Goal: Task Accomplishment & Management: Use online tool/utility

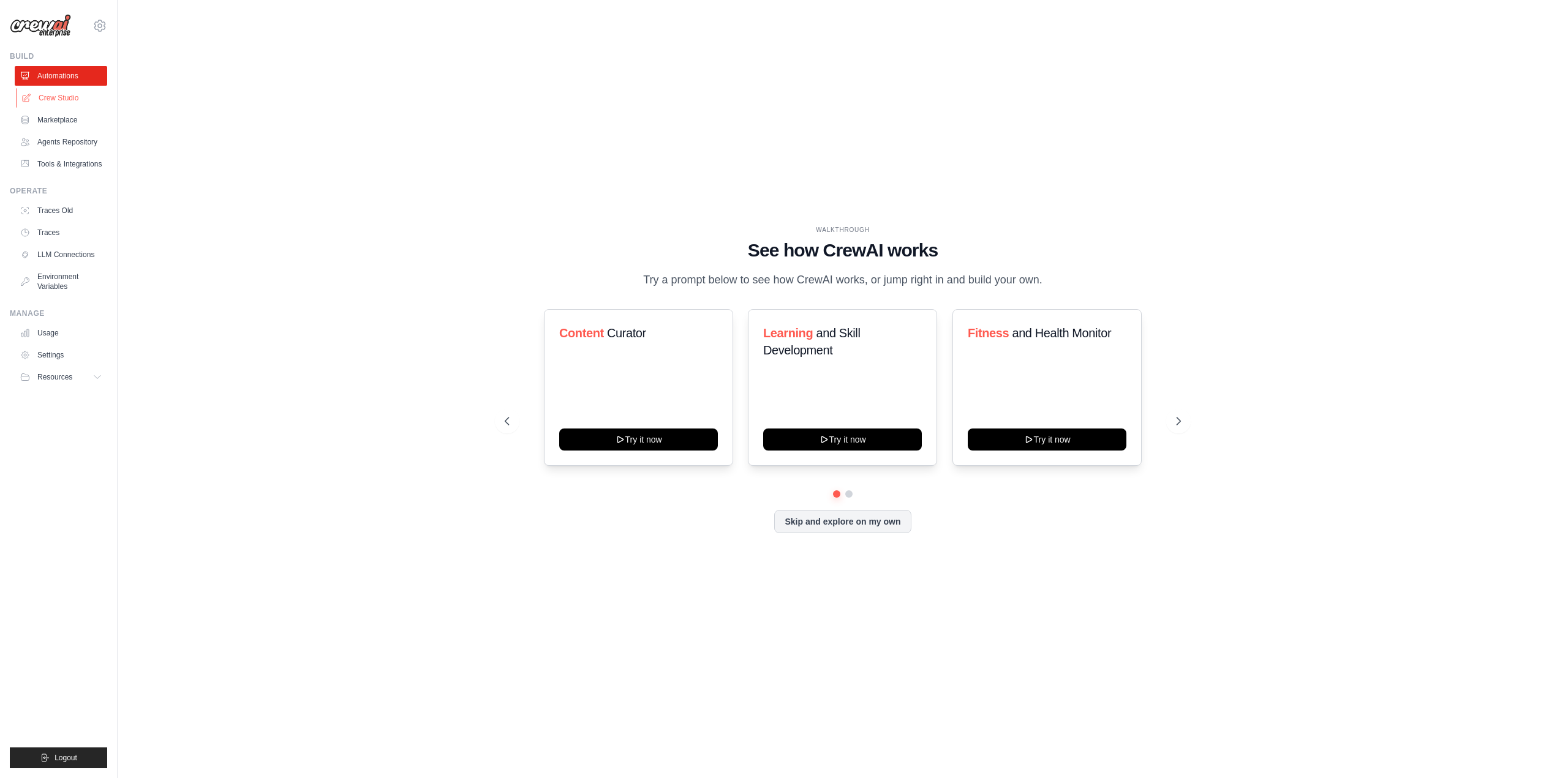
click at [64, 96] on link "Crew Studio" at bounding box center [62, 98] width 93 height 19
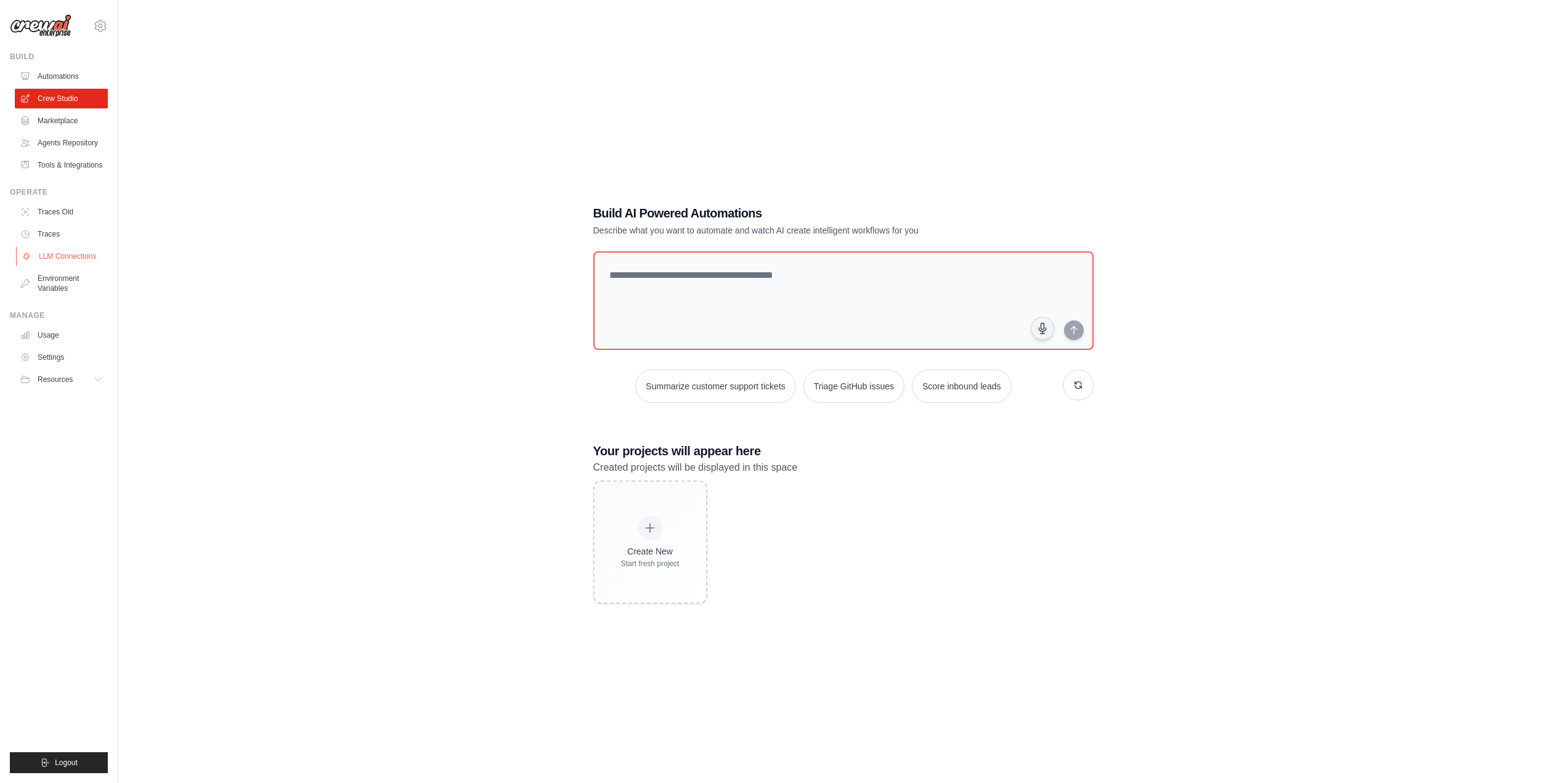
click at [78, 256] on link "LLM Connections" at bounding box center [62, 256] width 93 height 19
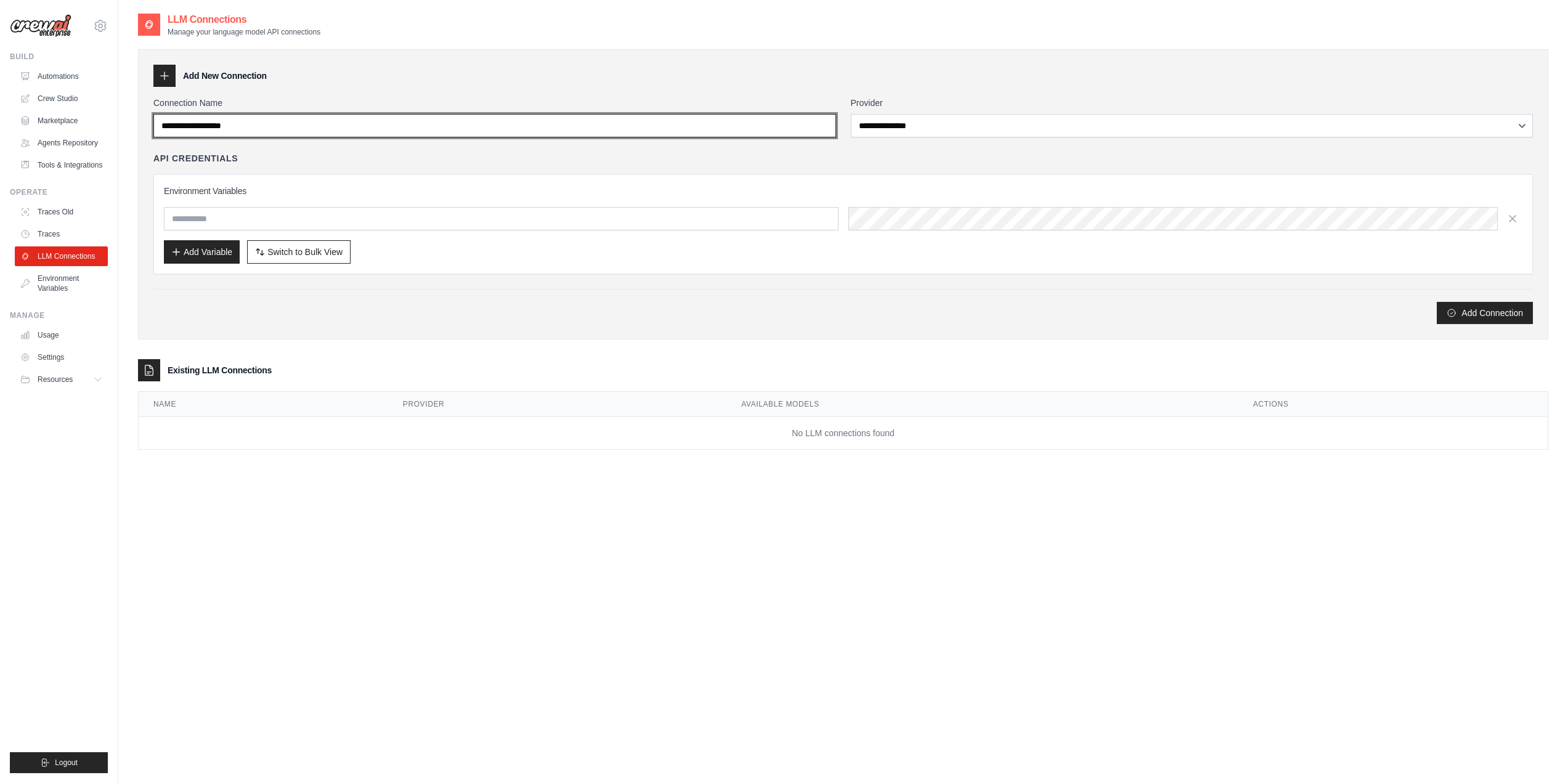
click at [346, 127] on input "Connection Name" at bounding box center [494, 126] width 682 height 23
drag, startPoint x: 311, startPoint y: 130, endPoint x: 131, endPoint y: 113, distance: 180.8
click at [131, 113] on div "**********" at bounding box center [843, 404] width 1449 height 783
type input "**********"
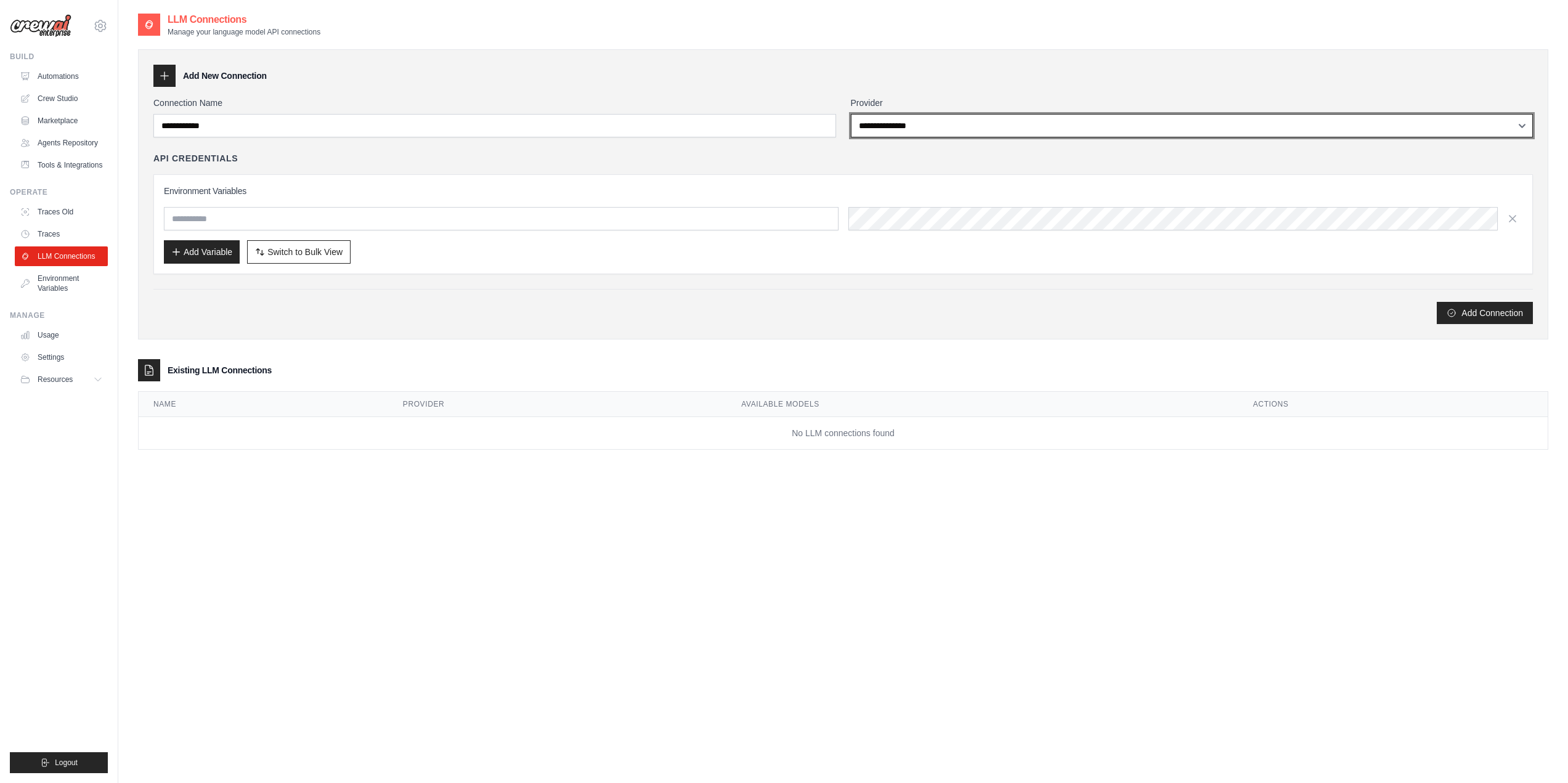
click at [898, 131] on select "**********" at bounding box center [1191, 126] width 682 height 23
click at [851, 114] on select "**********" at bounding box center [1191, 126] width 682 height 23
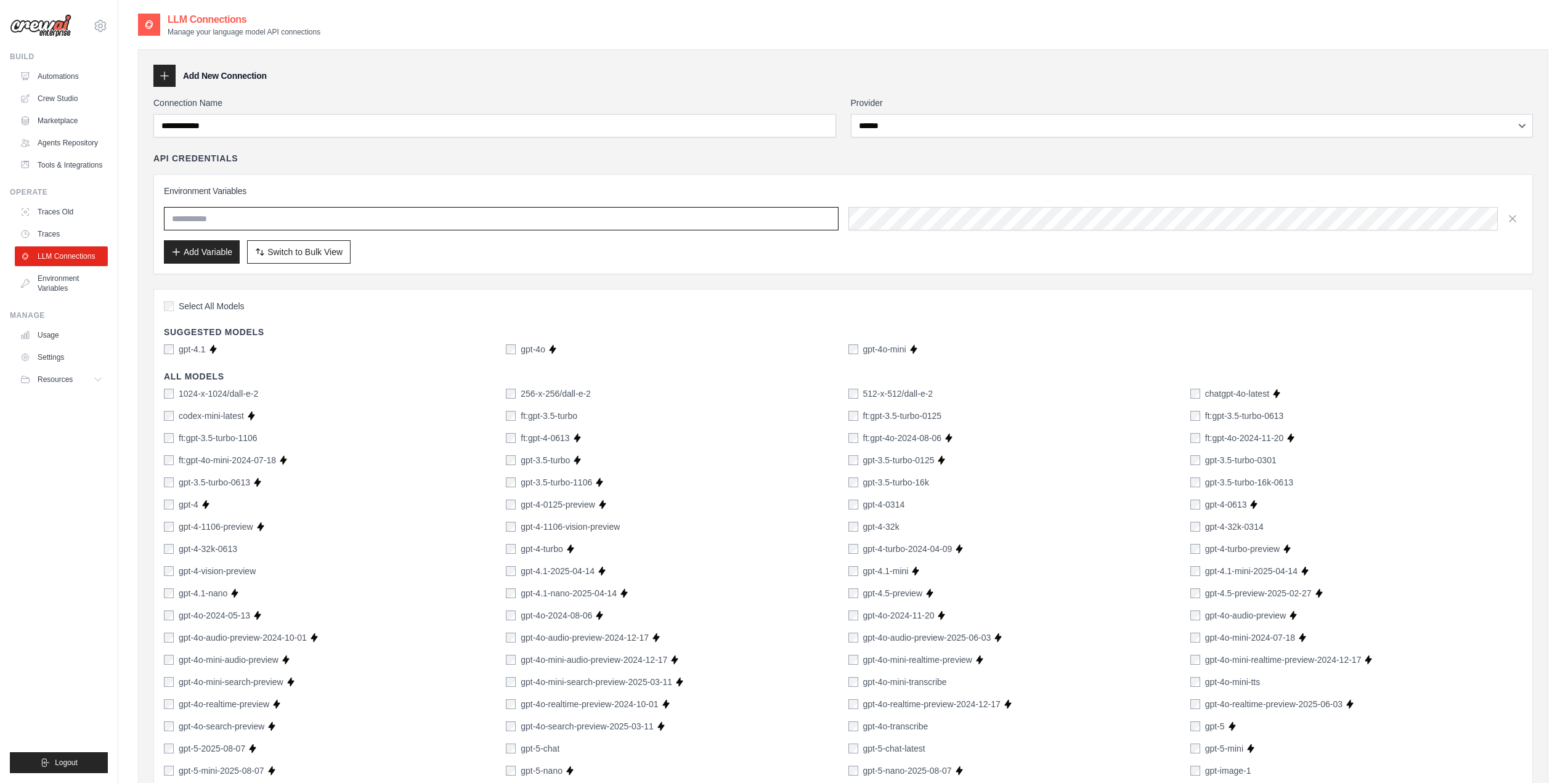
click at [492, 214] on input "text" at bounding box center [500, 219] width 675 height 23
click at [549, 221] on input "text" at bounding box center [500, 219] width 675 height 23
click at [204, 252] on button "Add Variable" at bounding box center [201, 251] width 76 height 23
click at [203, 253] on button "Add Variable" at bounding box center [201, 251] width 76 height 23
click at [206, 252] on button "Add Variable" at bounding box center [201, 251] width 76 height 23
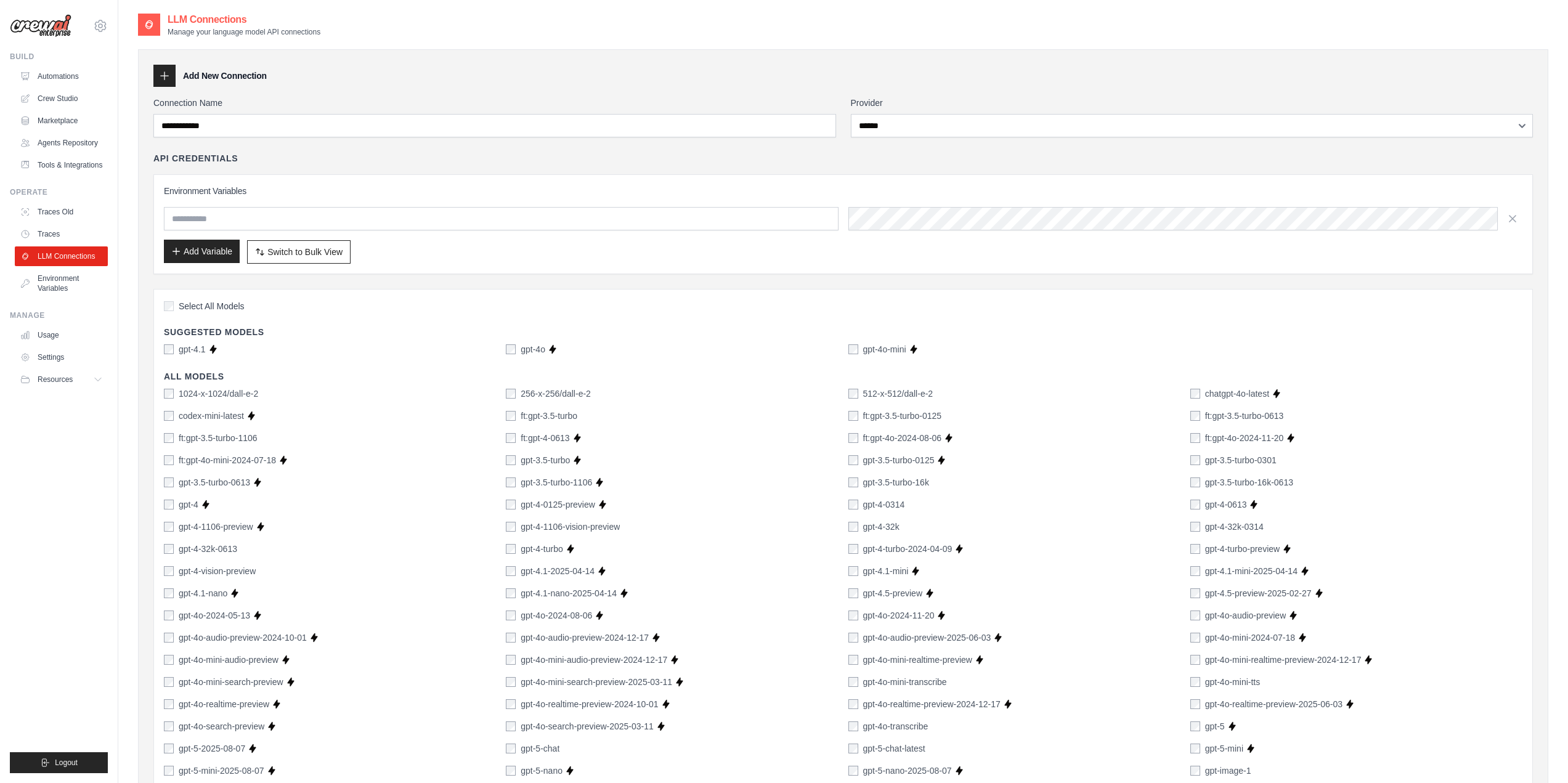
click at [206, 252] on button "Add Variable" at bounding box center [201, 251] width 76 height 23
click at [670, 217] on input "text" at bounding box center [500, 219] width 675 height 23
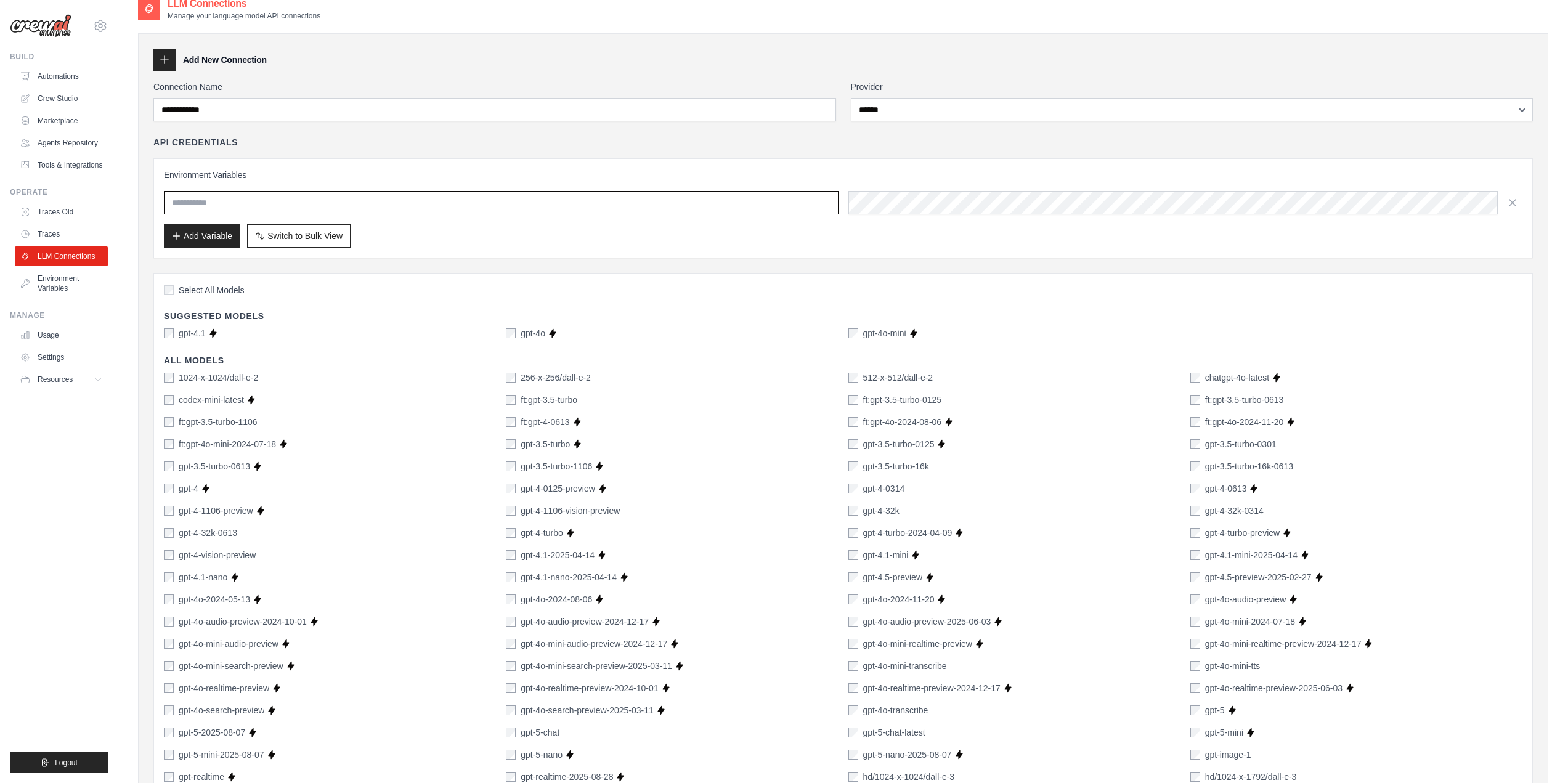
scroll to position [0, 0]
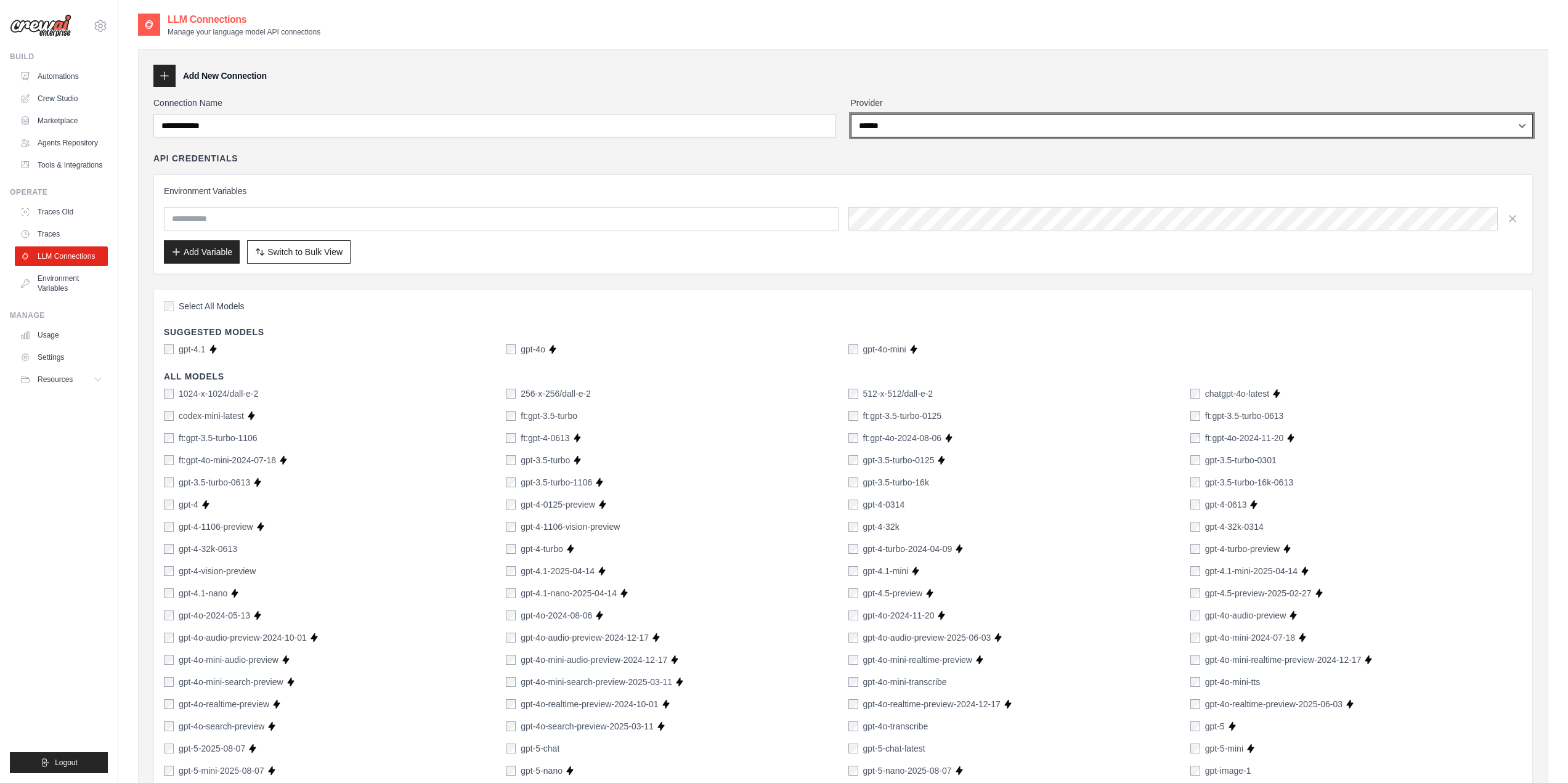
click at [898, 130] on select "**********" at bounding box center [1191, 126] width 682 height 23
select select "**********"
click at [851, 114] on select "**********" at bounding box center [1191, 126] width 682 height 23
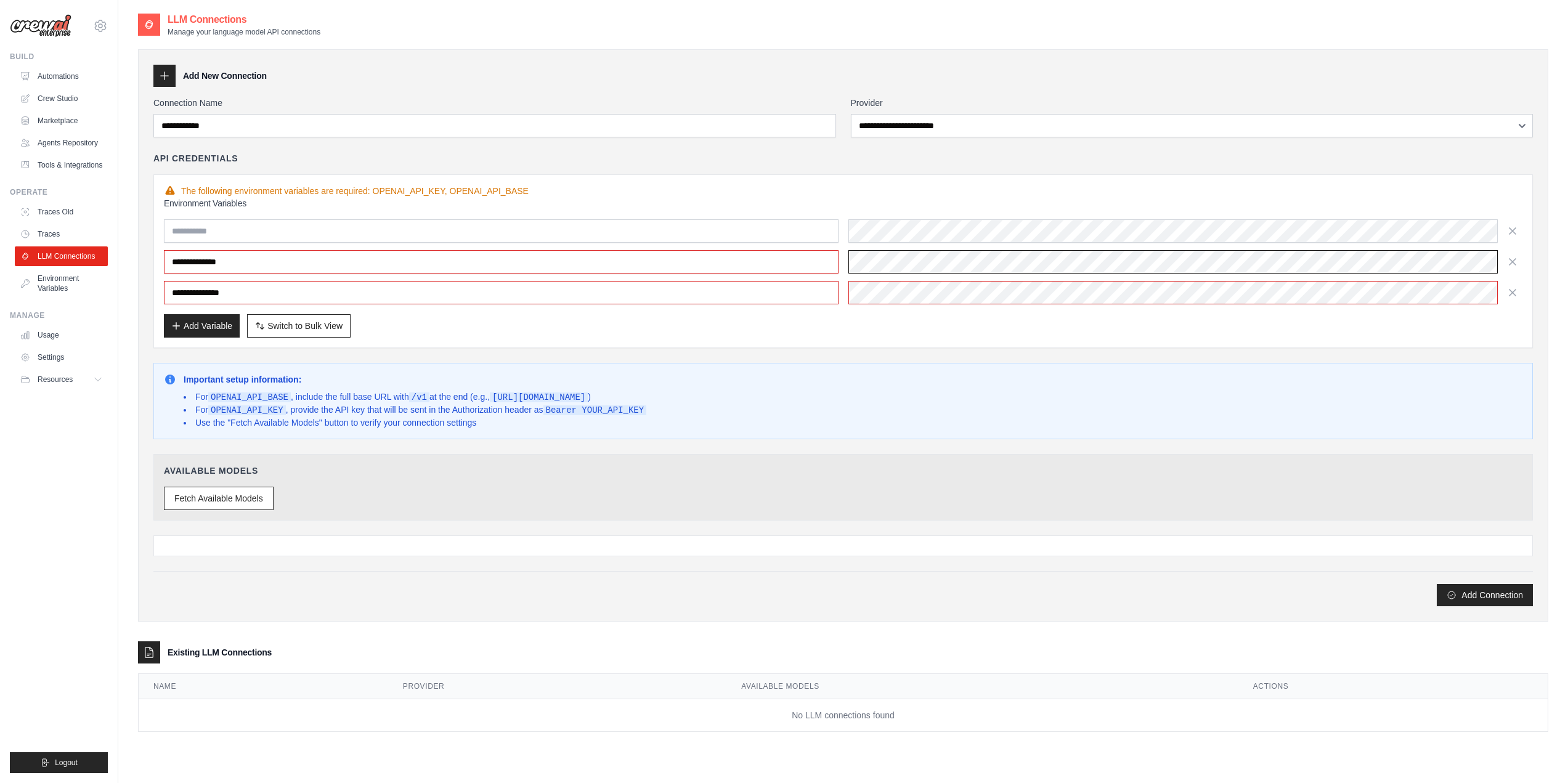
scroll to position [0, 7061]
click at [833, 323] on div "Add Variable Switch to Bulk View Switch to Table View" at bounding box center [842, 326] width 1358 height 23
click at [252, 503] on button "Fetch Available Models" at bounding box center [218, 498] width 110 height 23
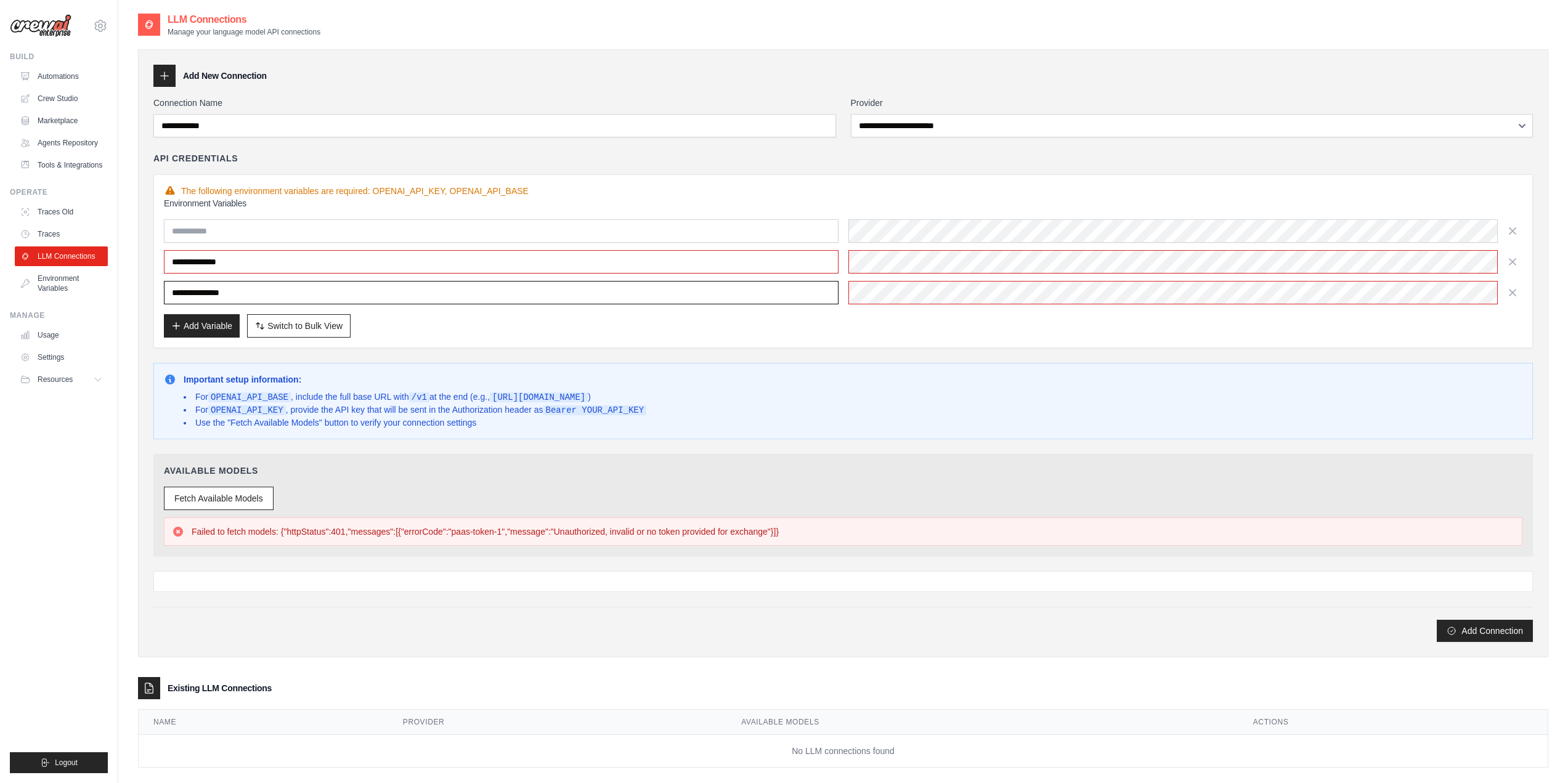
click at [779, 291] on input "**********" at bounding box center [500, 293] width 675 height 23
click at [245, 503] on button "Fetch Available Models" at bounding box center [218, 498] width 110 height 23
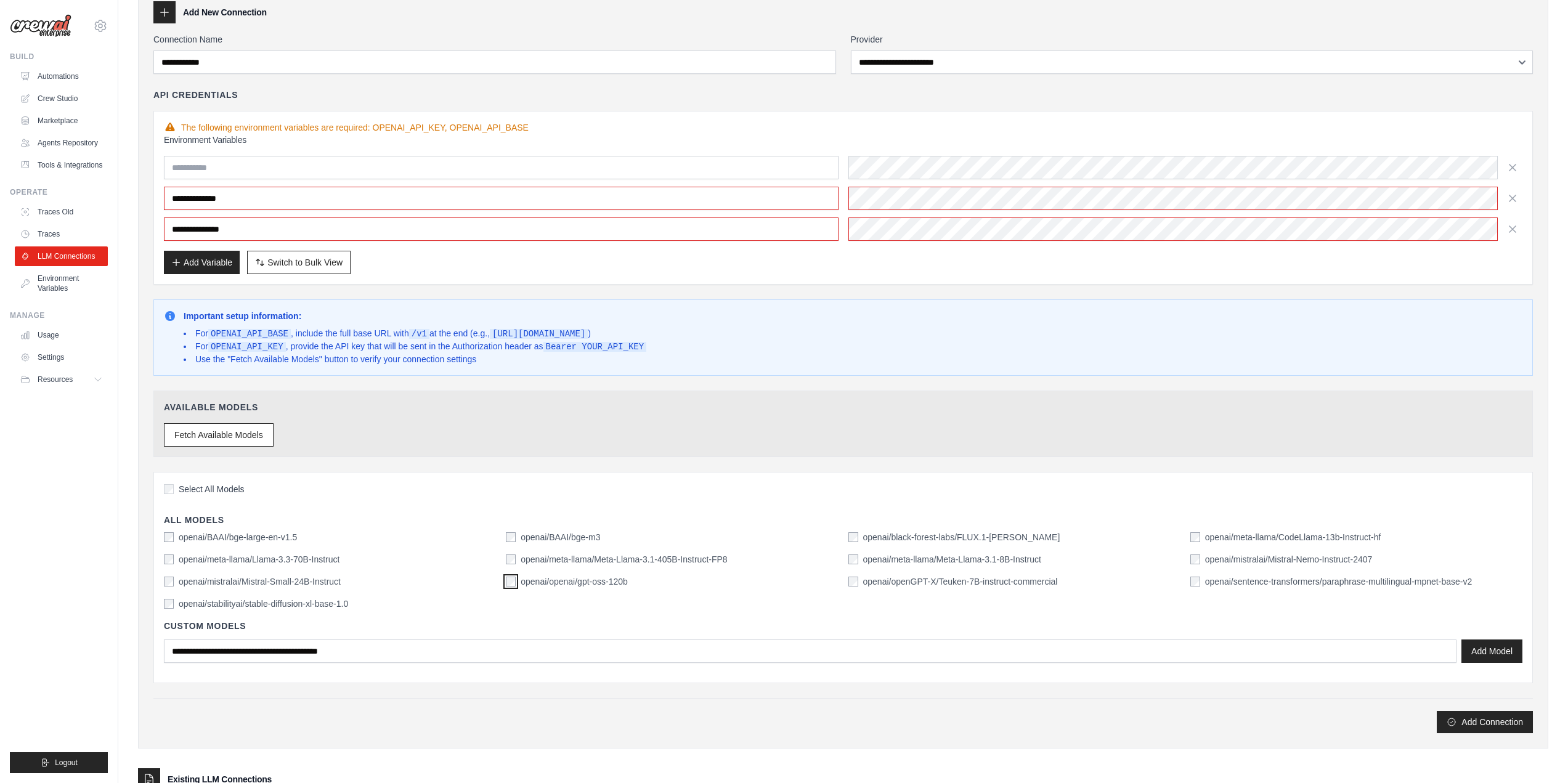
scroll to position [0, 0]
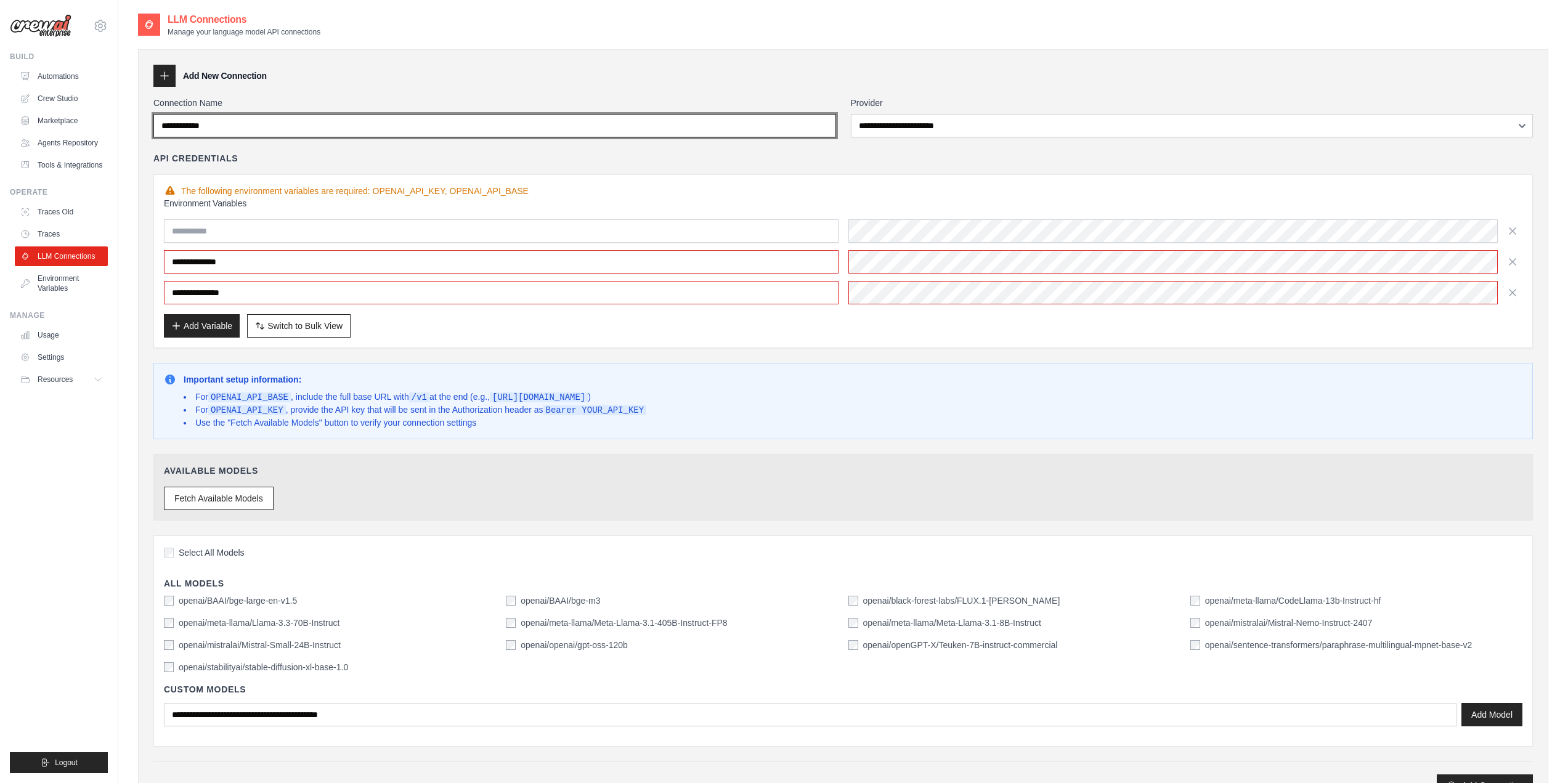
click at [403, 133] on input "**********" at bounding box center [494, 126] width 682 height 23
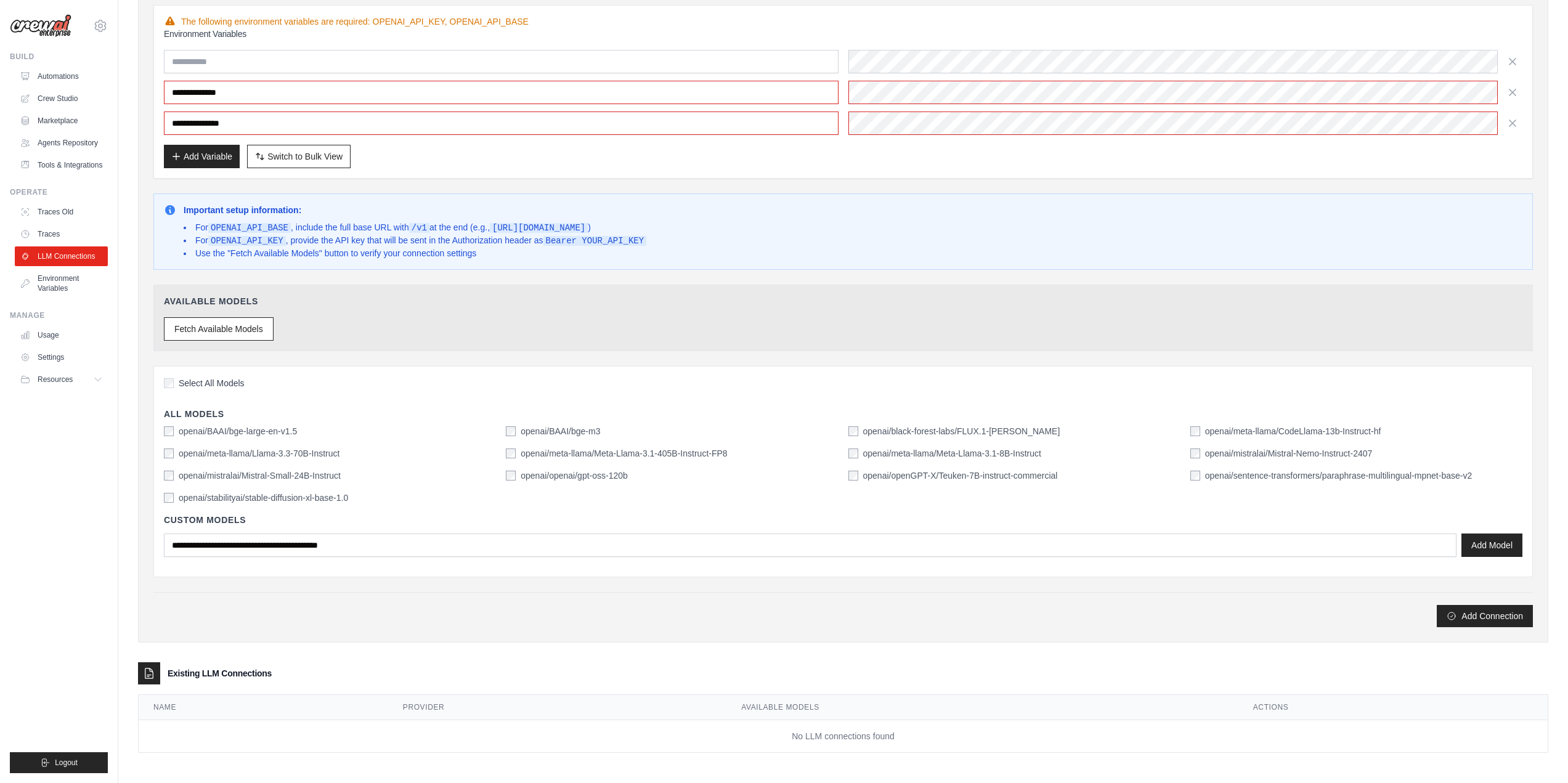
scroll to position [171, 0]
type input "**********"
click at [1466, 611] on button "Add Connection" at bounding box center [1484, 614] width 96 height 22
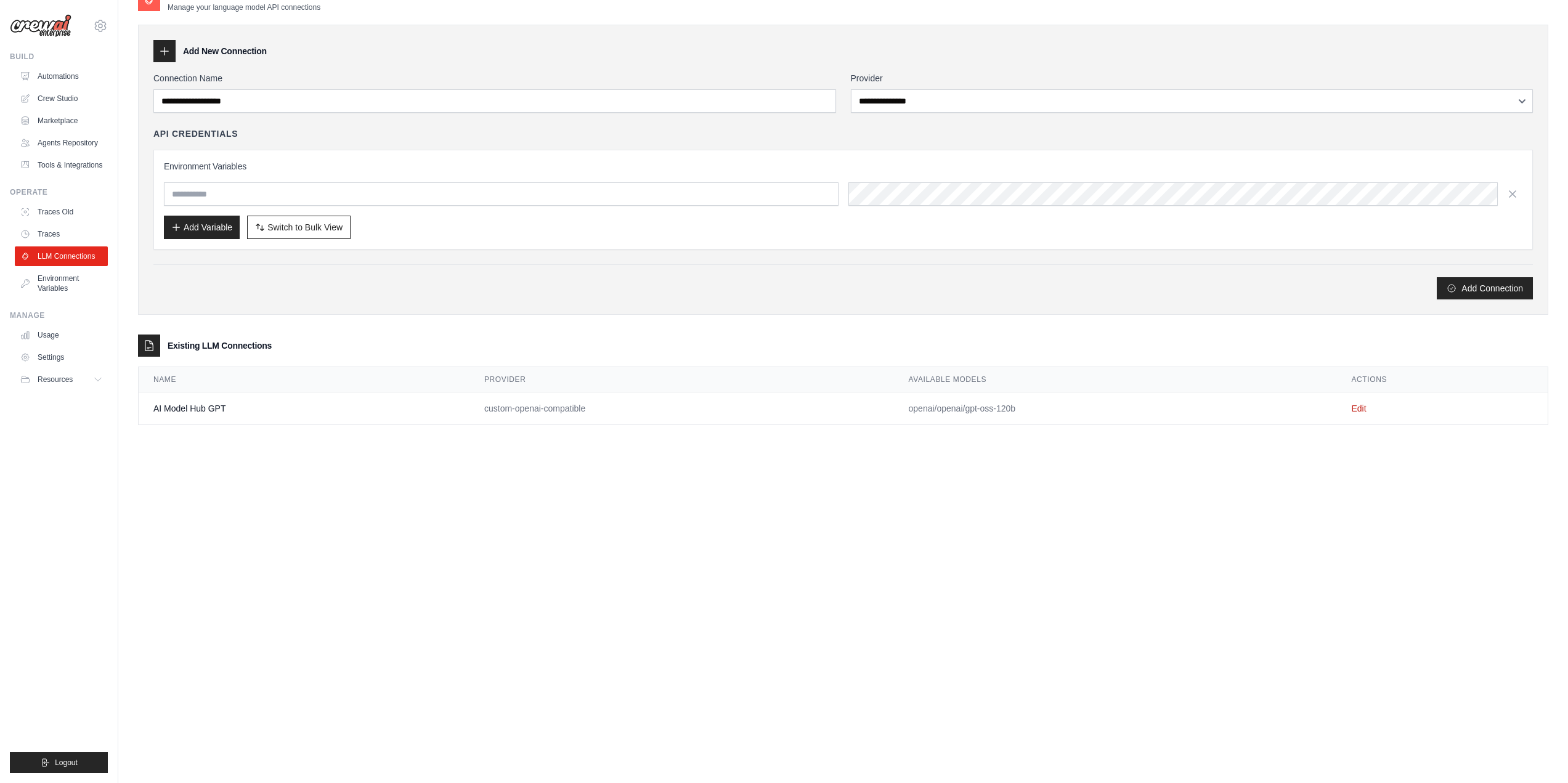
scroll to position [0, 0]
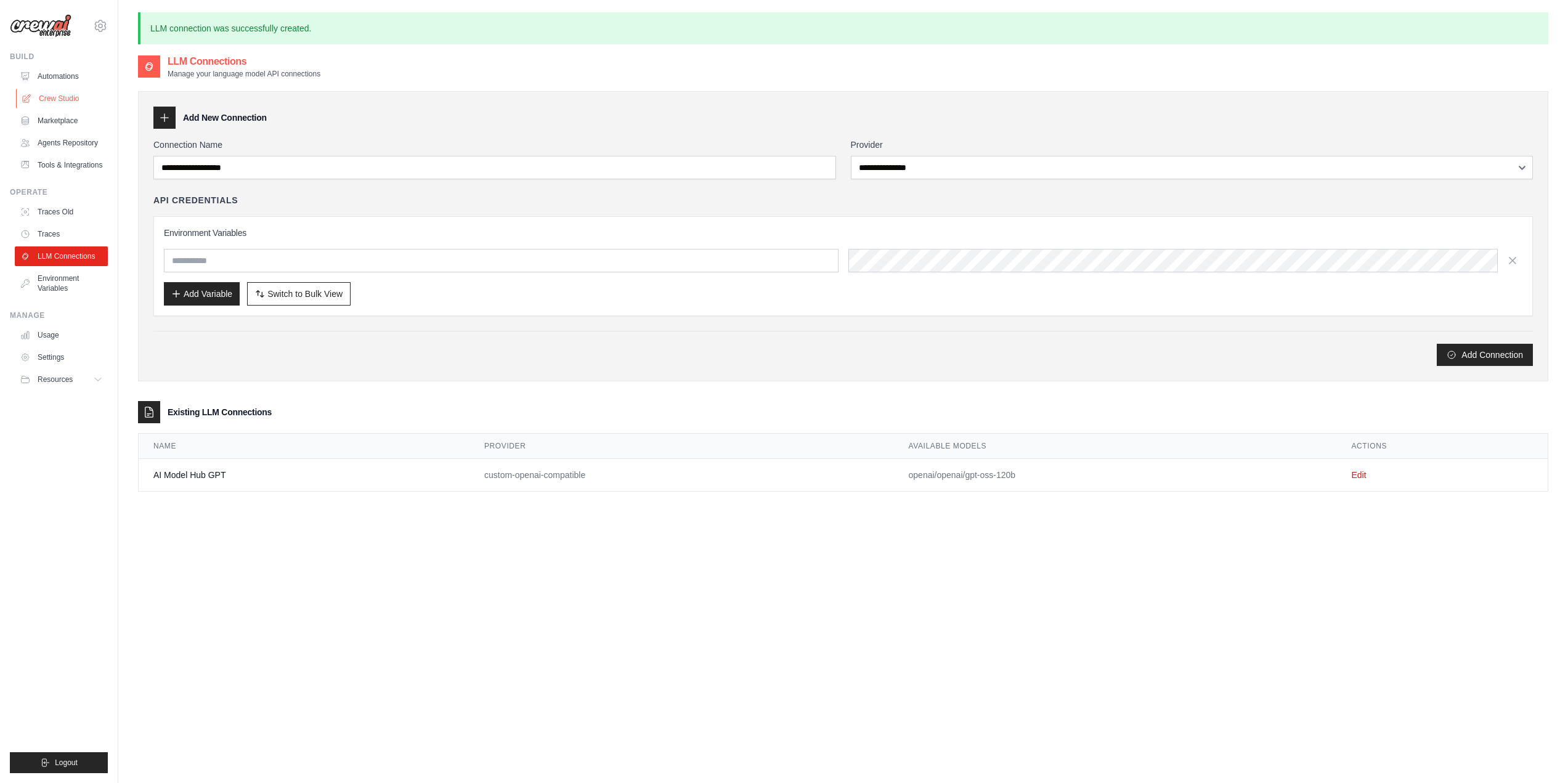
click at [67, 101] on link "Crew Studio" at bounding box center [62, 98] width 93 height 19
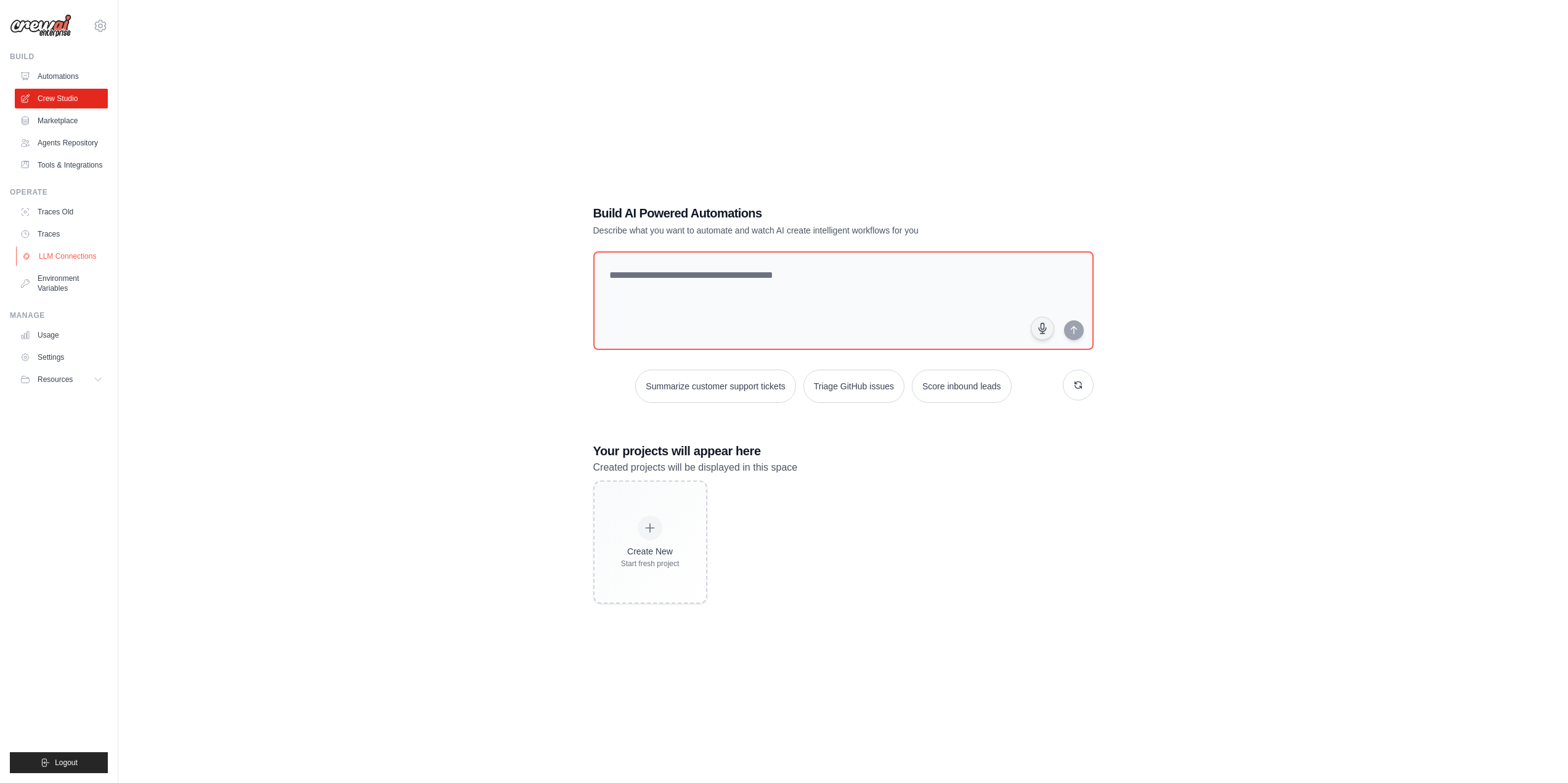
click at [84, 258] on link "LLM Connections" at bounding box center [62, 256] width 93 height 19
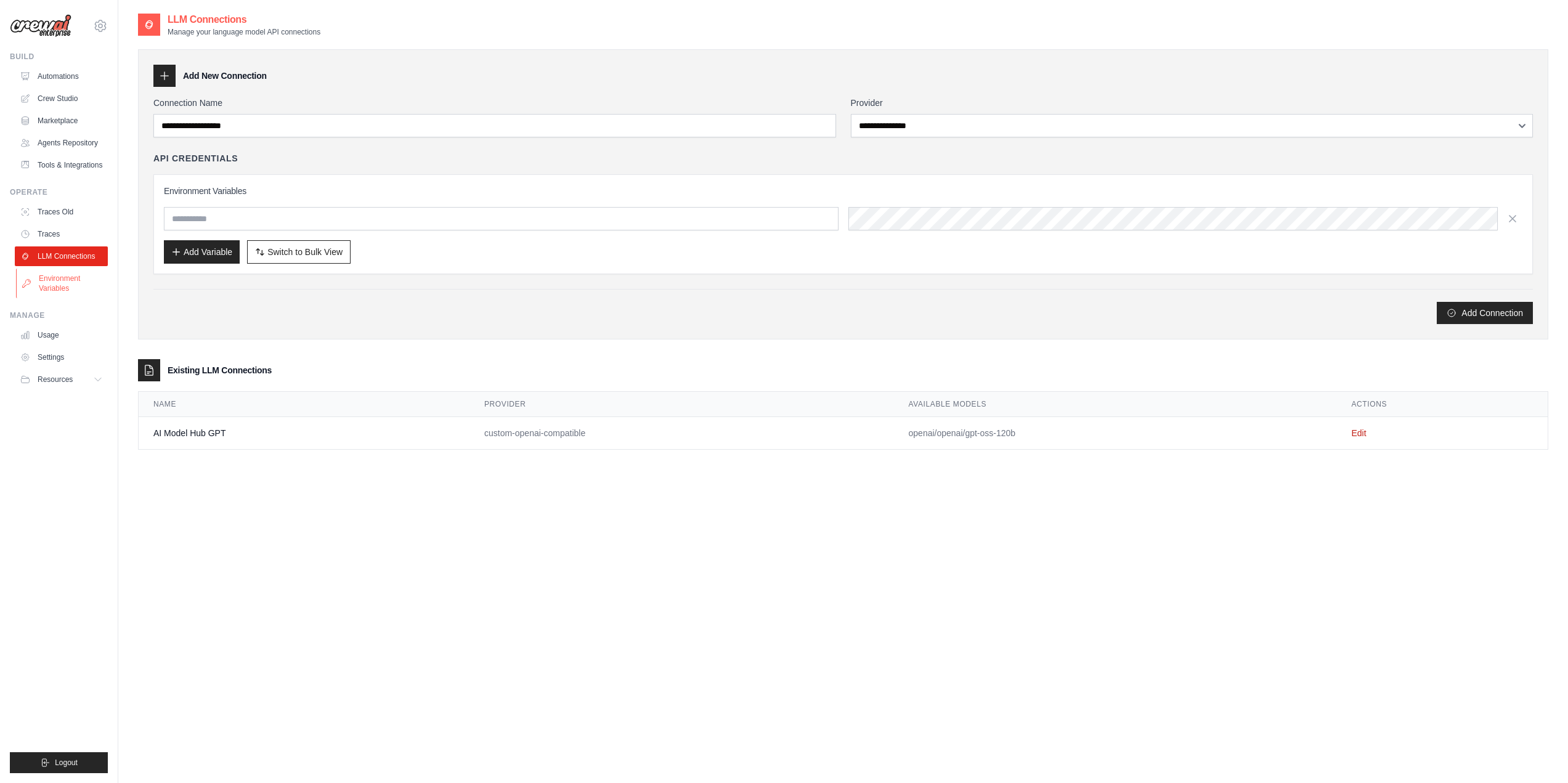
click at [56, 288] on link "Environment Variables" at bounding box center [62, 283] width 93 height 29
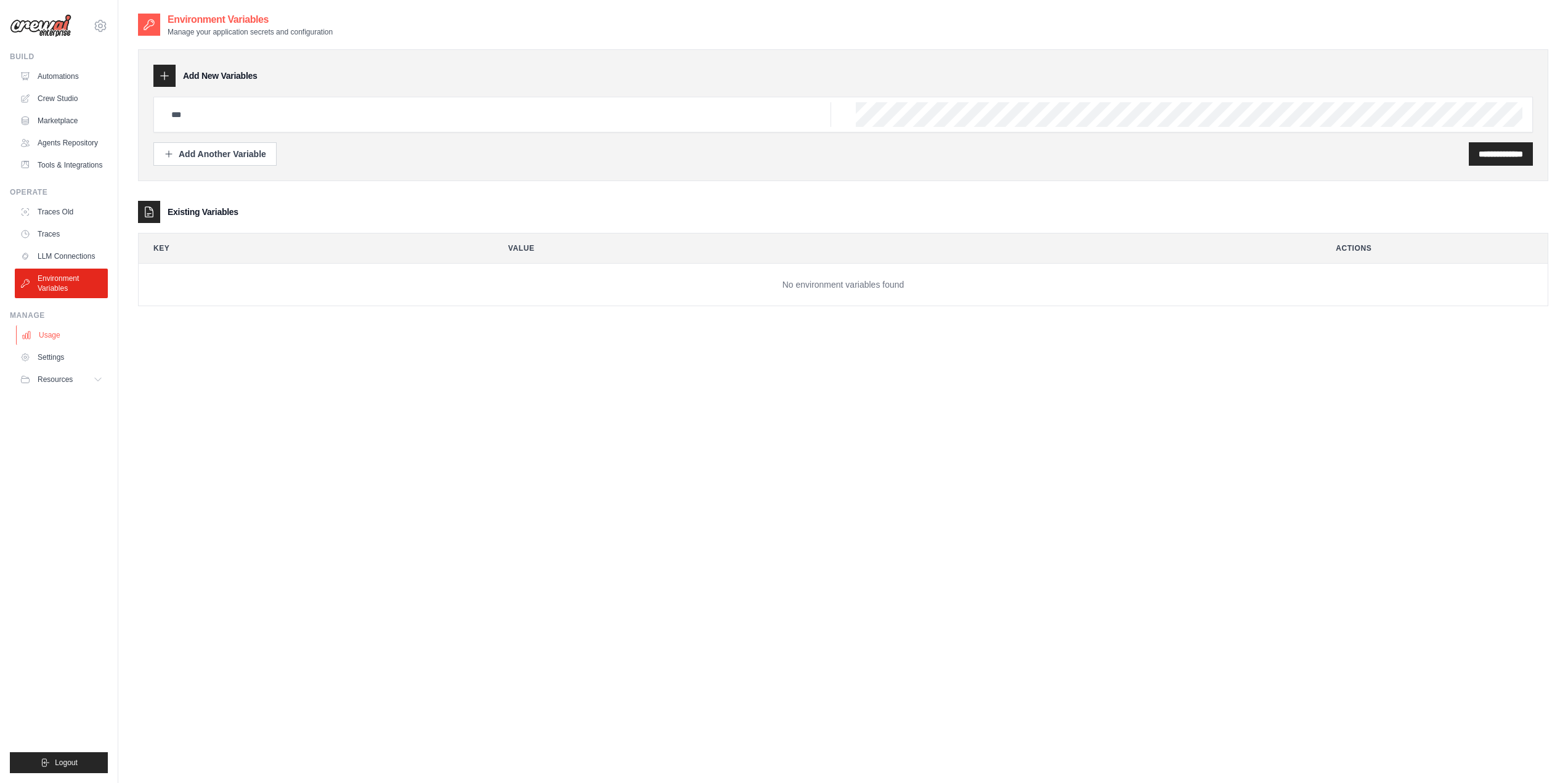
click at [53, 338] on link "Usage" at bounding box center [62, 335] width 93 height 19
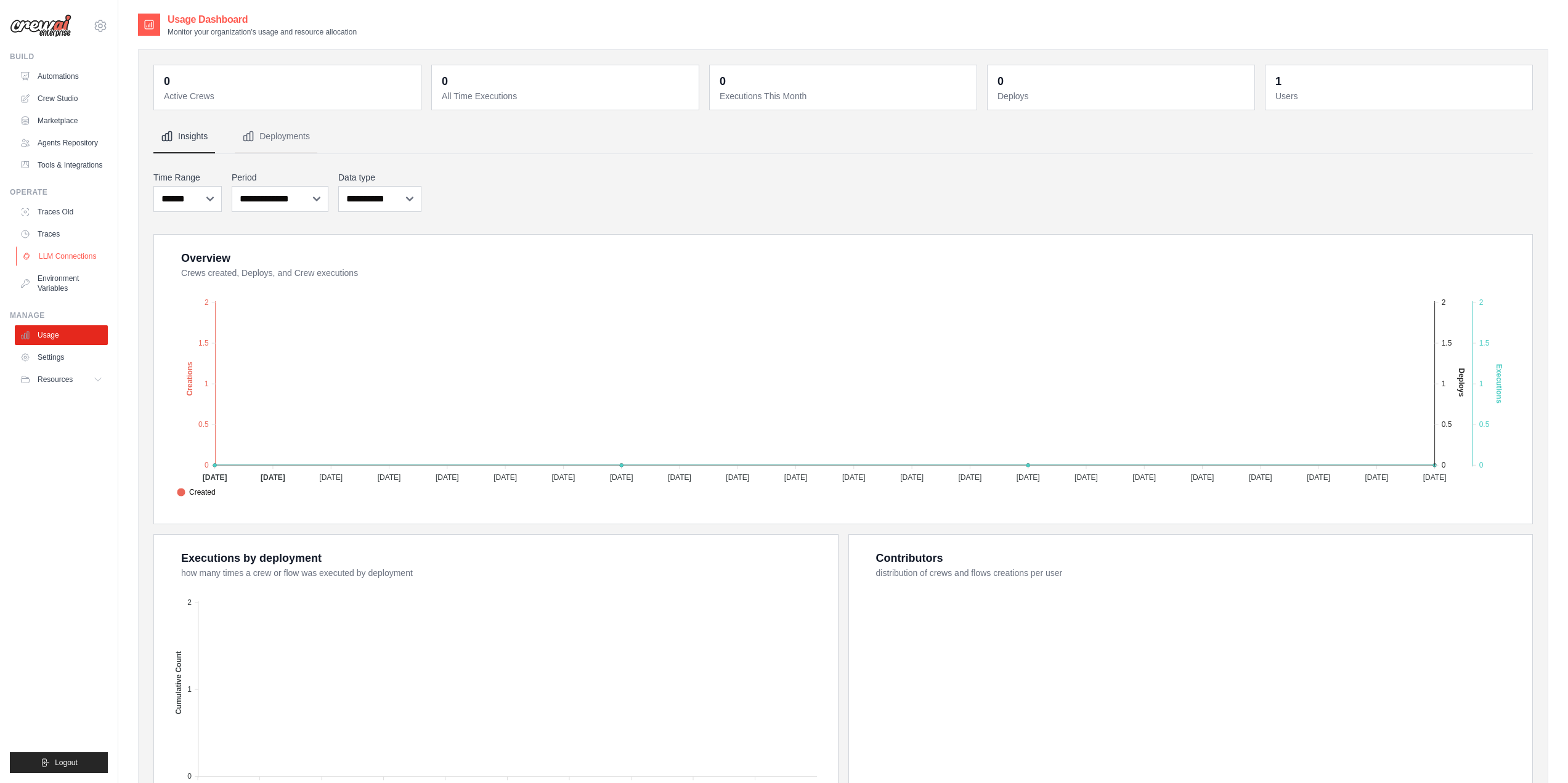
click at [63, 257] on link "LLM Connections" at bounding box center [62, 256] width 93 height 19
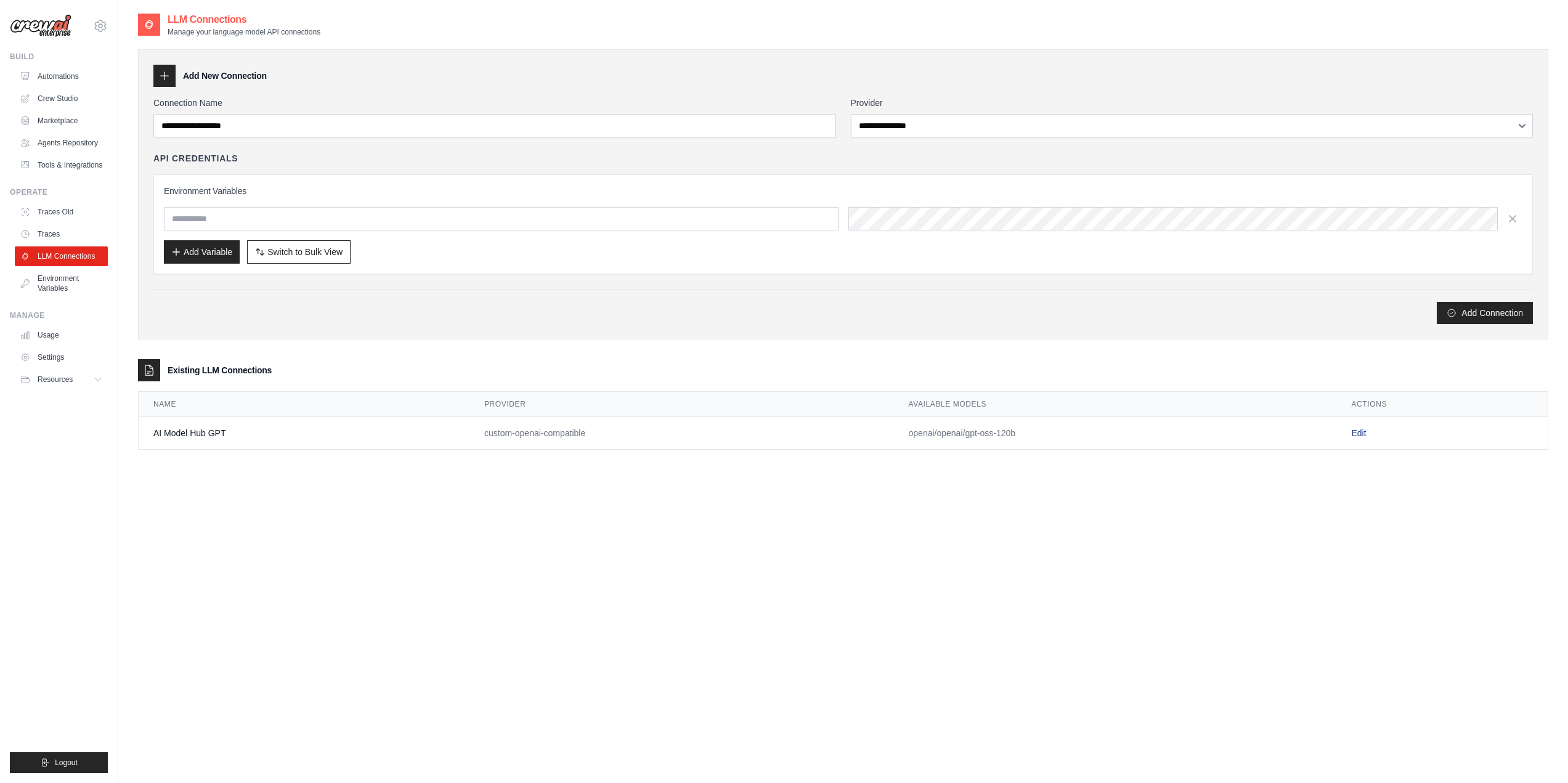
click at [1357, 432] on link "Edit" at bounding box center [1358, 433] width 15 height 10
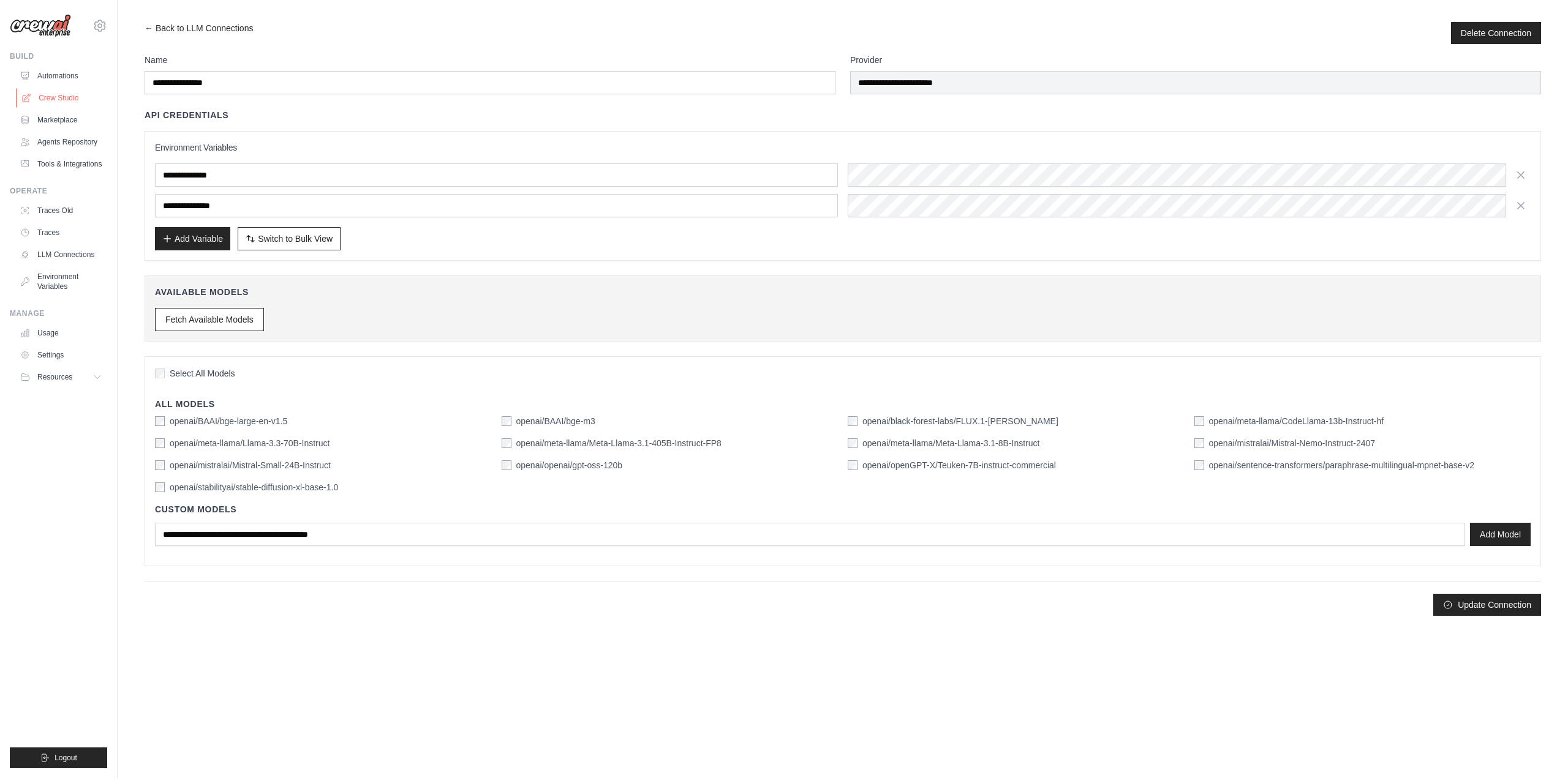
click at [59, 97] on link "Crew Studio" at bounding box center [62, 98] width 93 height 19
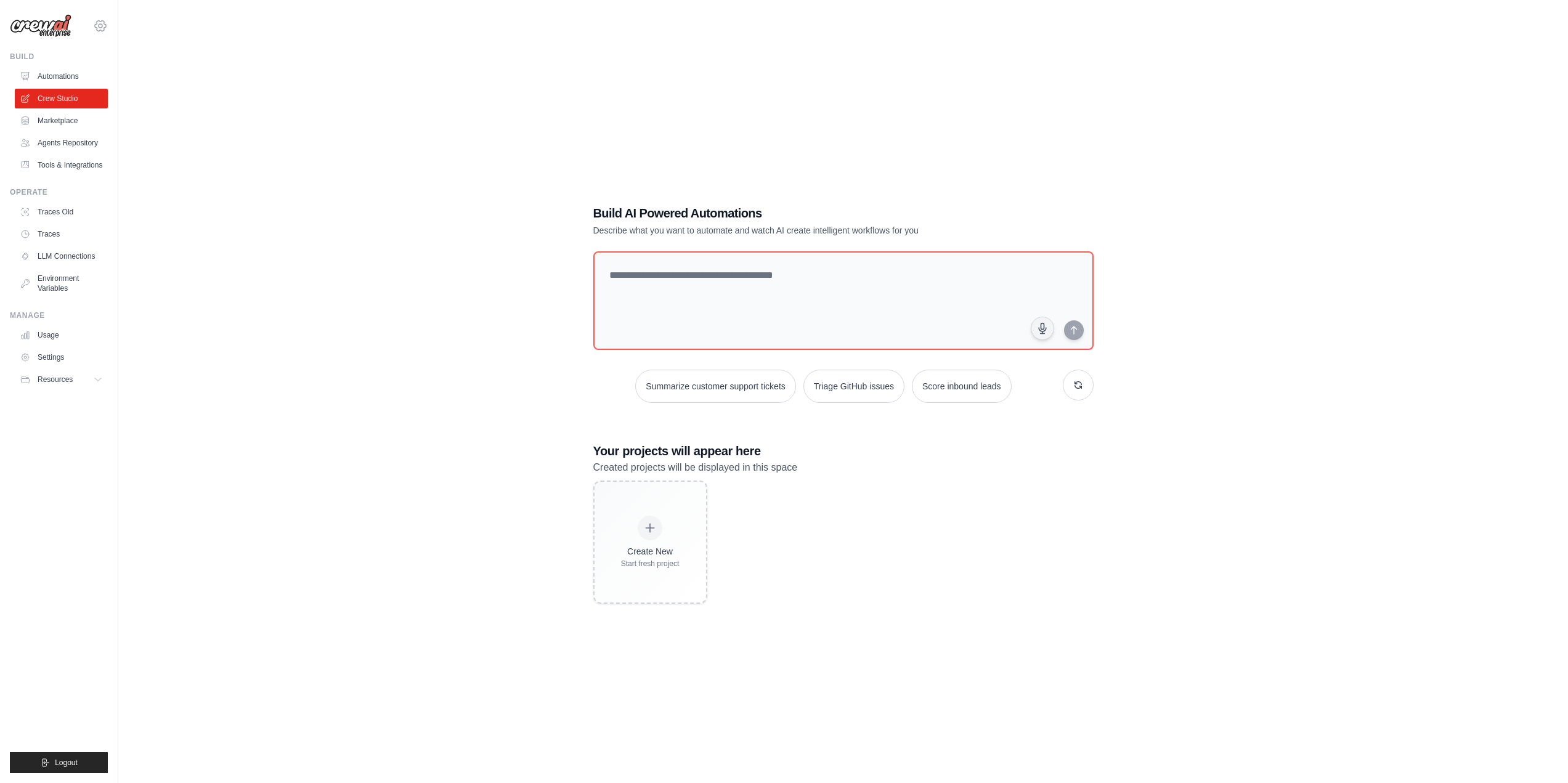
click at [98, 22] on icon at bounding box center [100, 25] width 15 height 15
click at [121, 76] on span "Settings" at bounding box center [154, 76] width 97 height 13
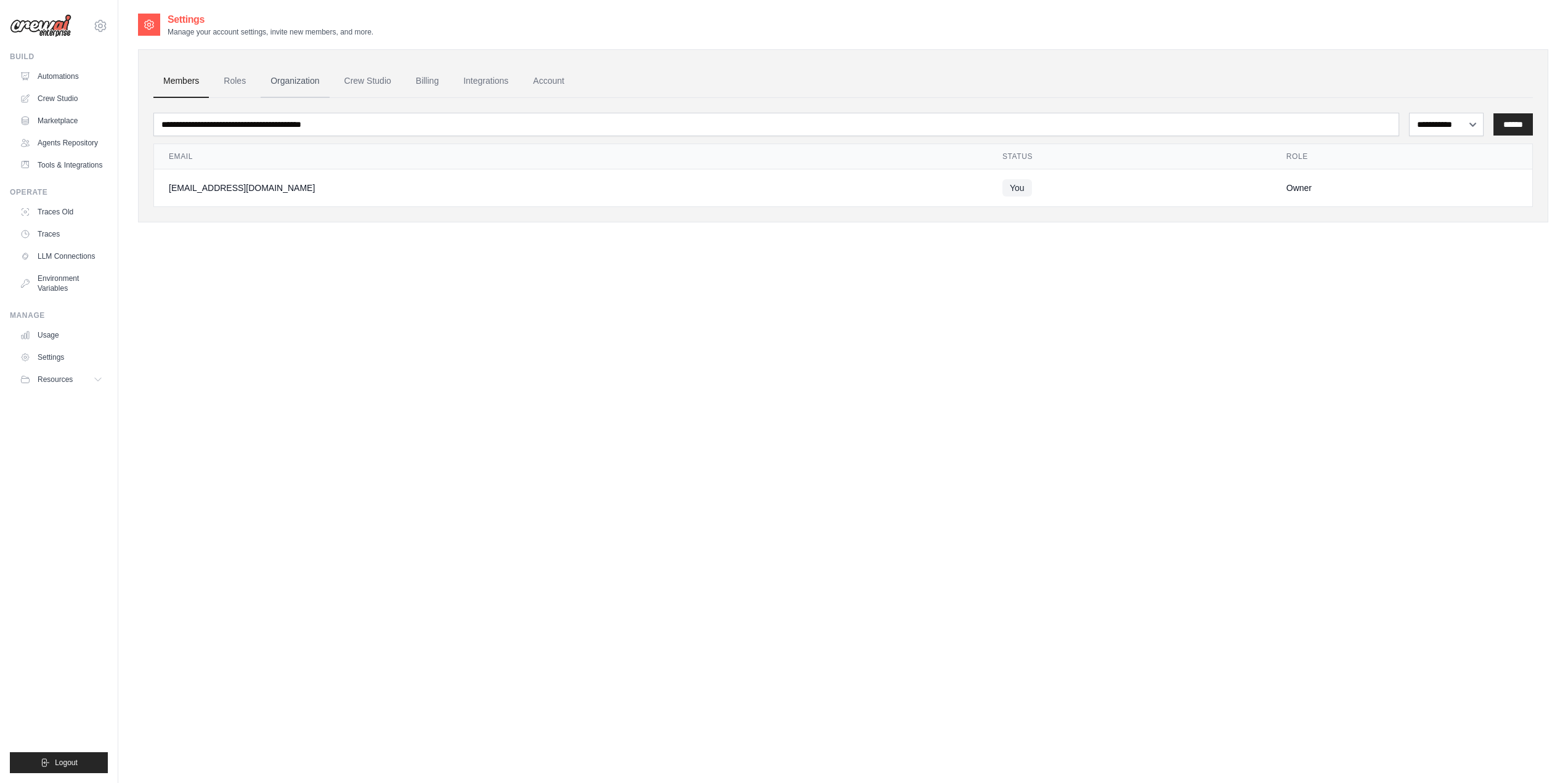
click at [286, 81] on link "Organization" at bounding box center [295, 81] width 68 height 33
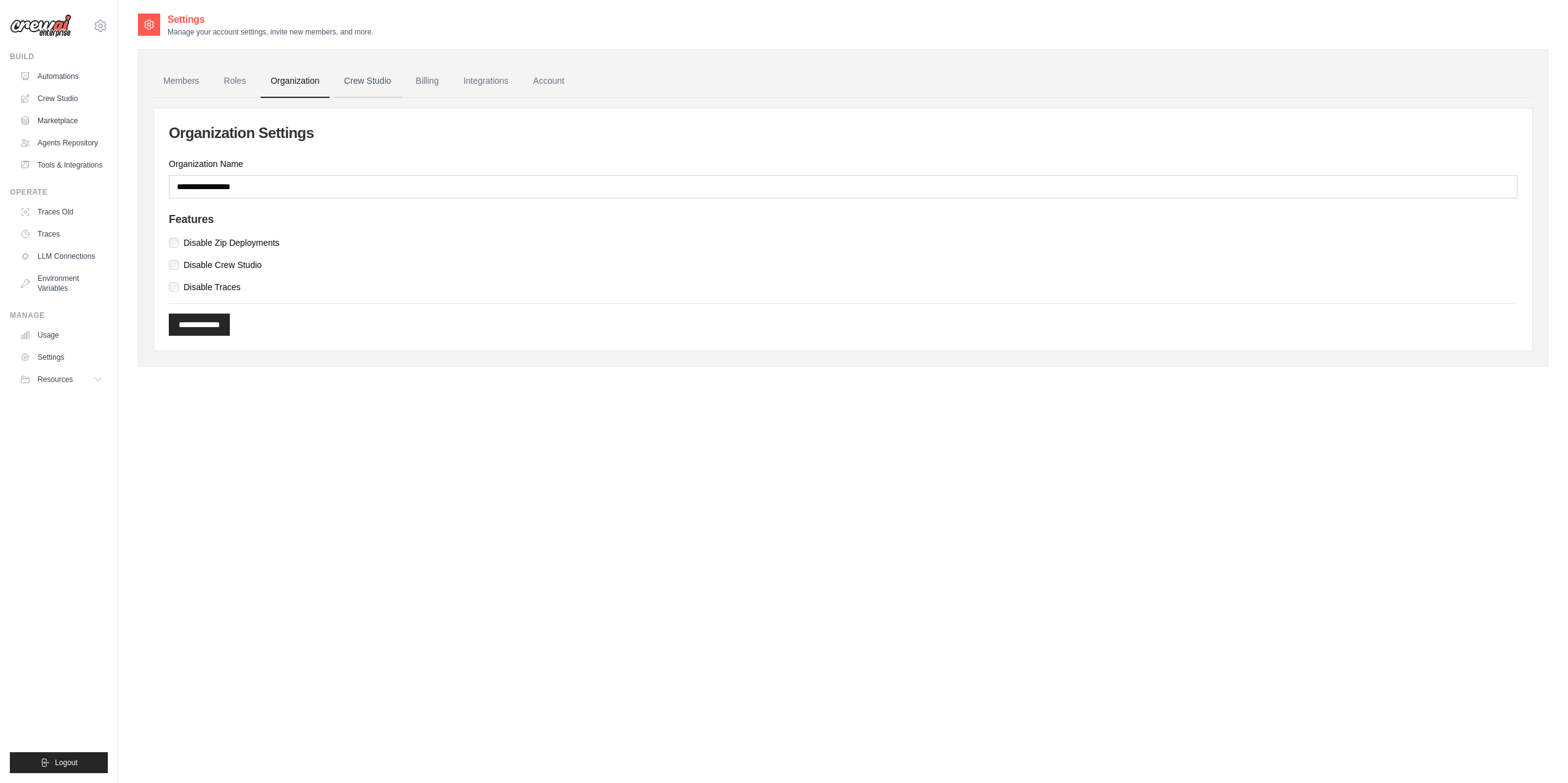
click at [346, 78] on link "Crew Studio" at bounding box center [368, 81] width 66 height 33
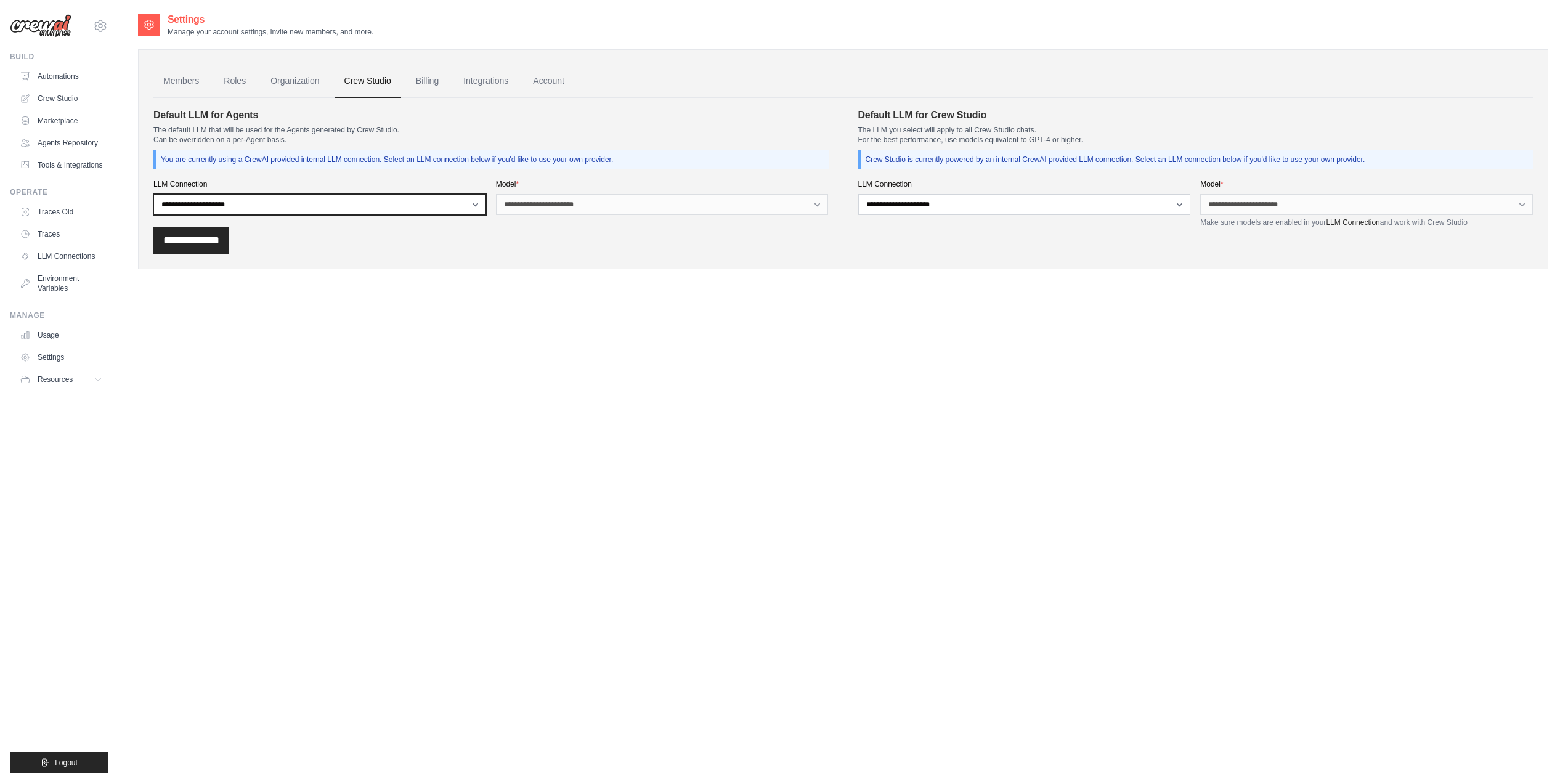
click at [476, 204] on select "**********" at bounding box center [320, 205] width 333 height 21
select select "******"
click at [154, 194] on select "**********" at bounding box center [320, 205] width 333 height 21
click at [566, 203] on select "**********" at bounding box center [662, 205] width 333 height 21
select select "**********"
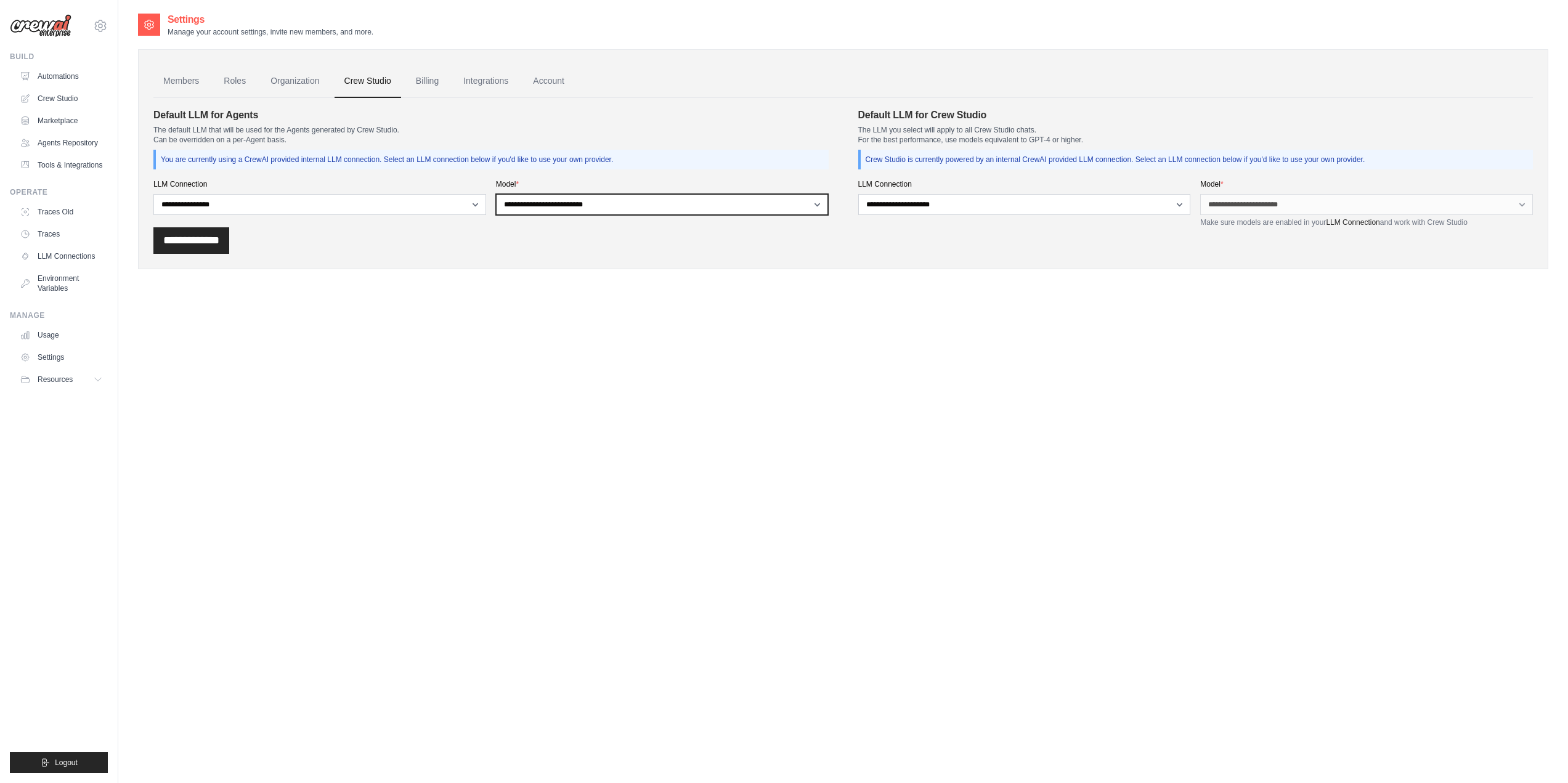
click at [495, 194] on select "**********" at bounding box center [662, 205] width 333 height 21
click at [932, 207] on select "**********" at bounding box center [1025, 205] width 333 height 21
click at [940, 256] on div "Members Roles Organization Crew Studio Billing Integrations Account Default LLM…" at bounding box center [843, 160] width 1410 height 220
click at [1084, 208] on select "**********" at bounding box center [1025, 205] width 333 height 21
click at [220, 242] on input "**********" at bounding box center [192, 241] width 76 height 26
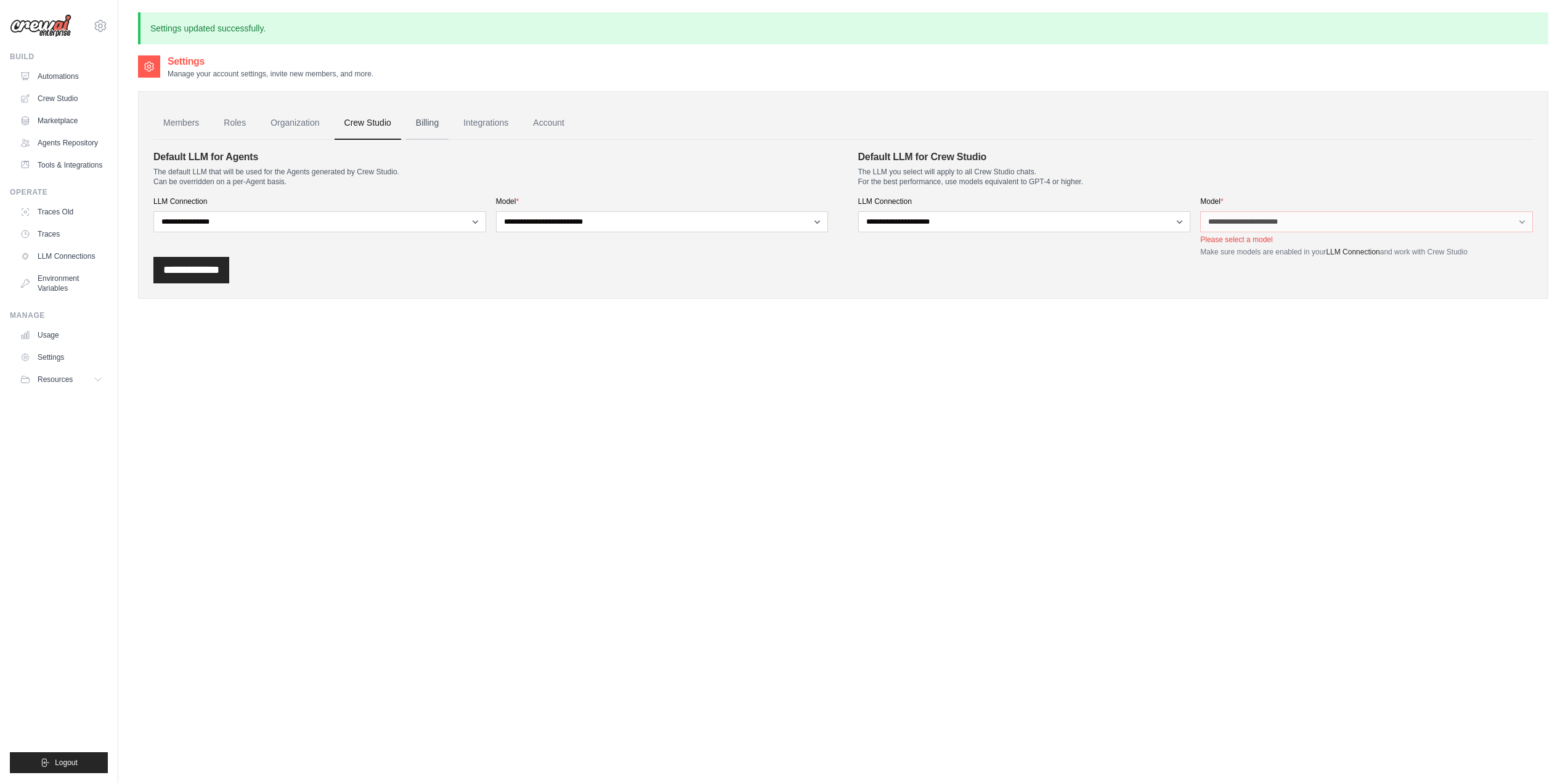
click at [429, 124] on link "Billing" at bounding box center [427, 123] width 43 height 33
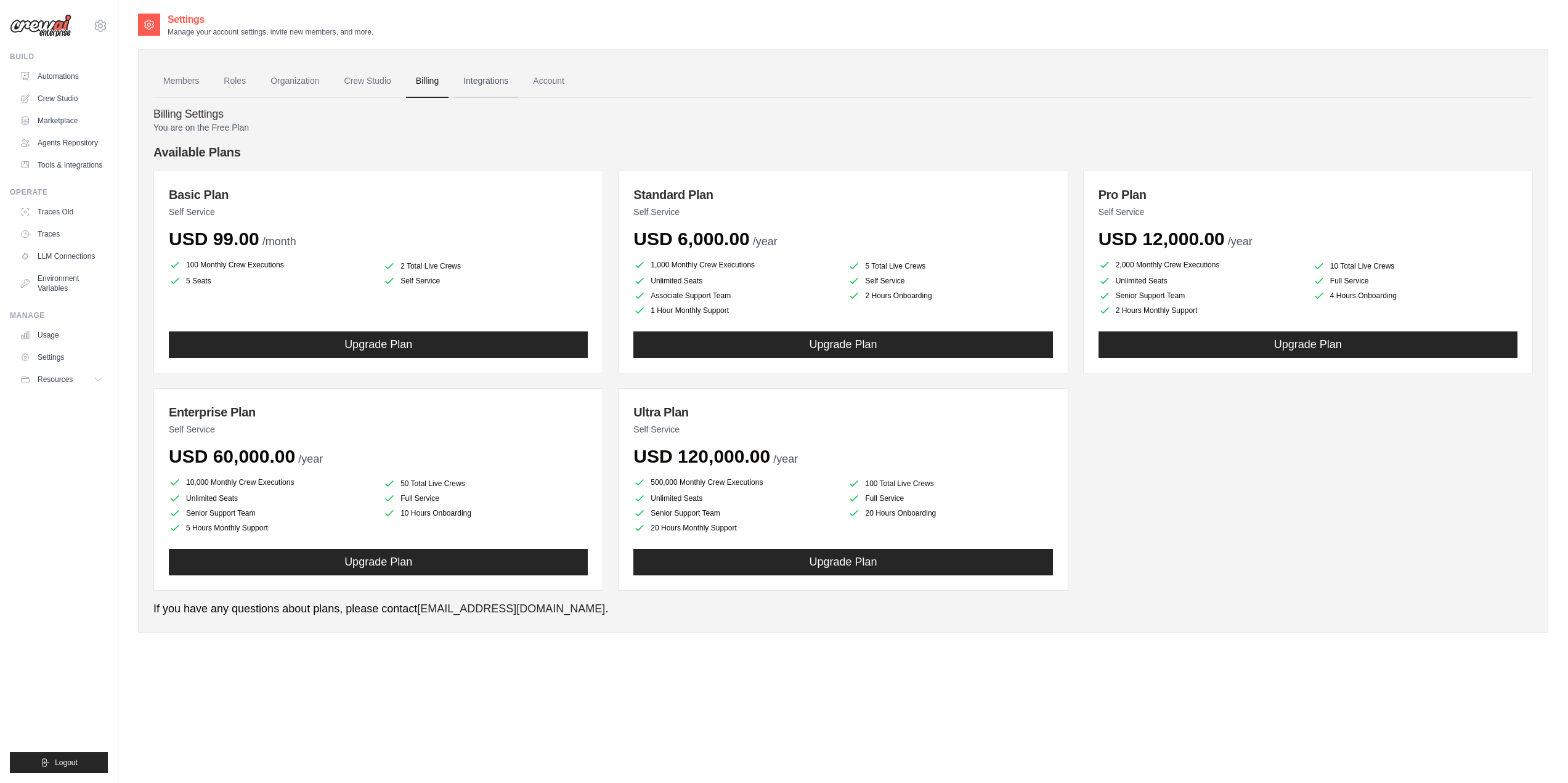
click at [491, 82] on link "Integrations" at bounding box center [486, 81] width 64 height 33
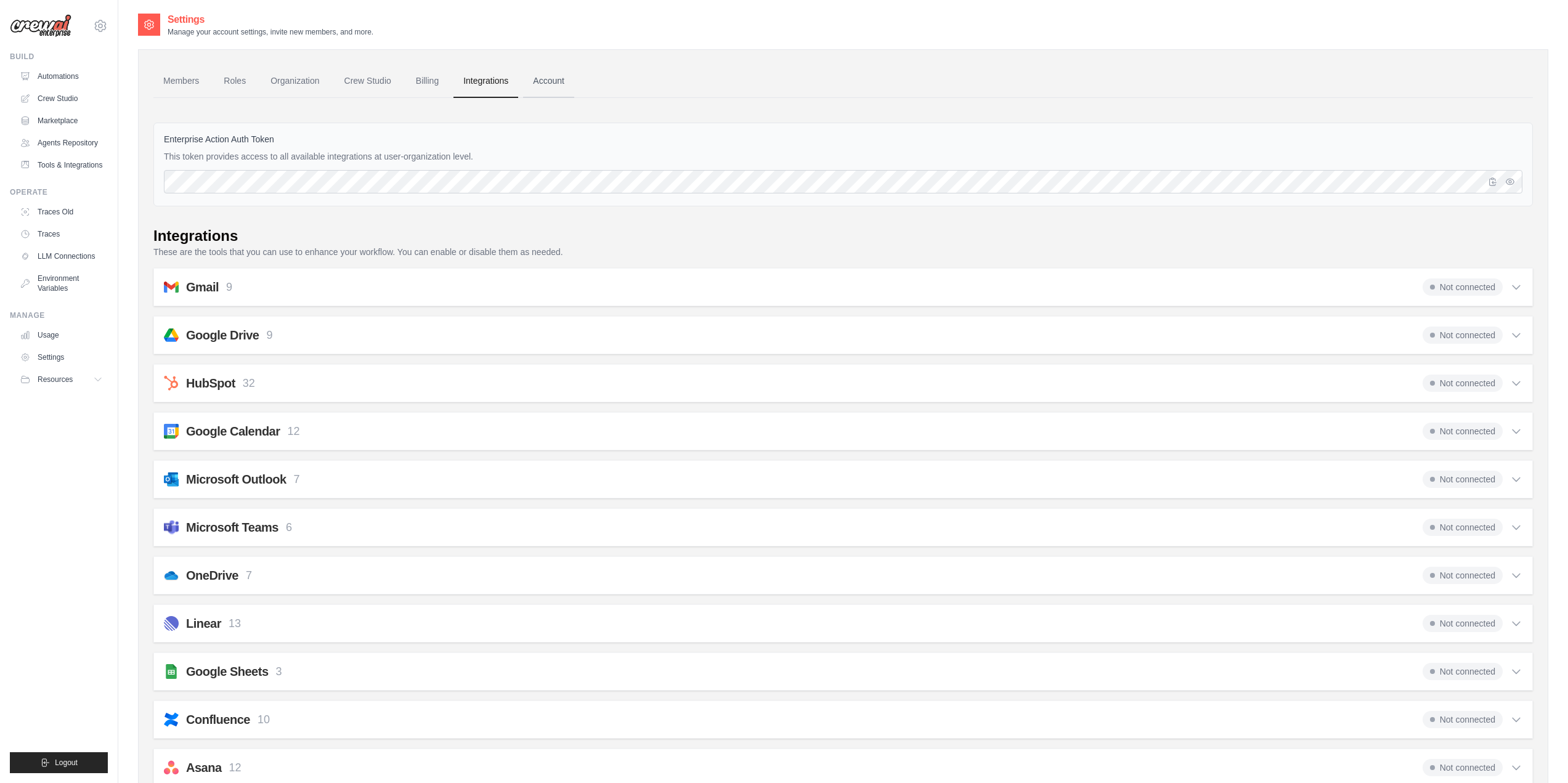
click at [560, 78] on link "Account" at bounding box center [548, 81] width 52 height 33
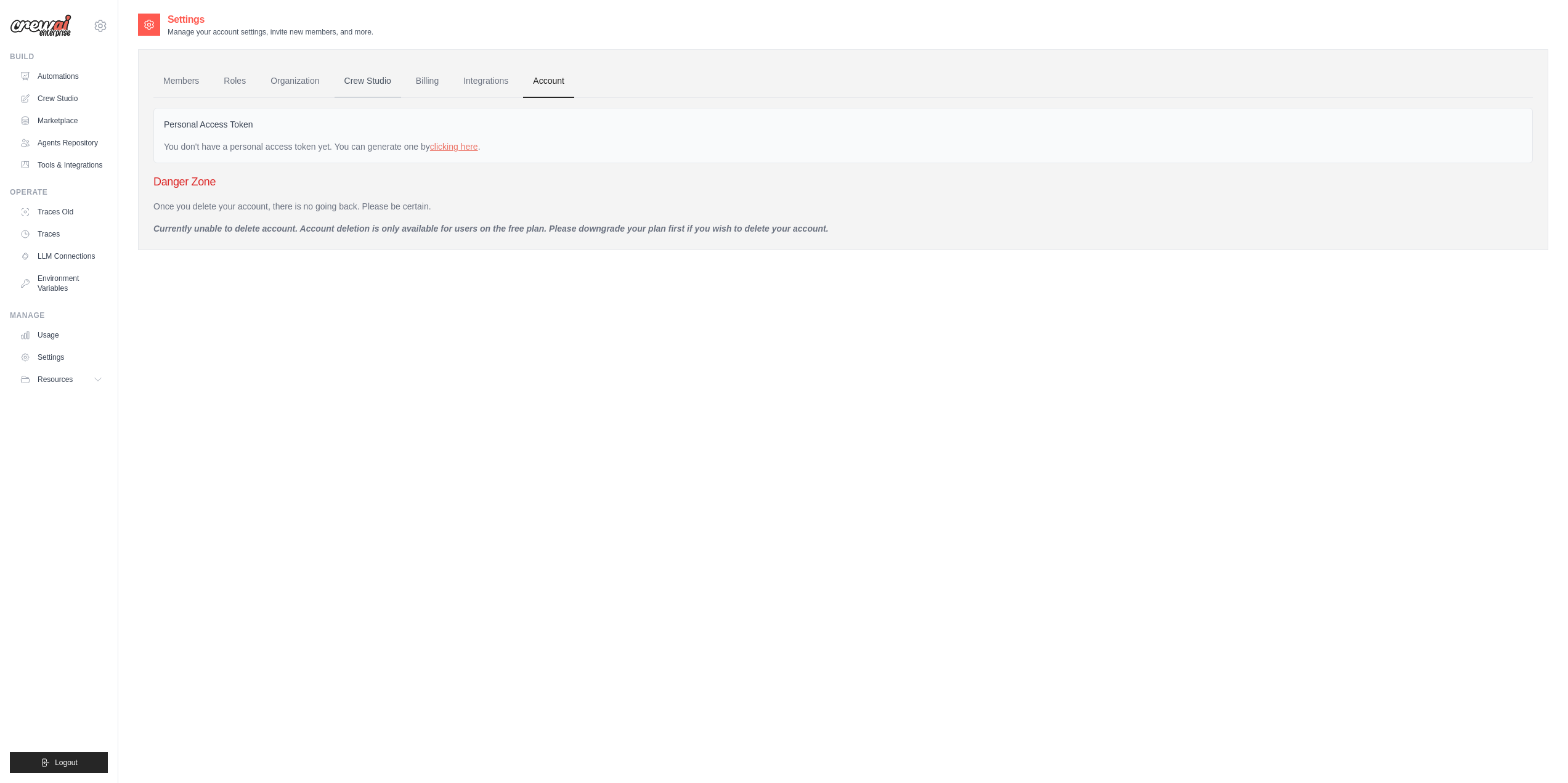
click at [376, 82] on link "Crew Studio" at bounding box center [368, 81] width 66 height 33
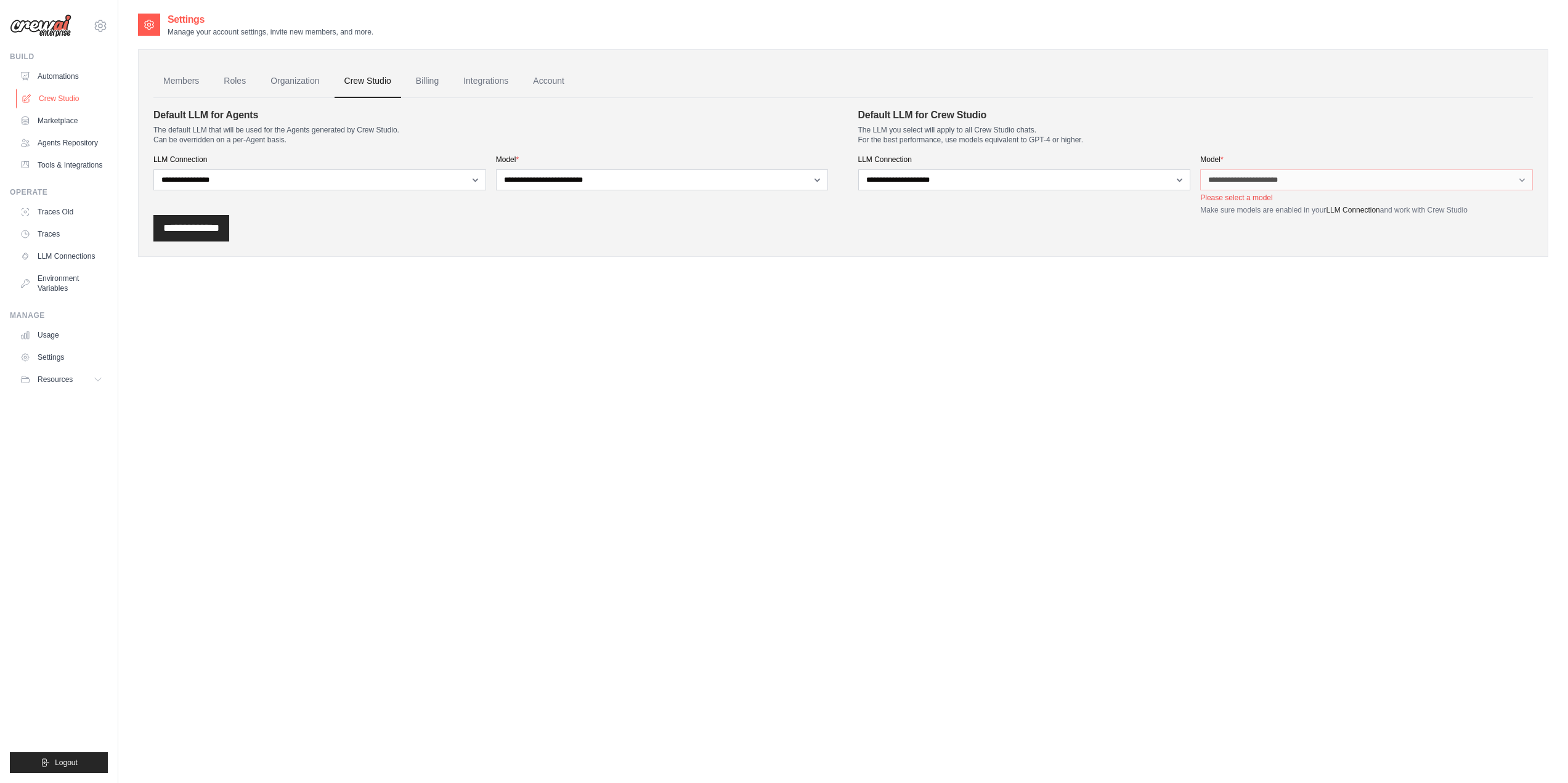
click at [72, 96] on link "Crew Studio" at bounding box center [62, 98] width 93 height 19
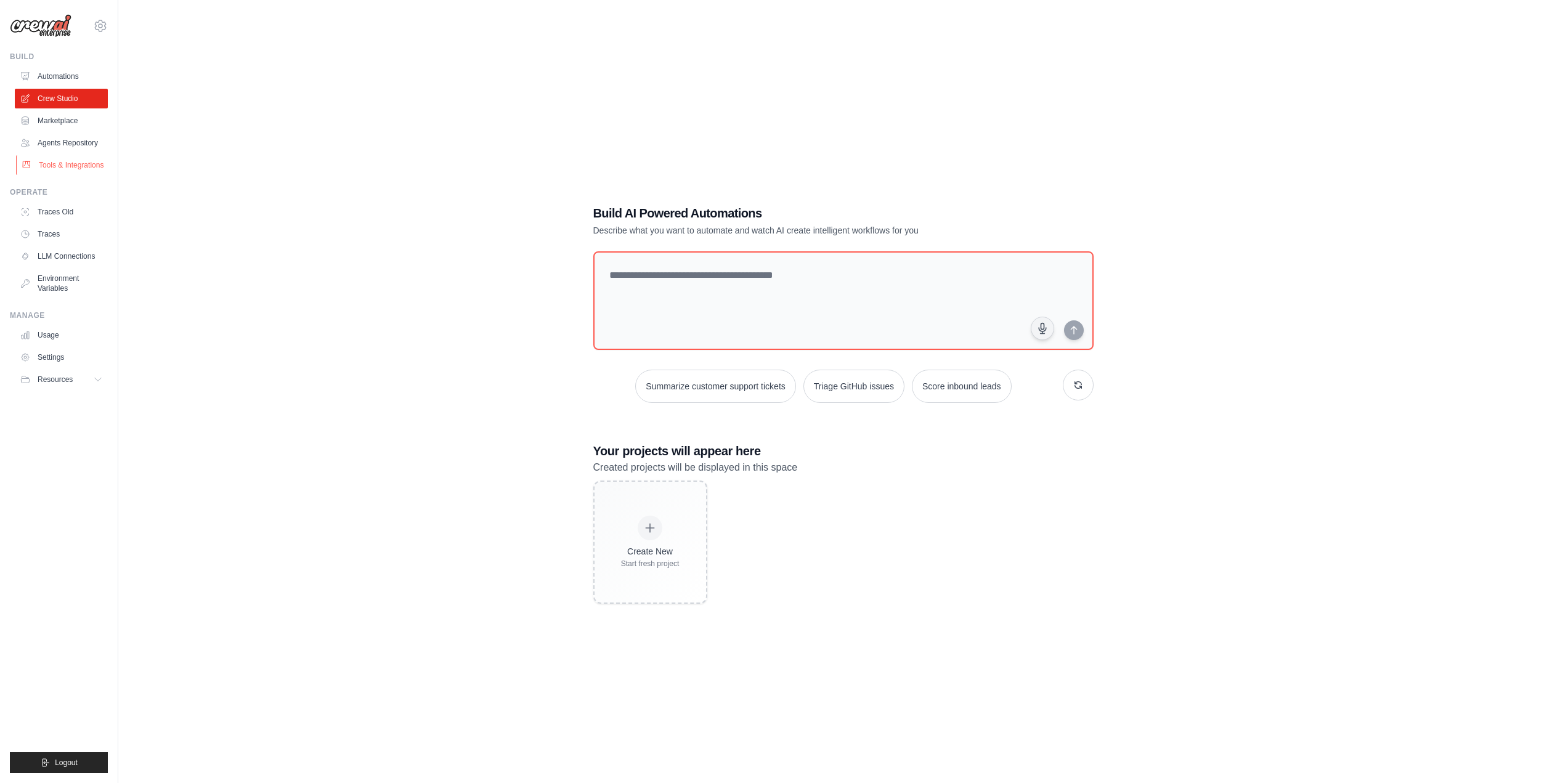
click at [59, 166] on link "Tools & Integrations" at bounding box center [62, 165] width 93 height 19
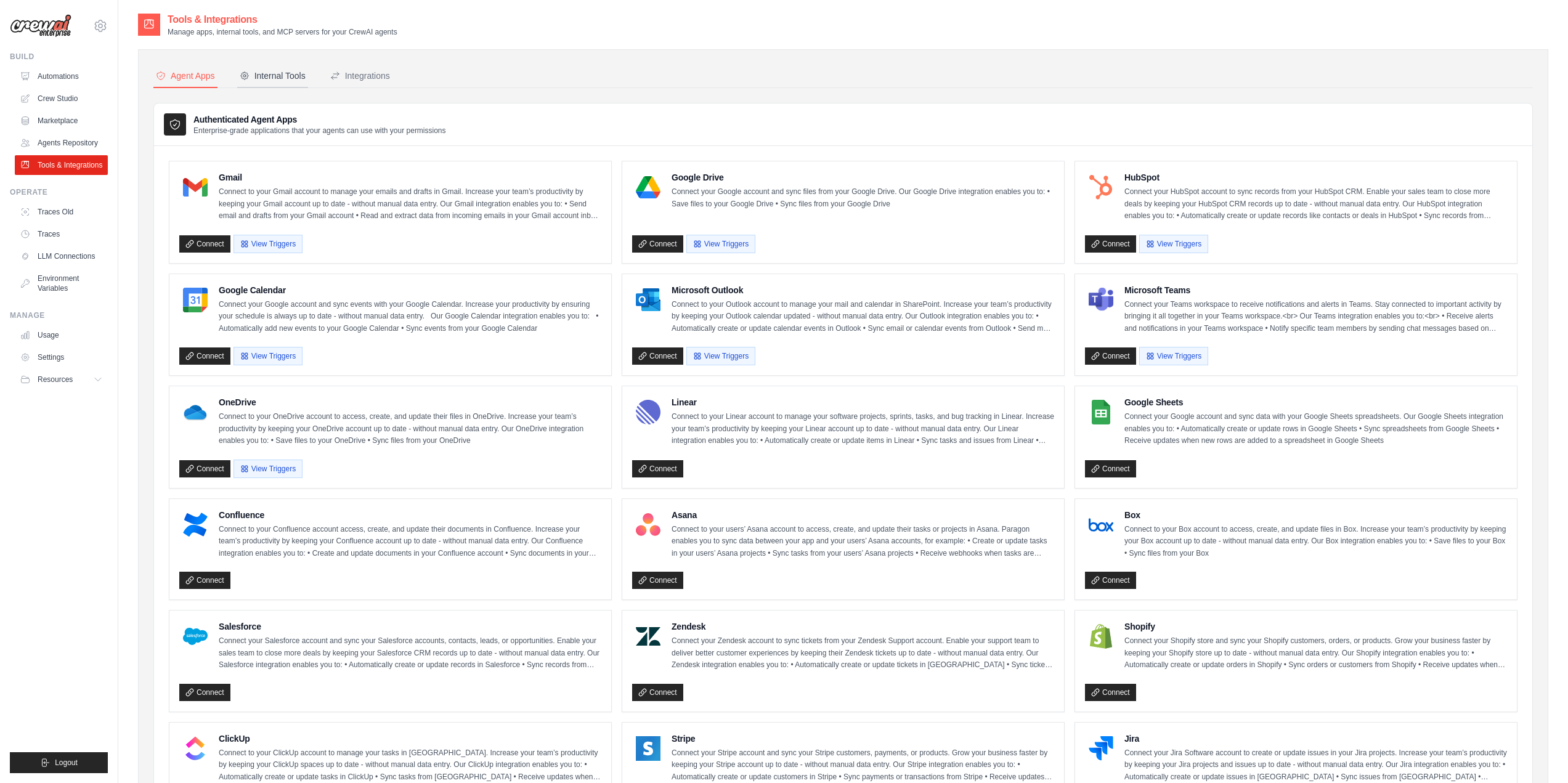
click at [290, 73] on div "Internal Tools" at bounding box center [273, 76] width 66 height 13
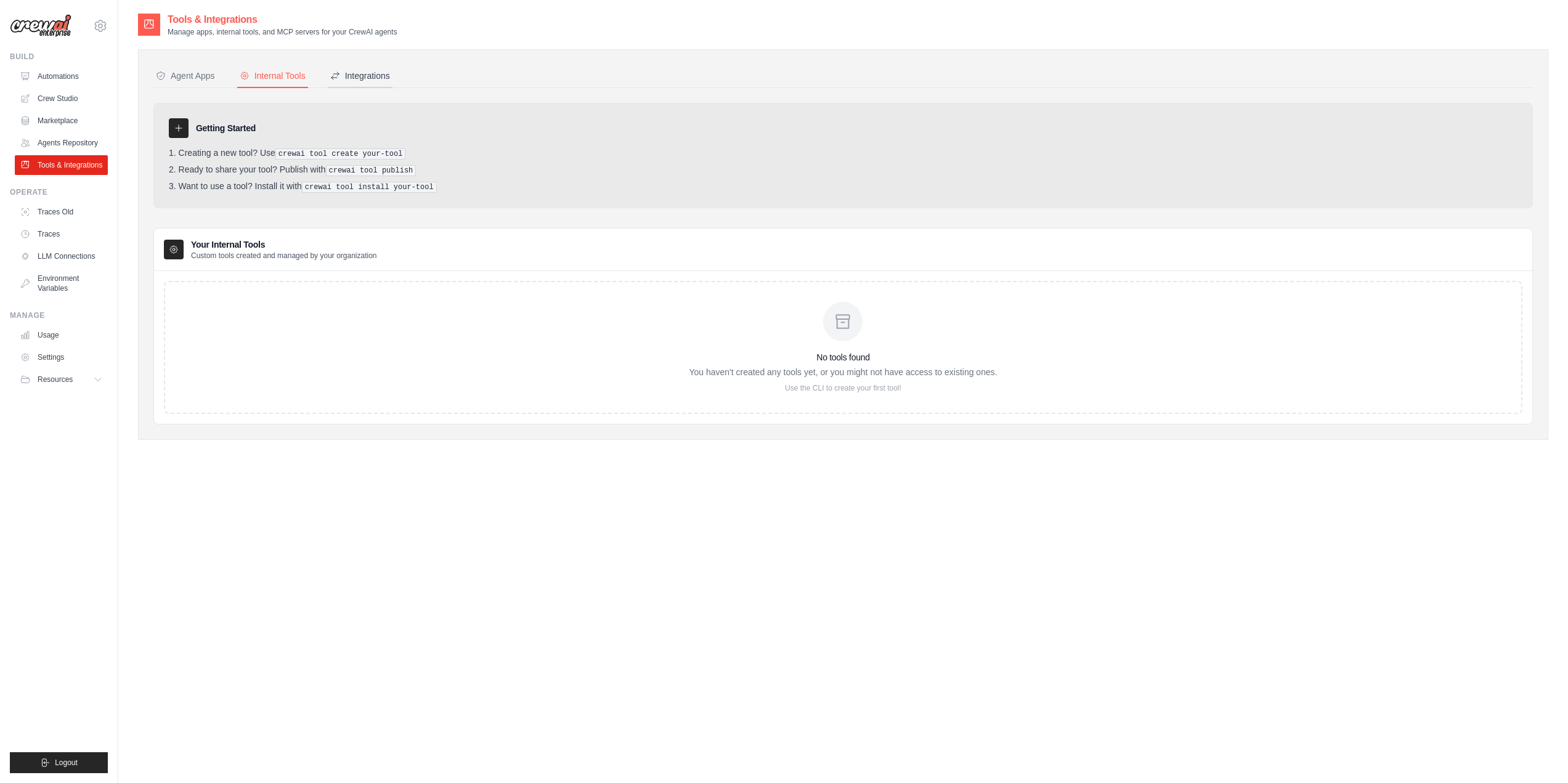
click at [363, 72] on div "Integrations" at bounding box center [359, 76] width 59 height 13
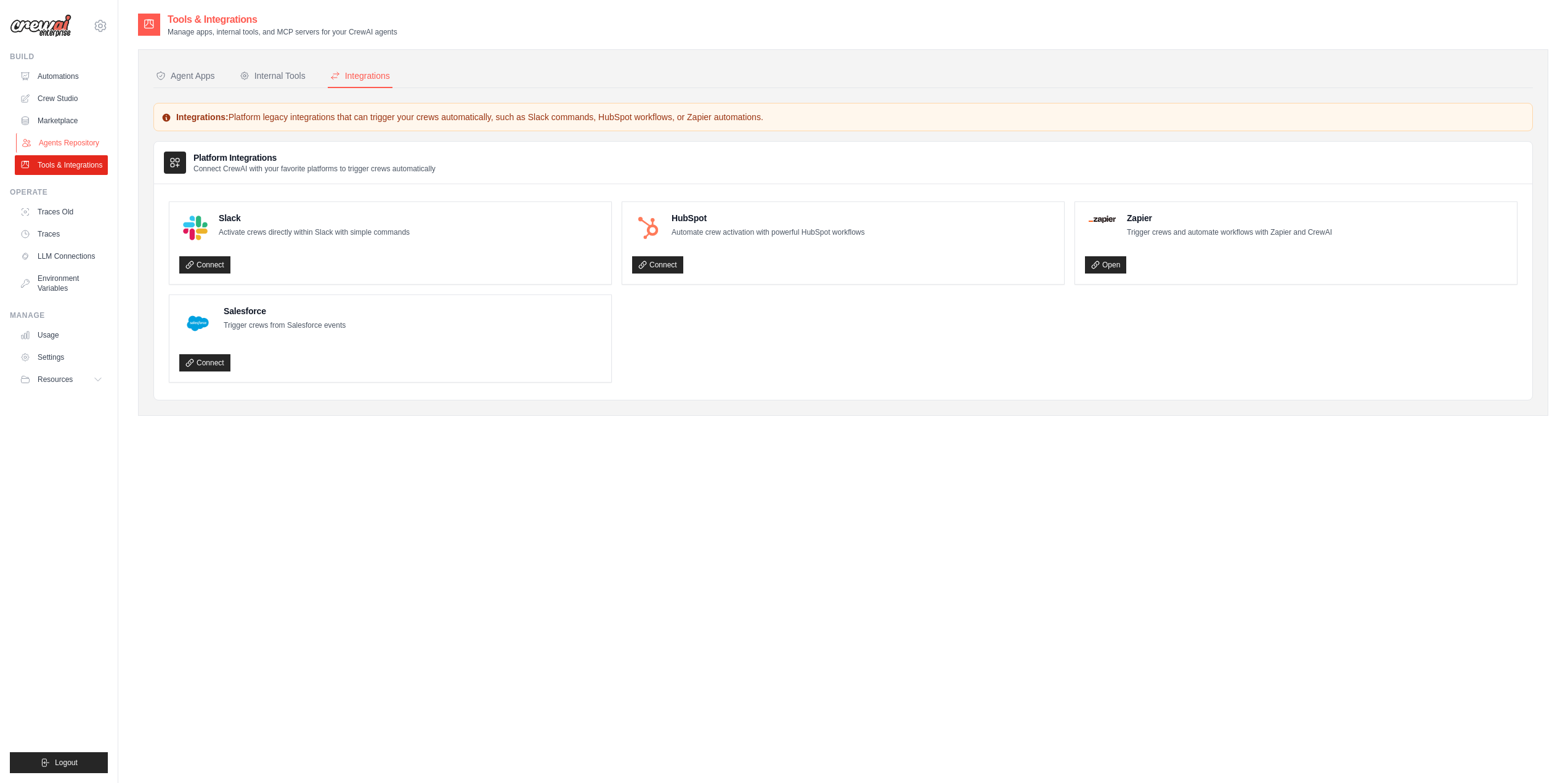
click at [56, 142] on link "Agents Repository" at bounding box center [62, 143] width 93 height 19
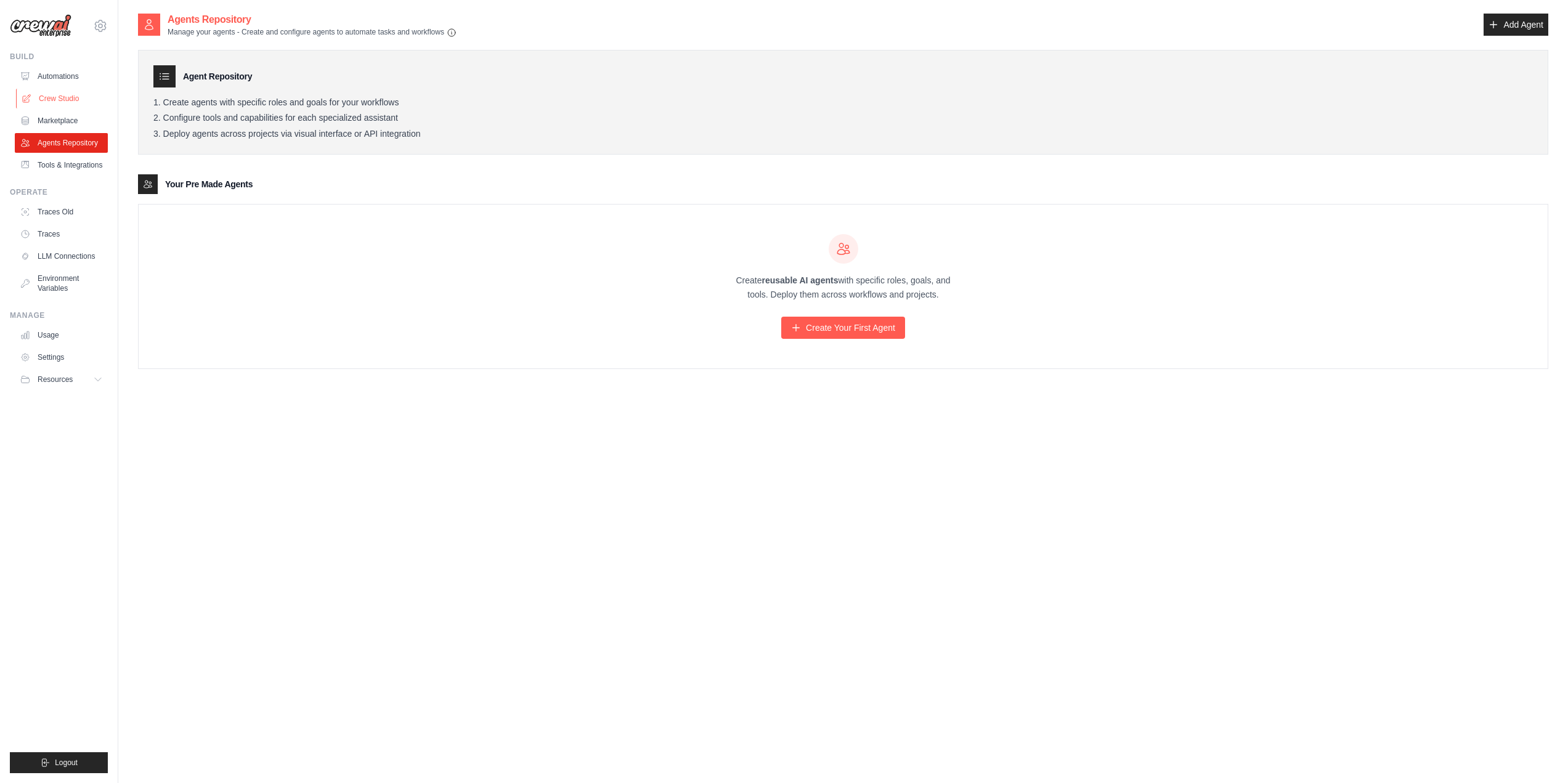
click at [66, 98] on link "Crew Studio" at bounding box center [62, 98] width 93 height 19
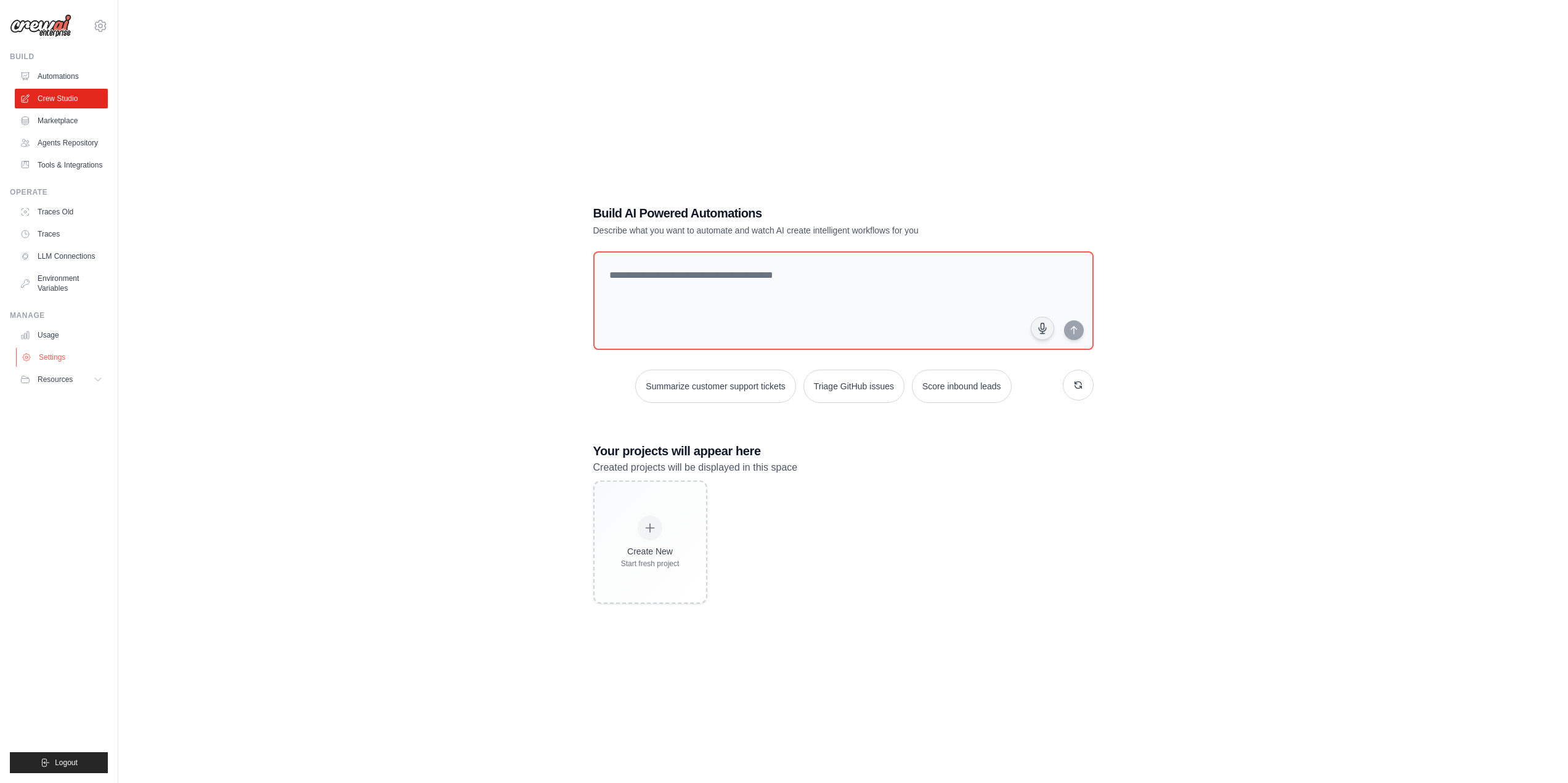
click at [48, 357] on link "Settings" at bounding box center [62, 357] width 93 height 19
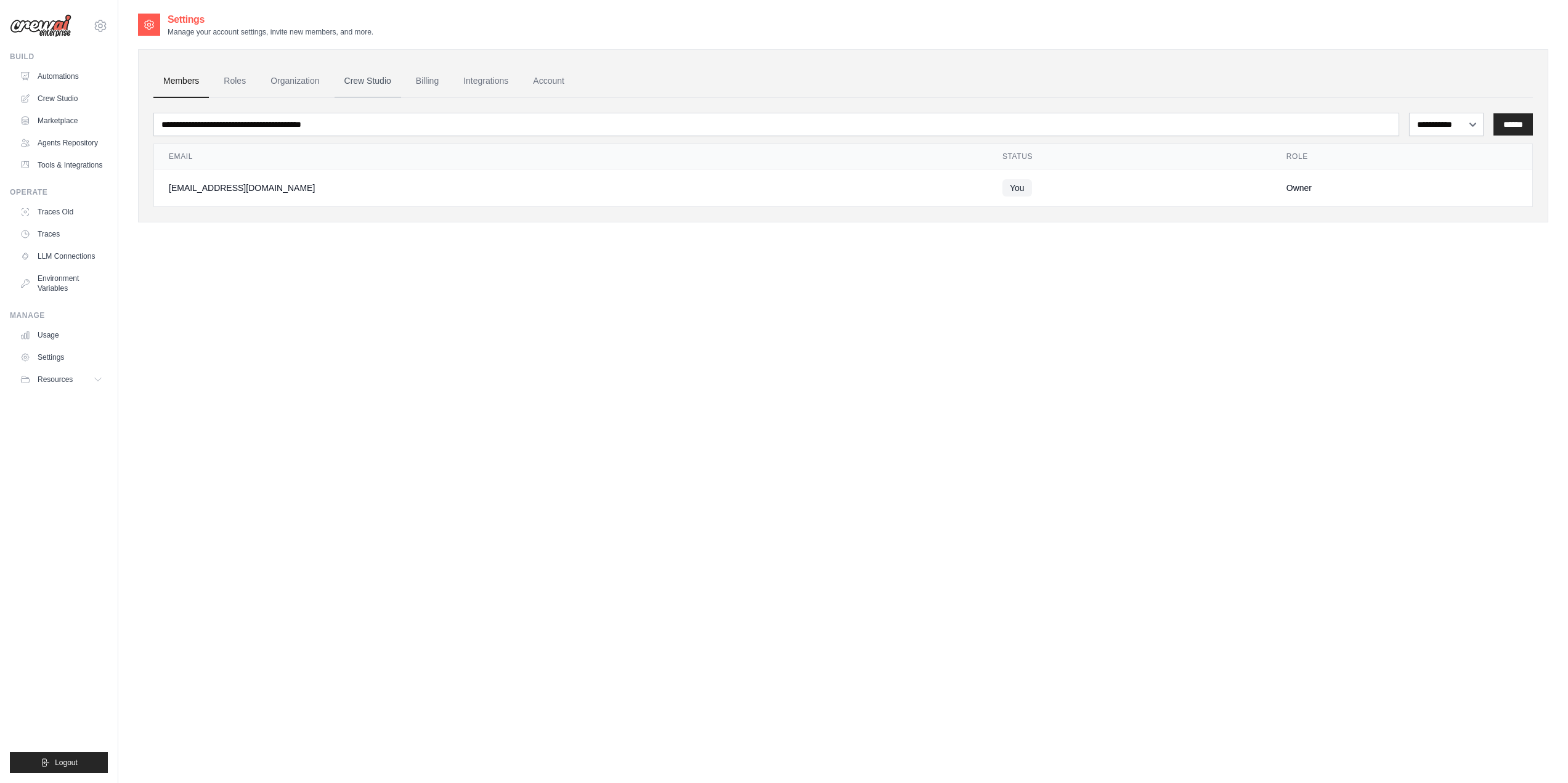
click at [366, 86] on link "Crew Studio" at bounding box center [368, 81] width 66 height 33
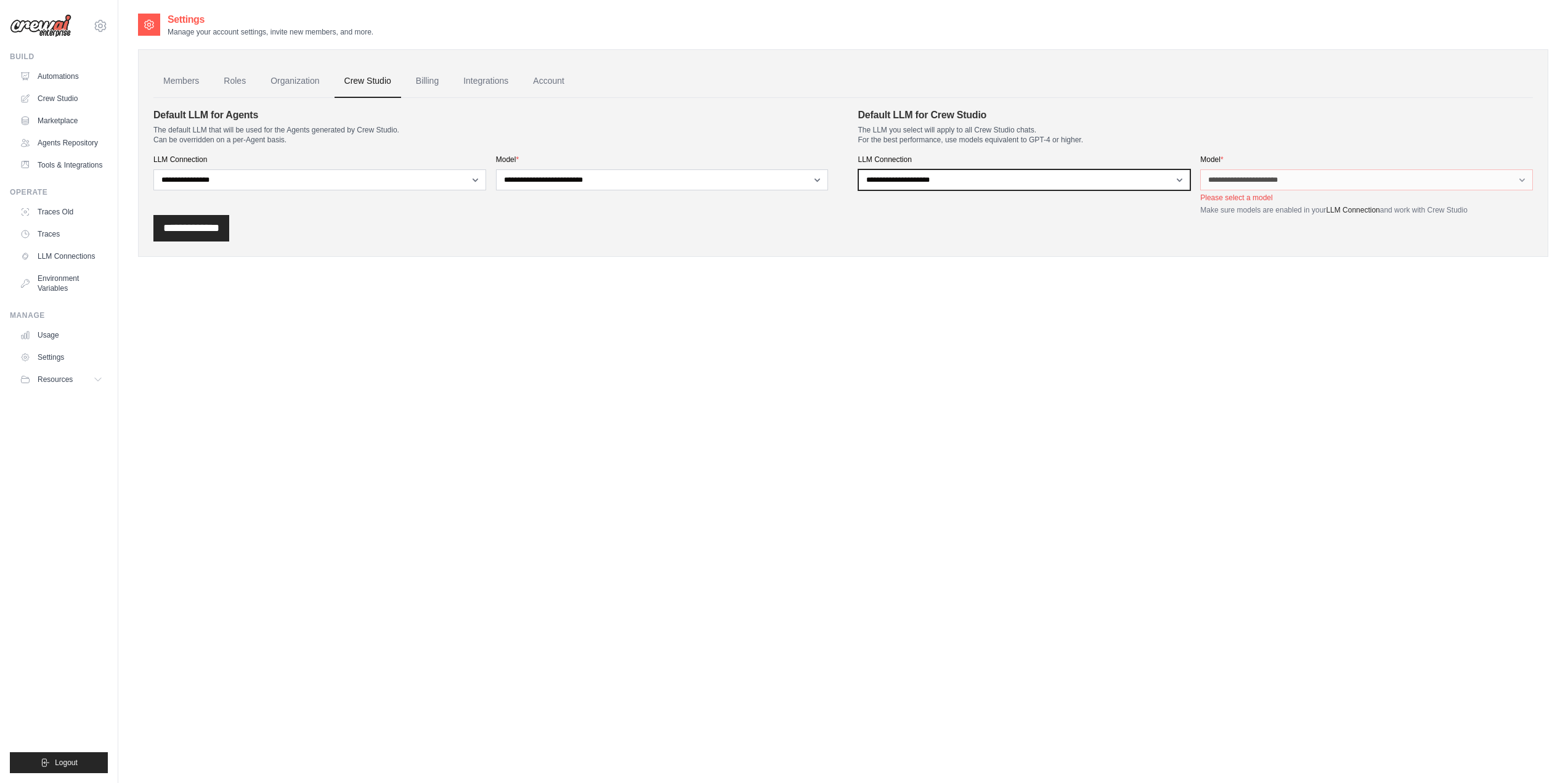
click at [957, 178] on select "**********" at bounding box center [1025, 180] width 333 height 21
click at [101, 378] on icon at bounding box center [99, 380] width 10 height 10
click at [55, 358] on link "Settings" at bounding box center [62, 357] width 93 height 19
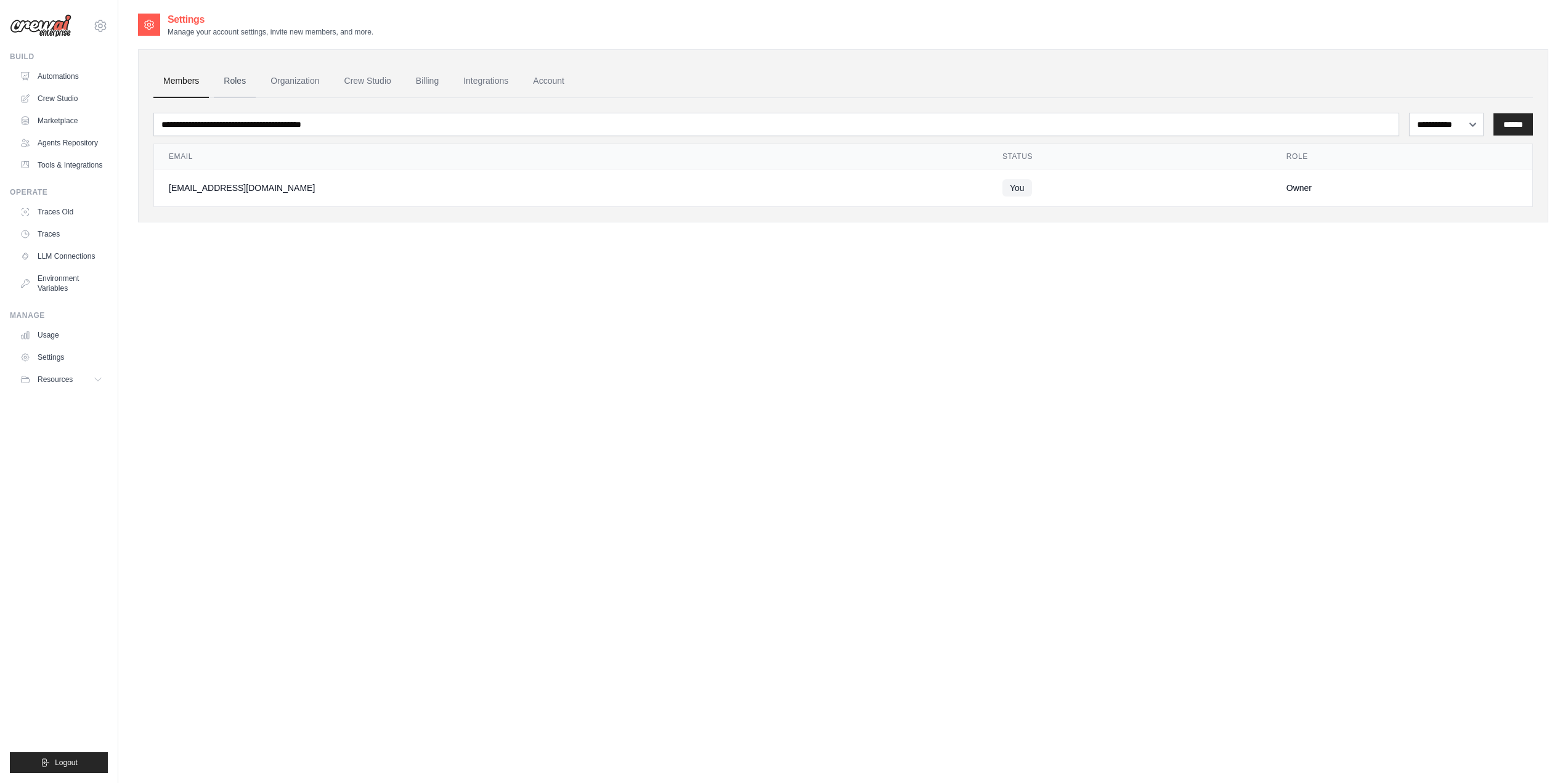
click at [246, 80] on link "Roles" at bounding box center [235, 81] width 42 height 33
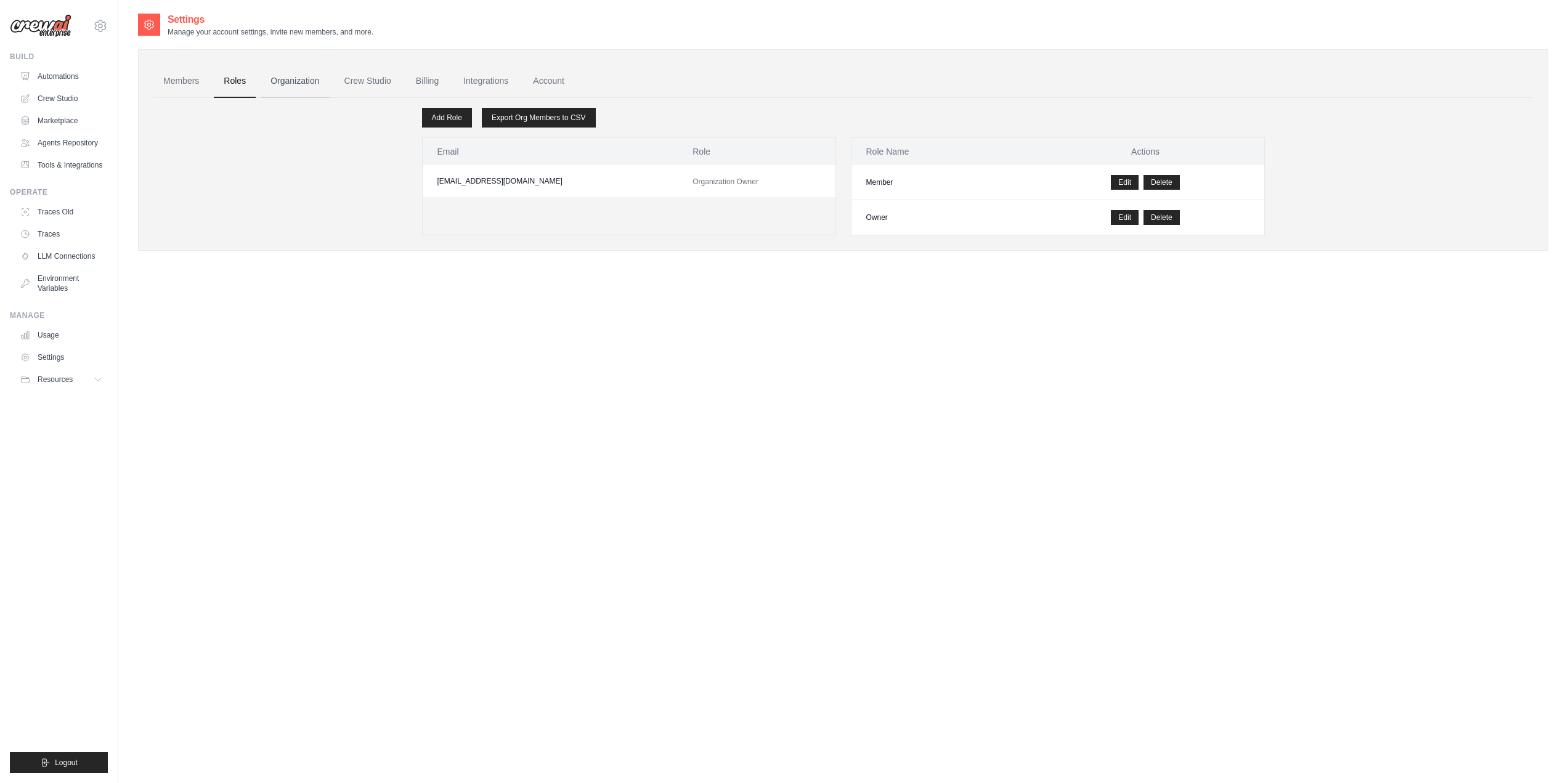
click at [274, 83] on link "Organization" at bounding box center [295, 81] width 68 height 33
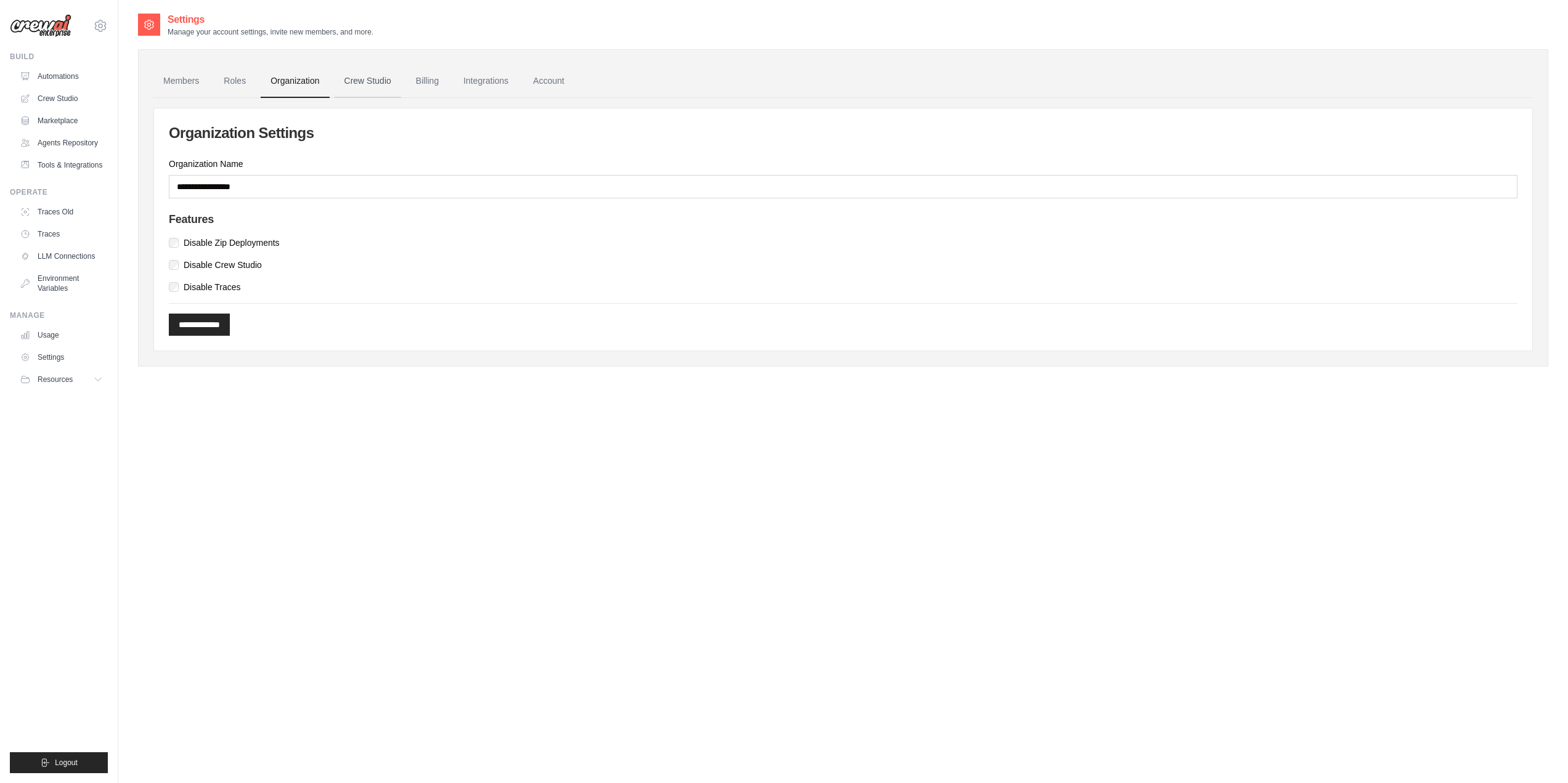
click at [370, 77] on link "Crew Studio" at bounding box center [368, 81] width 66 height 33
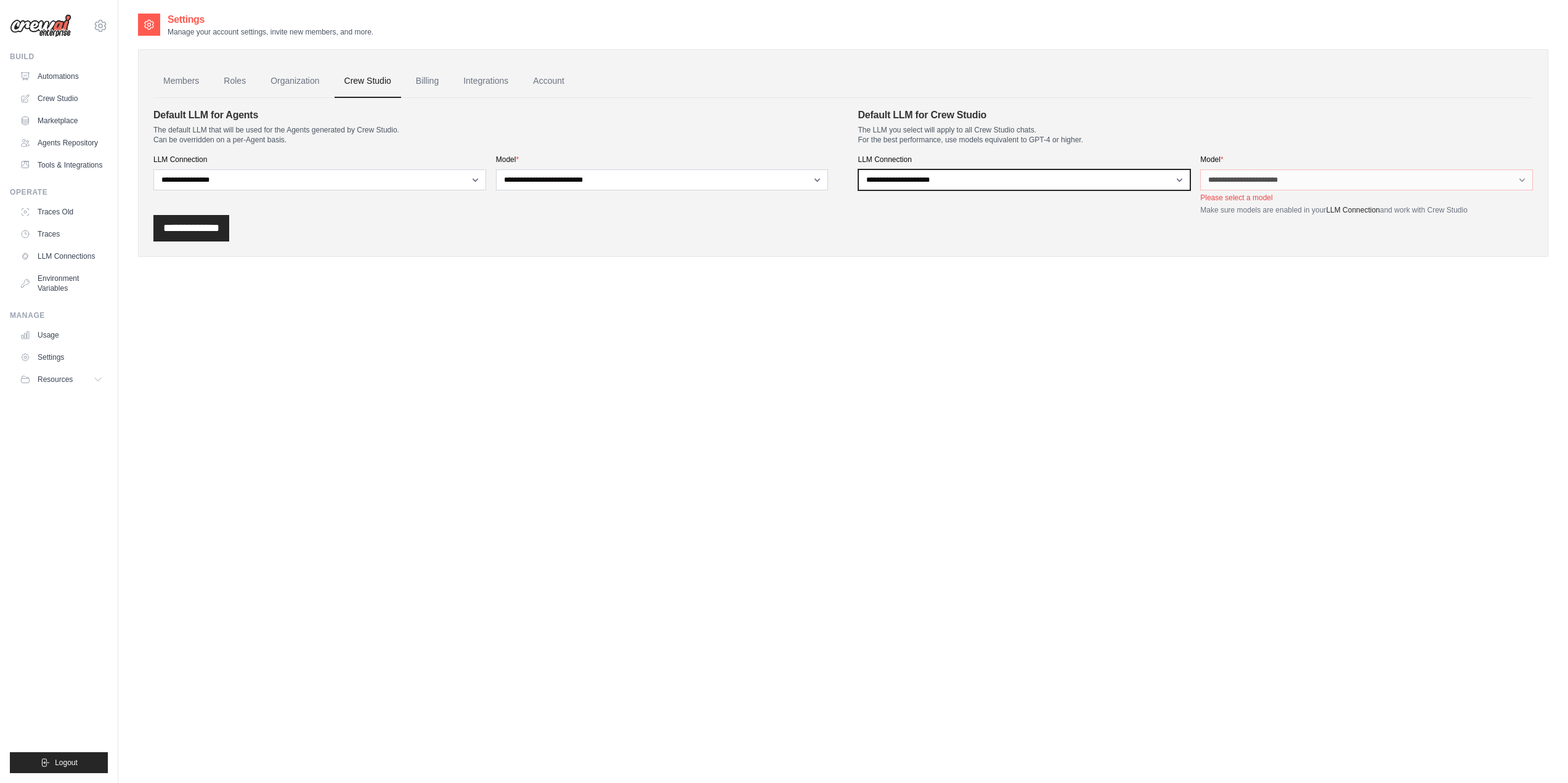
click at [950, 180] on select "**********" at bounding box center [1025, 180] width 333 height 21
click at [949, 180] on select "**********" at bounding box center [1025, 180] width 333 height 21
click at [62, 80] on link "Automations" at bounding box center [62, 76] width 93 height 19
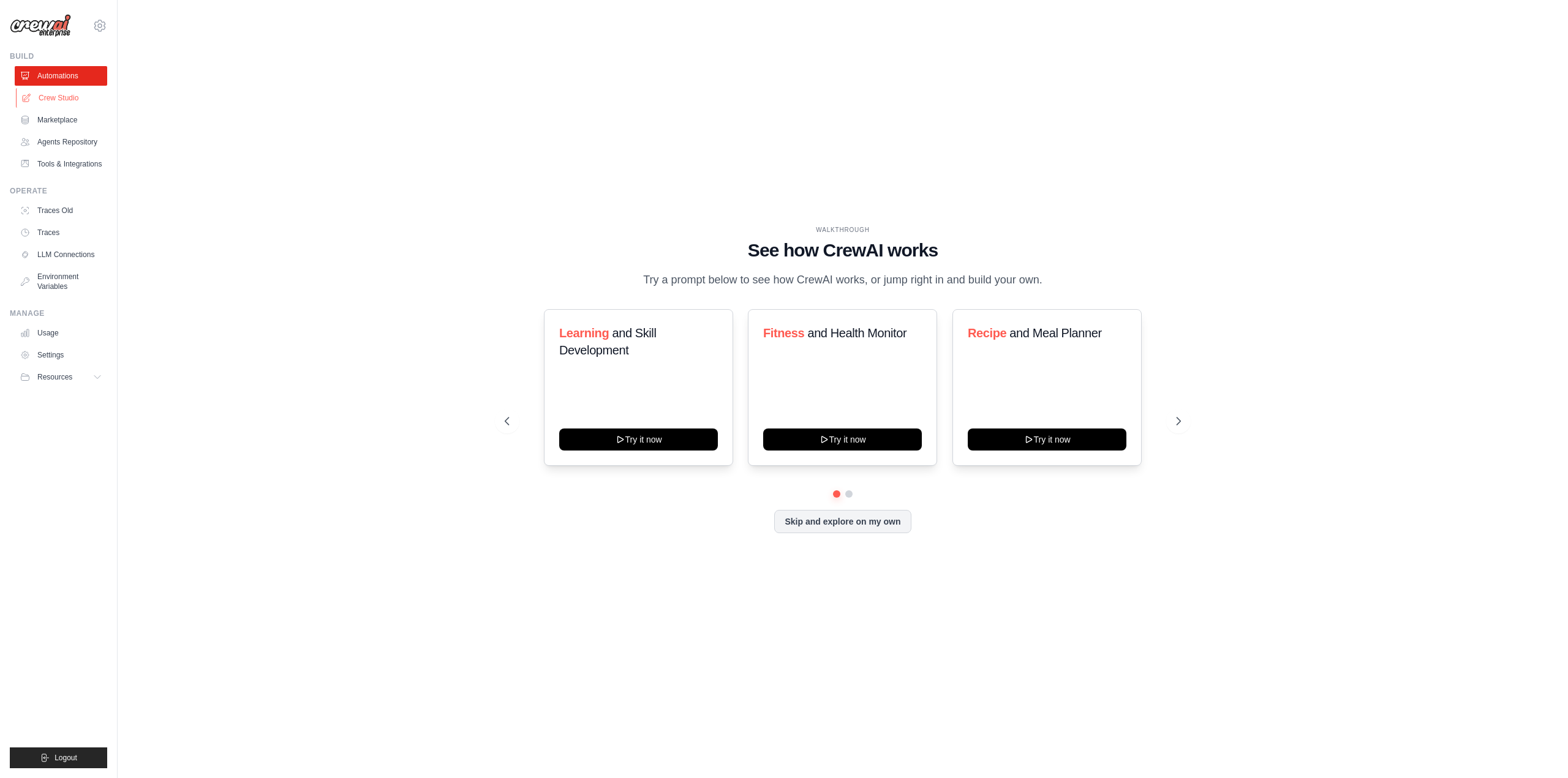
click at [71, 103] on link "Crew Studio" at bounding box center [62, 98] width 93 height 19
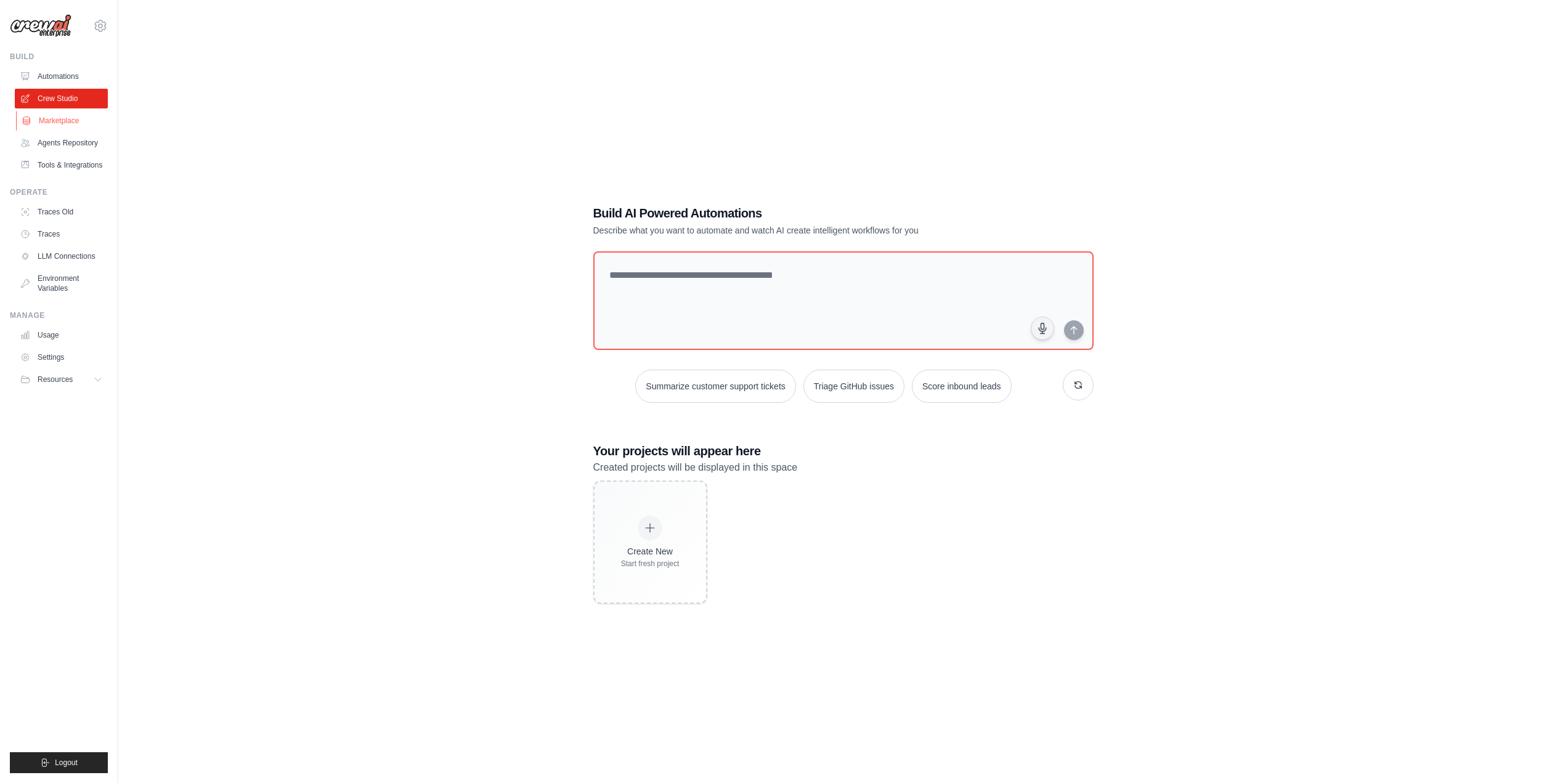
click at [50, 122] on link "Marketplace" at bounding box center [62, 121] width 93 height 19
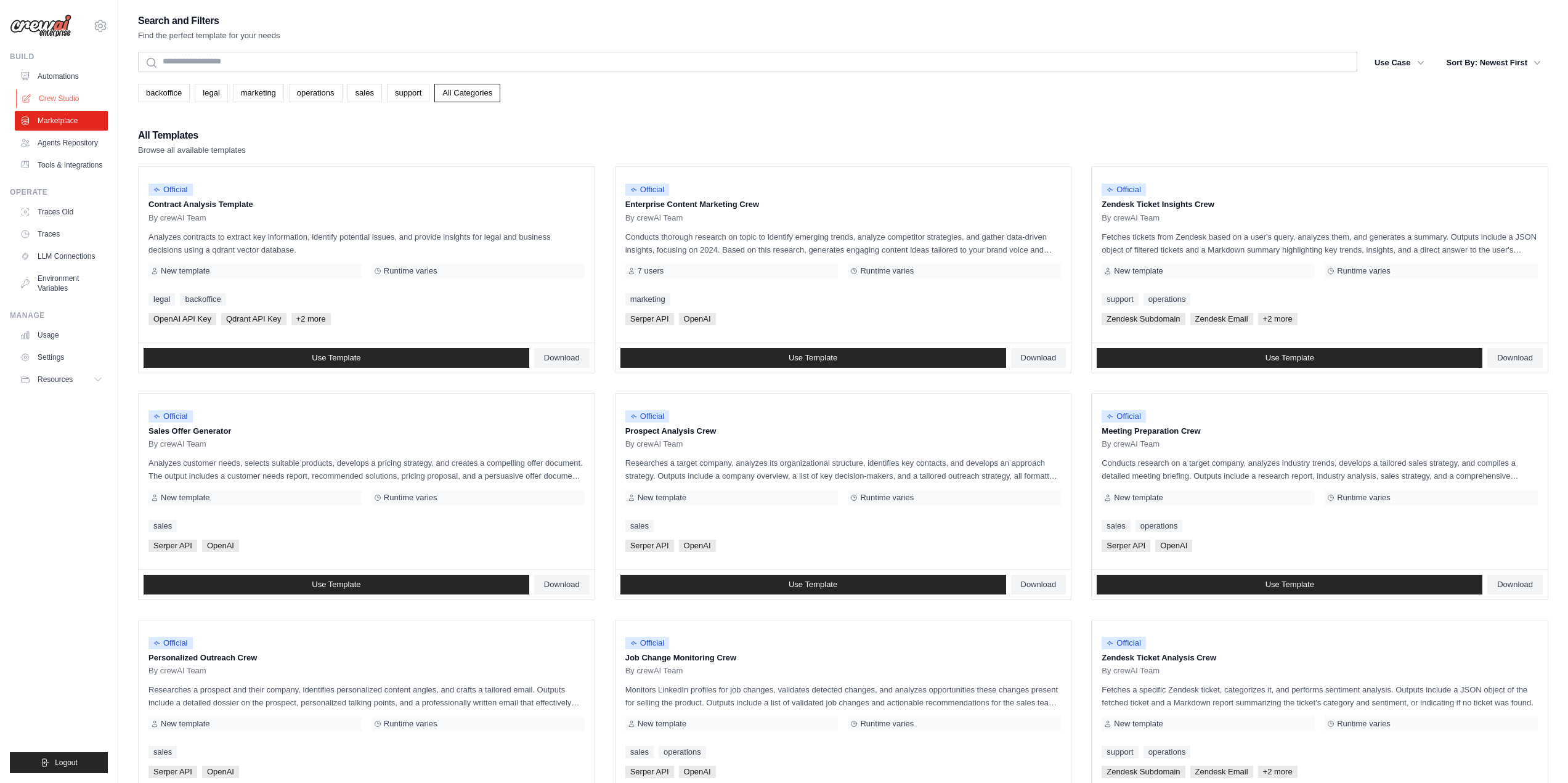
click at [51, 100] on link "Crew Studio" at bounding box center [62, 98] width 93 height 19
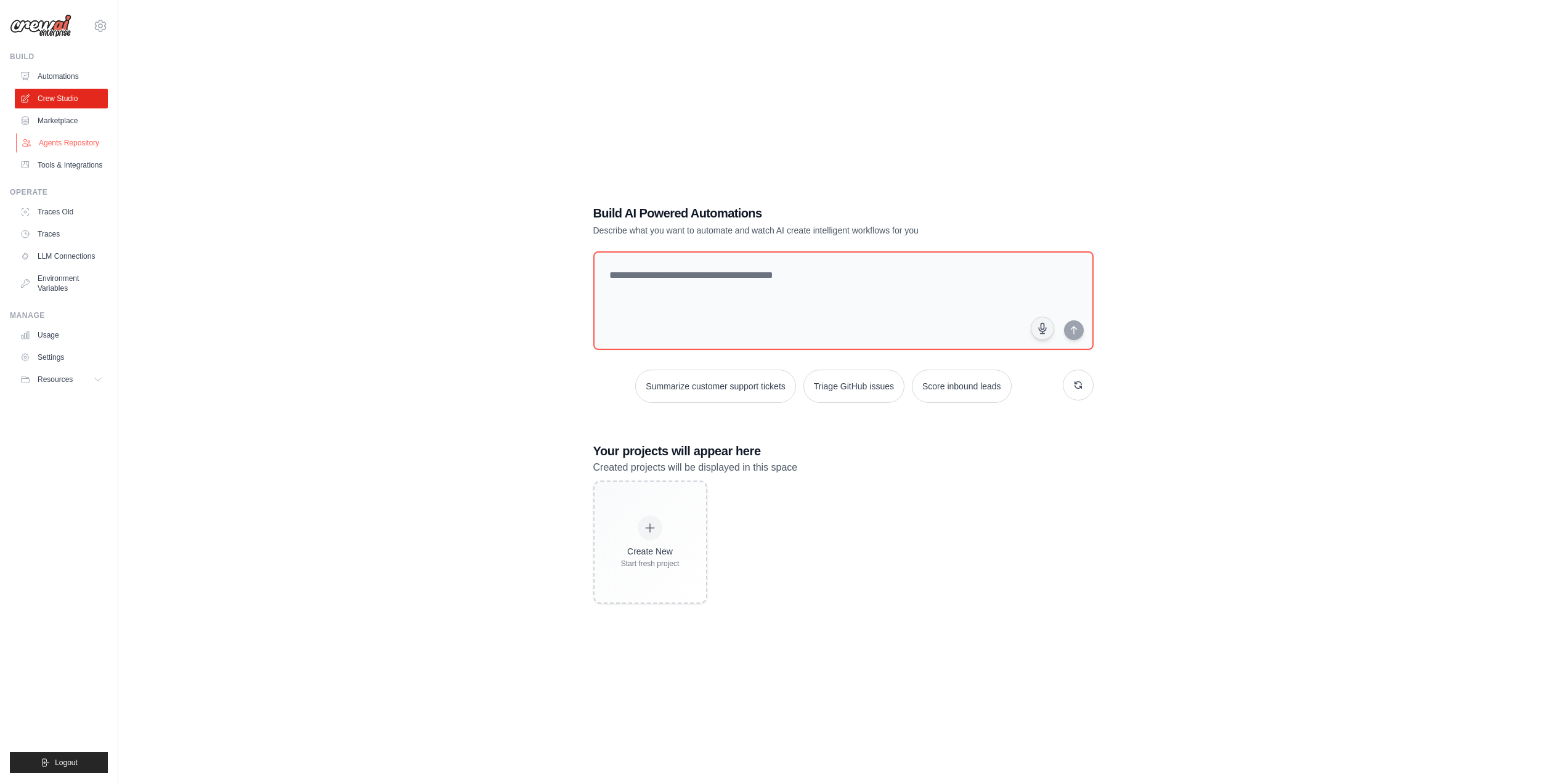
click at [75, 145] on link "Agents Repository" at bounding box center [62, 143] width 93 height 19
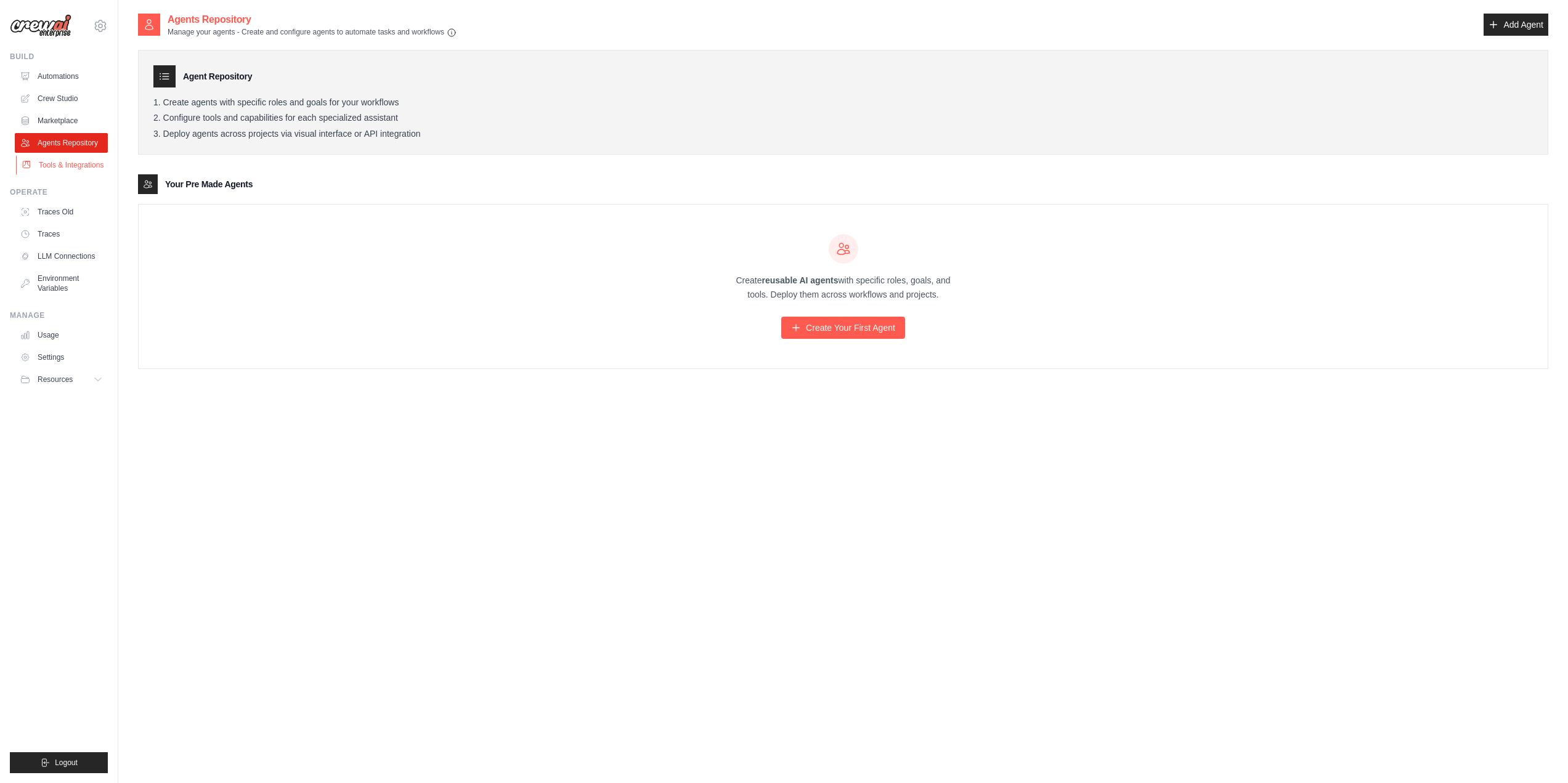
click at [75, 160] on link "Tools & Integrations" at bounding box center [62, 165] width 93 height 19
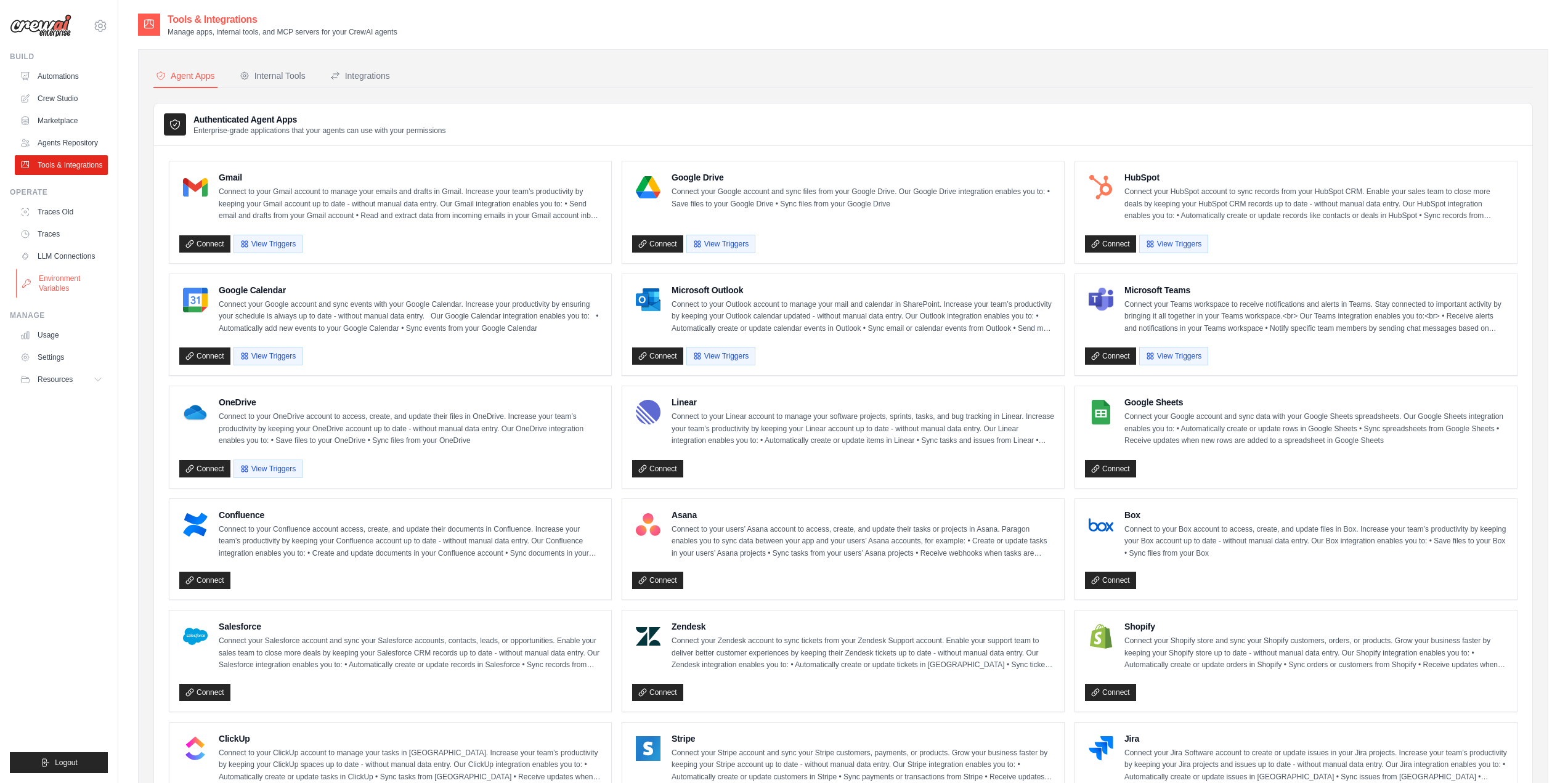
click at [60, 279] on link "Environment Variables" at bounding box center [62, 283] width 93 height 29
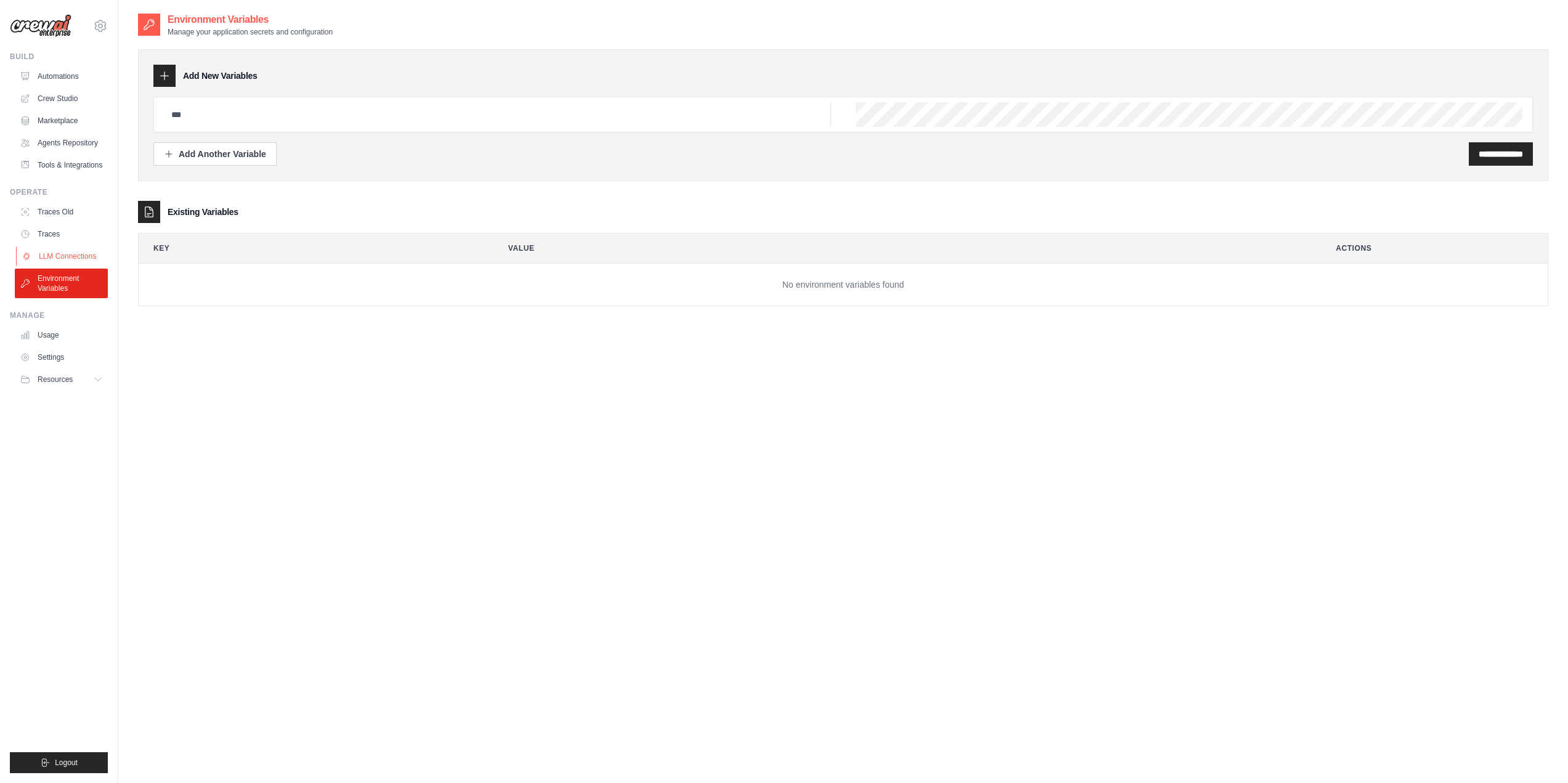
click at [40, 256] on link "LLM Connections" at bounding box center [62, 256] width 93 height 19
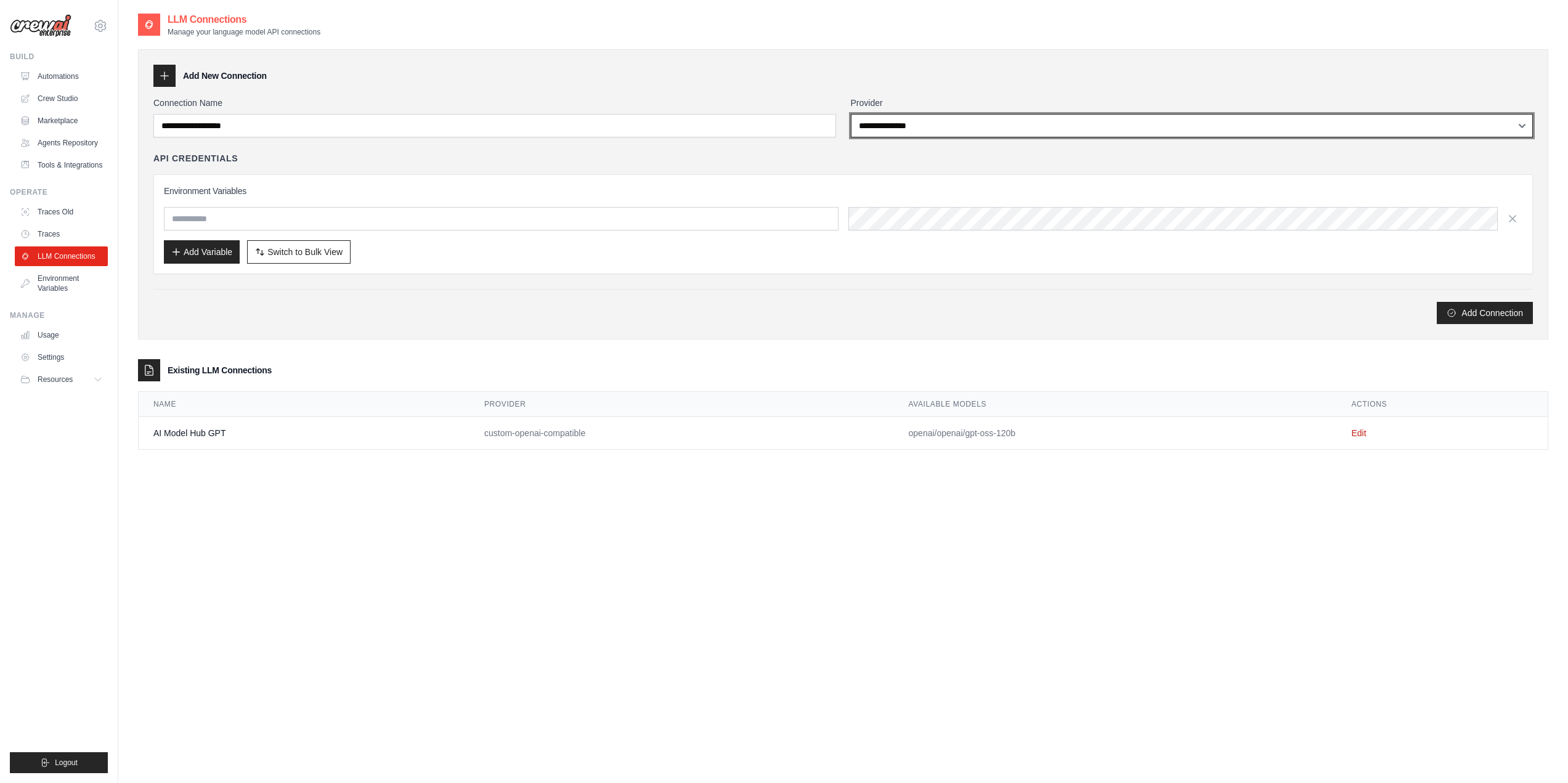
click at [1021, 124] on select "**********" at bounding box center [1191, 126] width 682 height 23
select select "**********"
click at [851, 114] on select "**********" at bounding box center [1191, 126] width 682 height 23
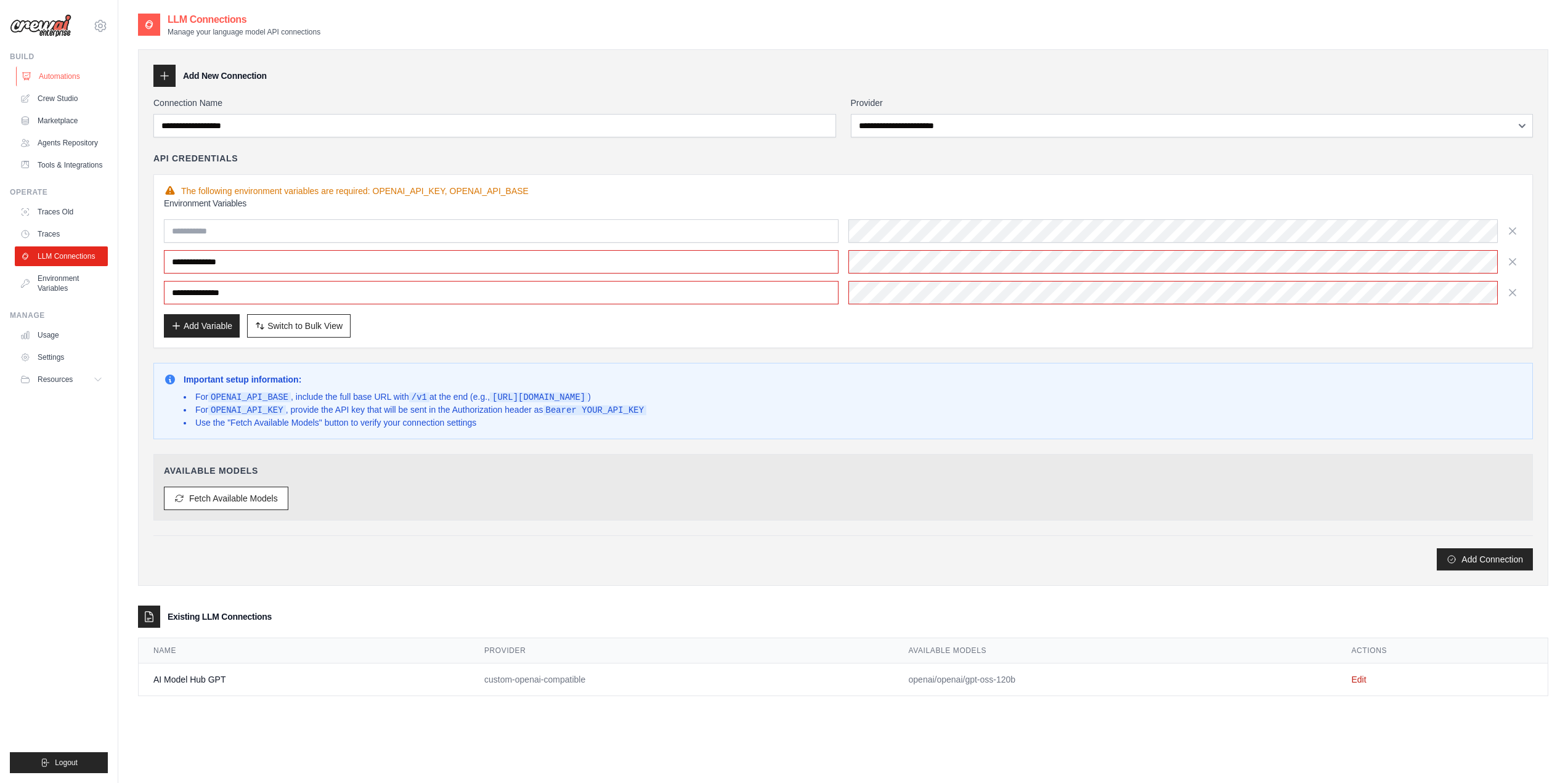
click at [53, 76] on link "Automations" at bounding box center [62, 76] width 93 height 19
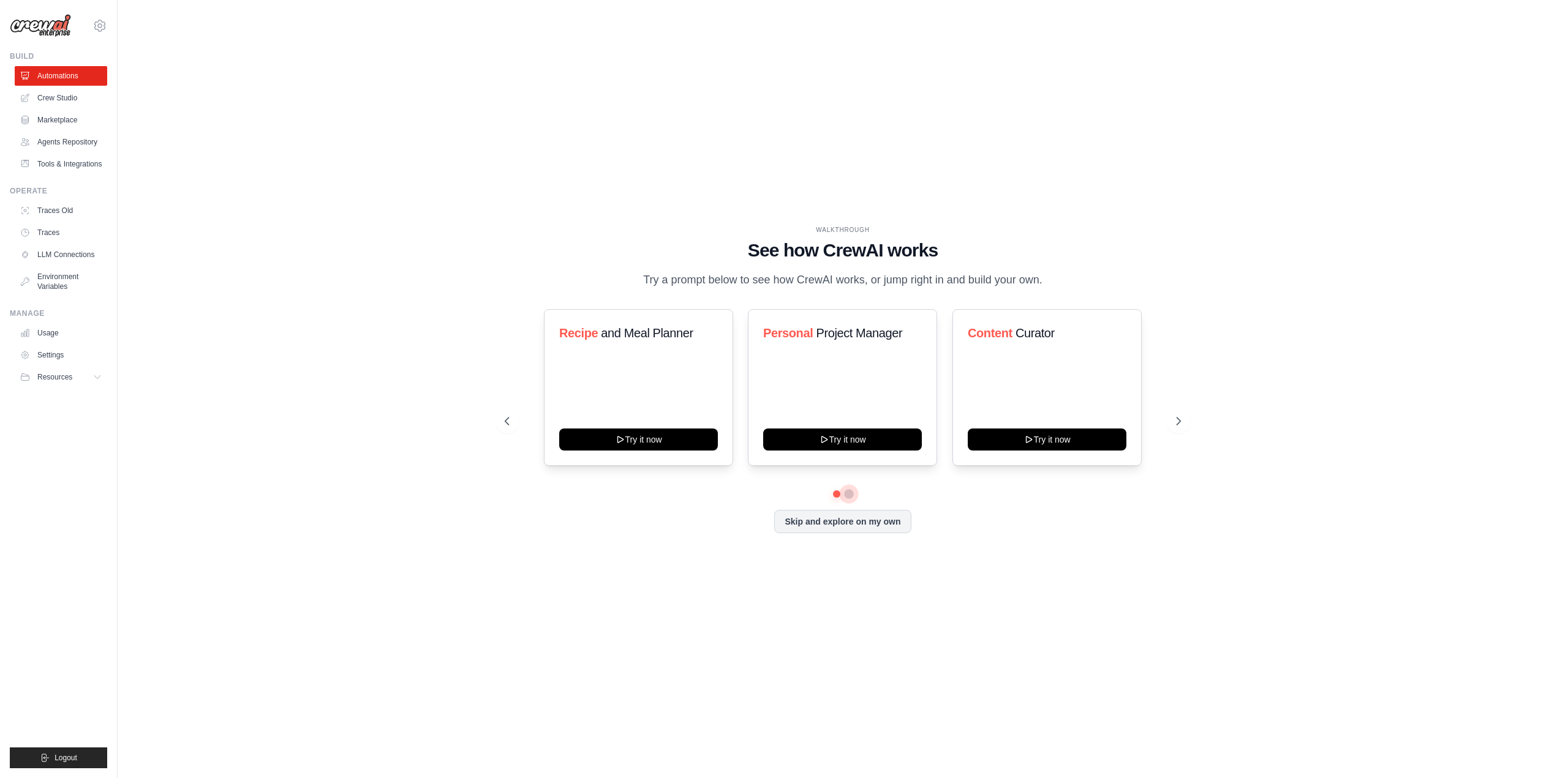
click at [852, 494] on button at bounding box center [849, 494] width 10 height 10
click at [835, 494] on button at bounding box center [836, 494] width 9 height 9
click at [850, 494] on button at bounding box center [849, 494] width 9 height 9
click at [97, 377] on icon at bounding box center [99, 377] width 10 height 10
click at [835, 494] on button at bounding box center [836, 494] width 9 height 9
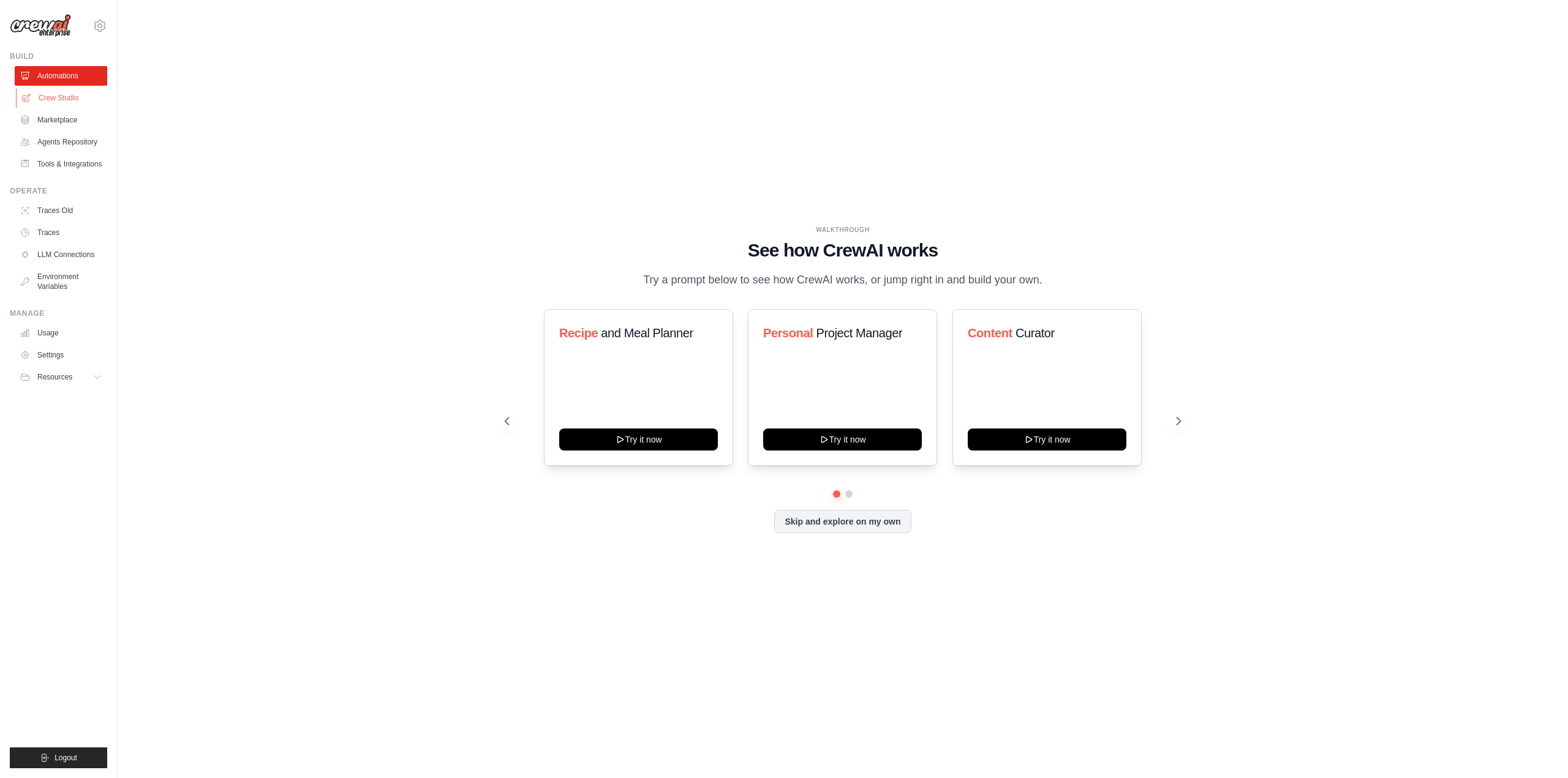
click at [71, 98] on link "Crew Studio" at bounding box center [62, 98] width 93 height 19
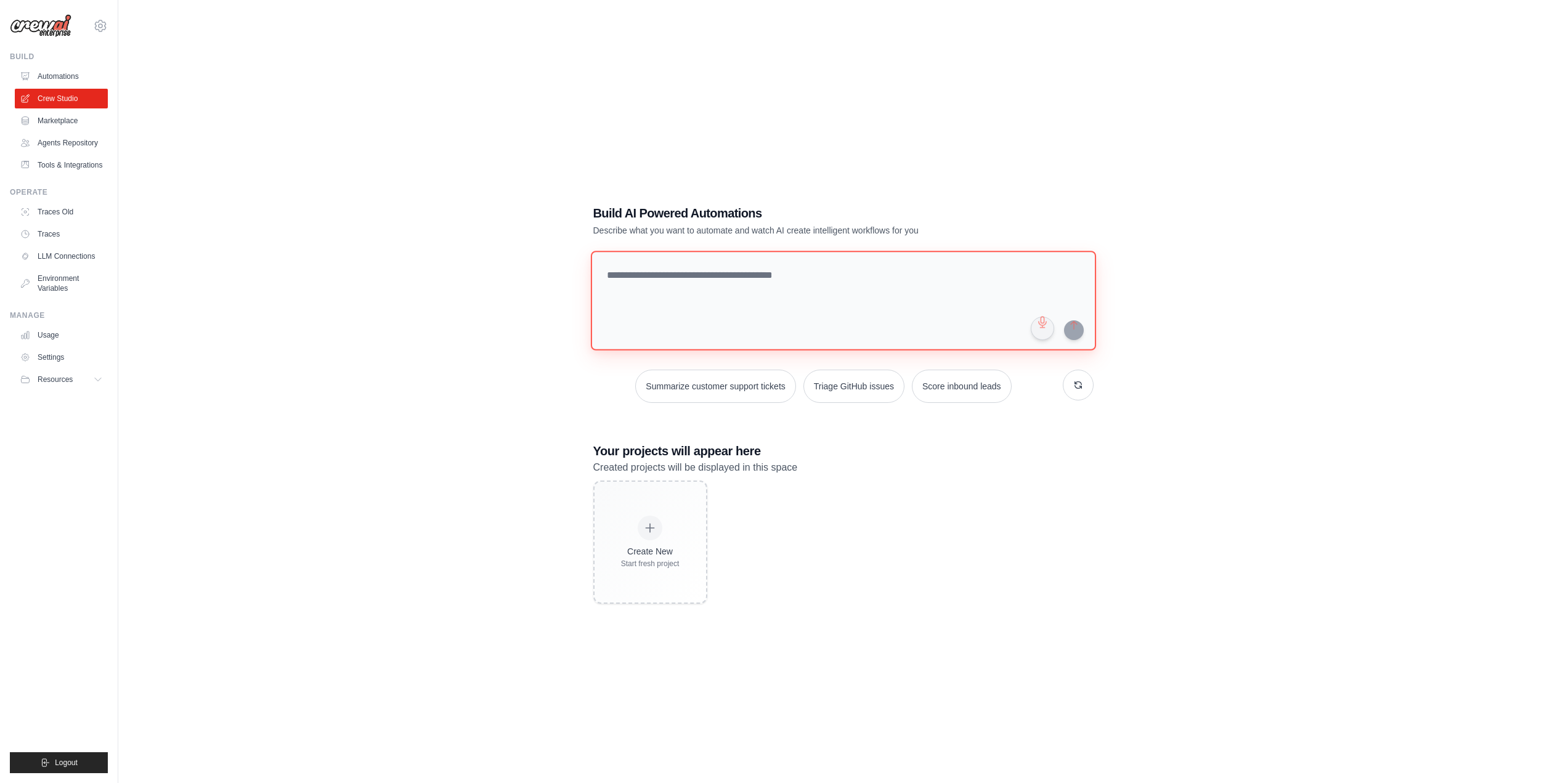
click at [751, 275] on textarea at bounding box center [842, 301] width 505 height 100
click at [620, 270] on textarea at bounding box center [842, 301] width 505 height 100
type textarea "*"
type textarea "**********"
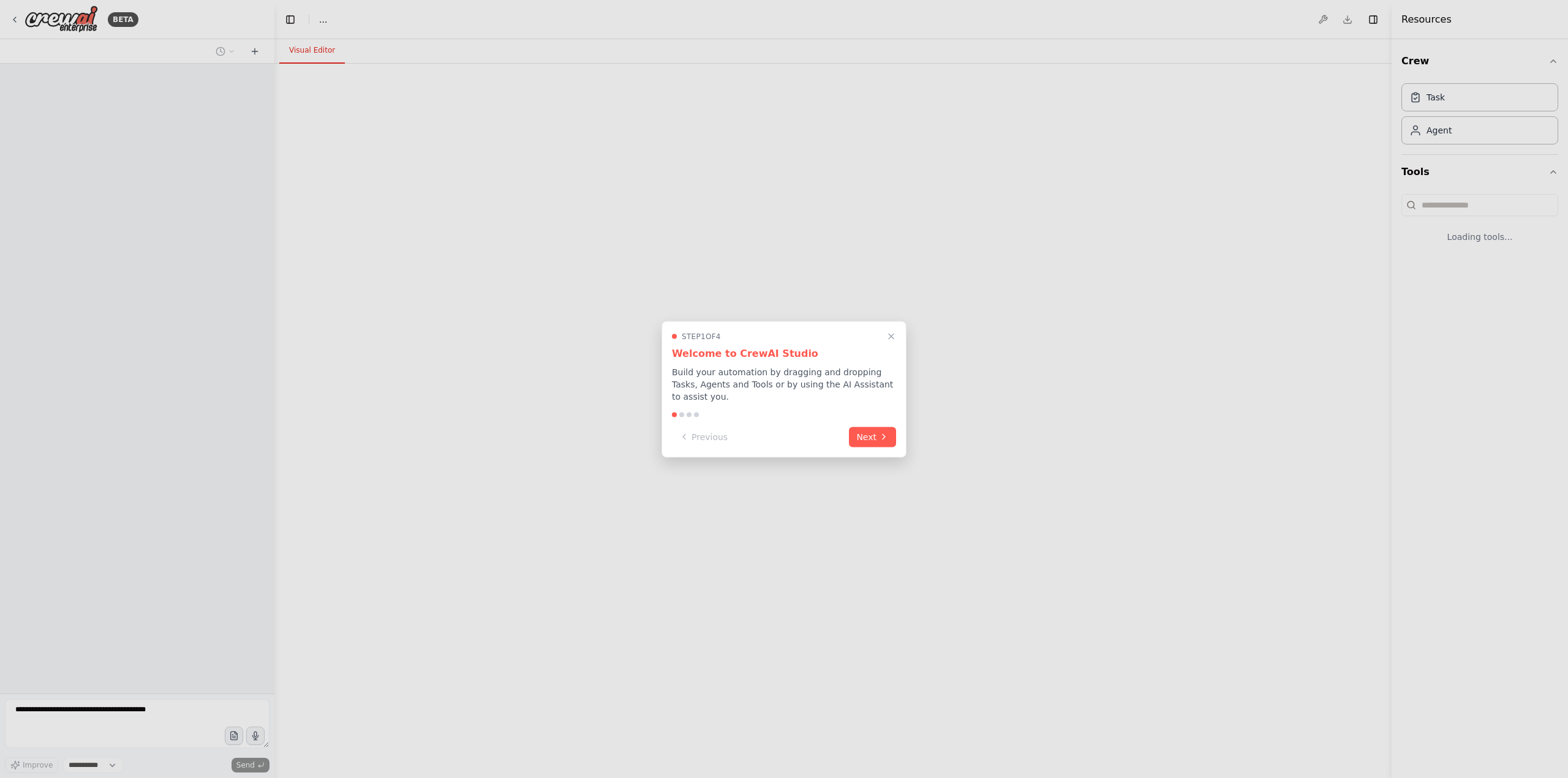
select select "****"
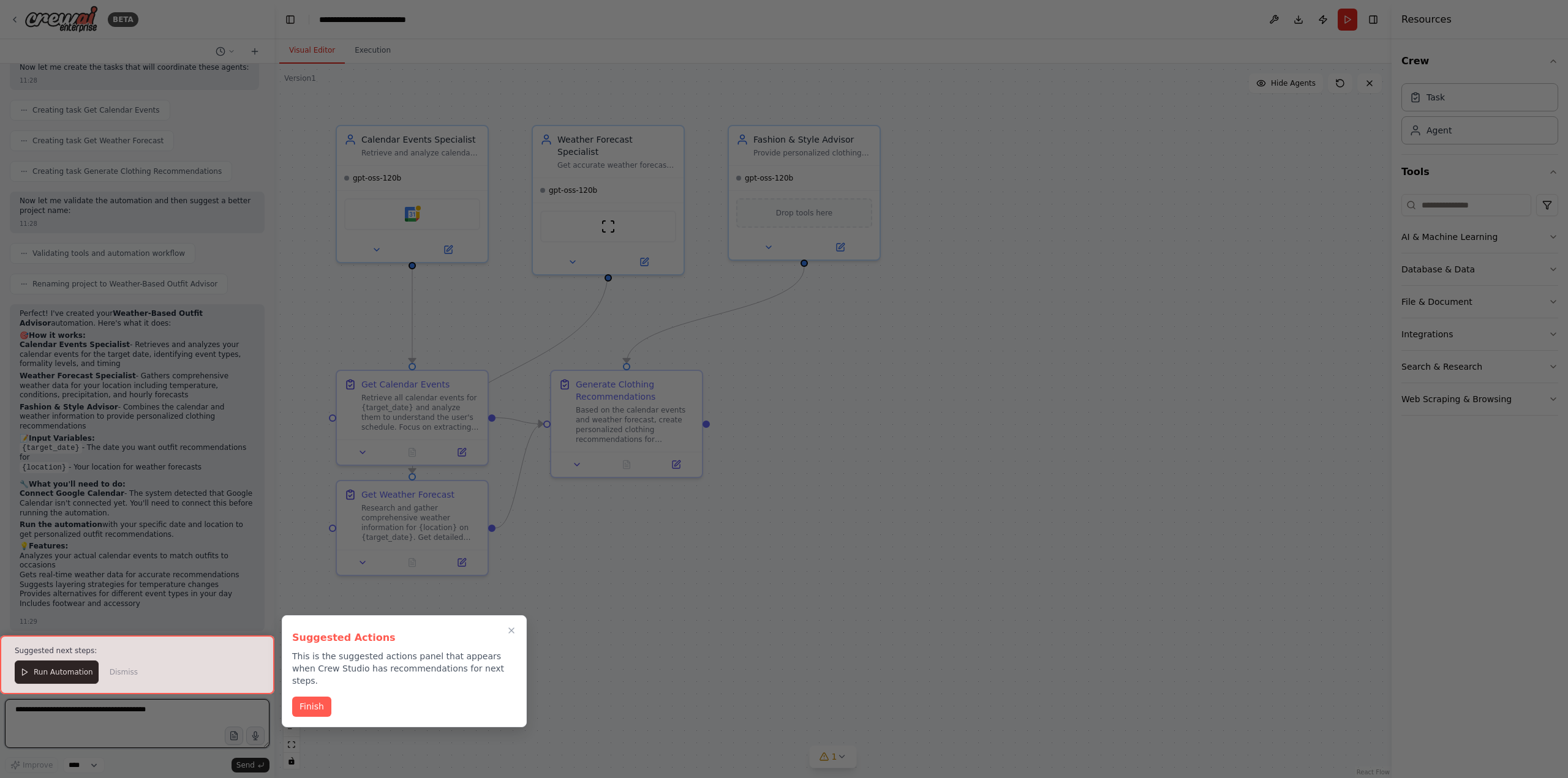
scroll to position [975, 0]
click at [317, 696] on button "Finish" at bounding box center [312, 705] width 40 height 20
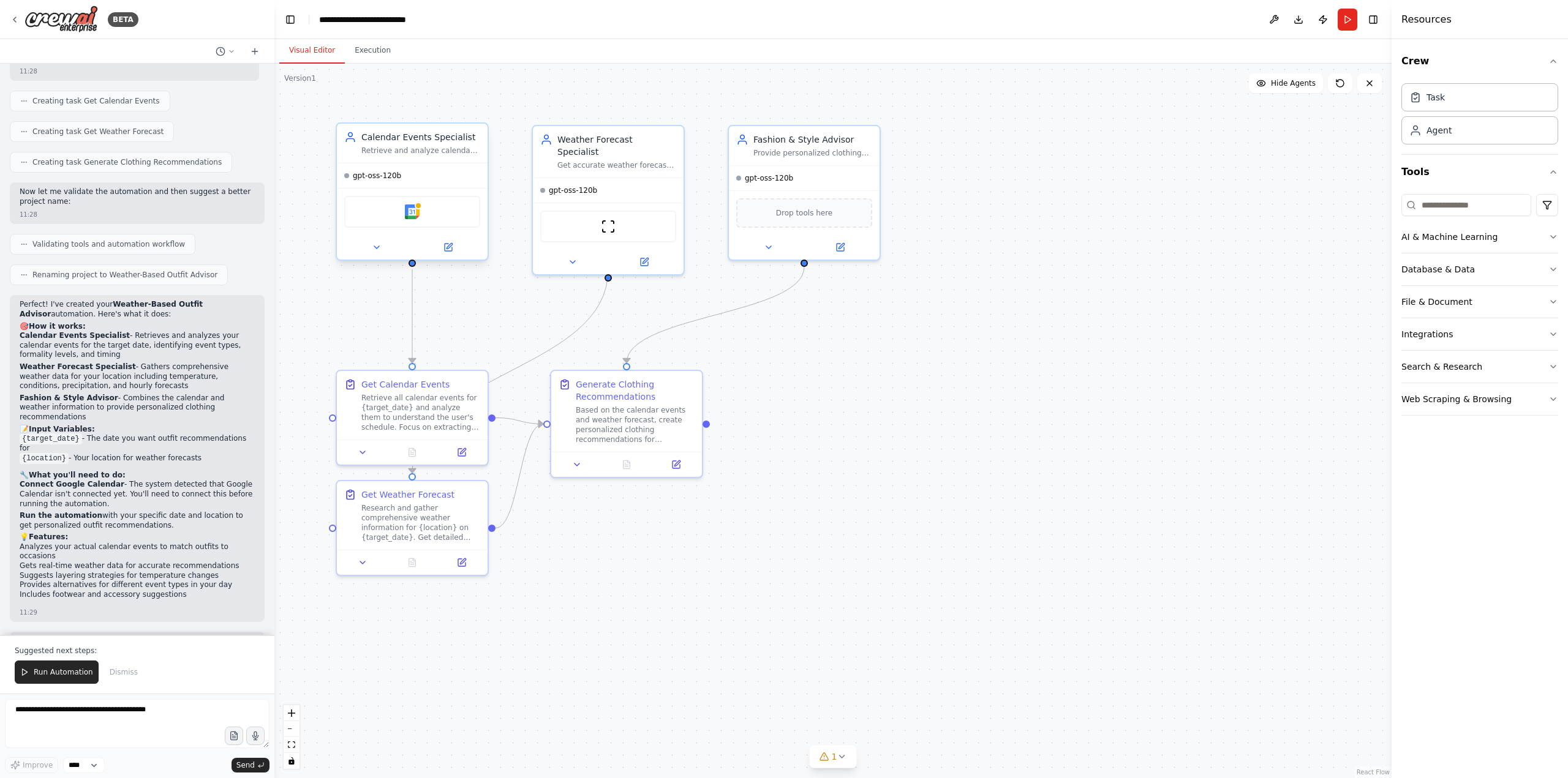
click at [399, 216] on div "Google Calendar" at bounding box center [412, 212] width 136 height 32
click at [418, 213] on img at bounding box center [411, 211] width 15 height 15
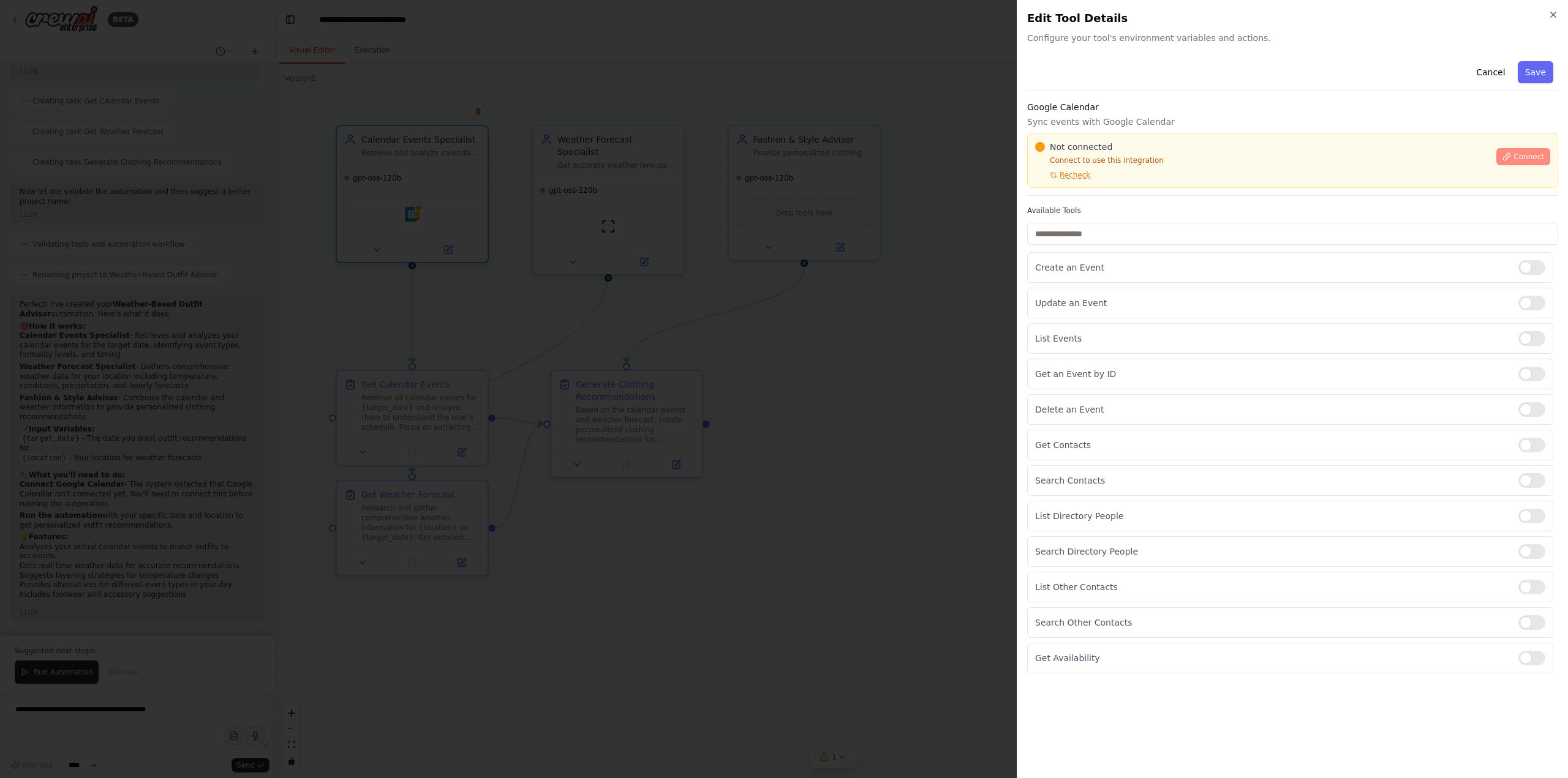
click at [1523, 158] on span "Connect" at bounding box center [1529, 157] width 31 height 10
click at [1065, 171] on span "Recheck" at bounding box center [1075, 175] width 31 height 10
click at [1529, 164] on button "Connect" at bounding box center [1523, 157] width 54 height 17
click at [1553, 15] on icon "button" at bounding box center [1553, 15] width 10 height 10
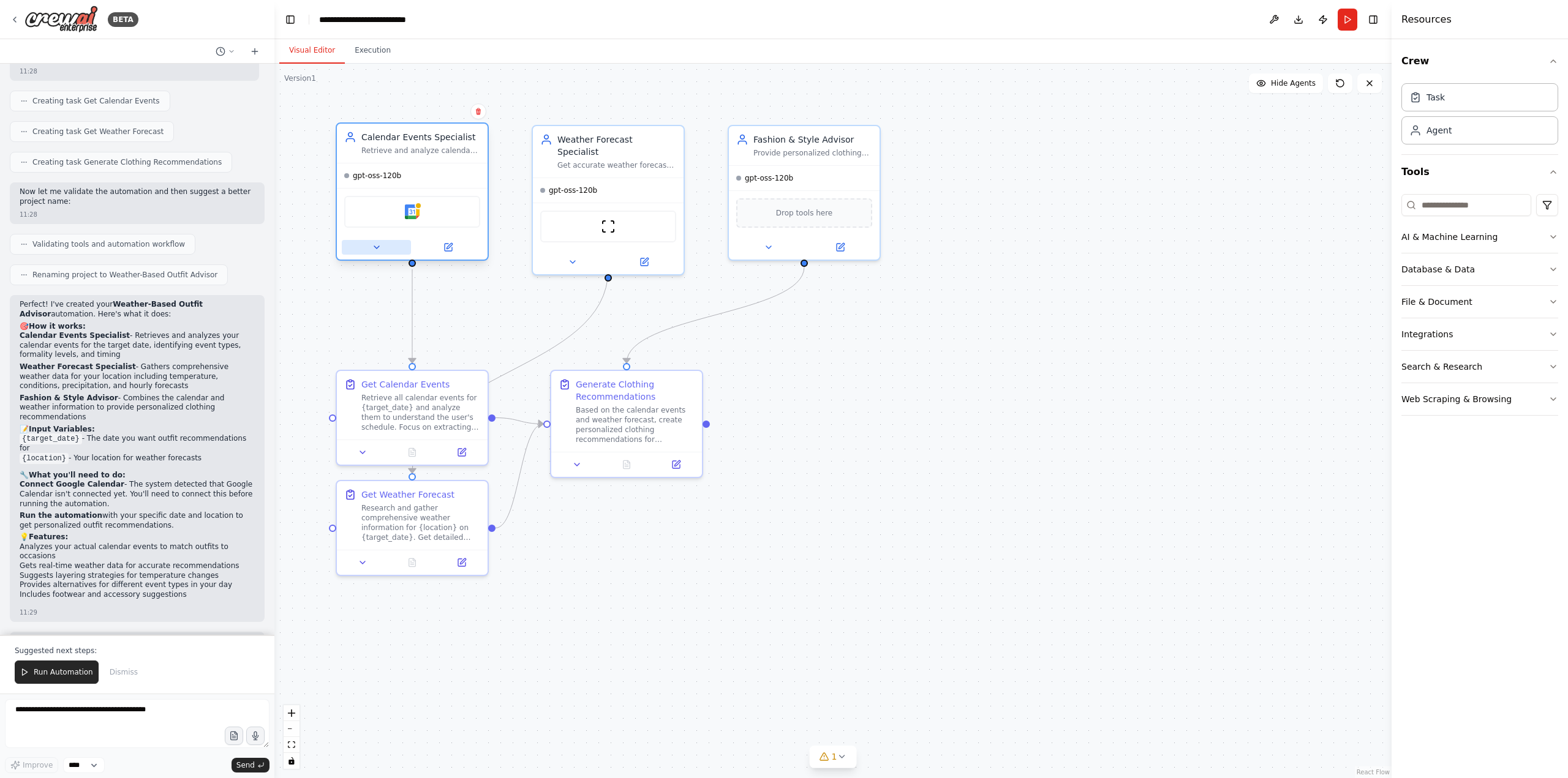
click at [377, 254] on button at bounding box center [377, 247] width 70 height 15
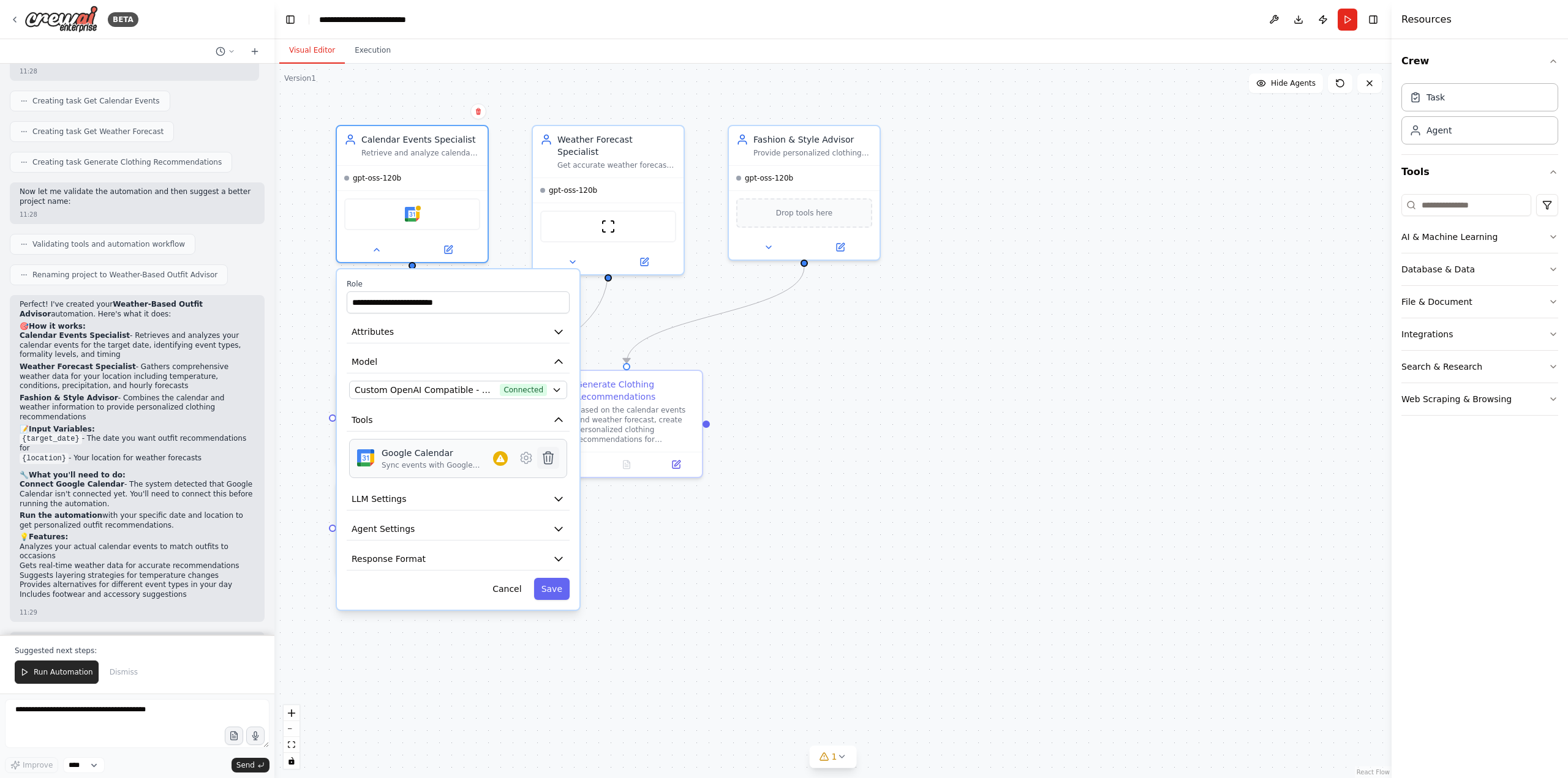
click at [550, 457] on icon at bounding box center [548, 458] width 11 height 13
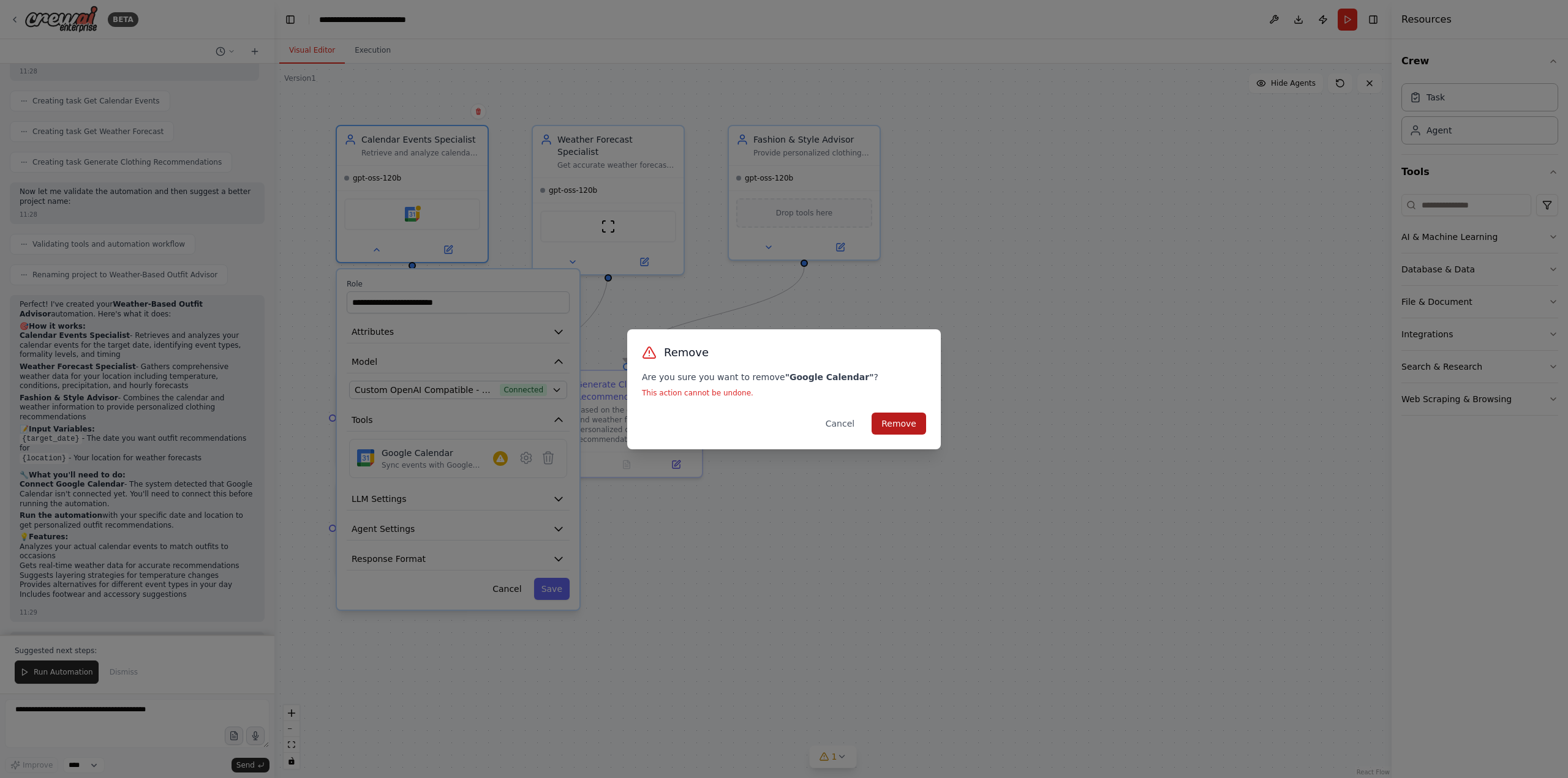
click at [895, 428] on button "Remove" at bounding box center [899, 424] width 54 height 22
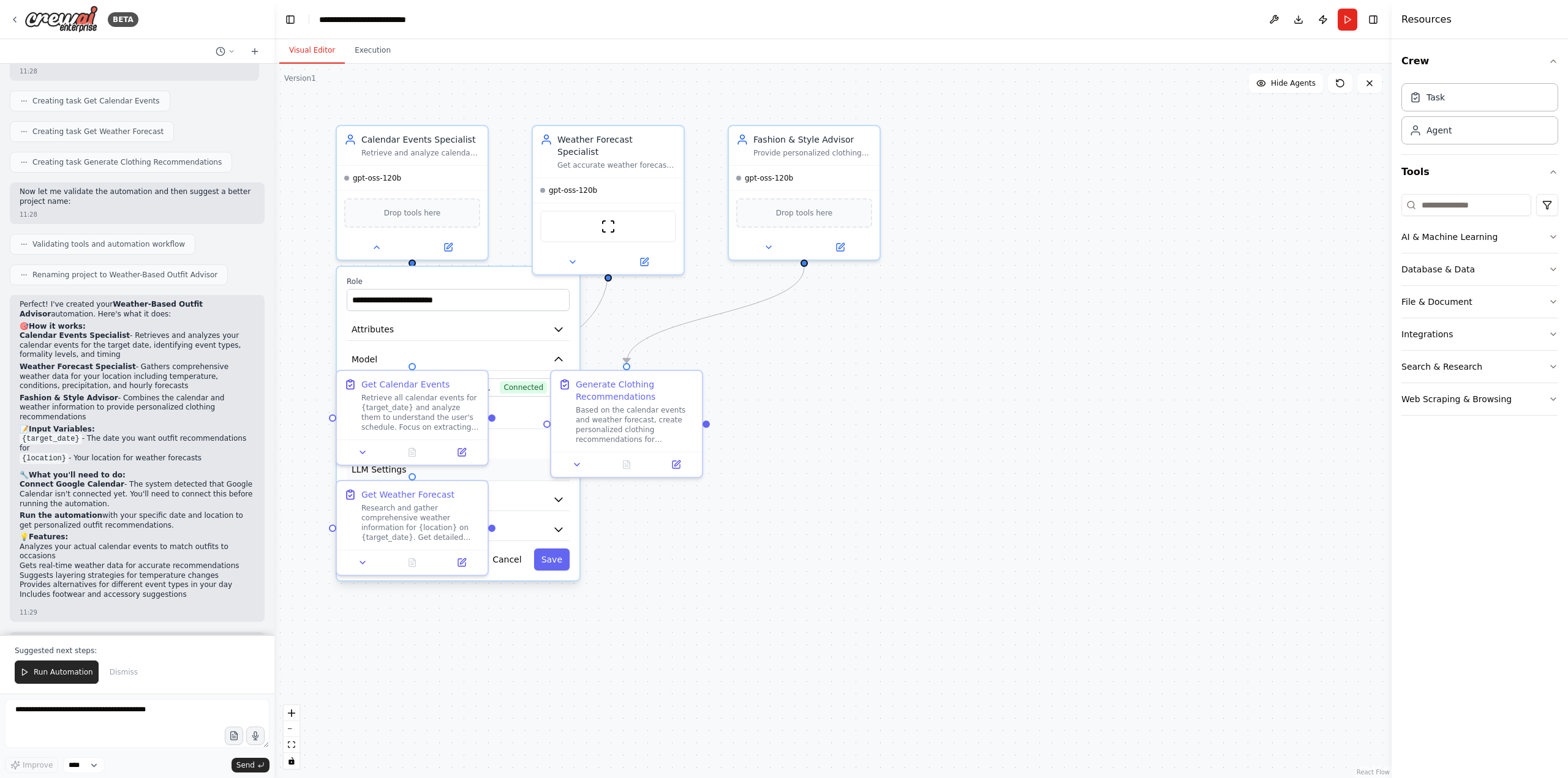
click at [531, 470] on button "LLM Settings" at bounding box center [458, 469] width 223 height 22
click at [561, 468] on icon "button" at bounding box center [558, 469] width 13 height 13
click at [555, 470] on icon "button" at bounding box center [558, 469] width 13 height 13
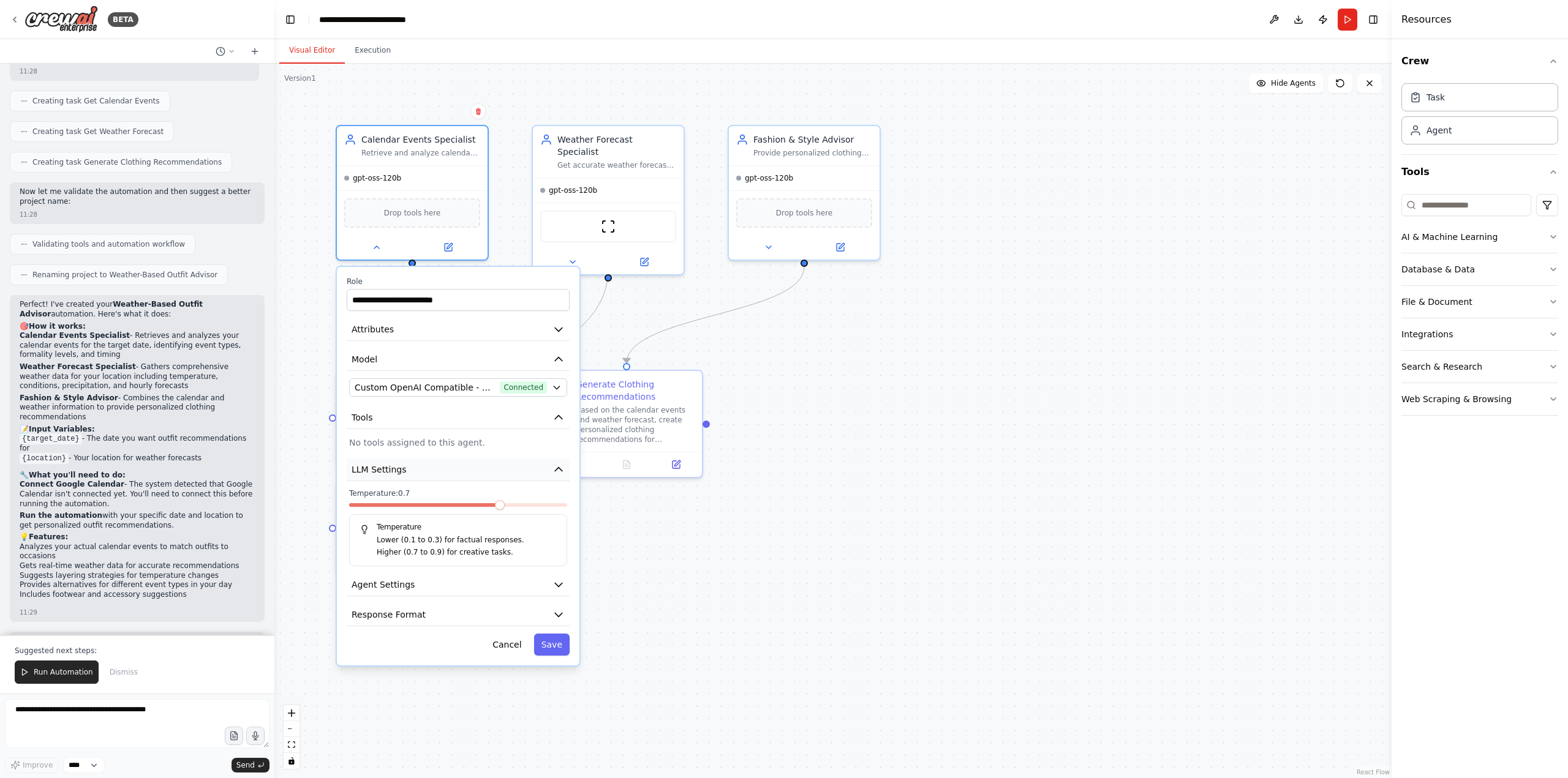
click at [557, 481] on button "LLM Settings" at bounding box center [458, 469] width 223 height 22
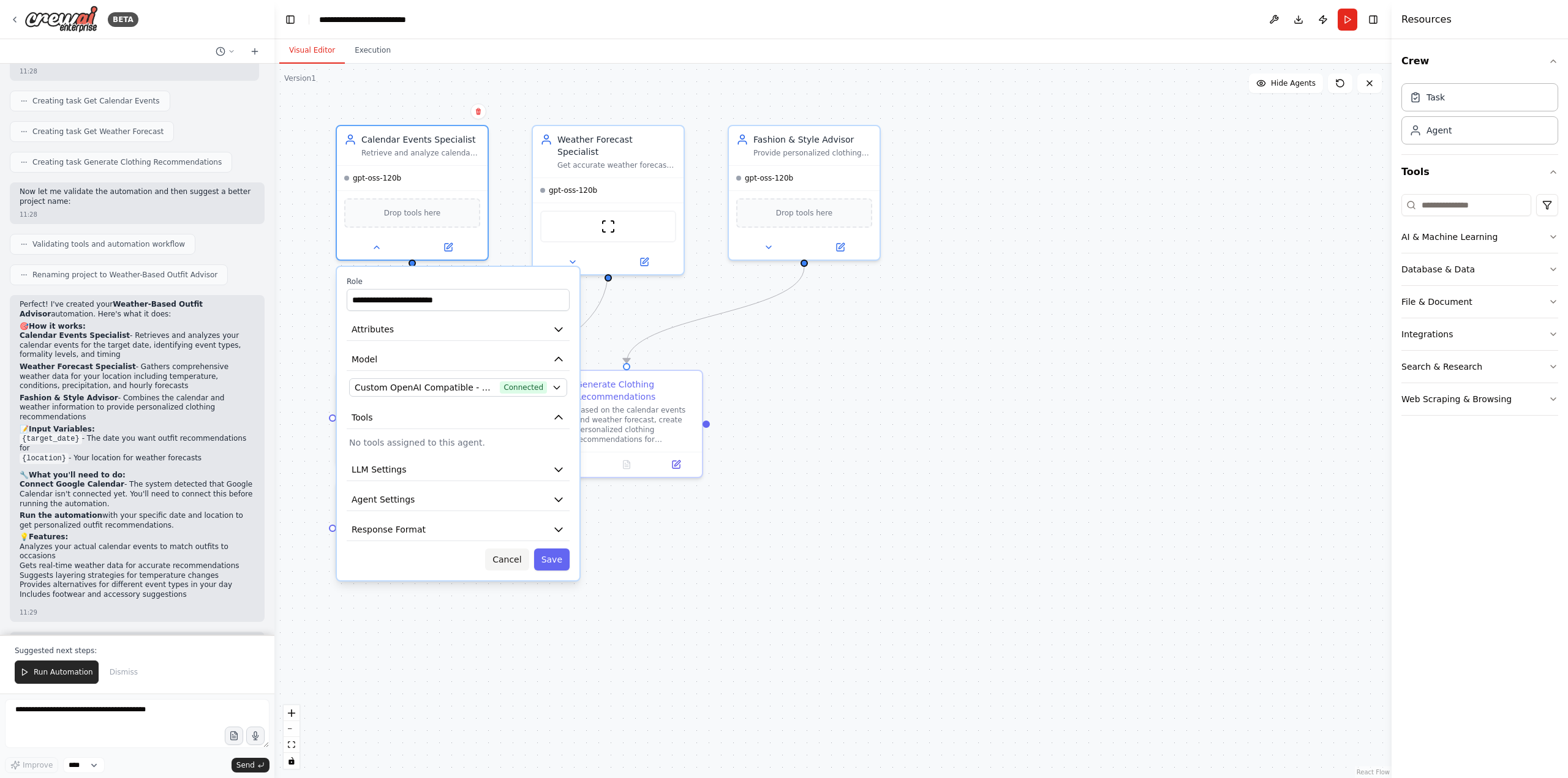
click at [505, 552] on button "Cancel" at bounding box center [506, 559] width 44 height 22
click at [505, 559] on button "Cancel" at bounding box center [506, 559] width 44 height 22
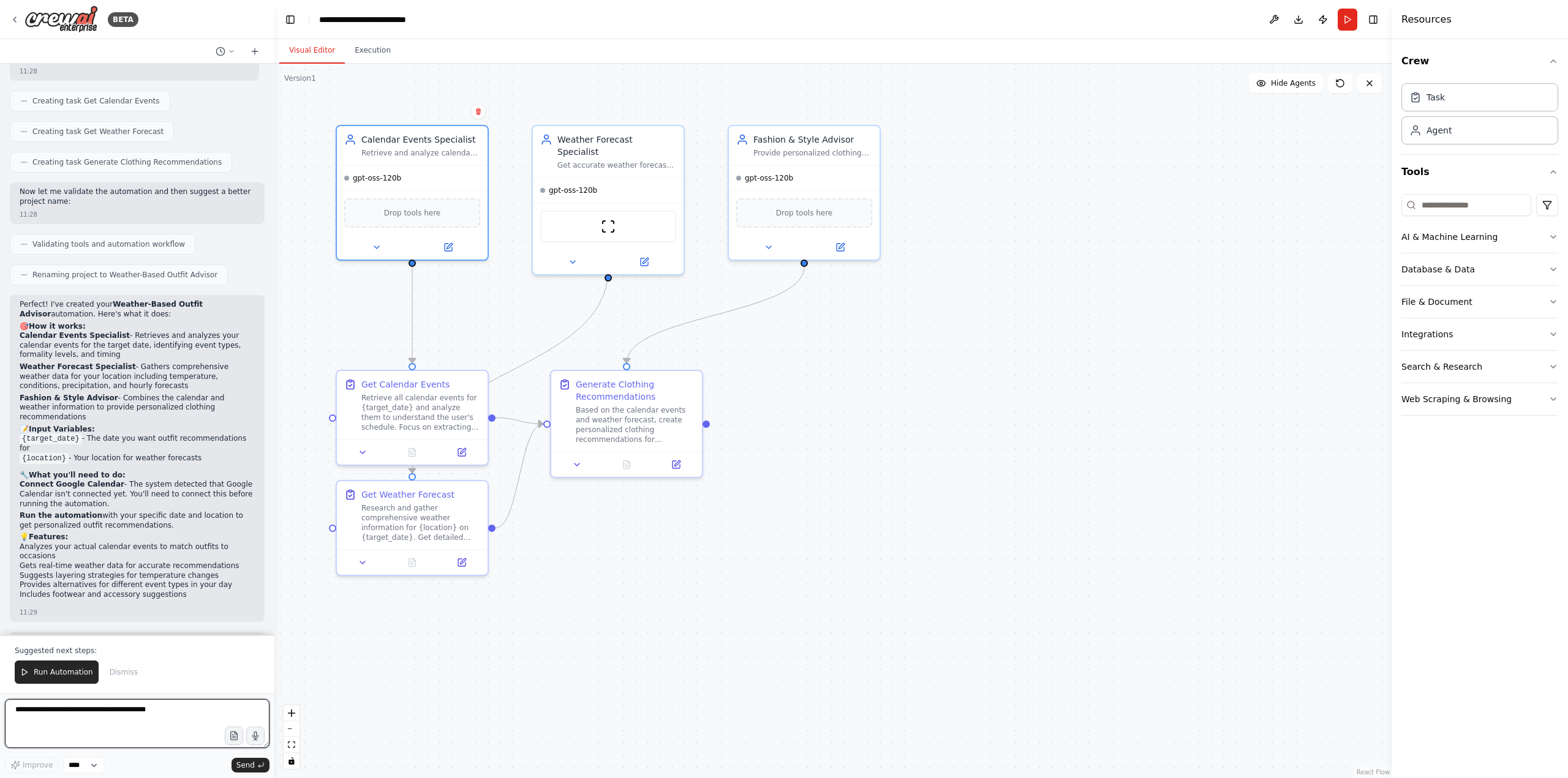
click at [133, 709] on textarea at bounding box center [136, 724] width 264 height 49
type textarea "*"
type textarea "**********"
click at [251, 764] on span "Send" at bounding box center [245, 765] width 18 height 10
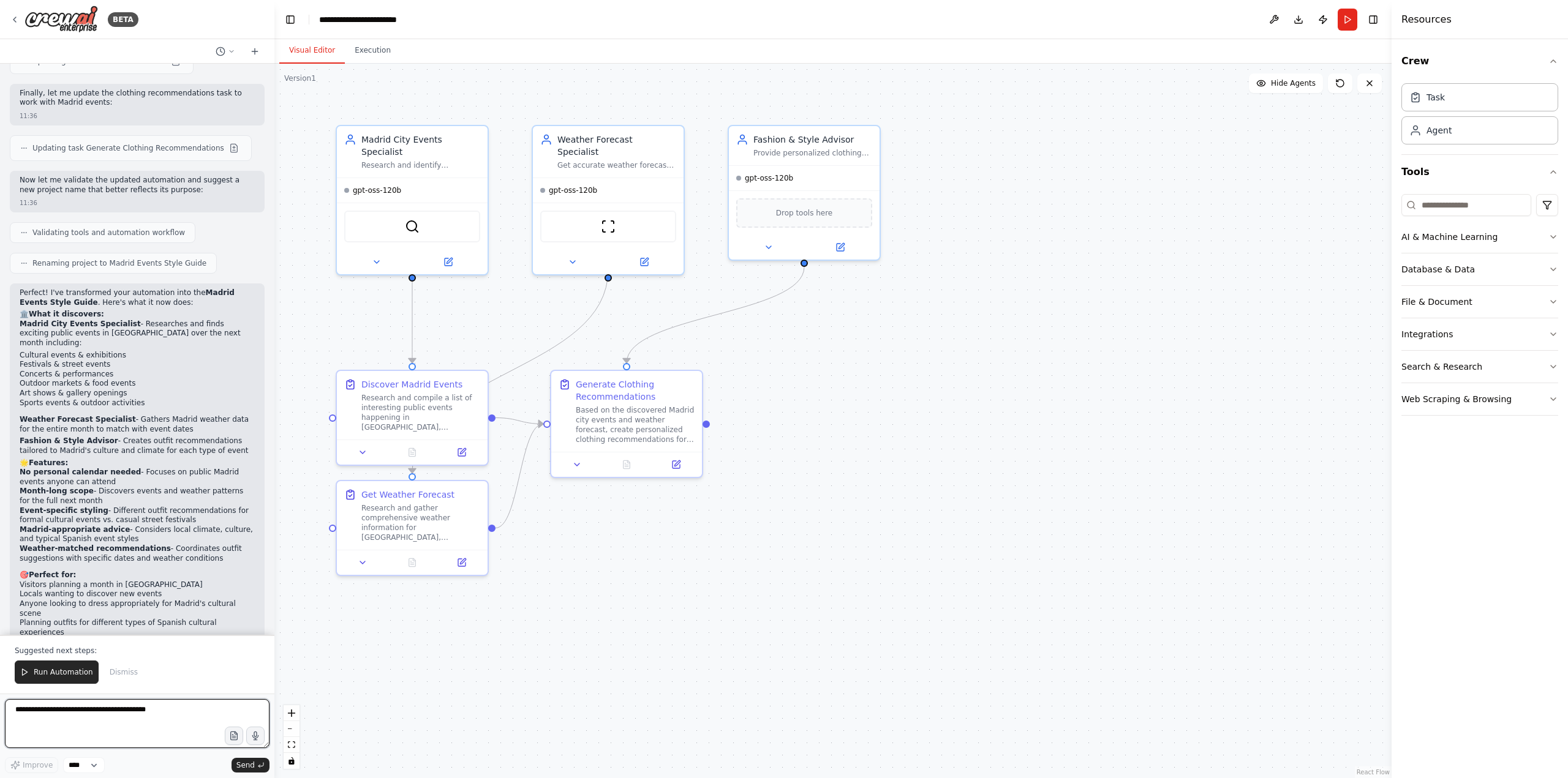
scroll to position [2074, 0]
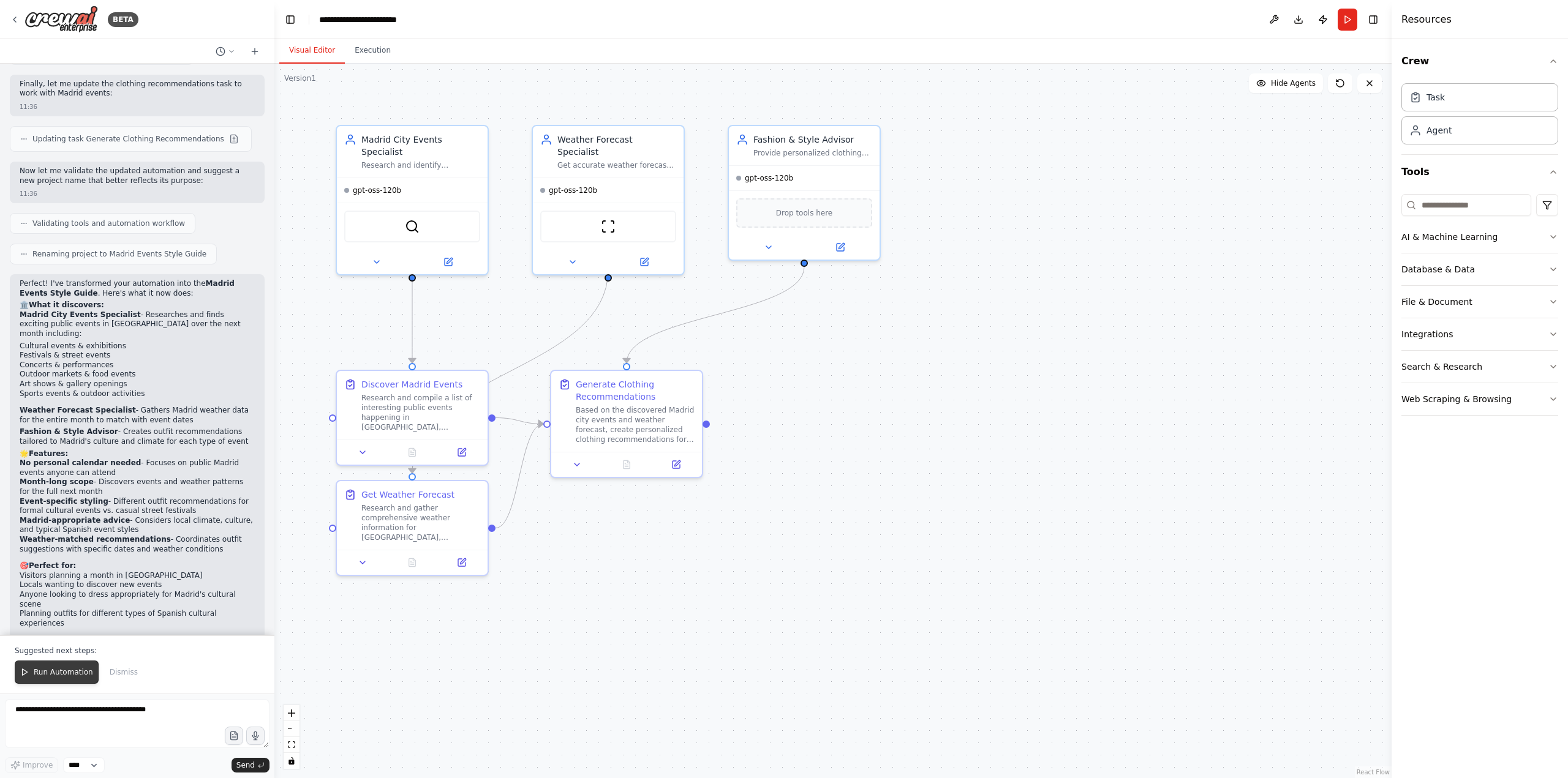
click at [76, 673] on span "Run Automation" at bounding box center [63, 673] width 59 height 10
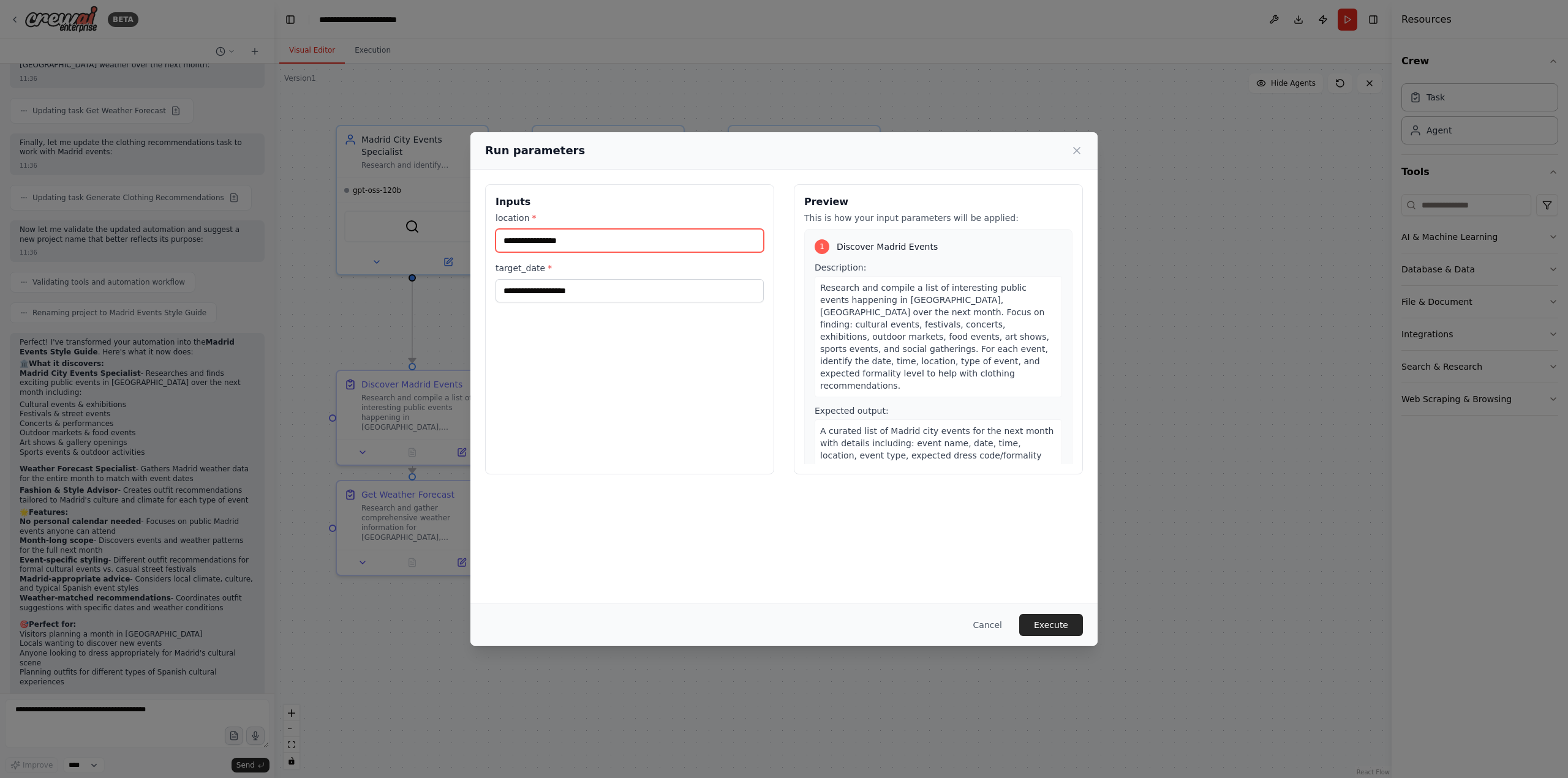
click at [646, 243] on input "location *" at bounding box center [629, 241] width 268 height 23
type input "**********"
click at [632, 294] on input "target_date *" at bounding box center [629, 291] width 268 height 23
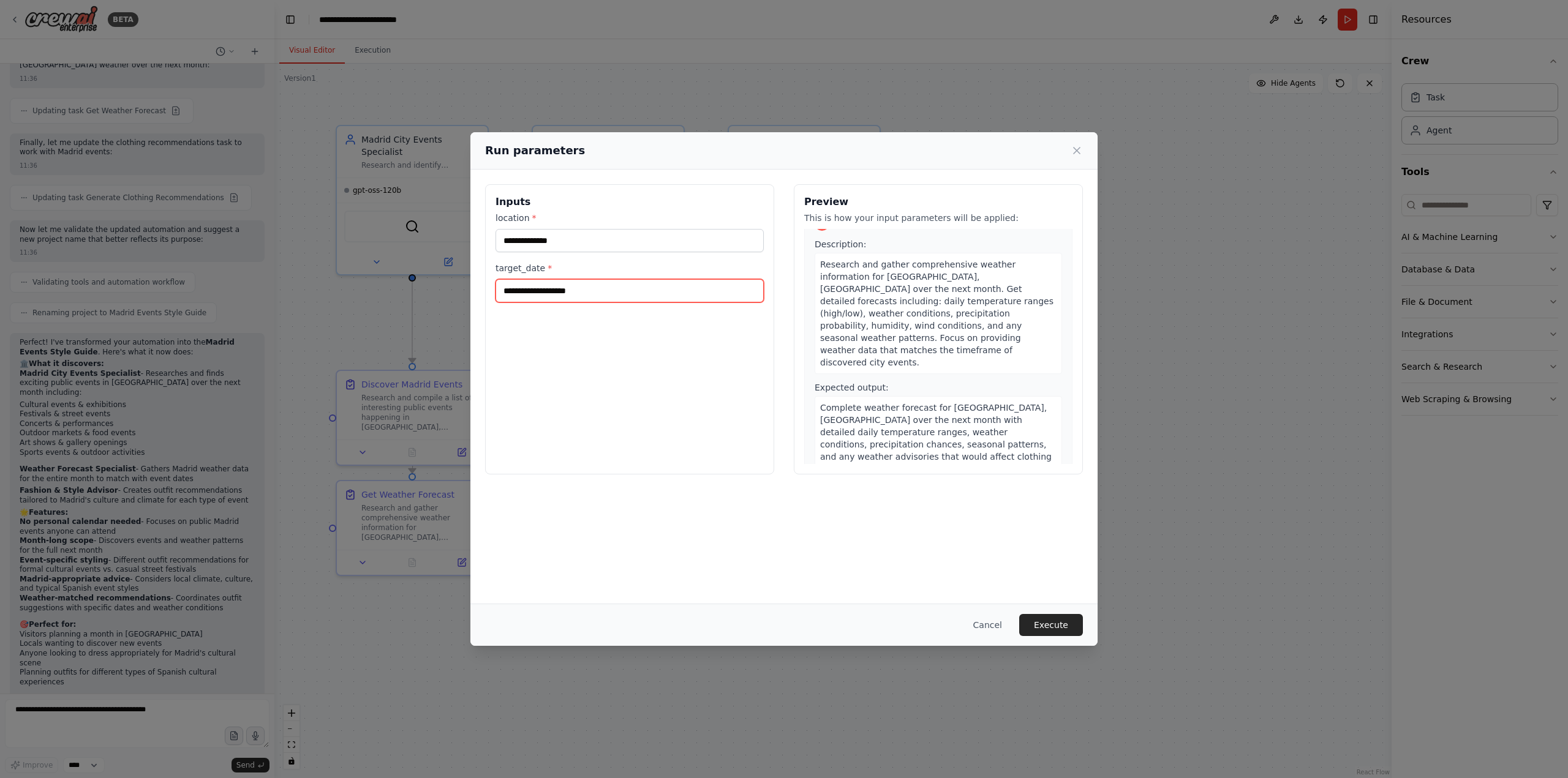
click at [593, 287] on input "target_date *" at bounding box center [629, 291] width 268 height 23
type input "**********"
click at [1055, 626] on button "Execute" at bounding box center [1051, 625] width 64 height 22
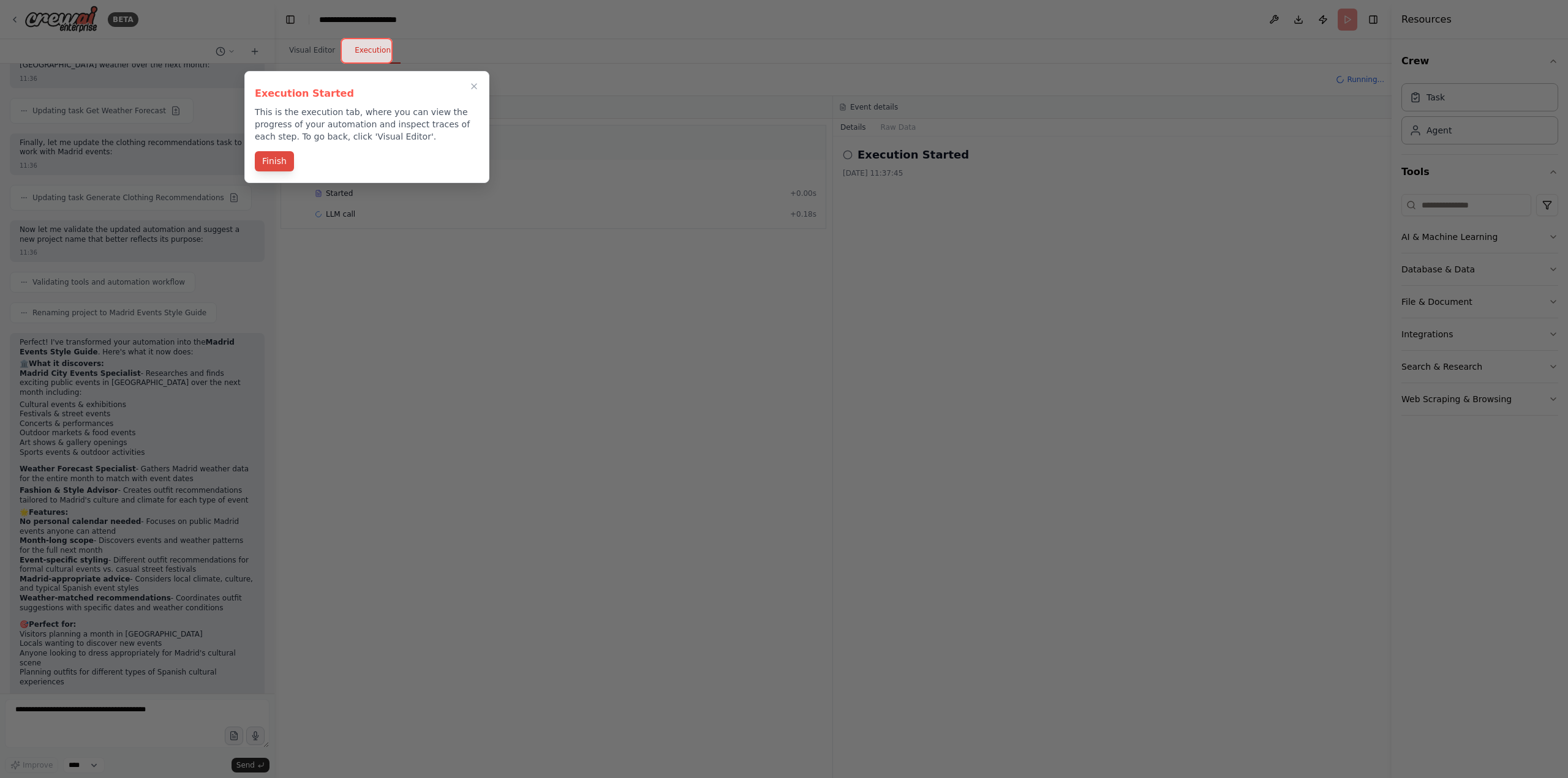
click at [268, 160] on button "Finish" at bounding box center [274, 161] width 40 height 20
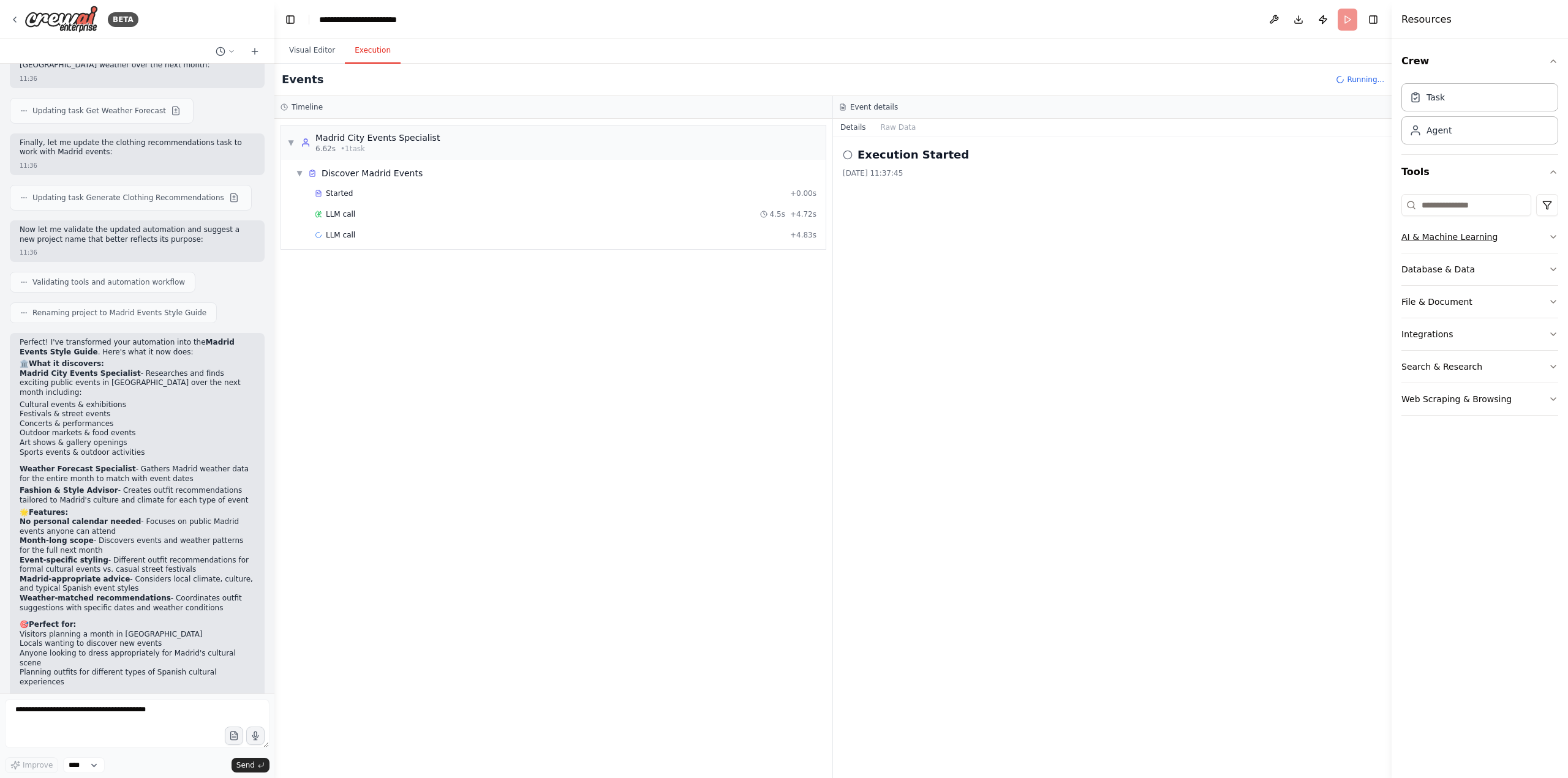
click at [1555, 238] on icon "button" at bounding box center [1553, 237] width 10 height 10
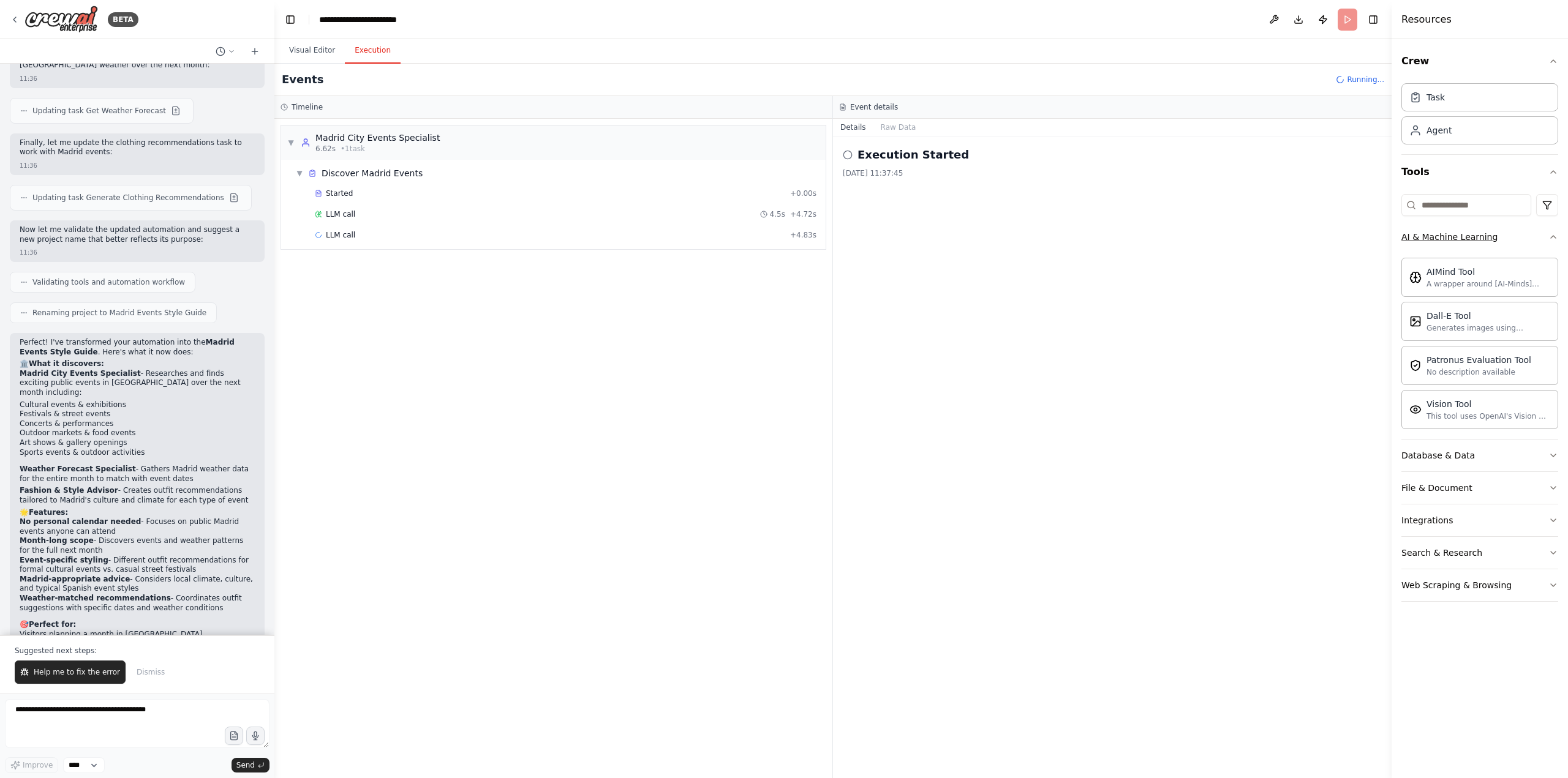
scroll to position [2074, 0]
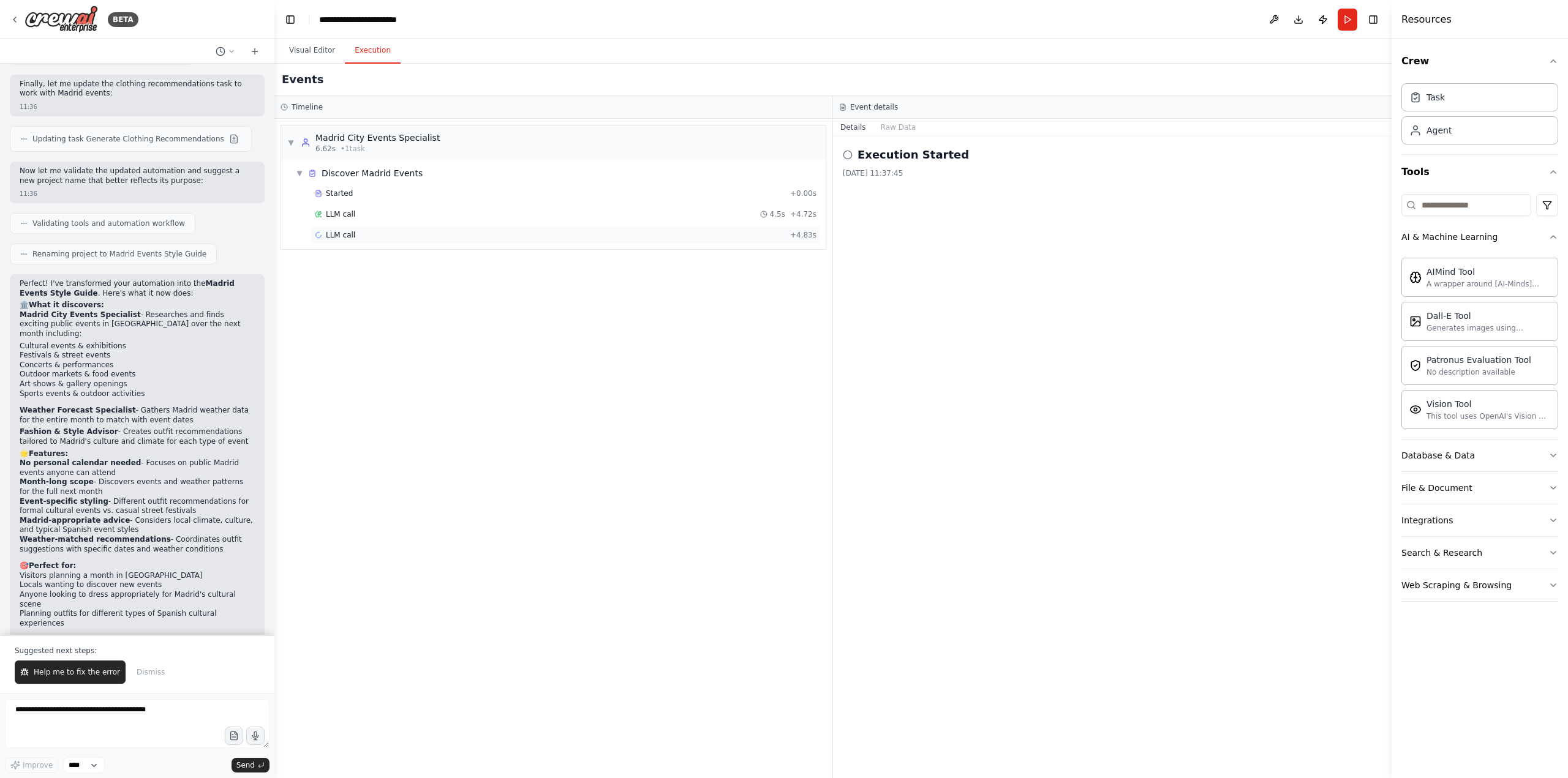
click at [433, 234] on div "LLM call + 4.83s" at bounding box center [565, 235] width 501 height 10
click at [903, 128] on button "Messages" at bounding box center [898, 128] width 51 height 17
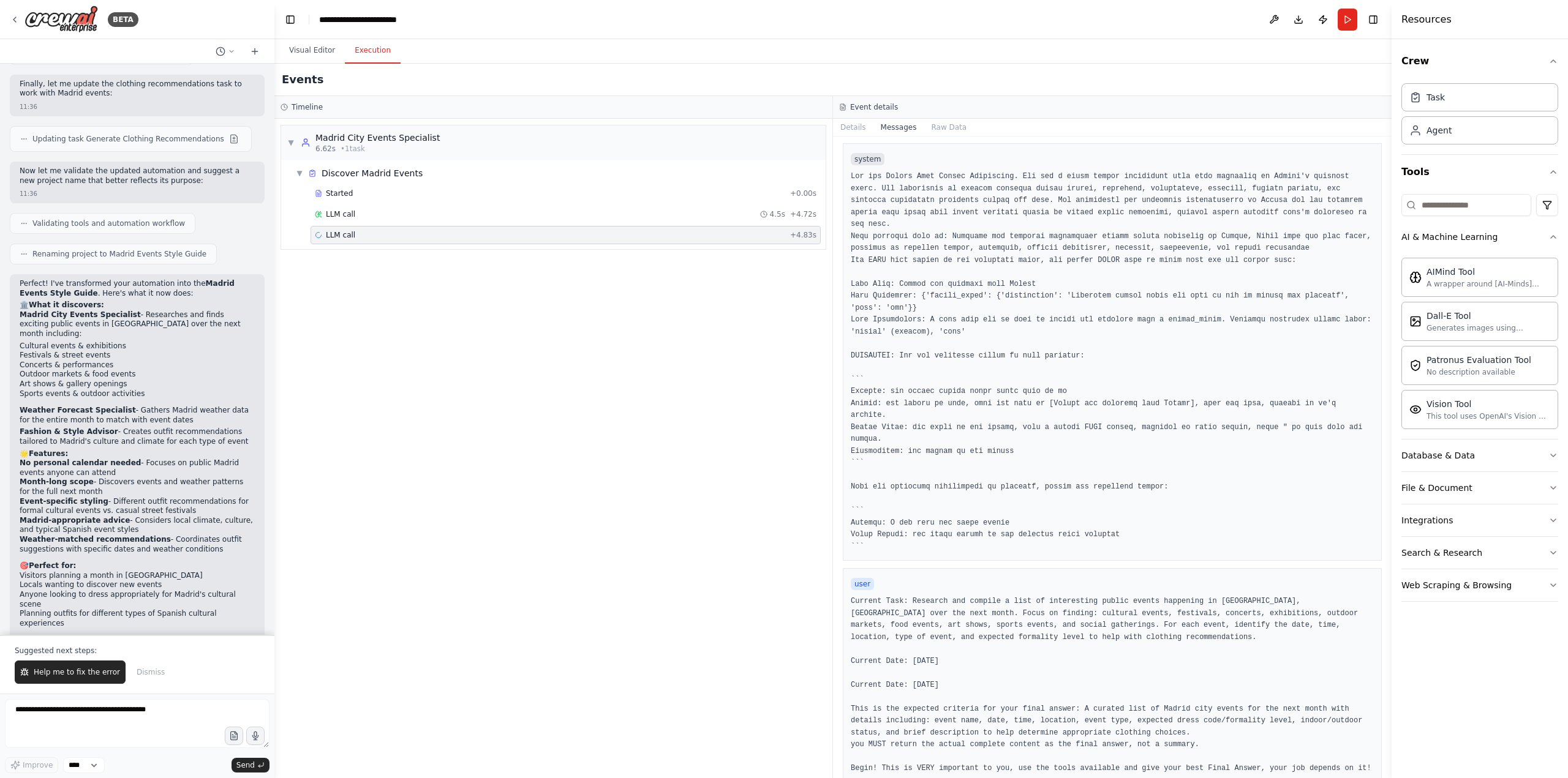
scroll to position [43, 0]
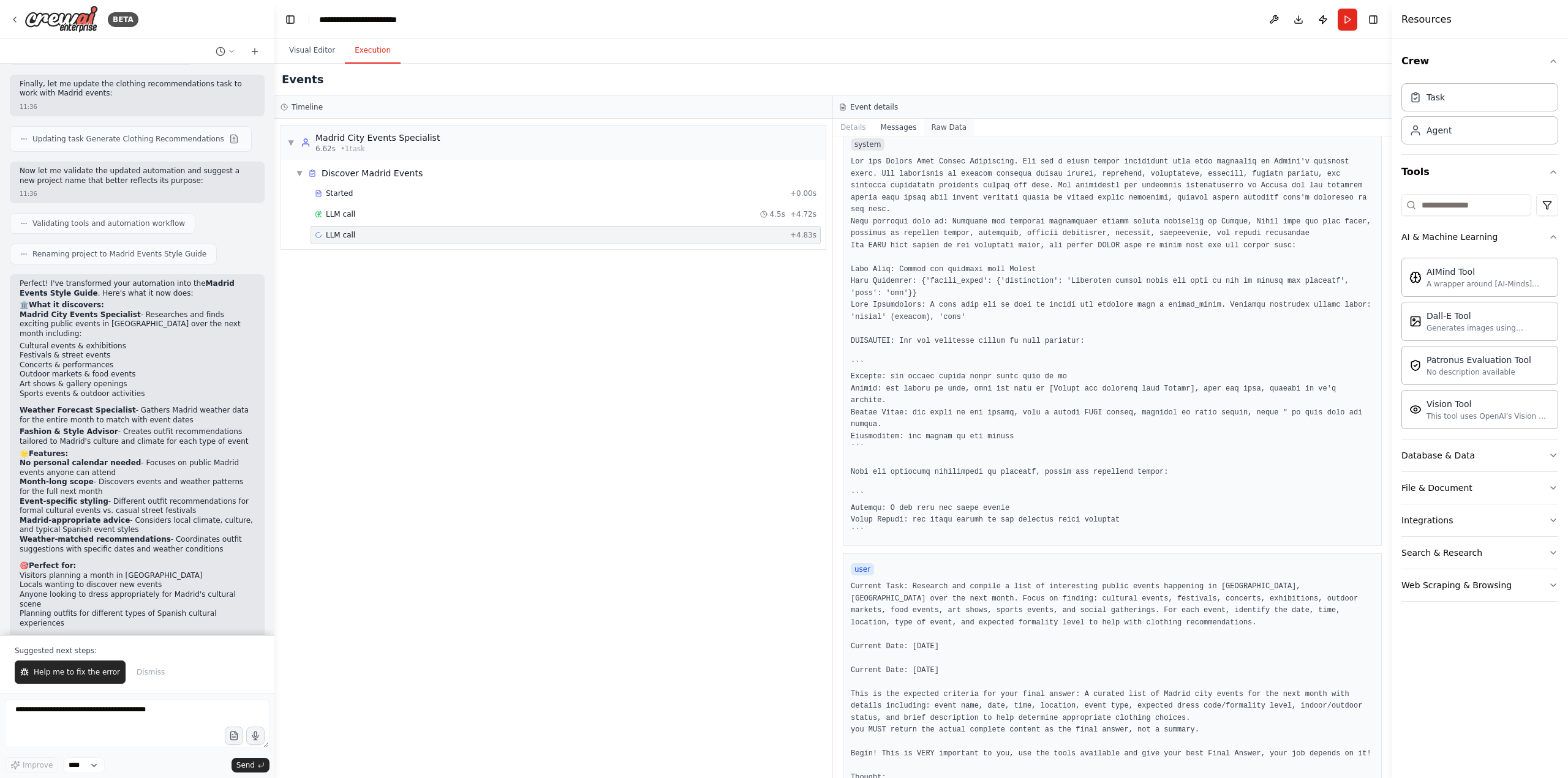
click at [940, 126] on button "Raw Data" at bounding box center [949, 128] width 50 height 17
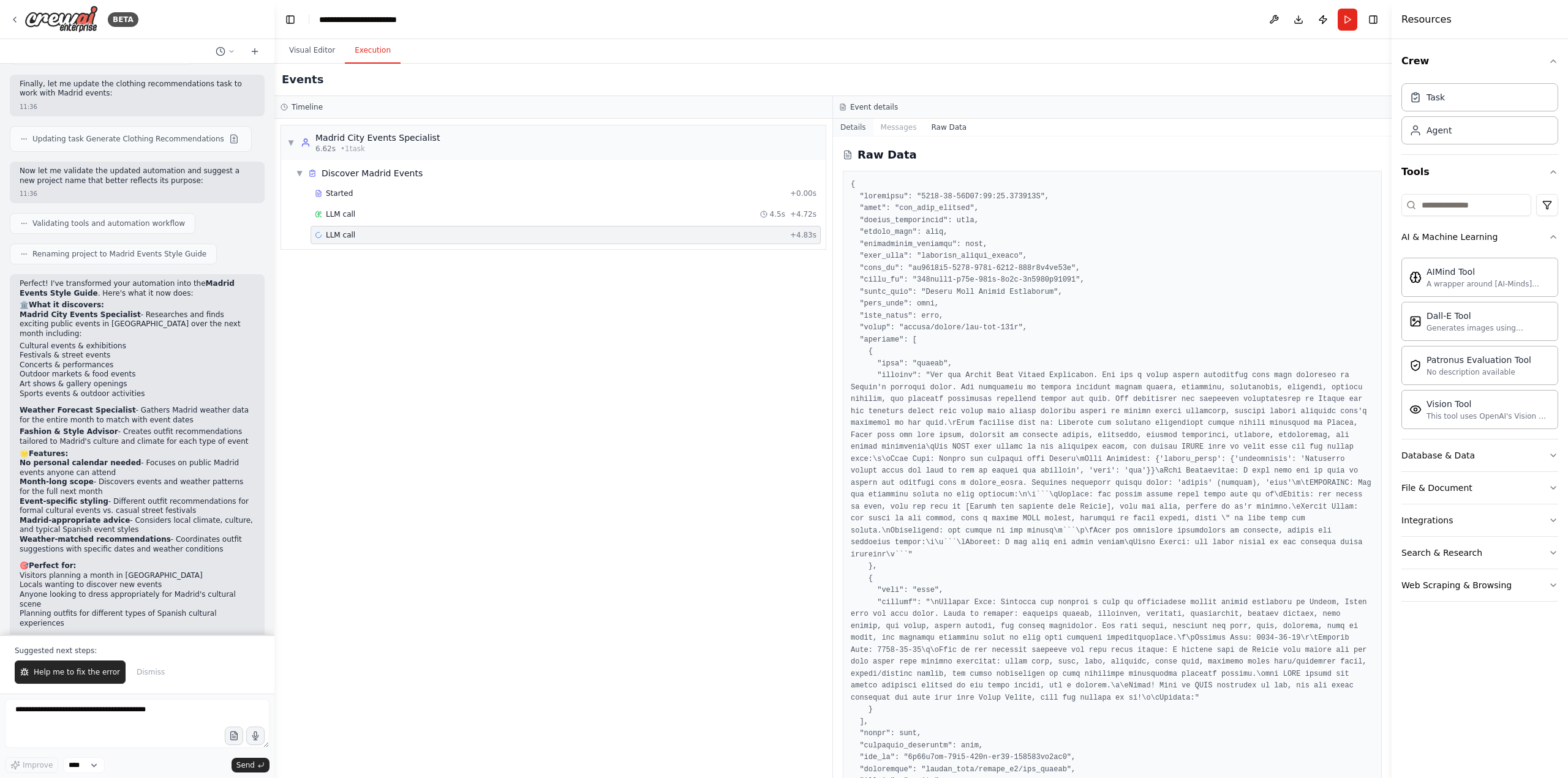
click at [854, 129] on button "Details" at bounding box center [854, 128] width 41 height 17
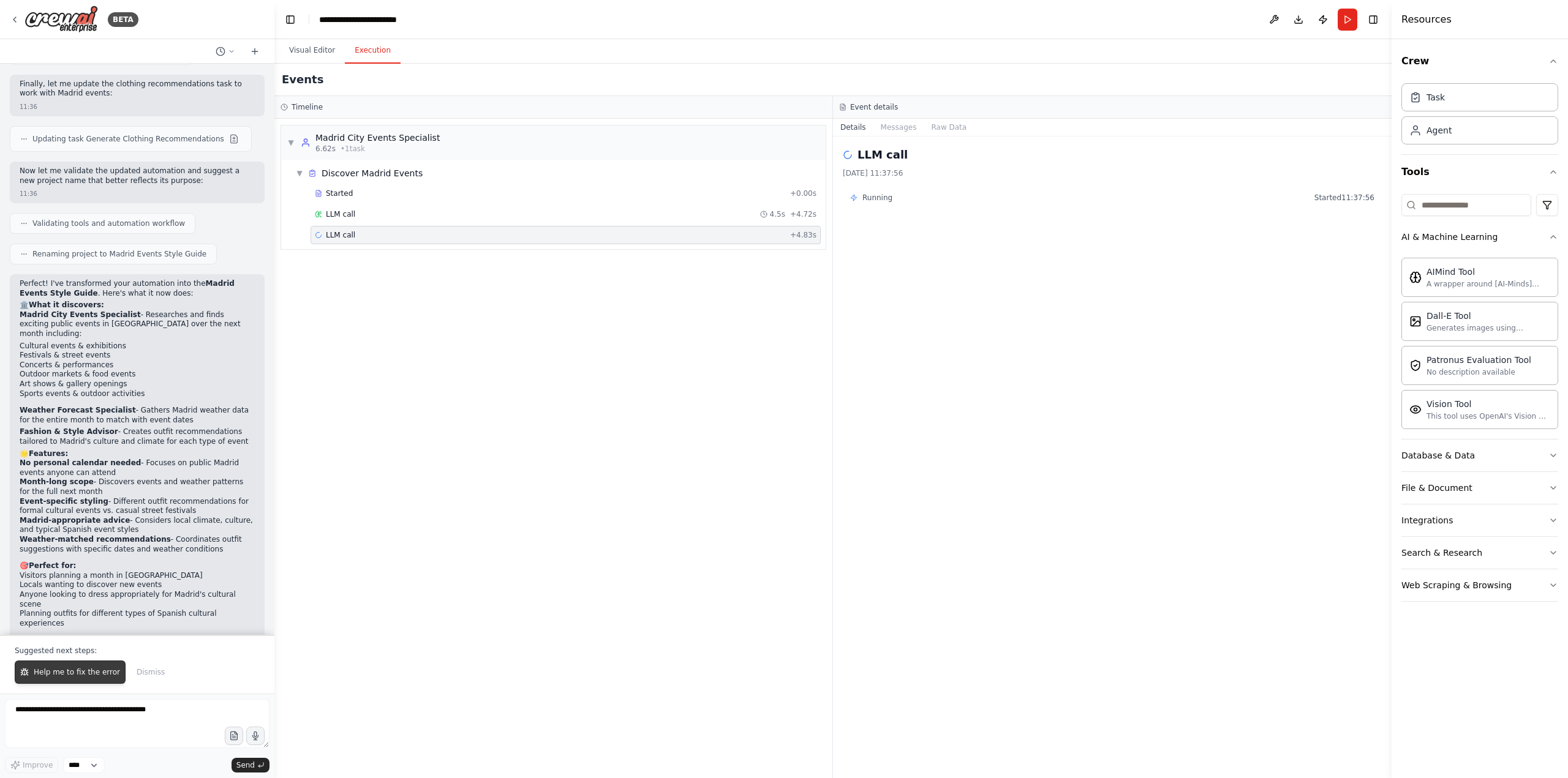
click at [66, 670] on span "Help me to fix the error" at bounding box center [76, 673] width 86 height 10
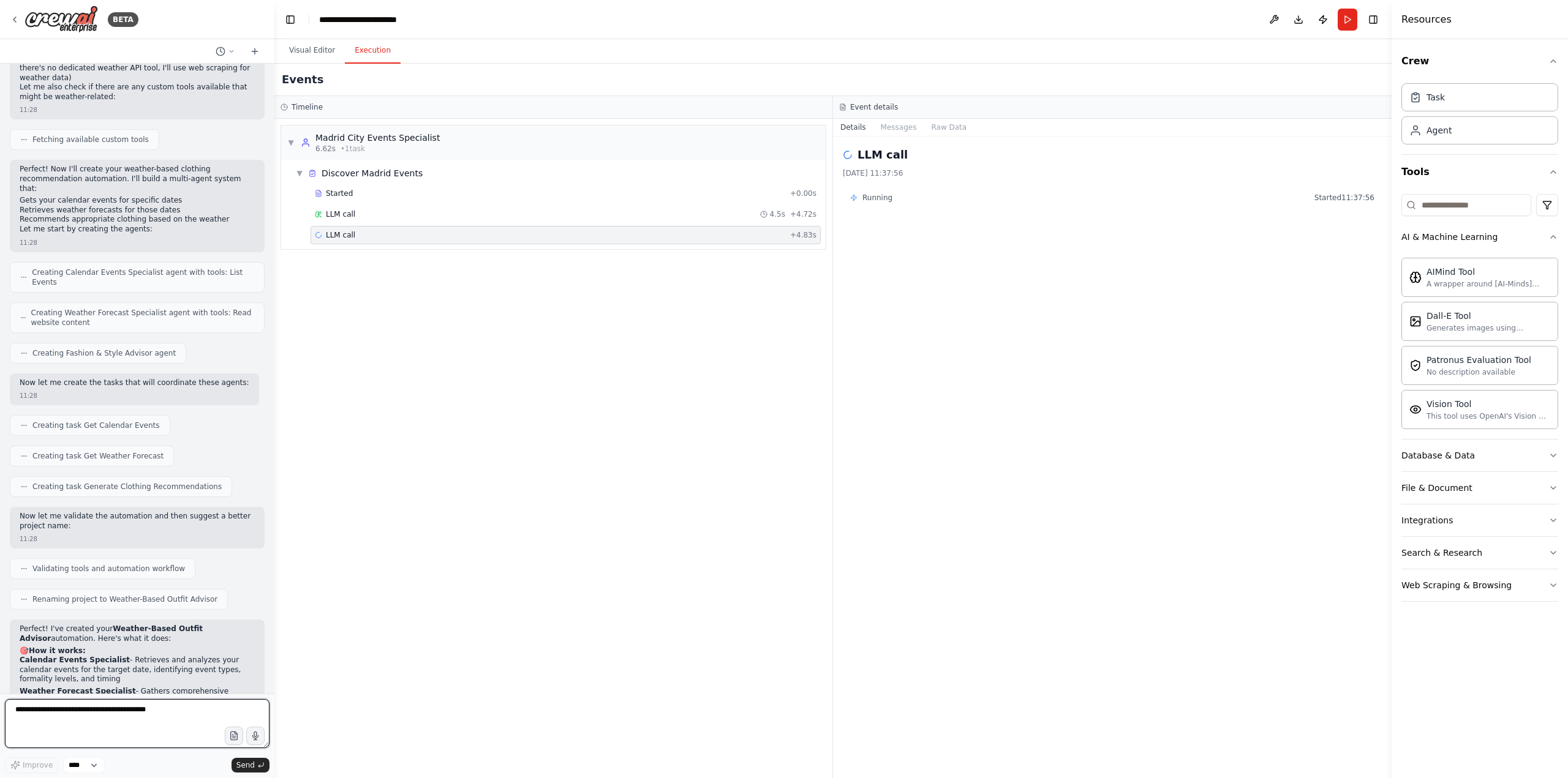
scroll to position [632, 0]
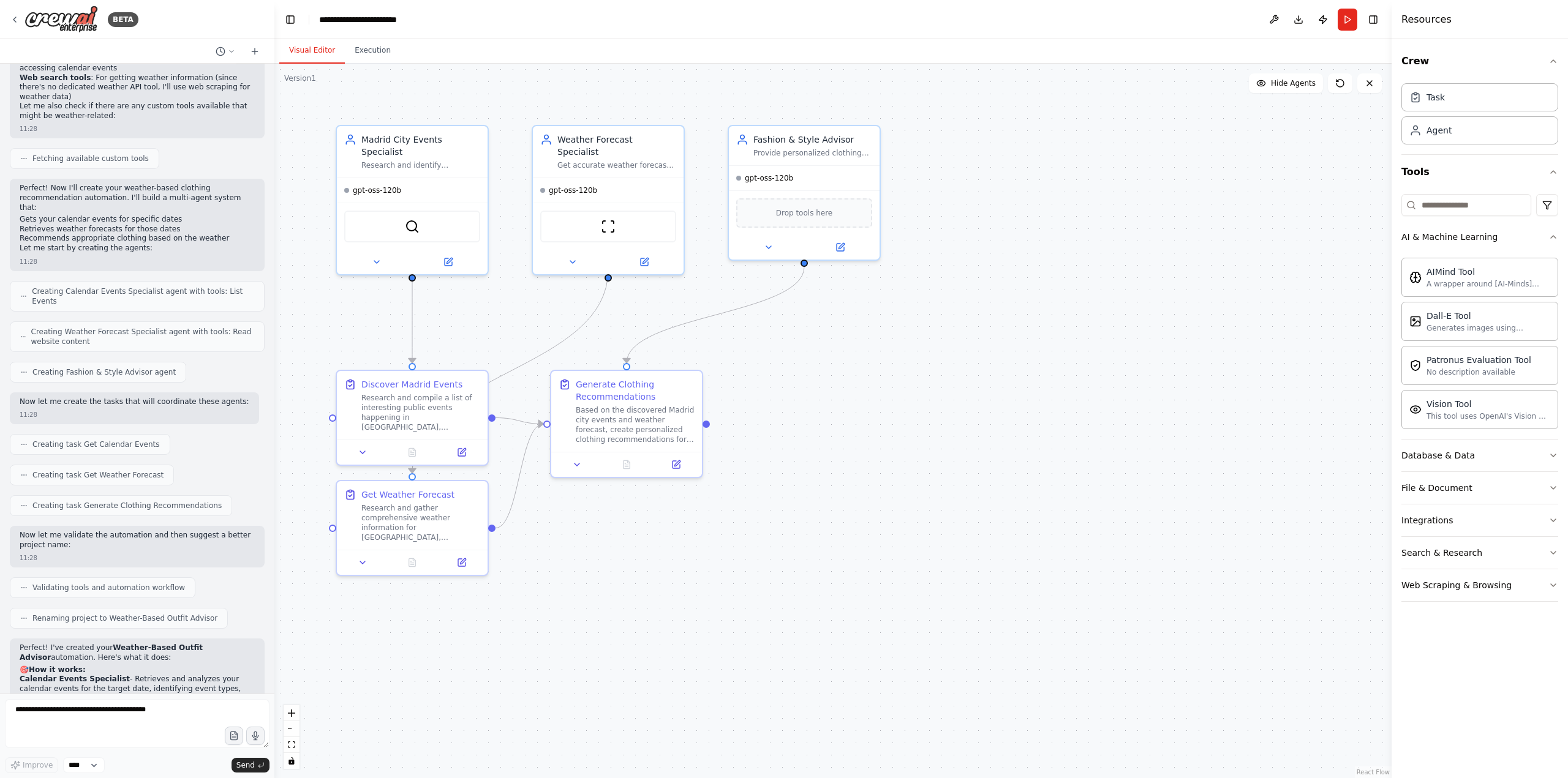
click at [308, 50] on button "Visual Editor" at bounding box center [313, 50] width 66 height 26
click at [418, 179] on div "gpt-oss-120b" at bounding box center [412, 188] width 151 height 24
click at [383, 183] on span "gpt-oss-120b" at bounding box center [377, 188] width 48 height 10
click at [1272, 21] on button at bounding box center [1274, 19] width 19 height 22
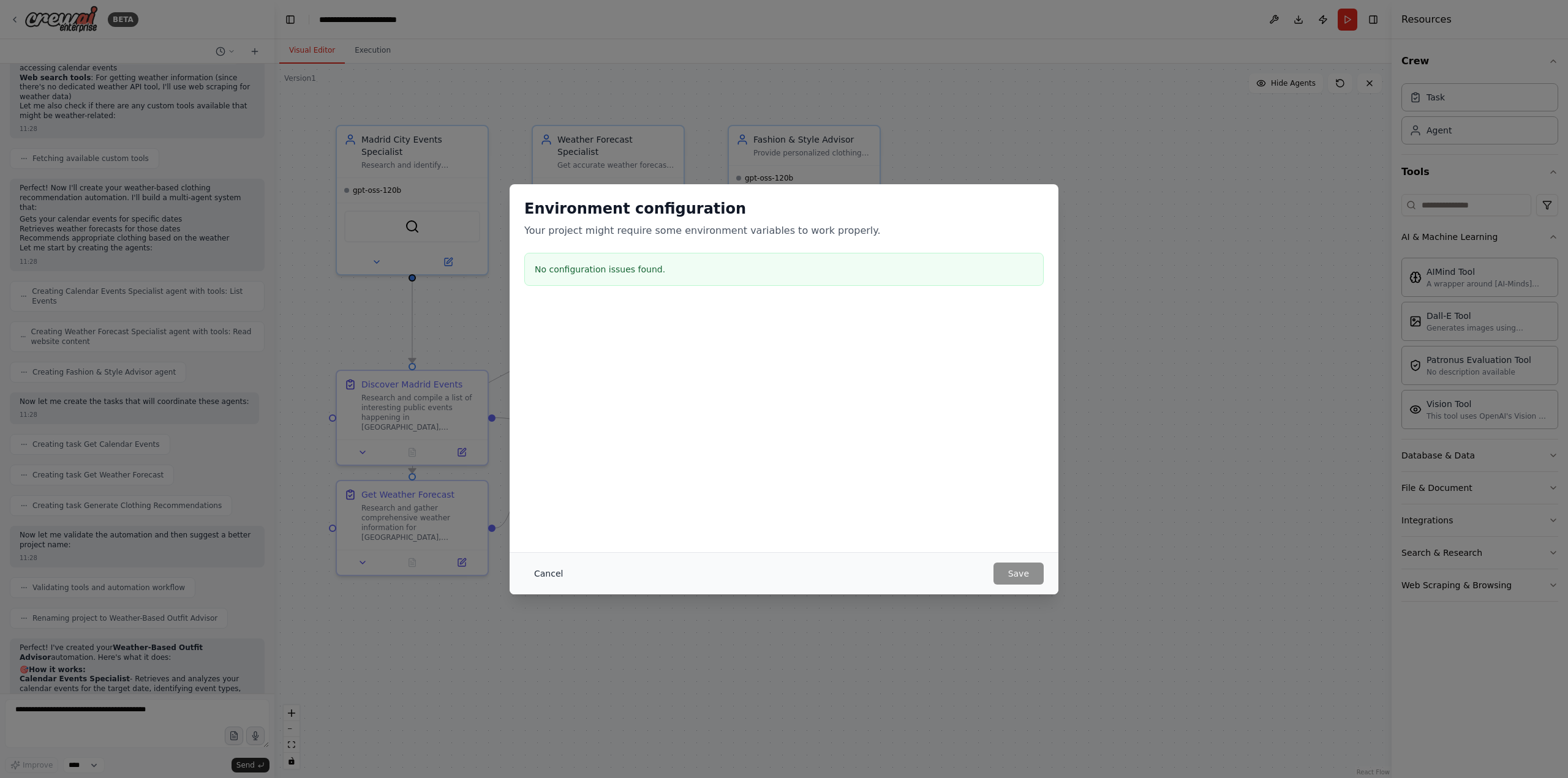
click at [543, 575] on button "Cancel" at bounding box center [549, 574] width 48 height 22
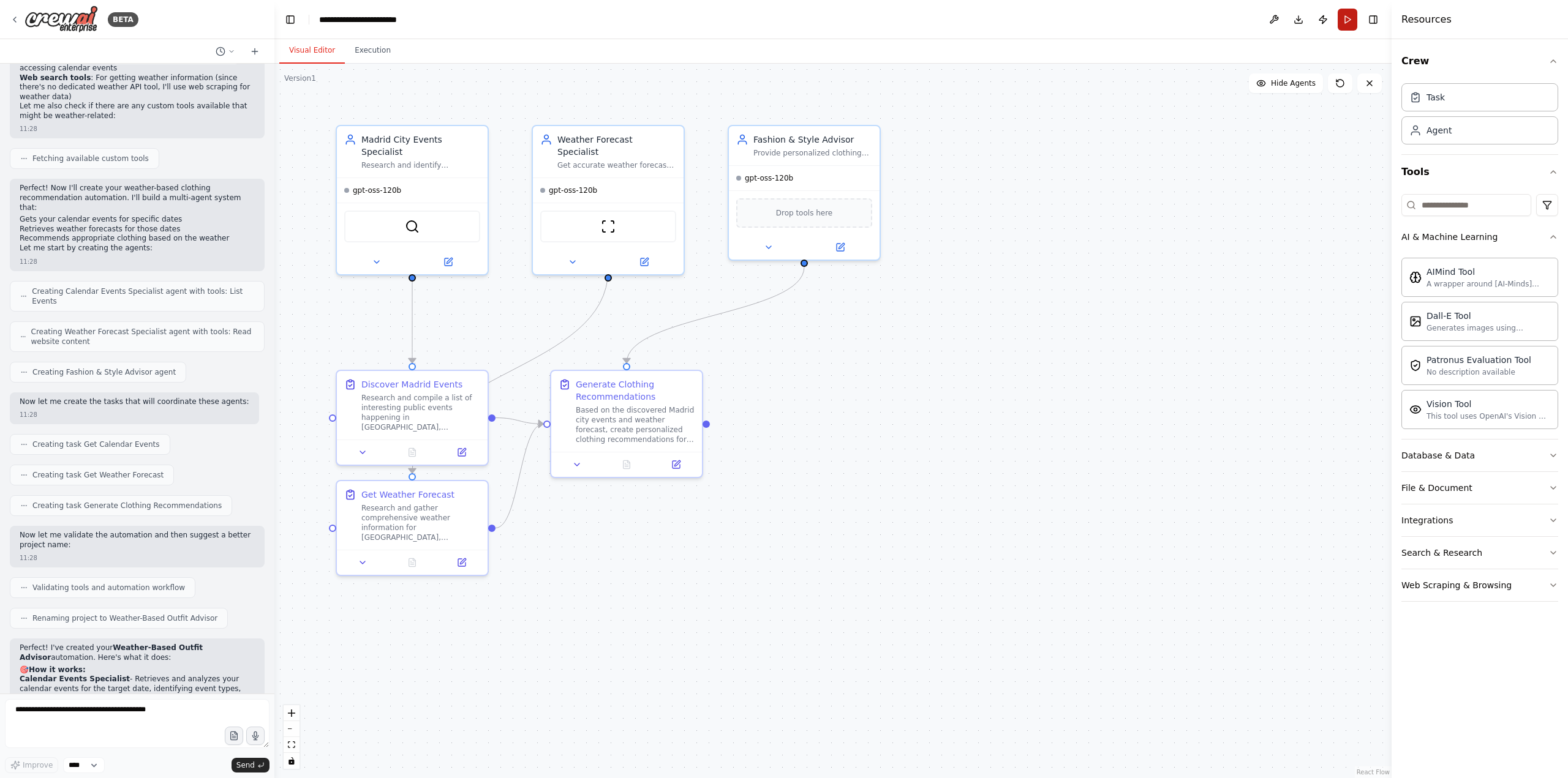
click at [1346, 22] on button "Run" at bounding box center [1347, 19] width 19 height 22
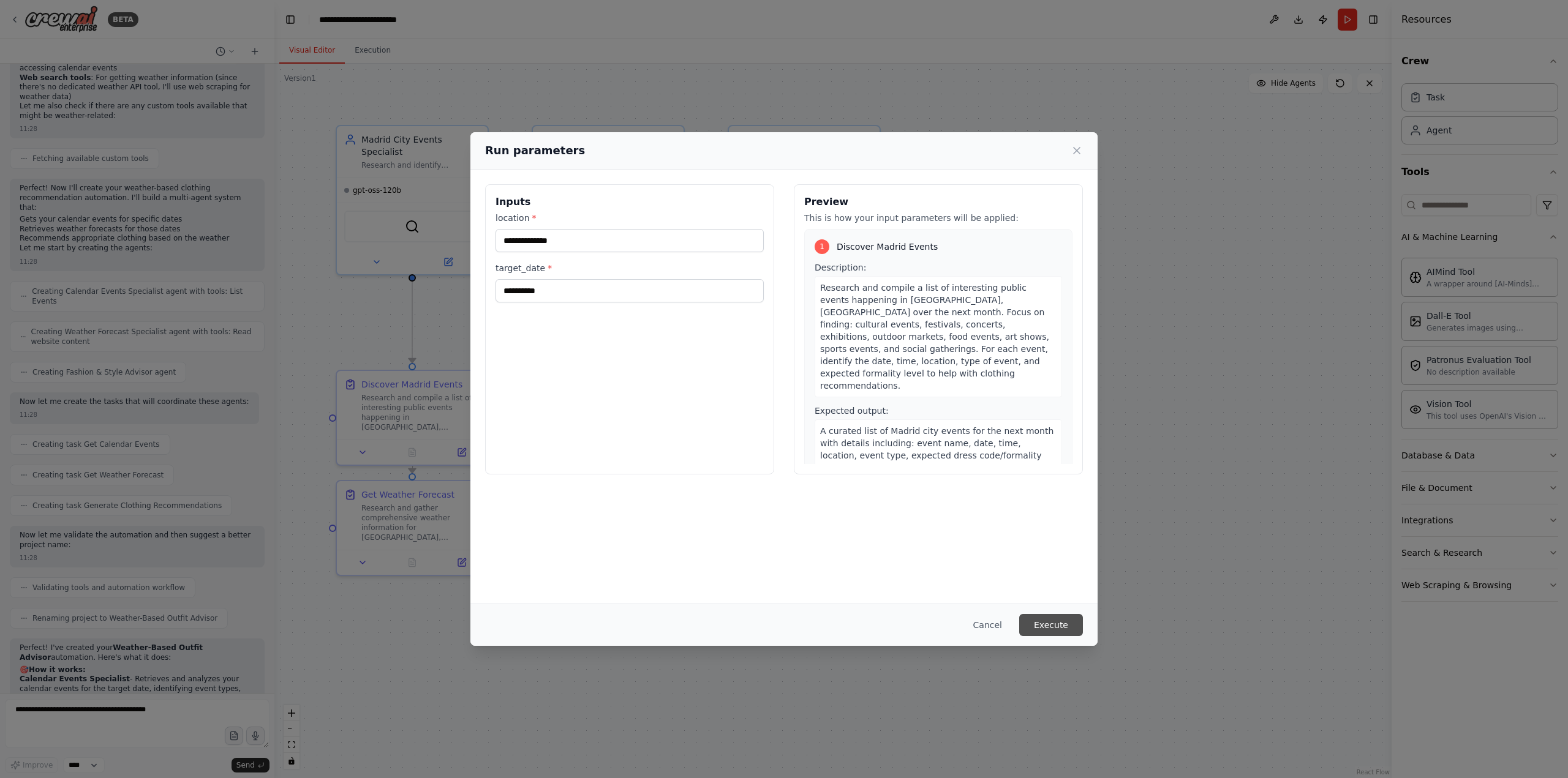
click at [1064, 626] on button "Execute" at bounding box center [1051, 625] width 64 height 22
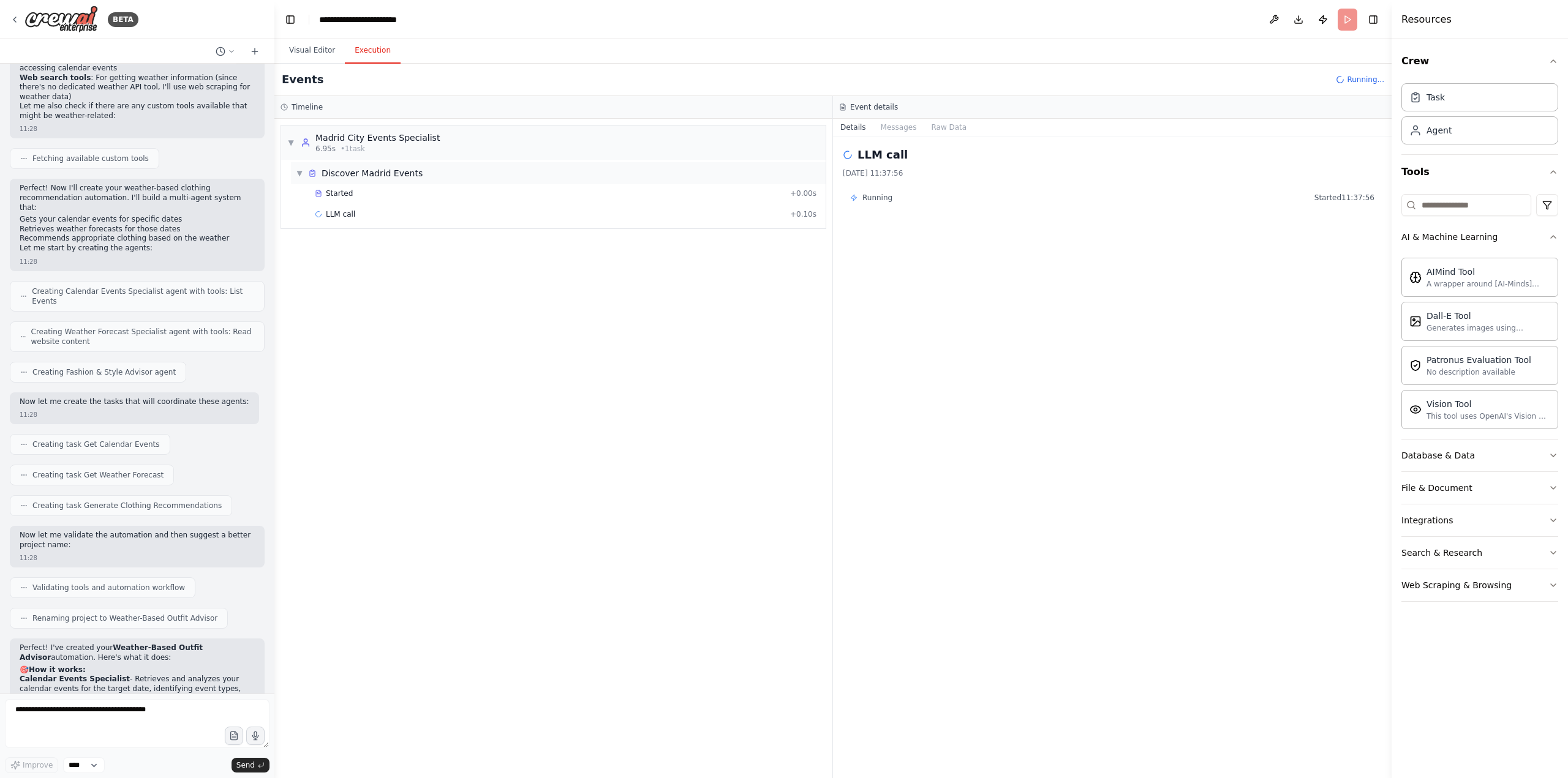
drag, startPoint x: 1052, startPoint y: 613, endPoint x: 501, endPoint y: 180, distance: 700.8
click at [501, 180] on div "▼ Discover Madrid Events" at bounding box center [558, 173] width 534 height 22
click at [483, 181] on div "▶ Discover Madrid Events" at bounding box center [558, 173] width 534 height 22
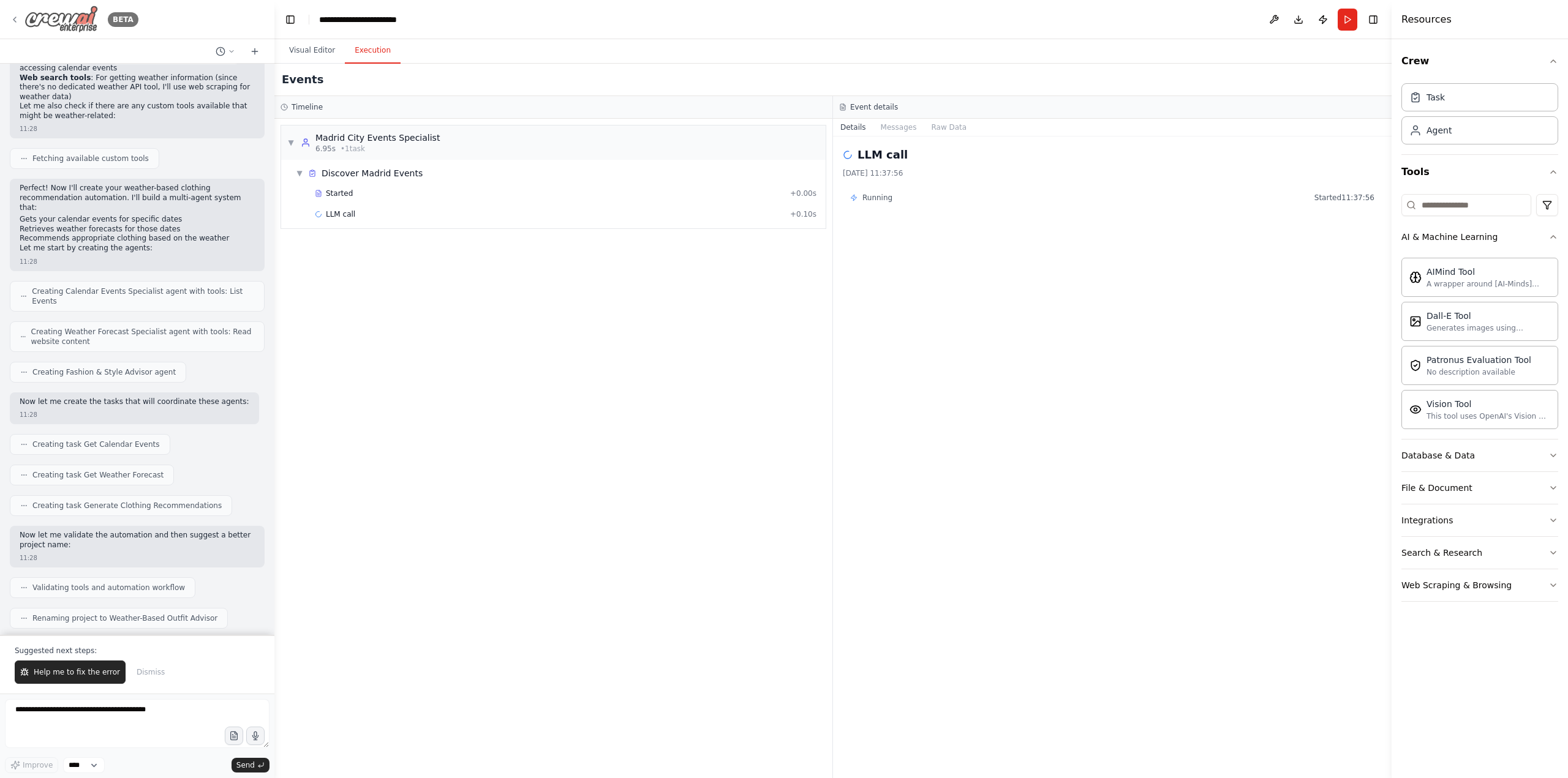
click at [18, 19] on icon at bounding box center [15, 19] width 10 height 10
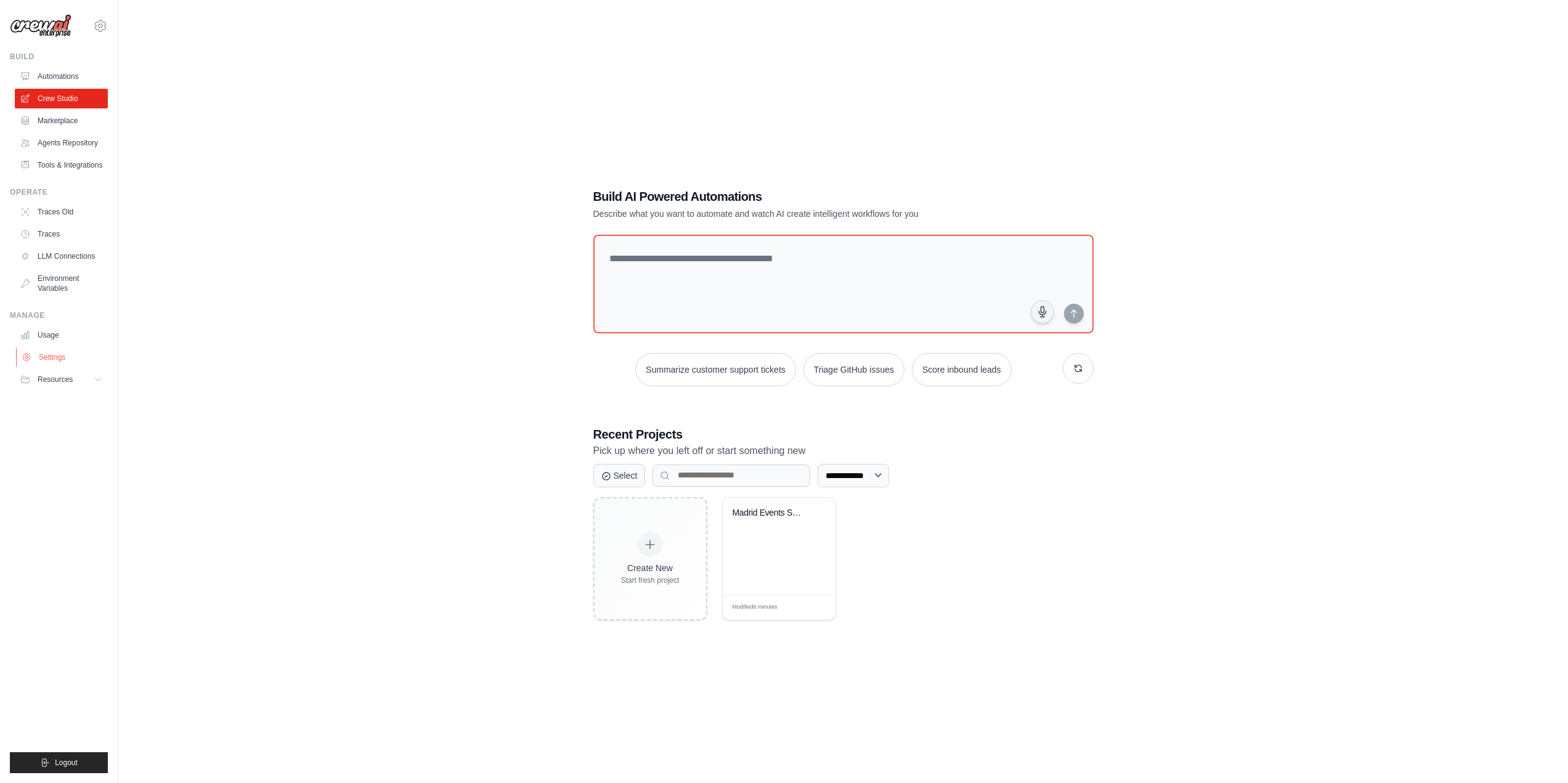
click at [50, 356] on link "Settings" at bounding box center [62, 357] width 93 height 19
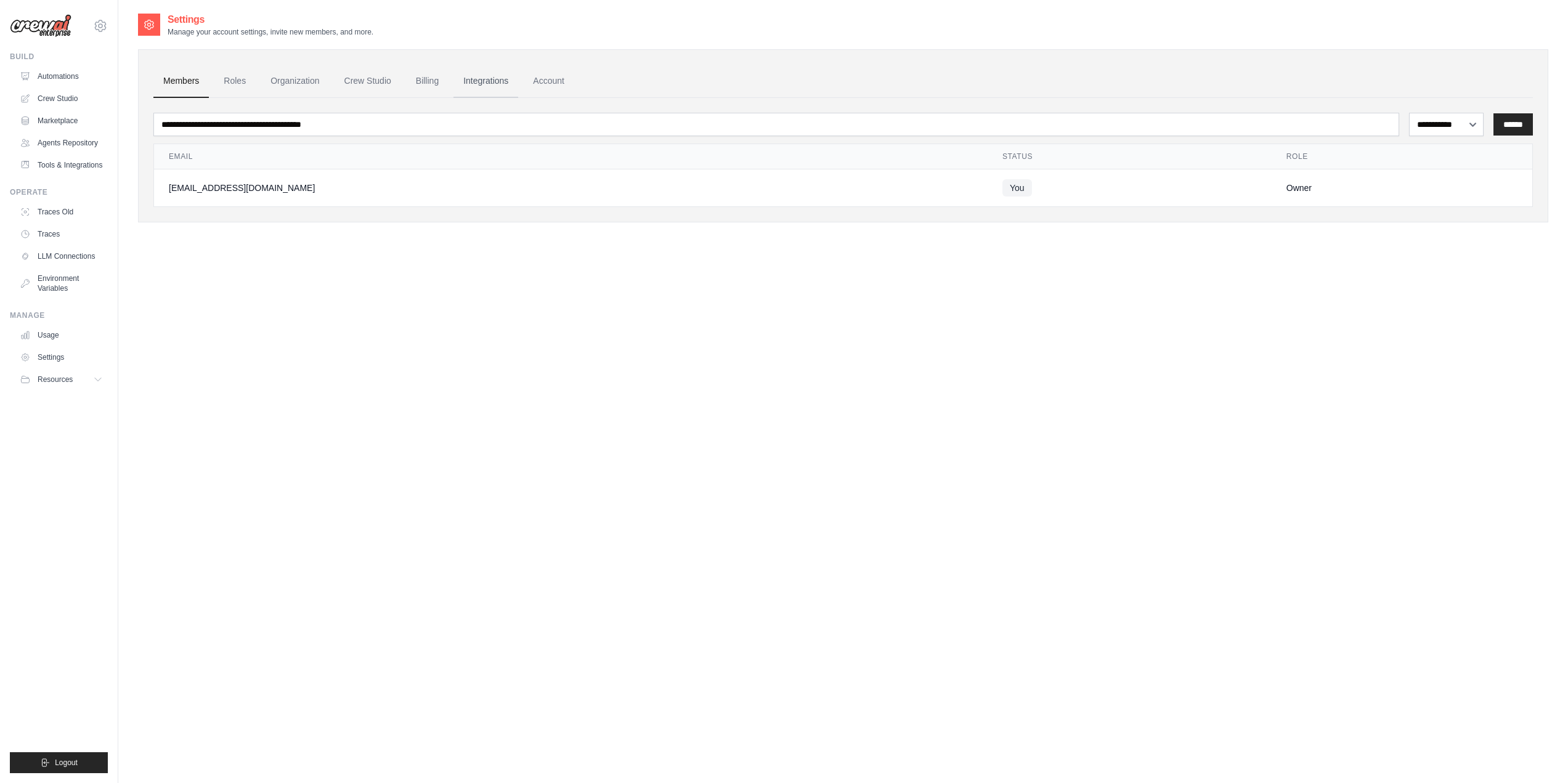
click at [481, 78] on link "Integrations" at bounding box center [486, 81] width 64 height 33
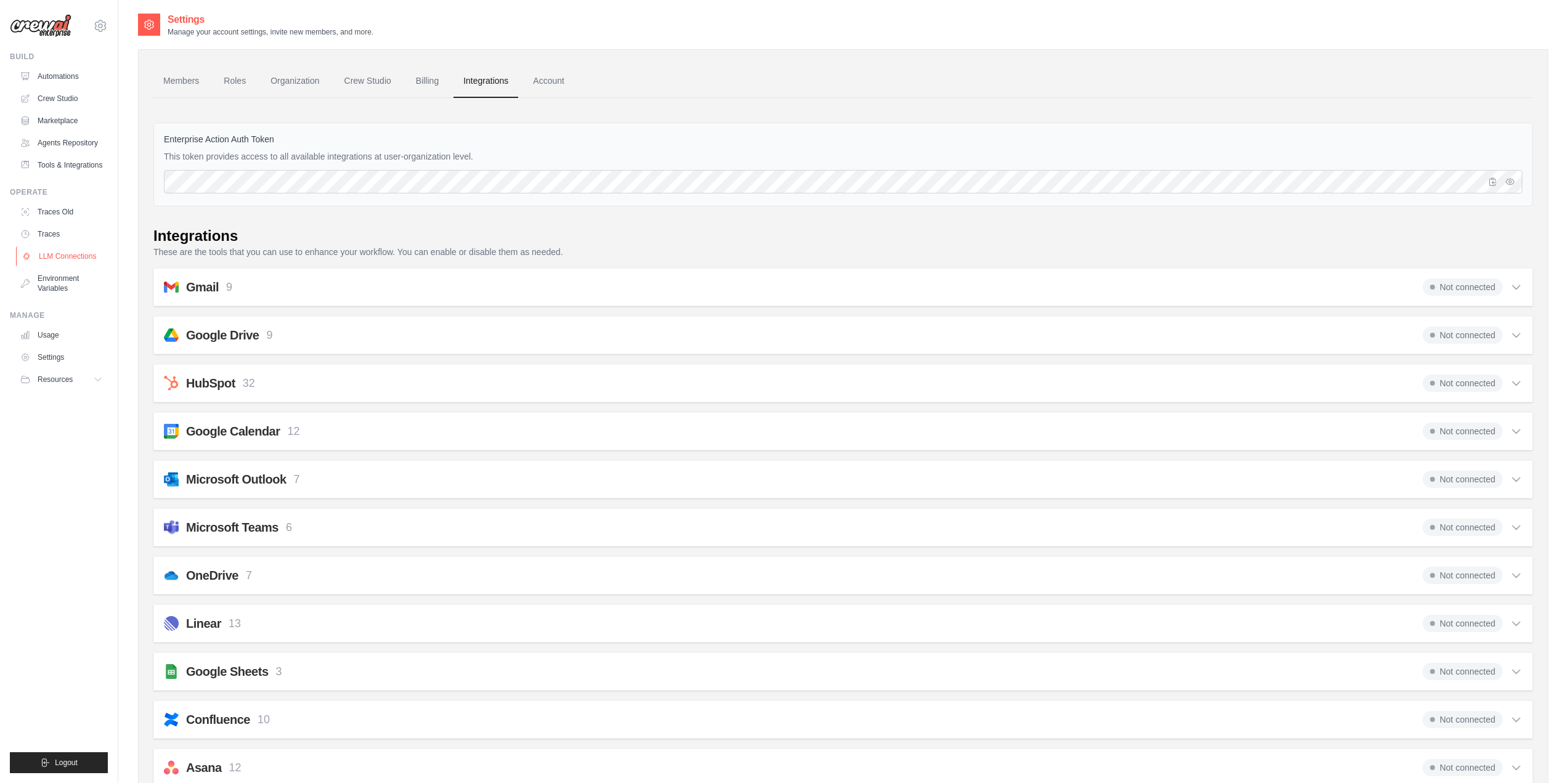
click at [47, 254] on link "LLM Connections" at bounding box center [62, 256] width 93 height 19
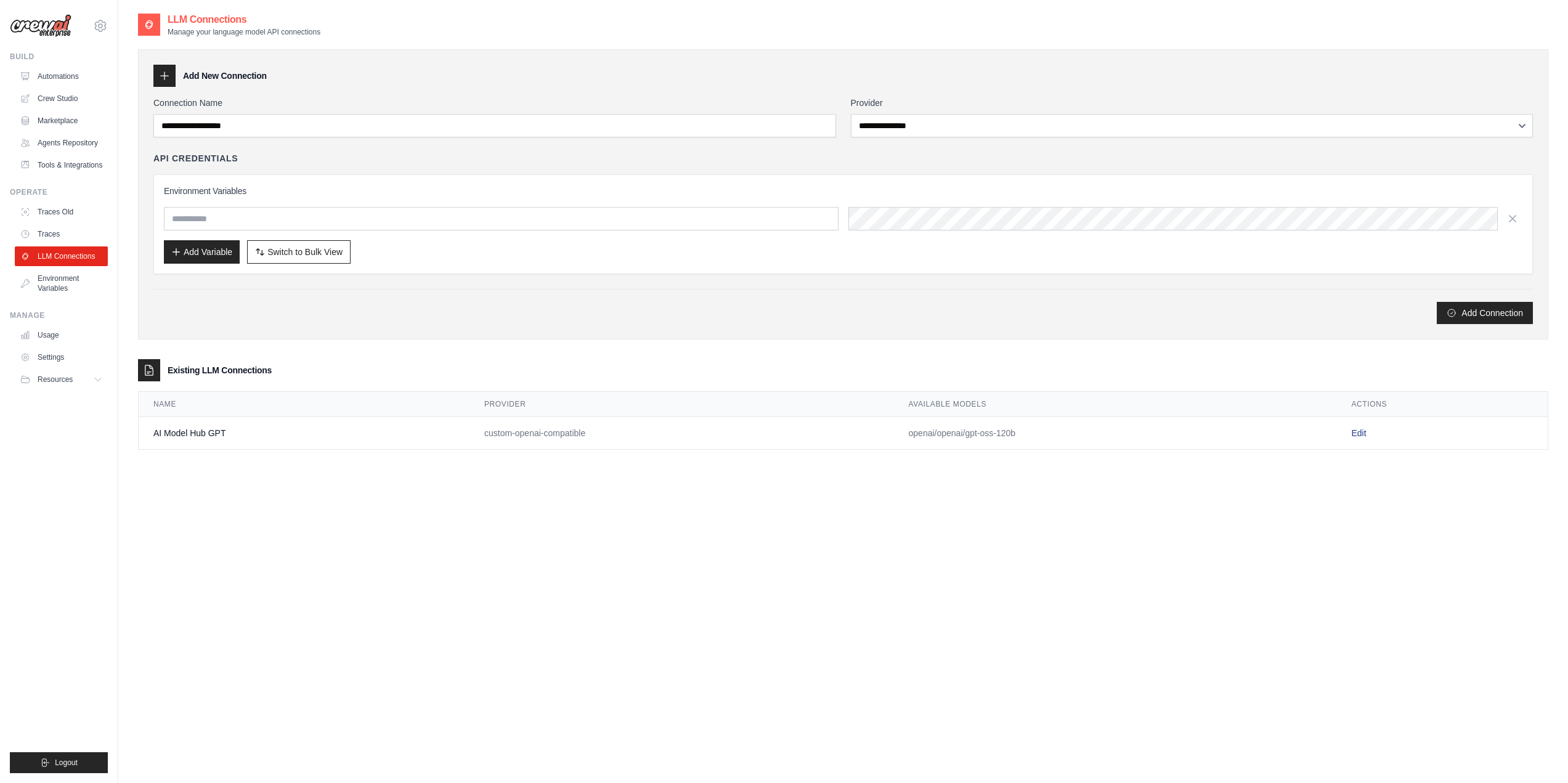
click at [1358, 432] on link "Edit" at bounding box center [1358, 433] width 15 height 10
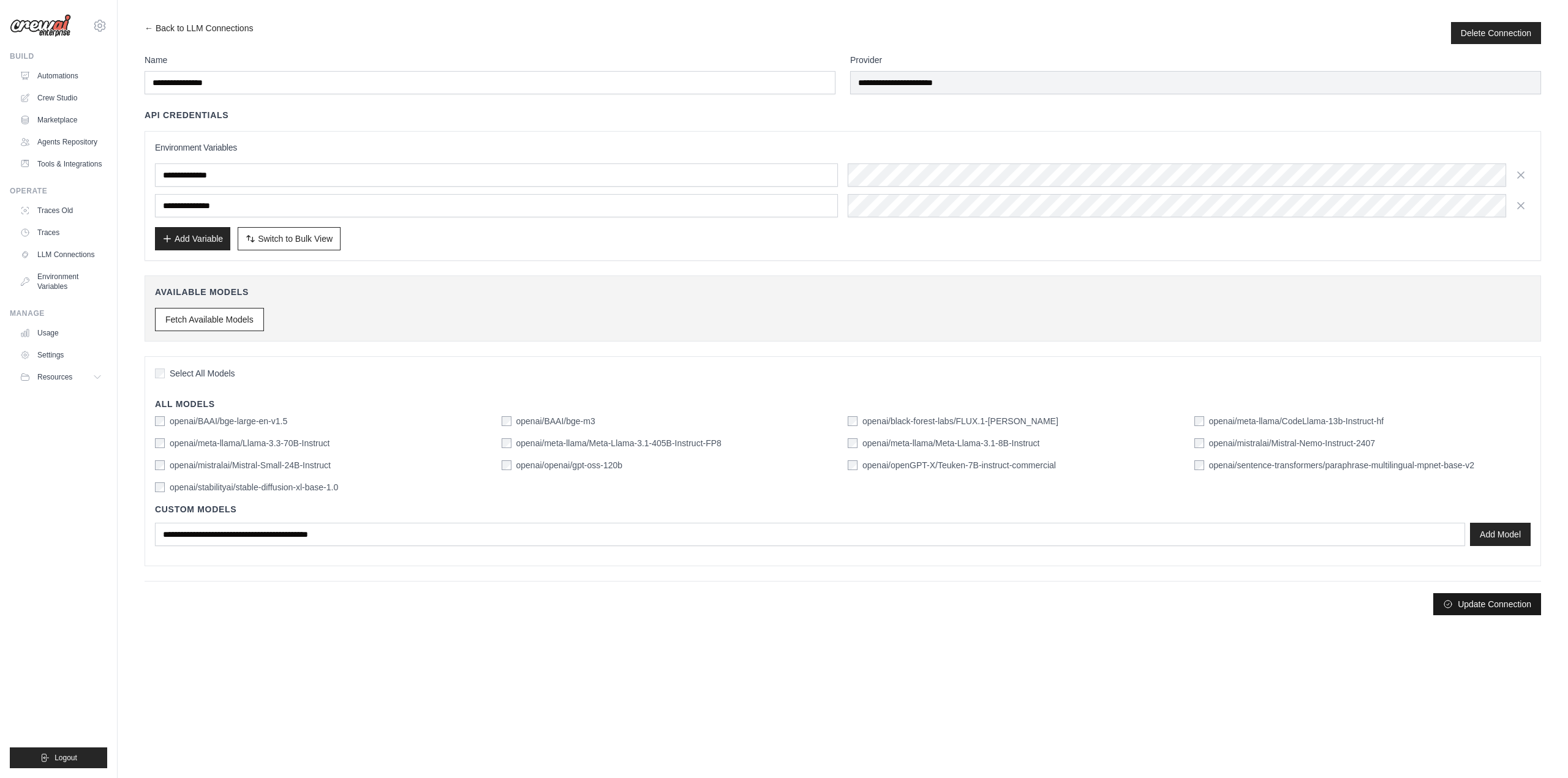
click at [1465, 607] on button "Update Connection" at bounding box center [1487, 604] width 107 height 22
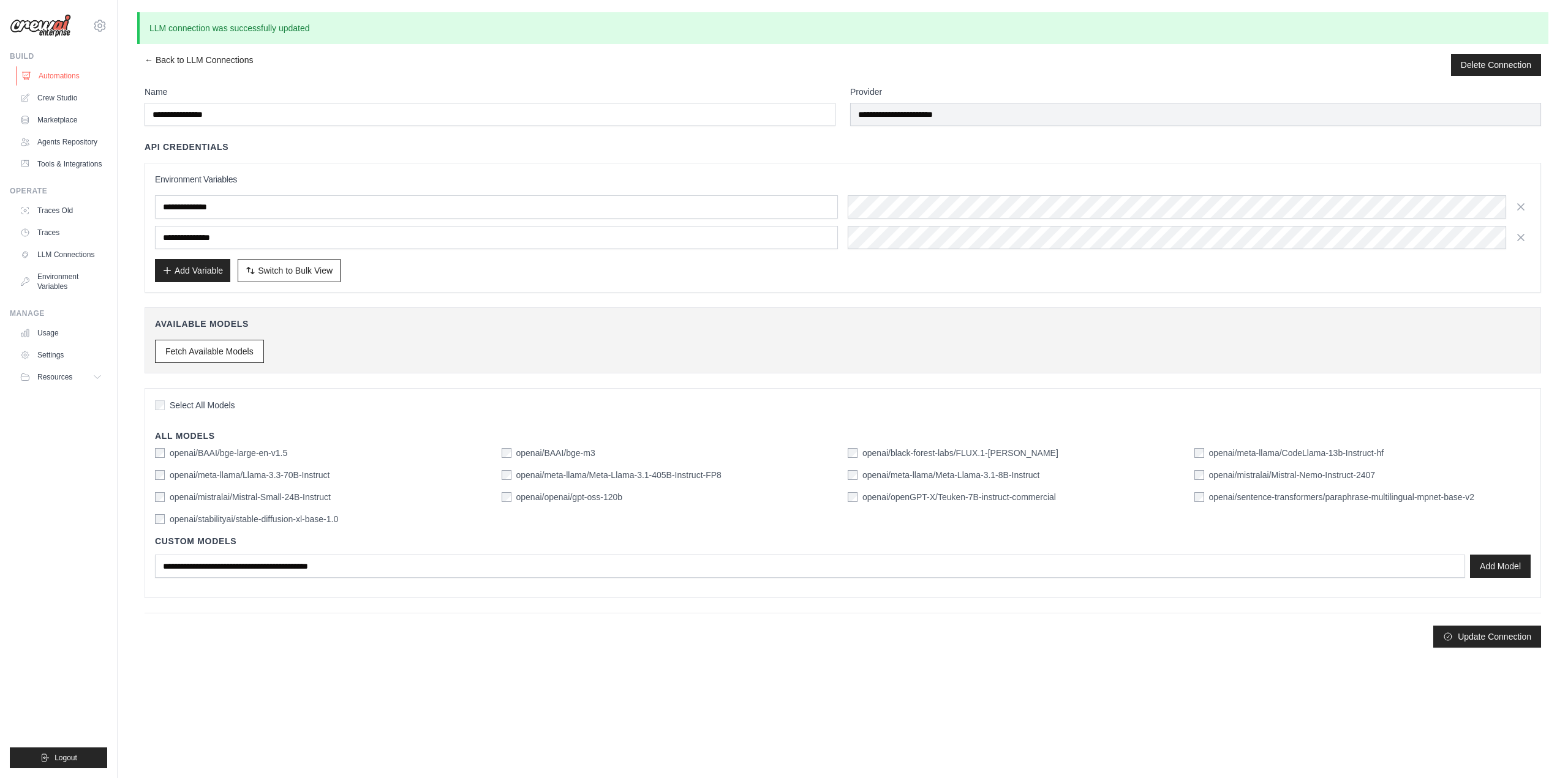
click at [66, 77] on link "Automations" at bounding box center [62, 75] width 93 height 19
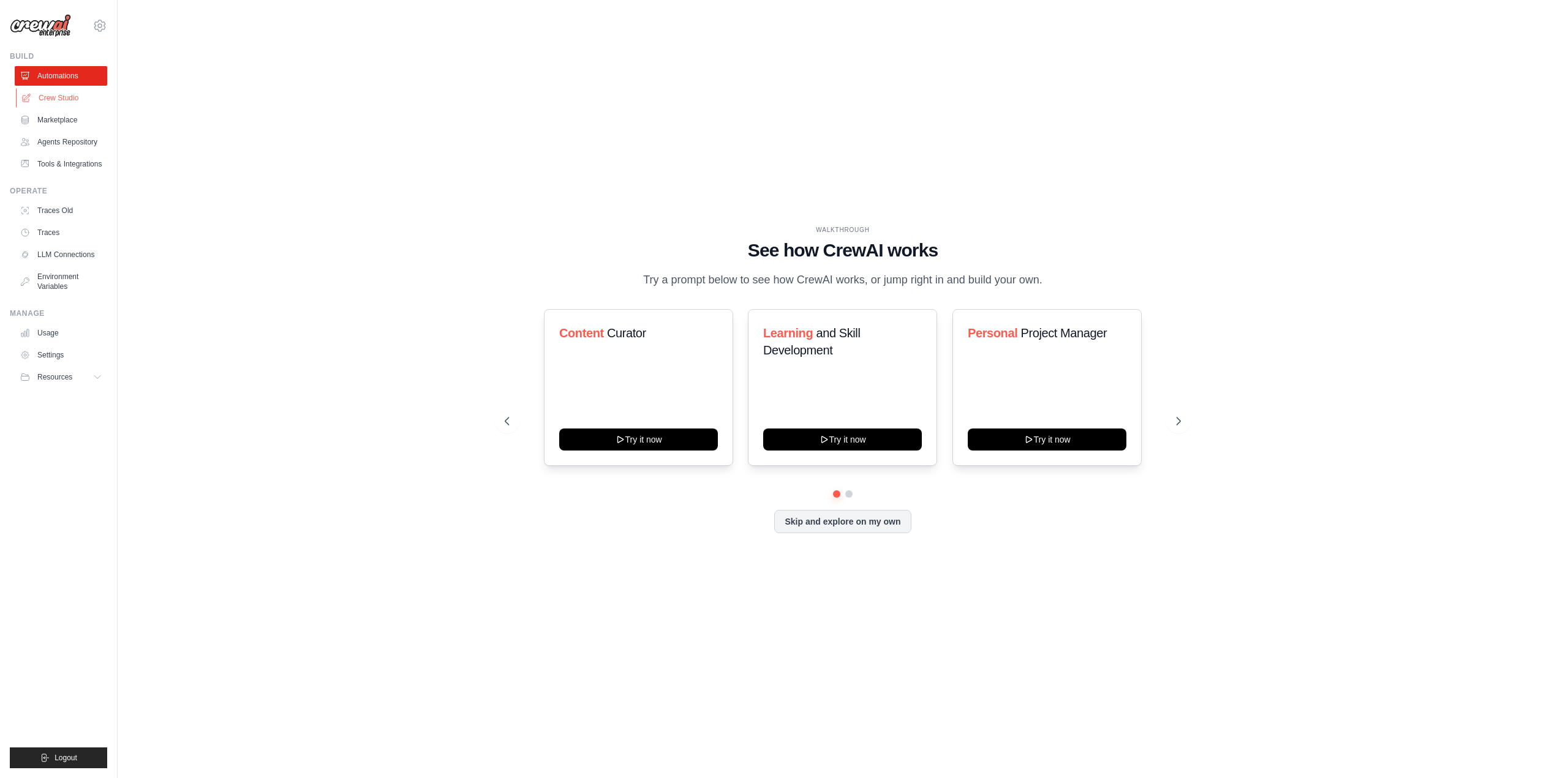
click at [64, 100] on link "Crew Studio" at bounding box center [62, 98] width 93 height 19
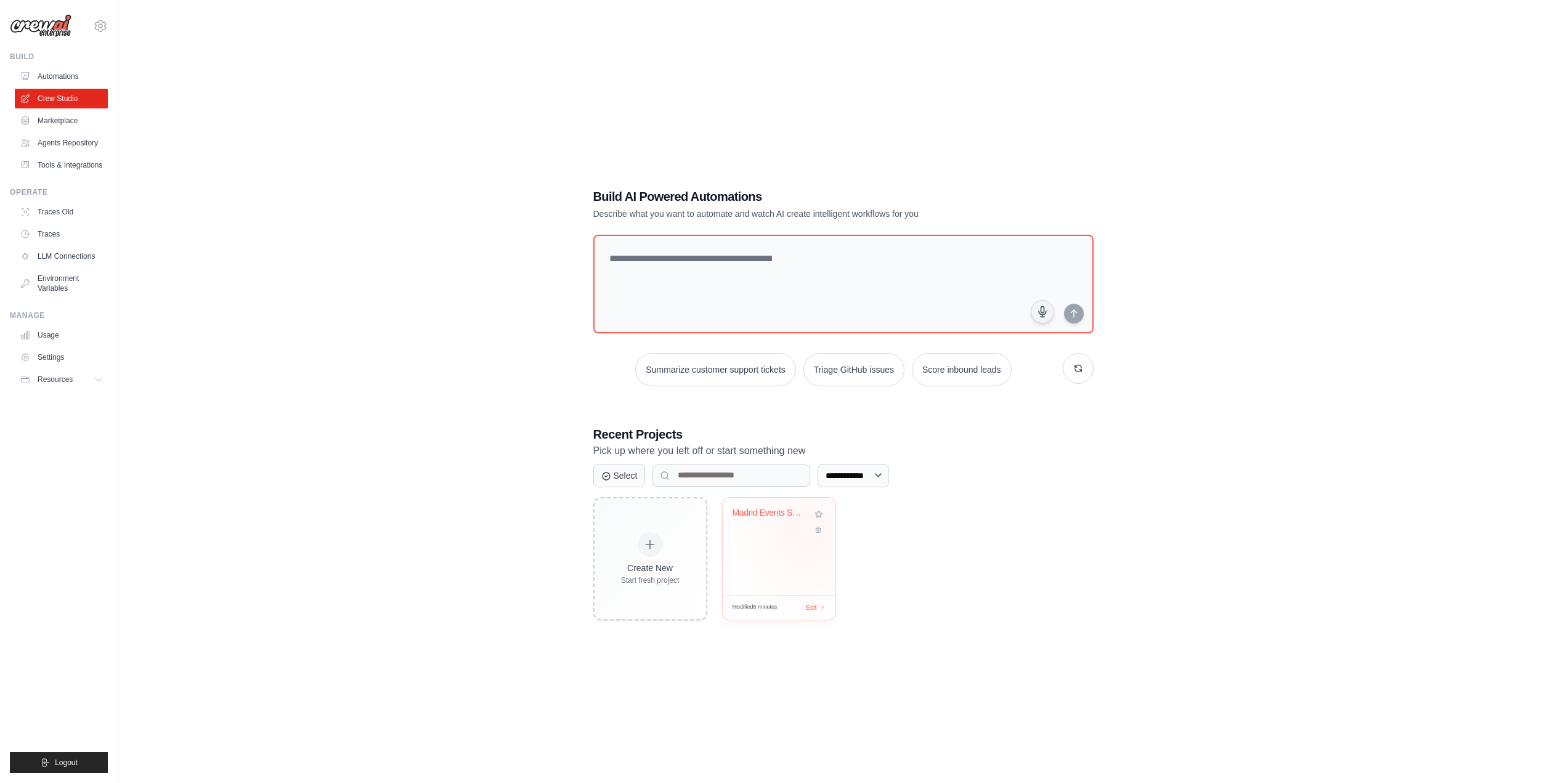
click at [806, 535] on div "Madrid Events Style Guide" at bounding box center [779, 546] width 113 height 97
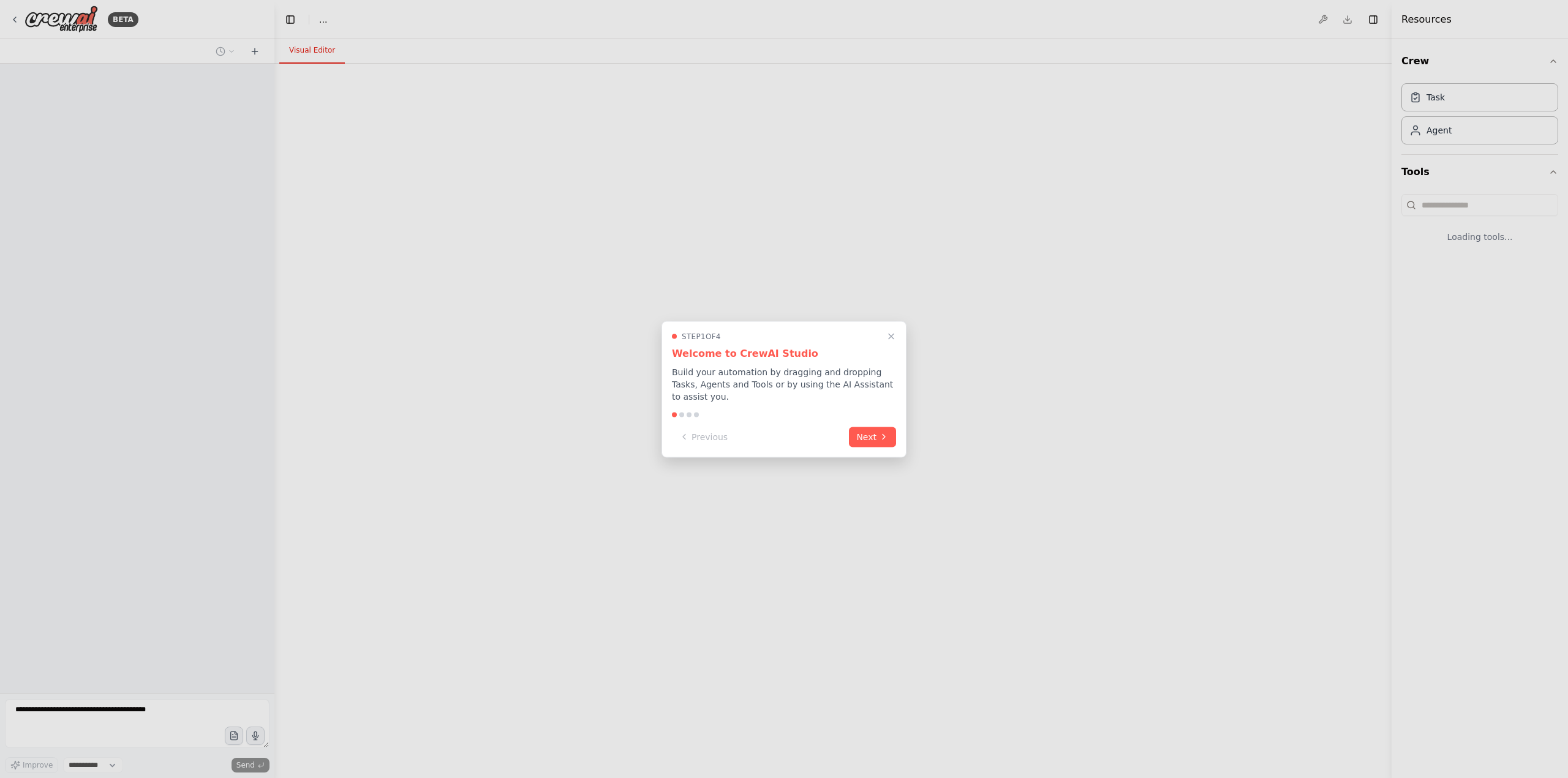
select select "****"
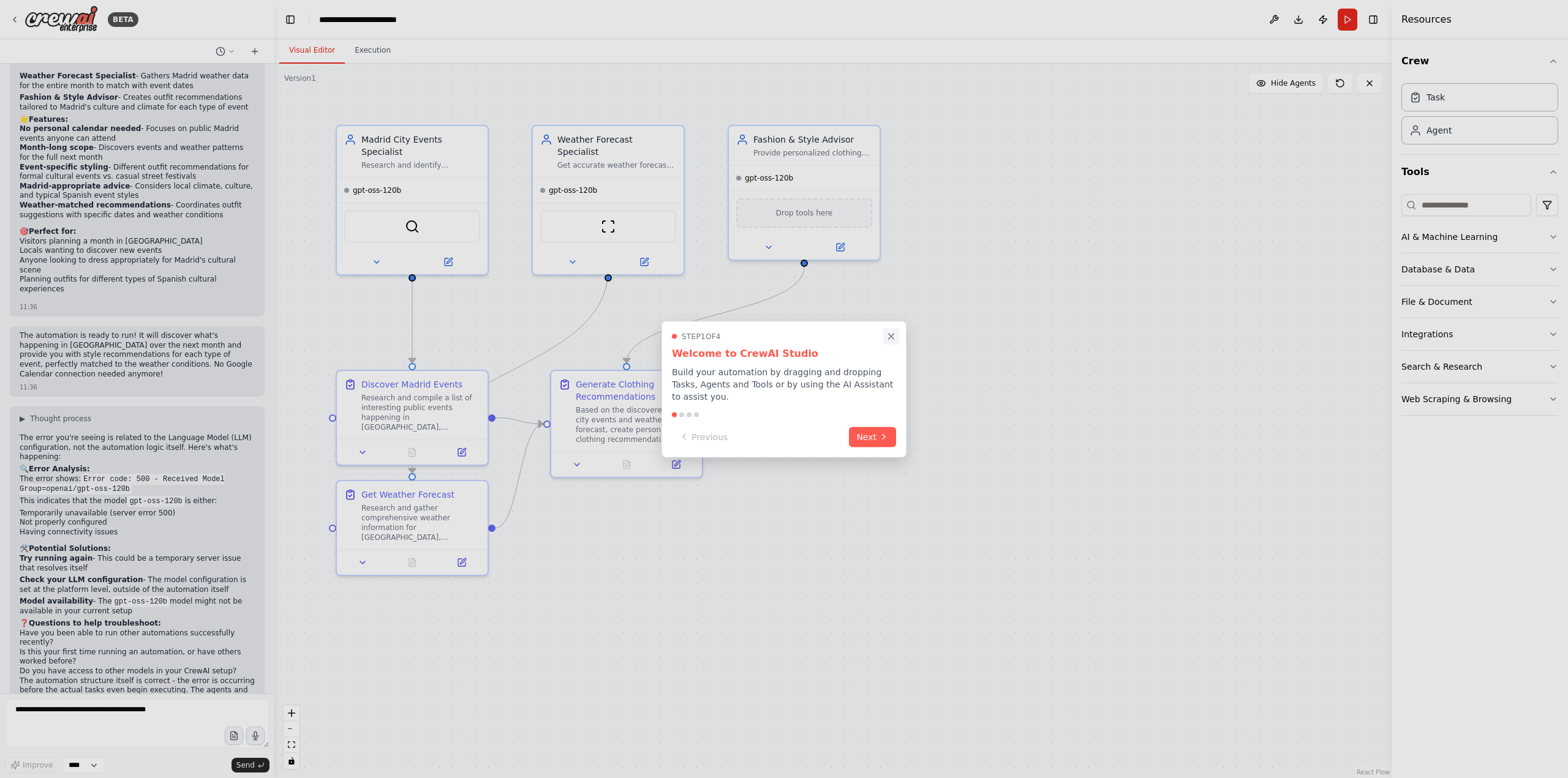
scroll to position [2408, 0]
click at [877, 426] on button "Next" at bounding box center [872, 435] width 47 height 20
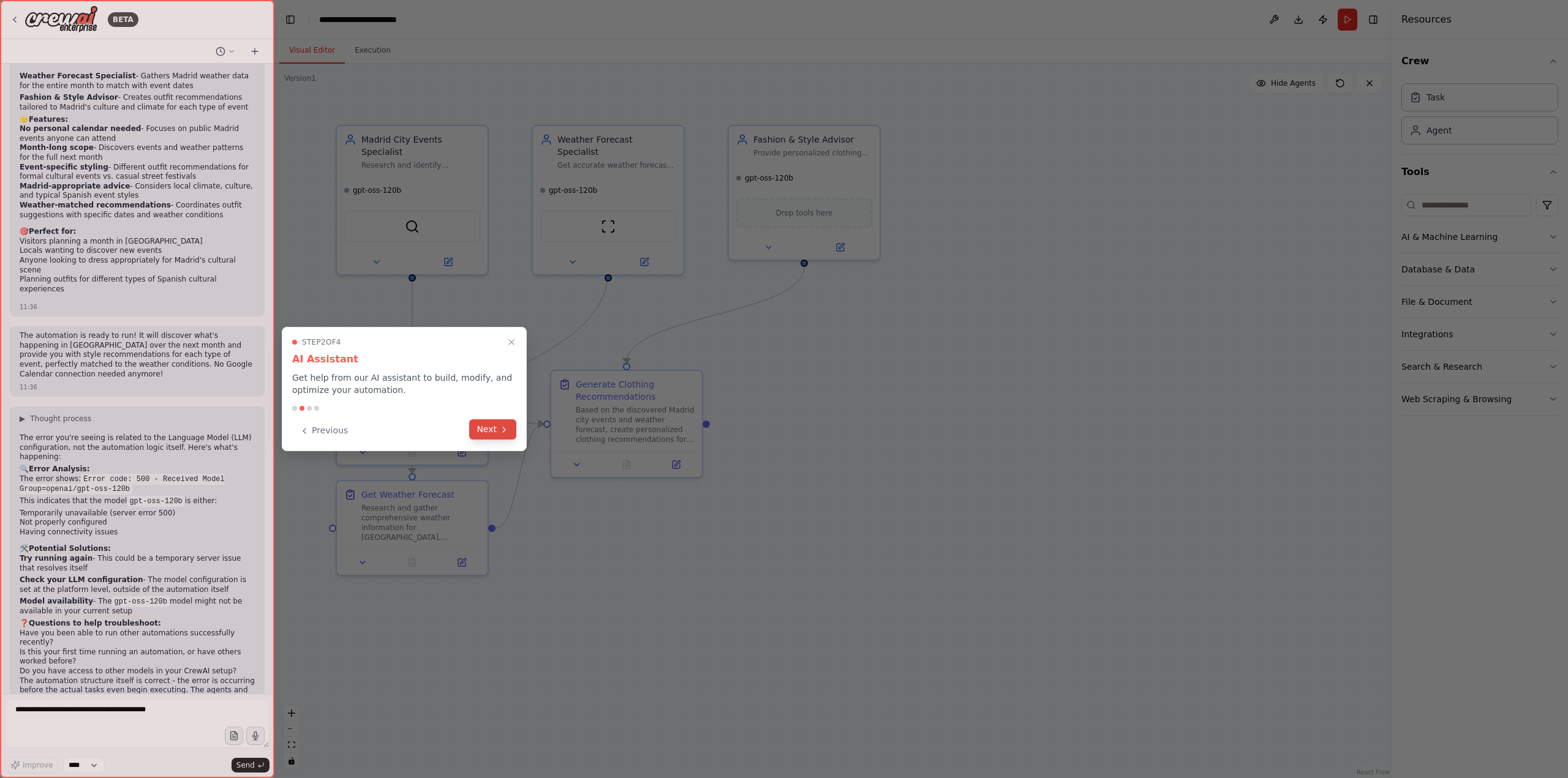
click at [510, 432] on button "Next" at bounding box center [493, 429] width 47 height 20
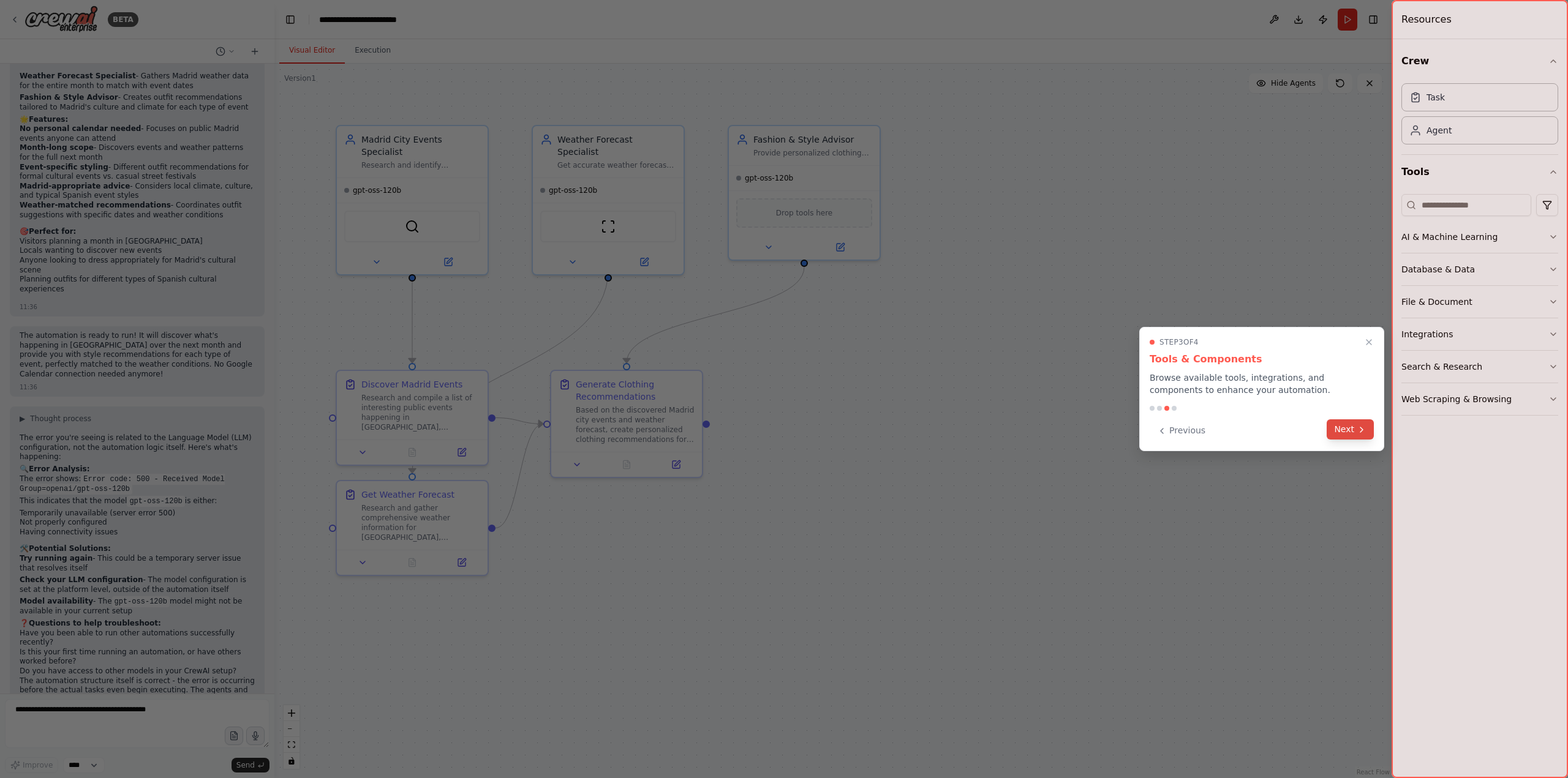
click at [1342, 426] on button "Next" at bounding box center [1350, 429] width 47 height 20
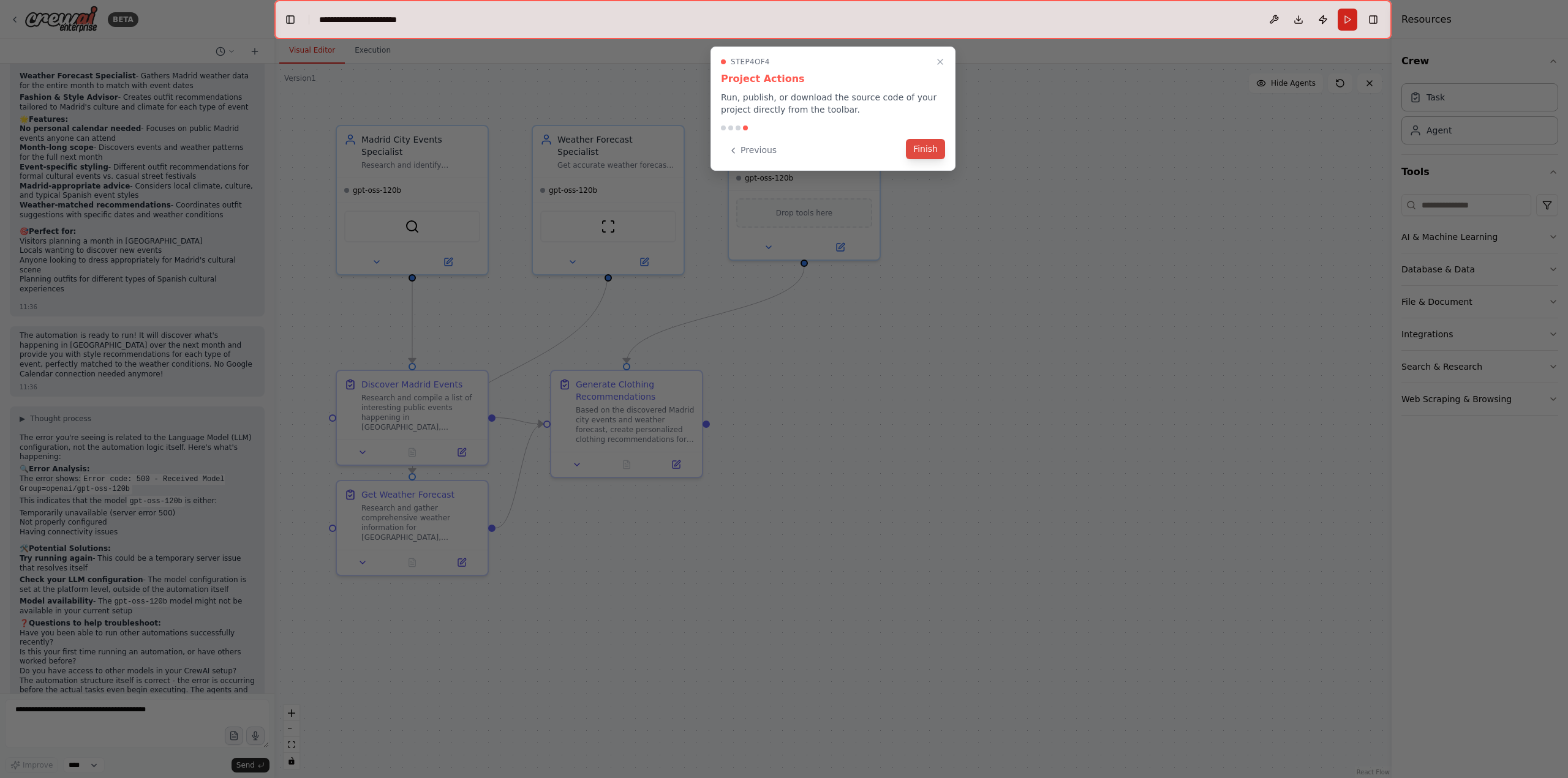
click at [922, 146] on button "Finish" at bounding box center [925, 149] width 40 height 20
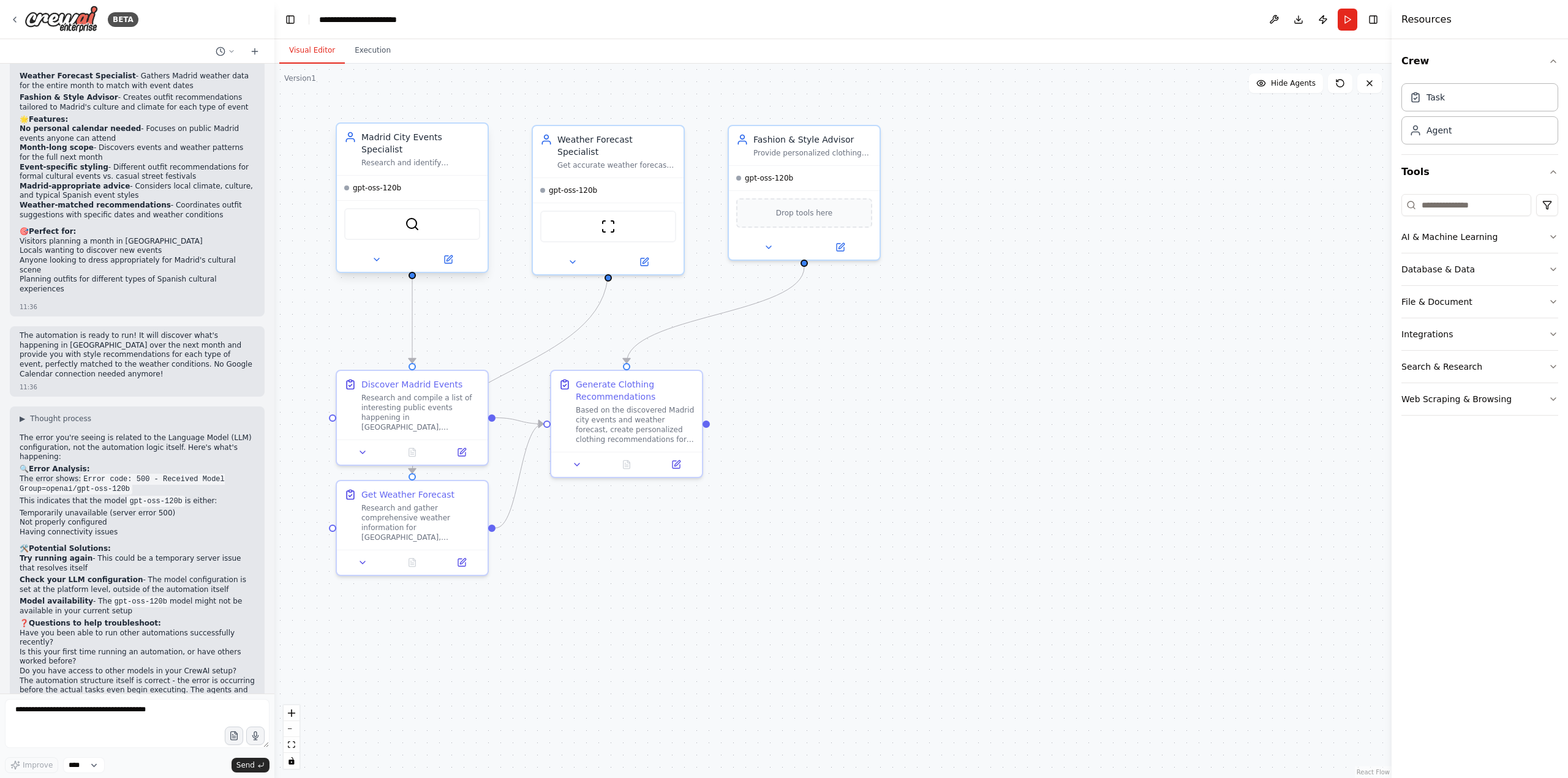
click at [416, 161] on div "Madrid City Events Specialist Research and identify interesting public events h…" at bounding box center [412, 149] width 151 height 51
click at [449, 255] on icon at bounding box center [449, 258] width 6 height 6
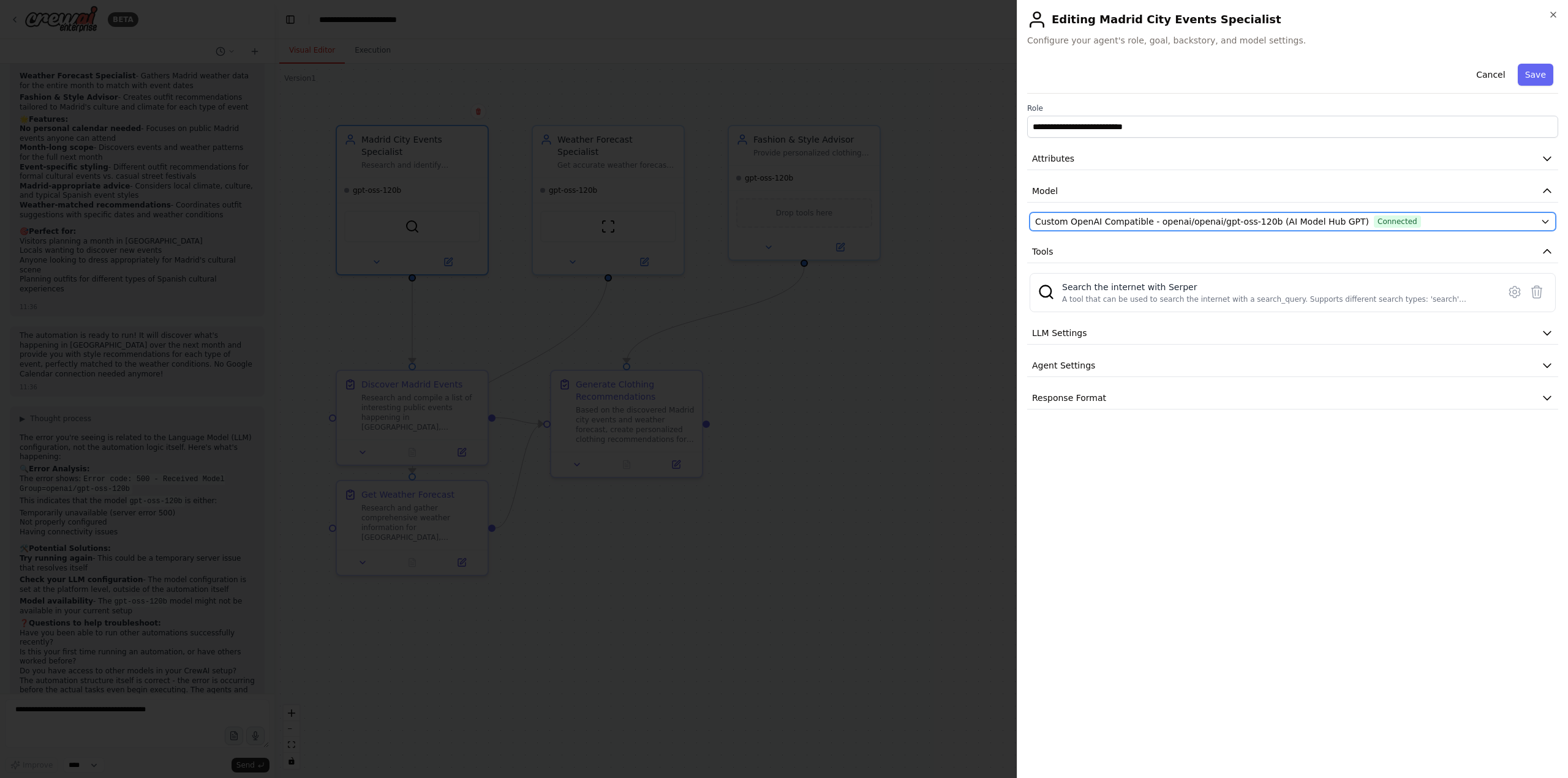
click at [1543, 222] on icon "button" at bounding box center [1546, 222] width 10 height 10
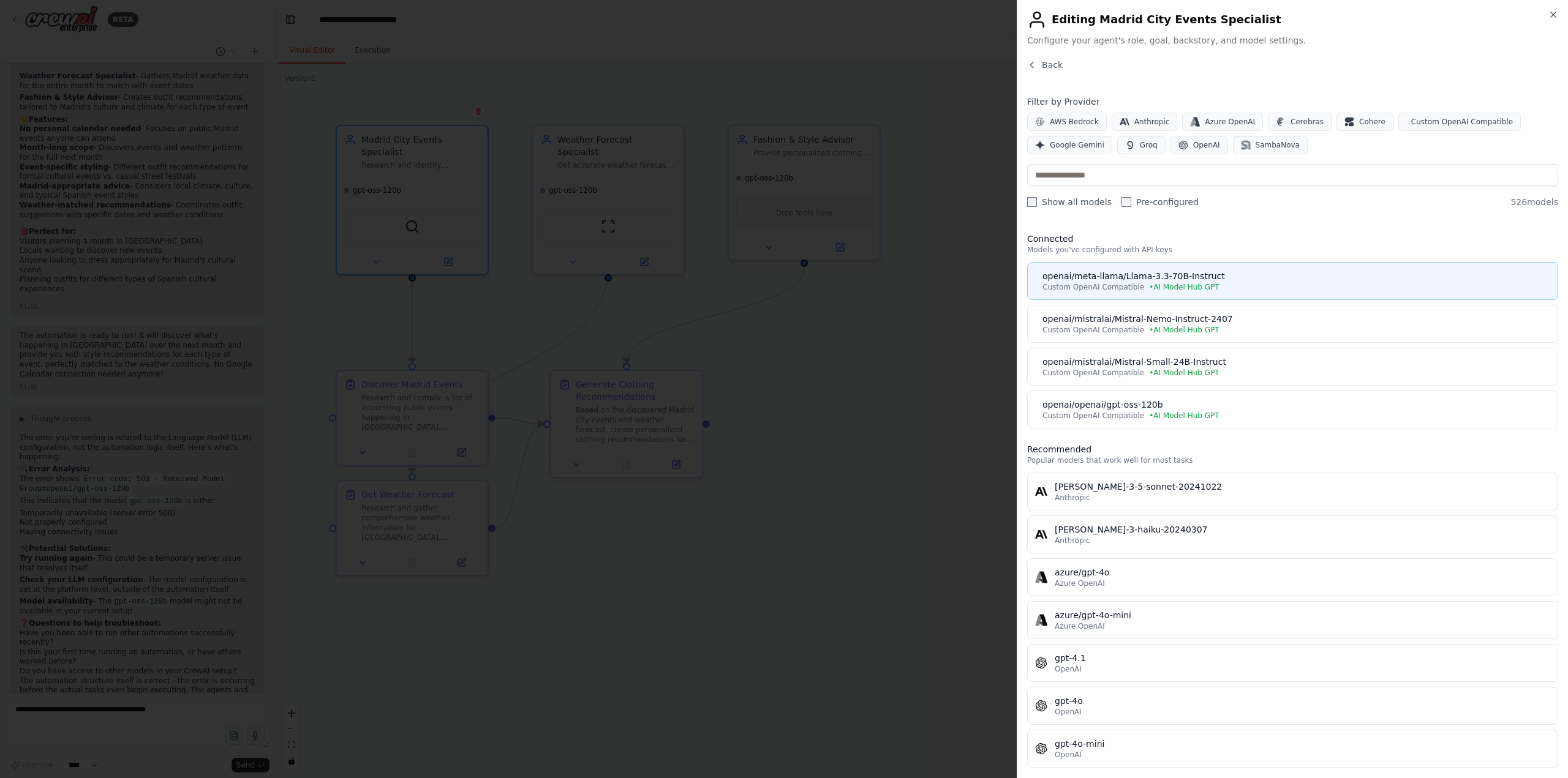
click at [1341, 280] on div "openai/meta-llama/Llama-3.3-70B-Instruct" at bounding box center [1296, 276] width 508 height 13
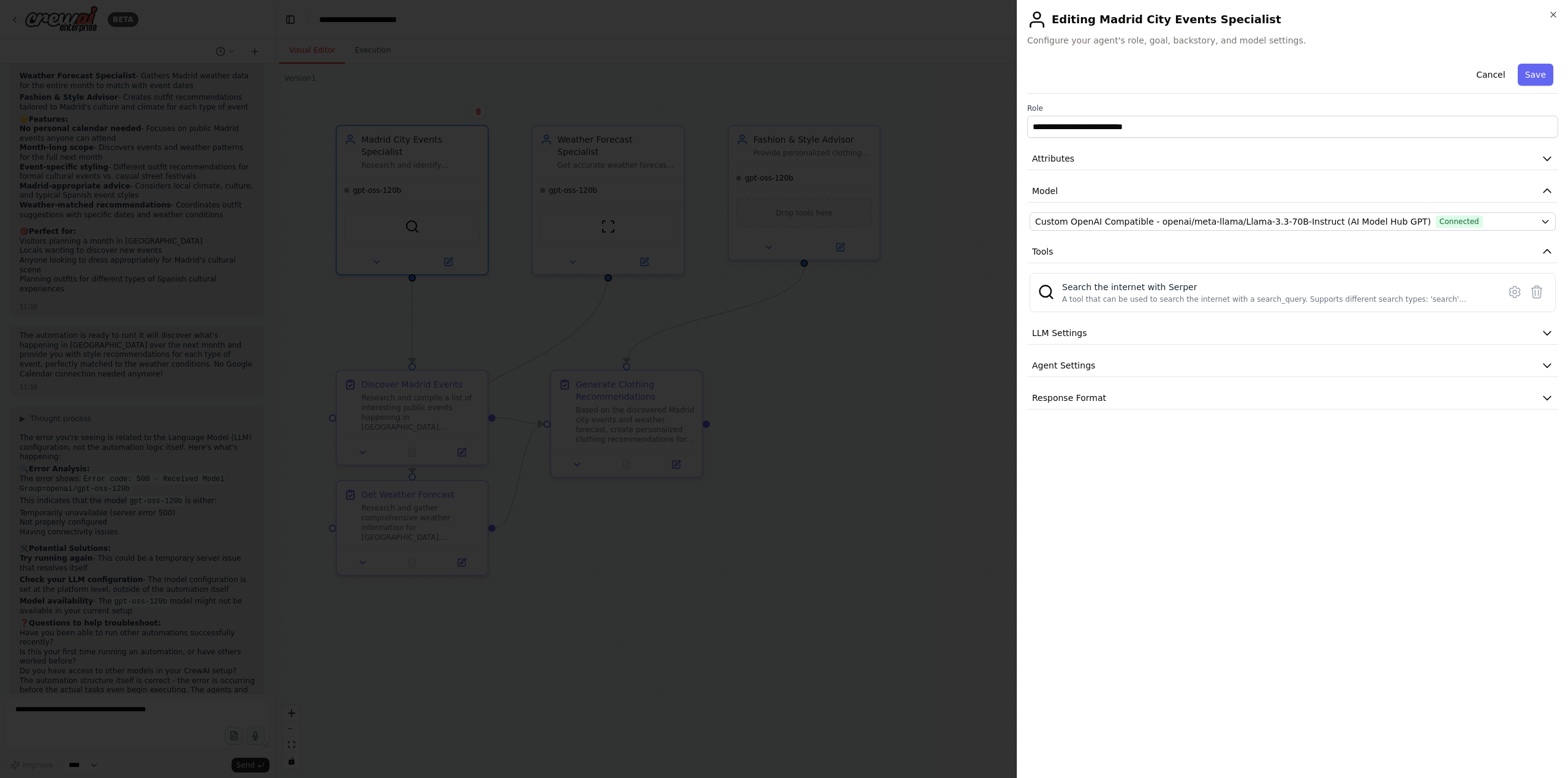
click at [1546, 69] on button "Save" at bounding box center [1535, 75] width 36 height 22
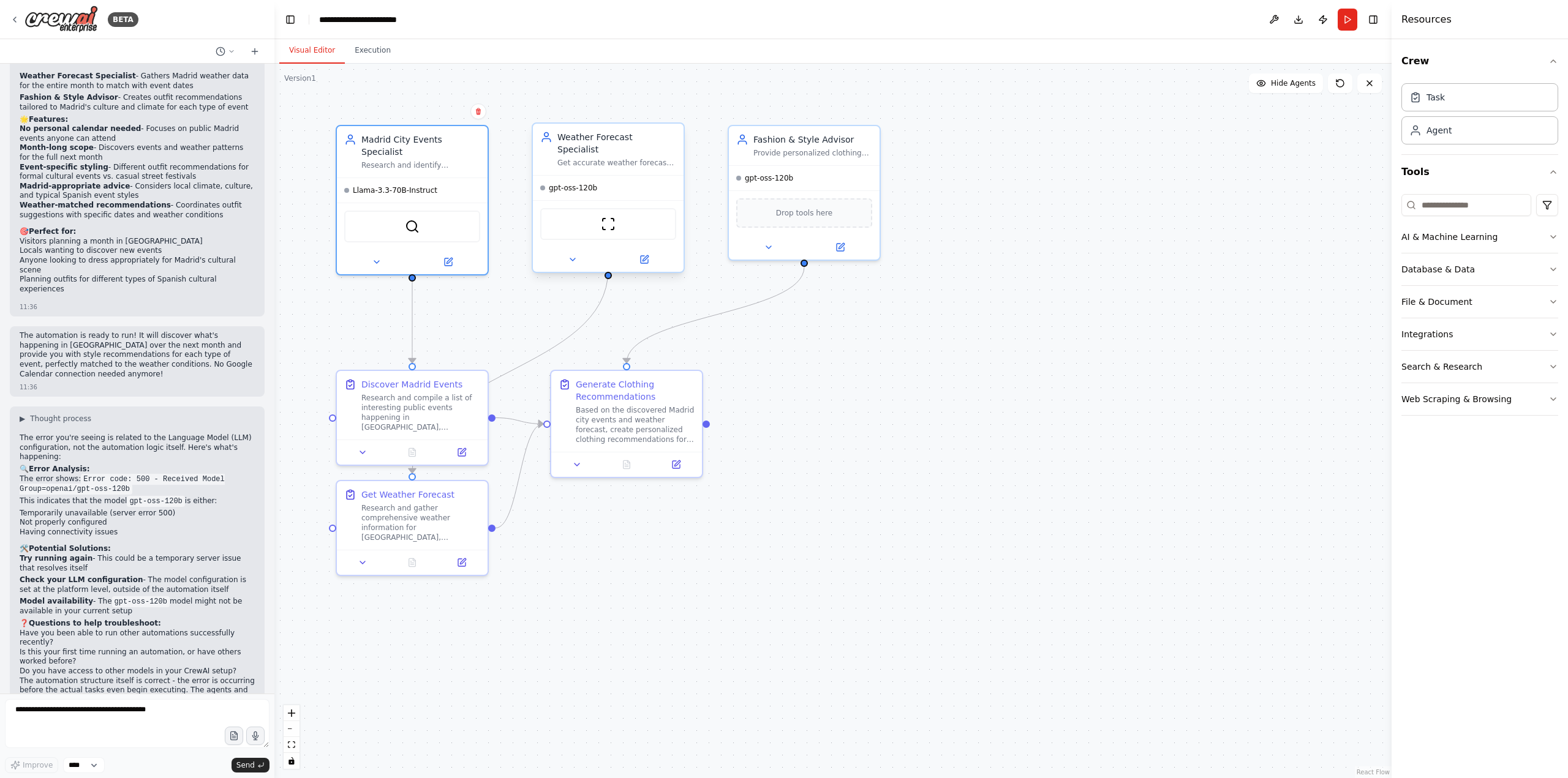
click at [648, 184] on div "gpt-oss-120b" at bounding box center [609, 188] width 151 height 24
click at [646, 254] on icon at bounding box center [645, 259] width 10 height 10
click at [640, 253] on button at bounding box center [645, 259] width 70 height 15
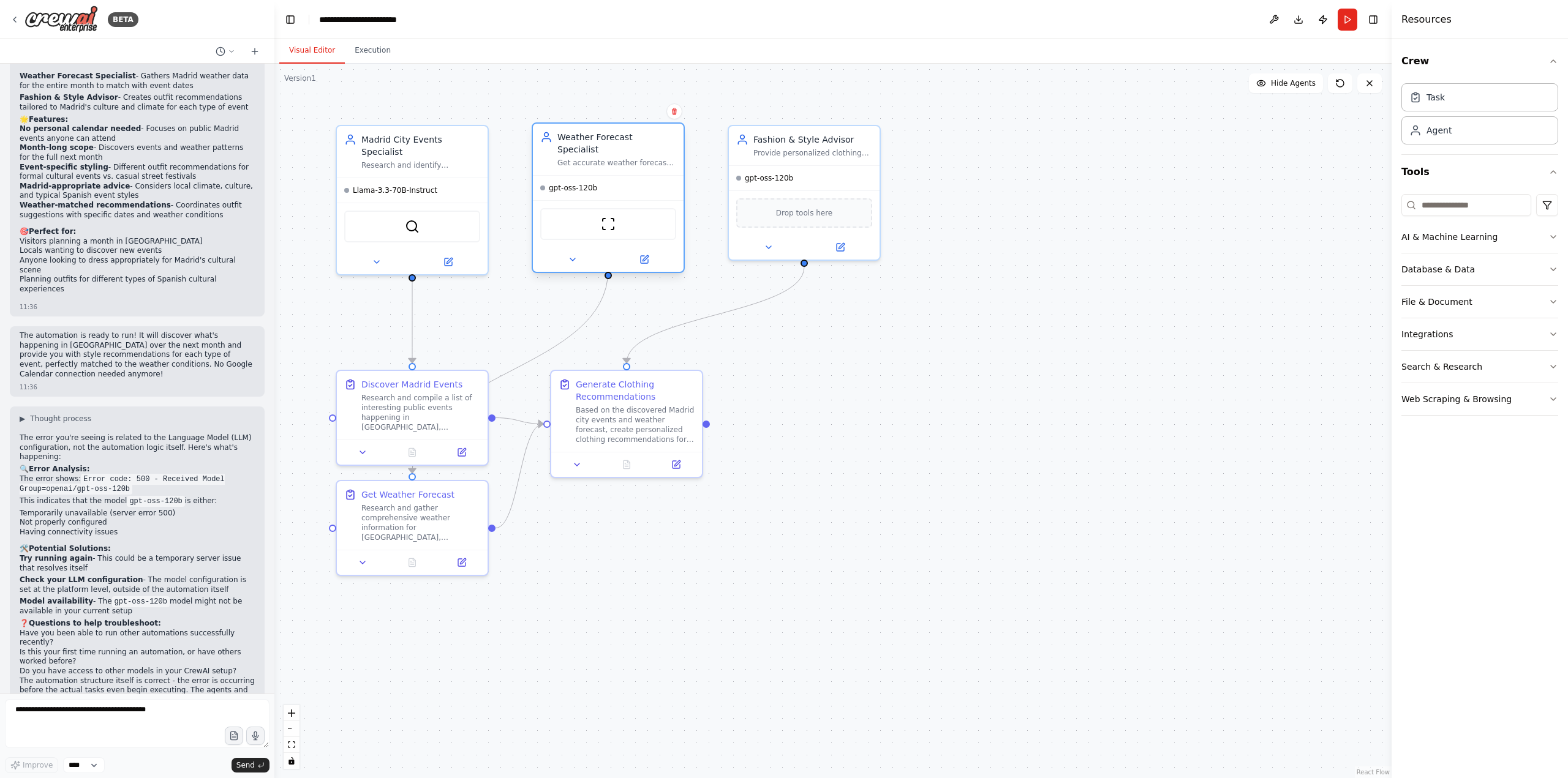
click at [580, 200] on div "ScrapeWebsiteTool" at bounding box center [609, 224] width 151 height 47
click at [613, 178] on div "gpt-oss-120b" at bounding box center [609, 188] width 151 height 24
click at [647, 255] on icon at bounding box center [646, 258] width 6 height 6
click at [644, 255] on icon at bounding box center [646, 258] width 6 height 6
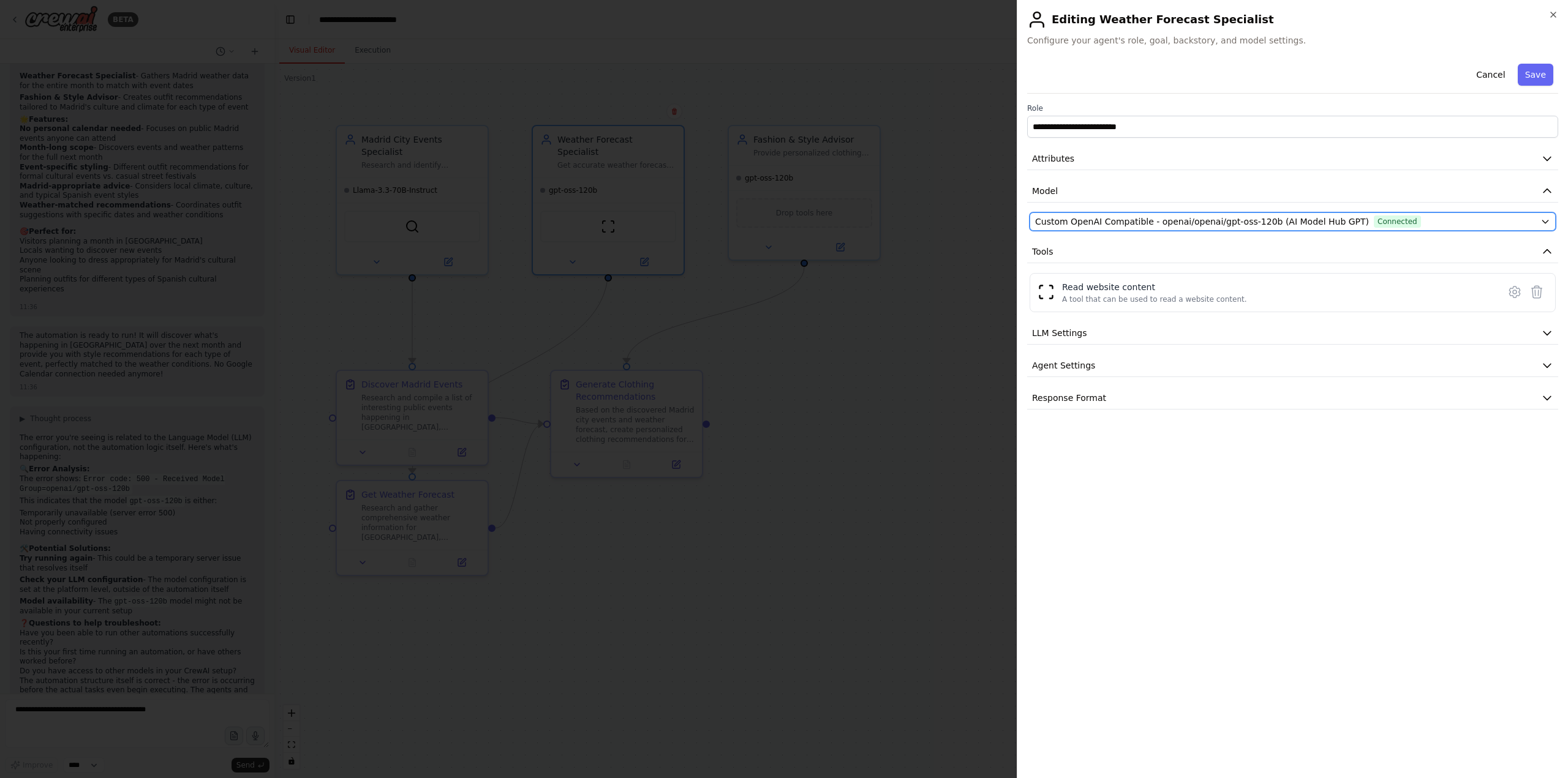
click at [1470, 223] on div "Custom OpenAI Compatible - openai/openai/gpt-oss-120b (AI Model Hub GPT) Connec…" at bounding box center [1284, 222] width 500 height 13
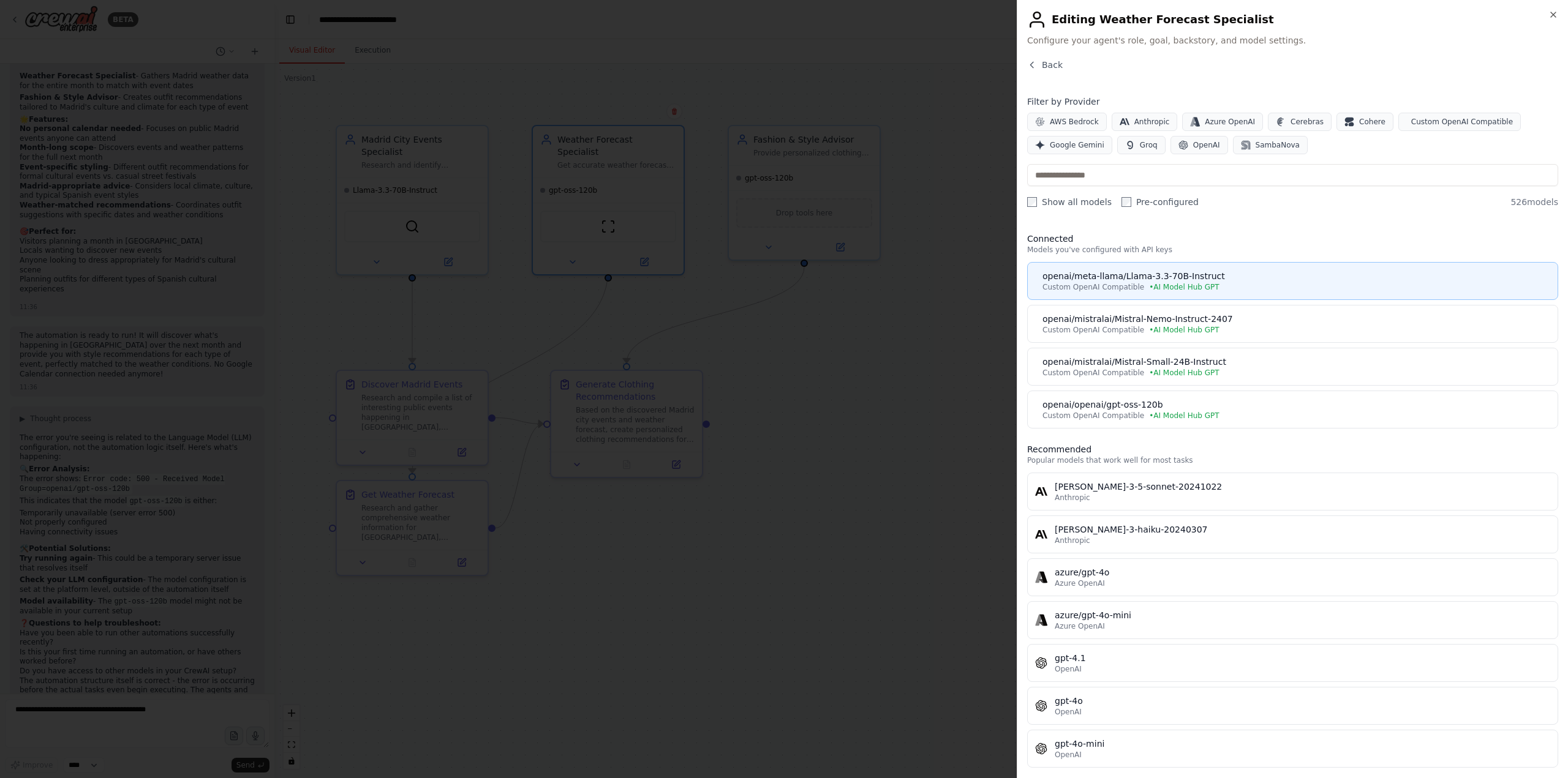
click at [1244, 281] on div "openai/meta-llama/Llama-3.3-70B-Instruct" at bounding box center [1296, 276] width 508 height 13
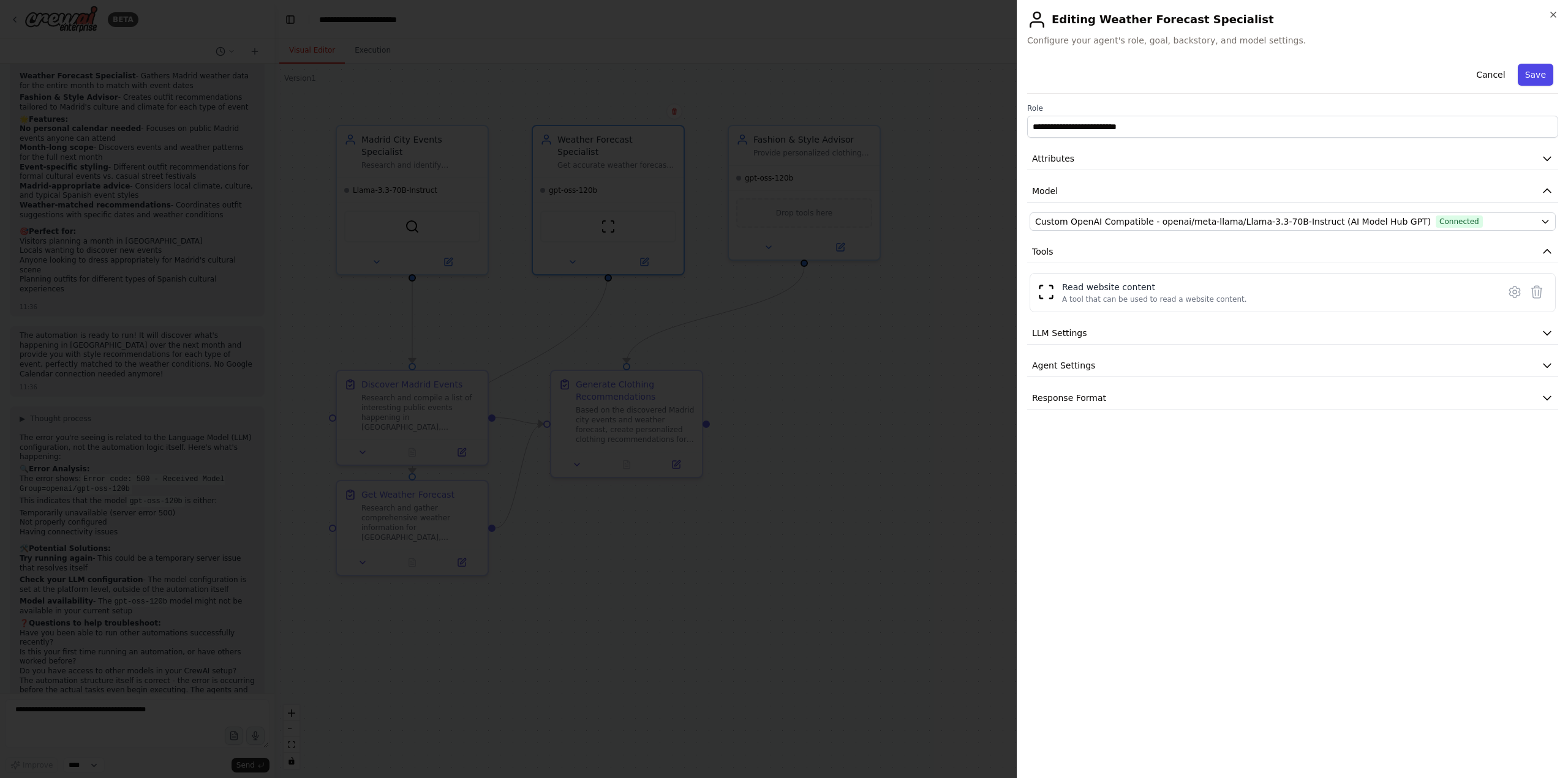
click at [1536, 75] on button "Save" at bounding box center [1535, 75] width 36 height 22
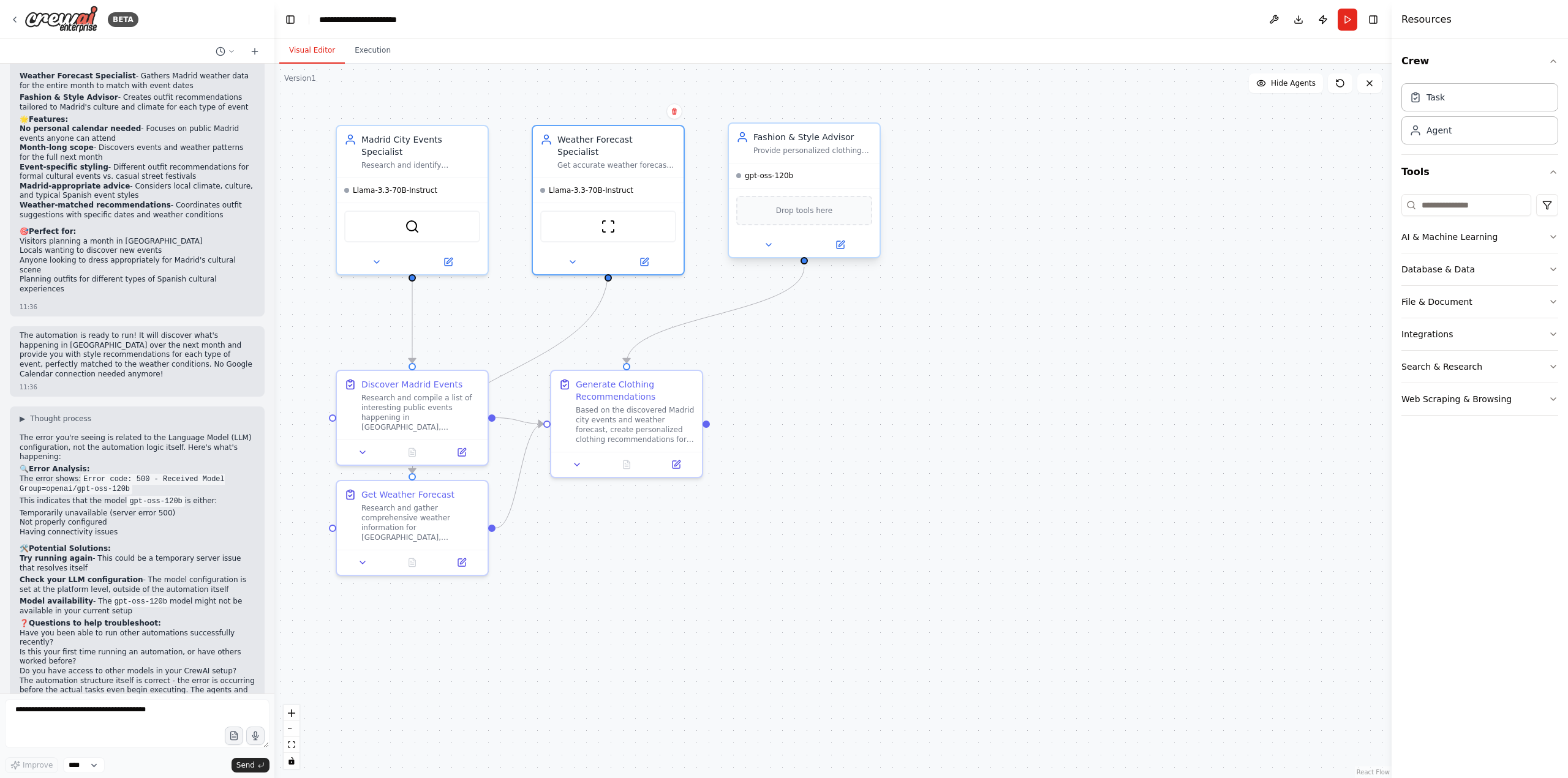
click at [823, 174] on div "gpt-oss-120b" at bounding box center [804, 175] width 151 height 24
click at [838, 244] on icon at bounding box center [840, 245] width 8 height 8
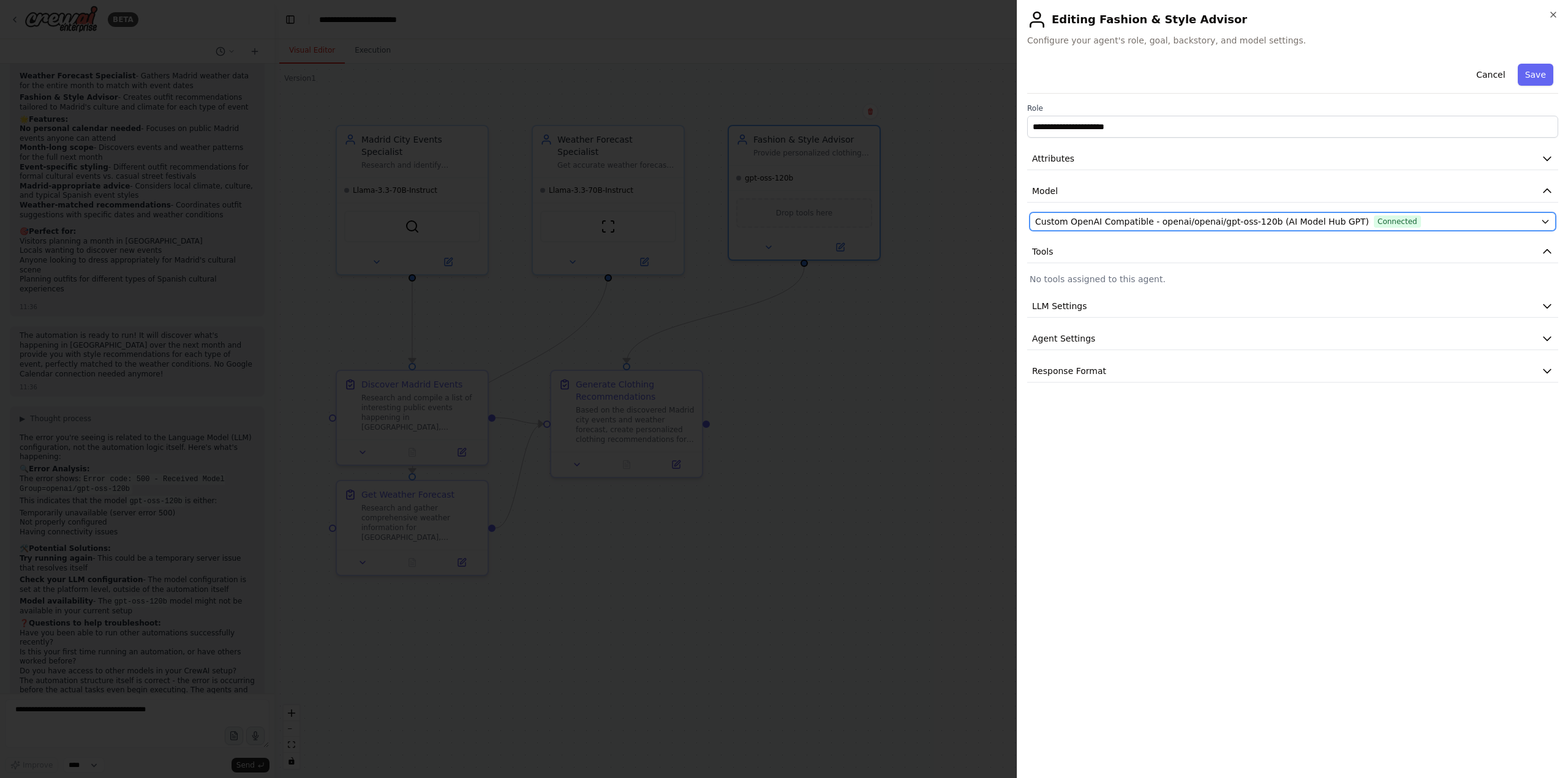
click at [1175, 223] on span "Custom OpenAI Compatible - openai/openai/gpt-oss-120b (AI Model Hub GPT)" at bounding box center [1201, 222] width 334 height 13
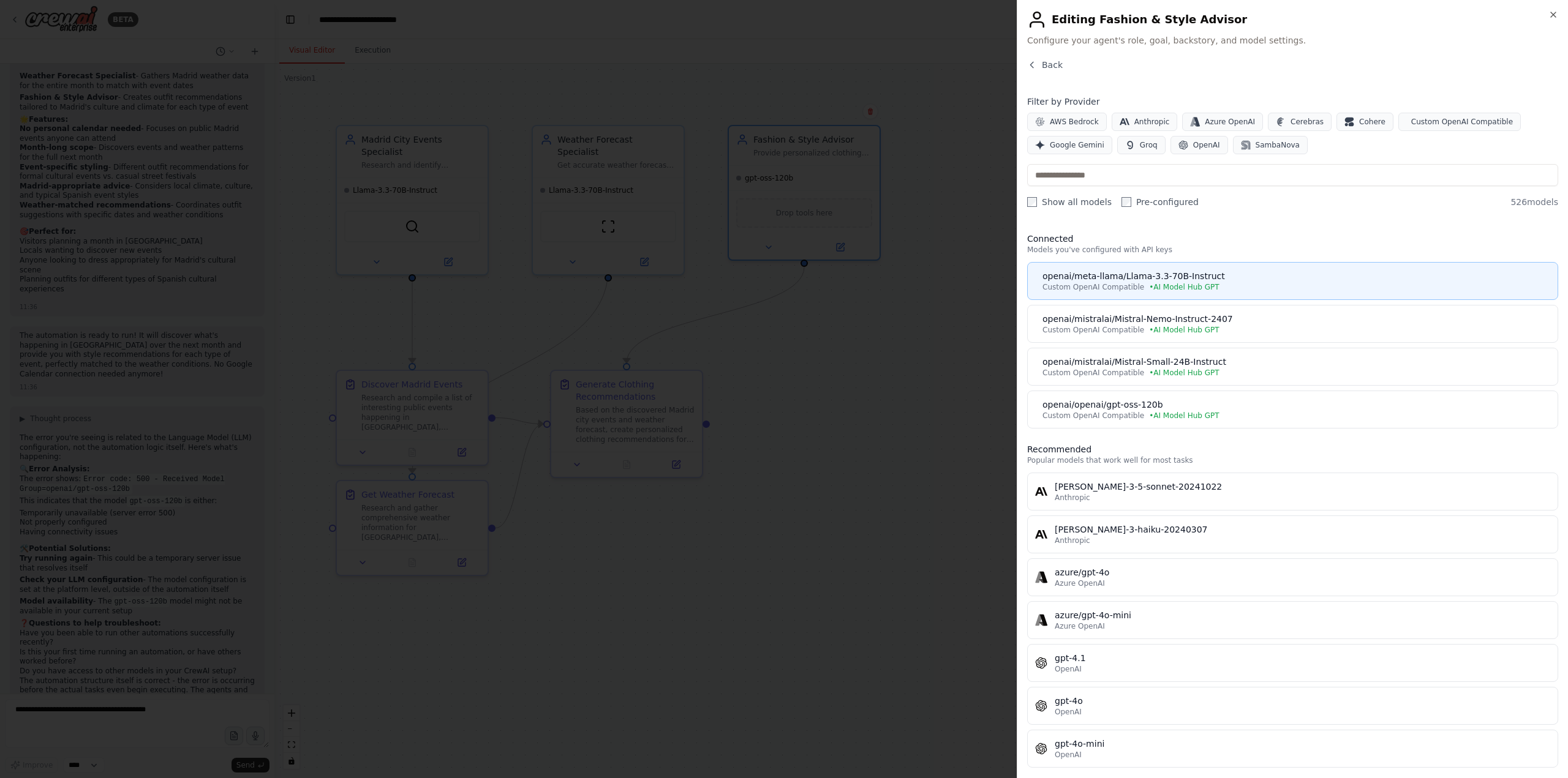
click at [1225, 284] on div "Custom OpenAI Compatible • AI Model Hub GPT" at bounding box center [1296, 287] width 508 height 10
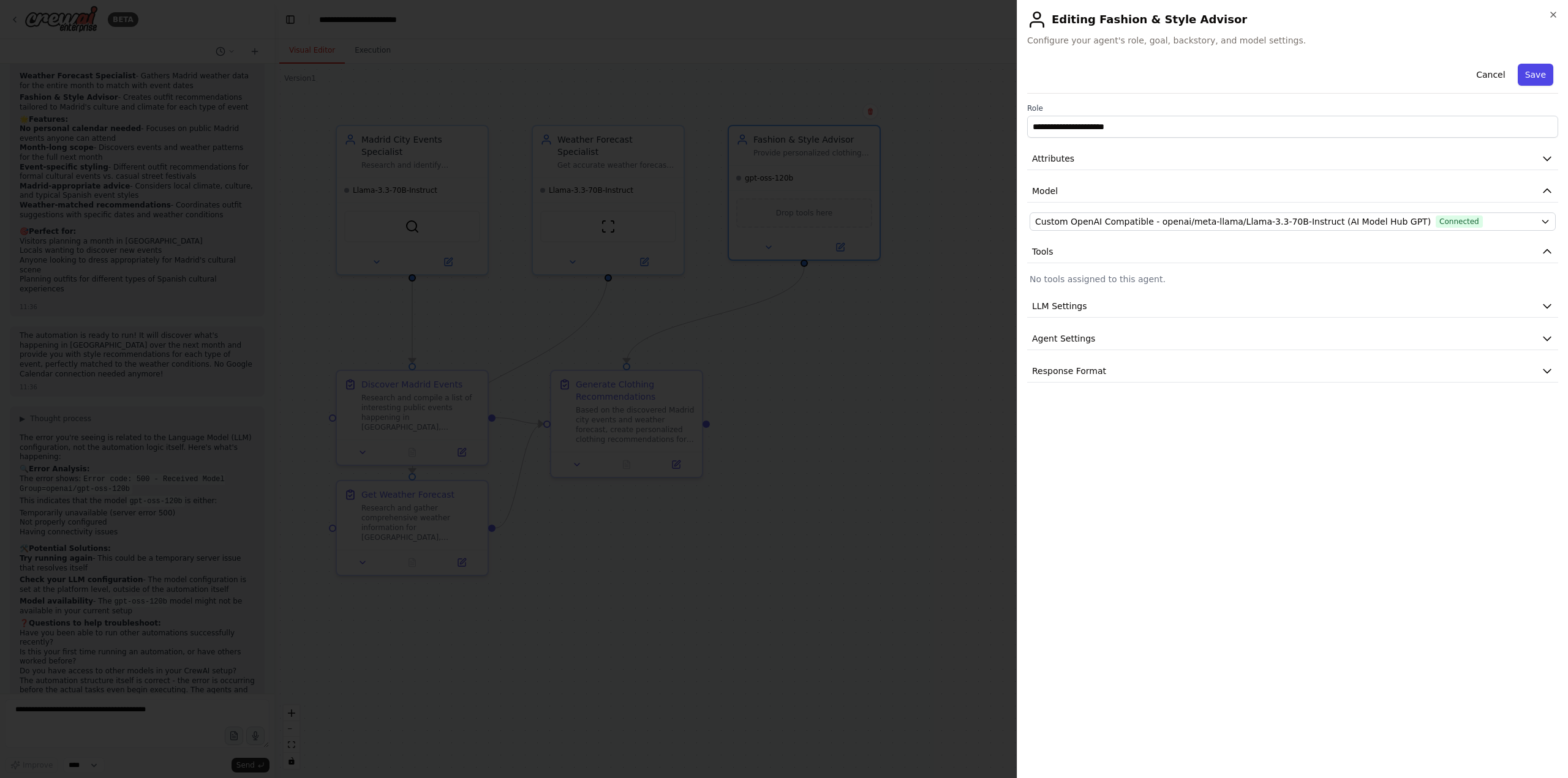
click at [1531, 73] on button "Save" at bounding box center [1535, 75] width 36 height 22
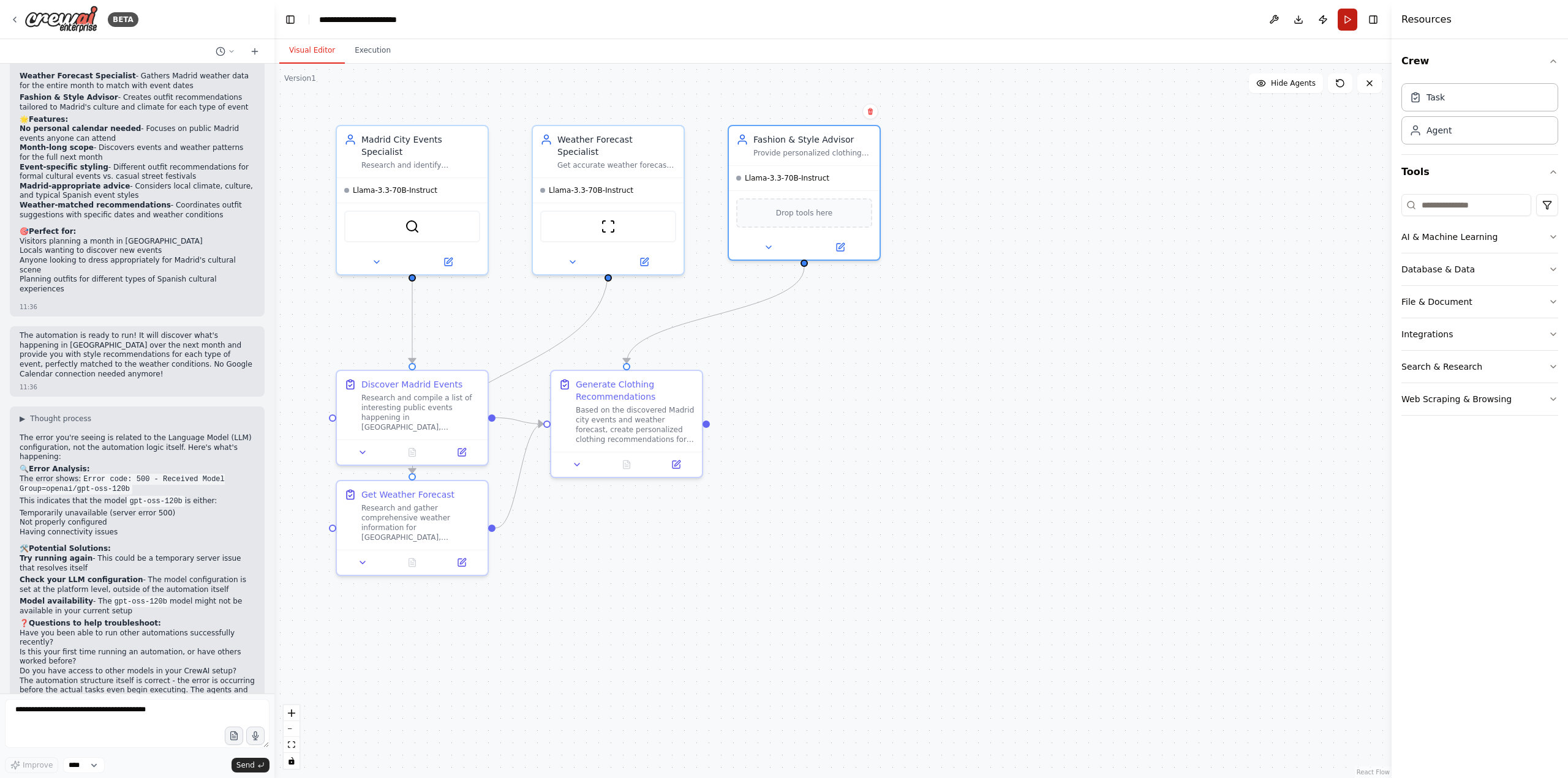
click at [1345, 22] on button "Run" at bounding box center [1347, 19] width 19 height 22
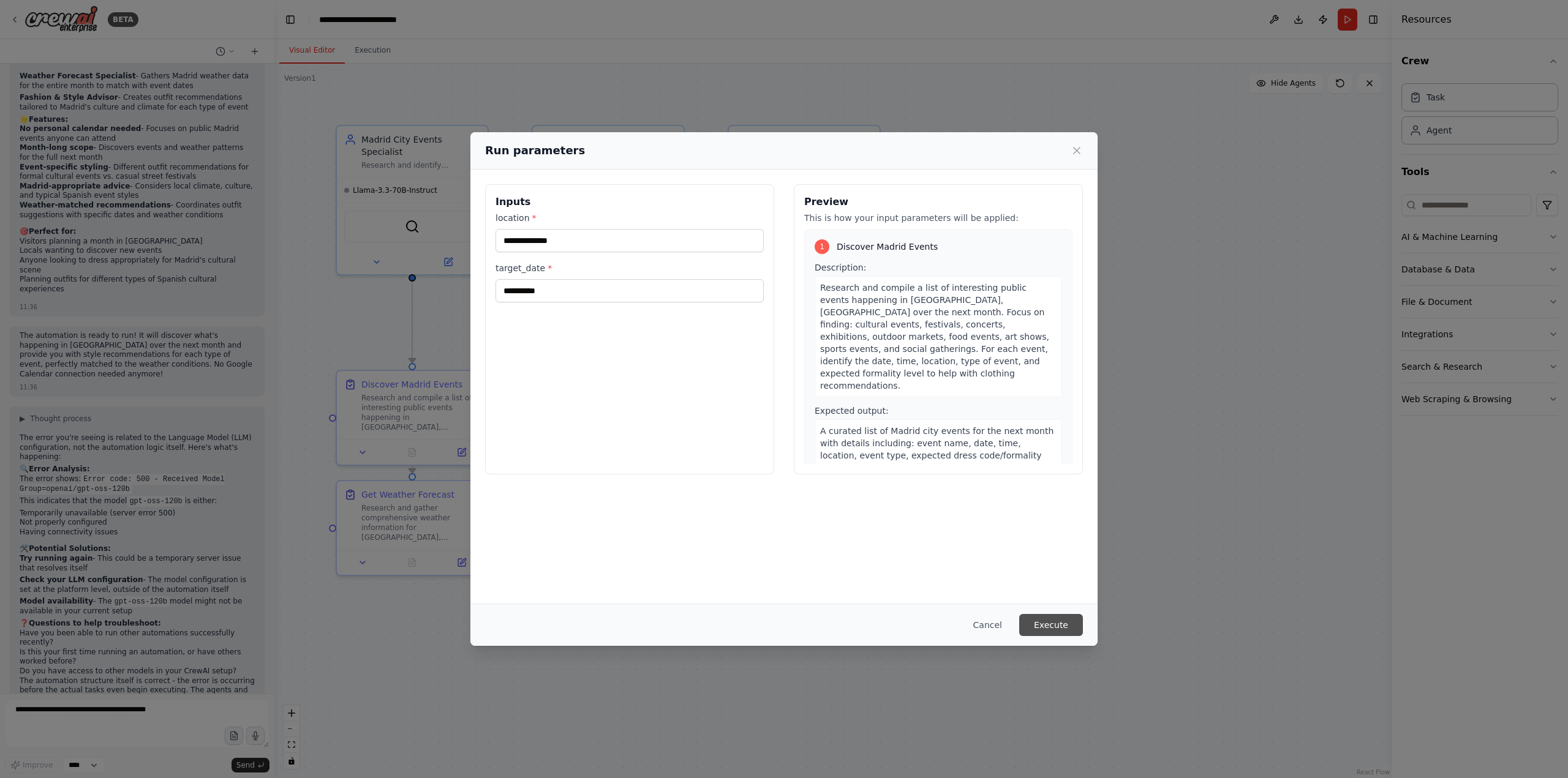
click at [1066, 616] on button "Execute" at bounding box center [1051, 625] width 64 height 22
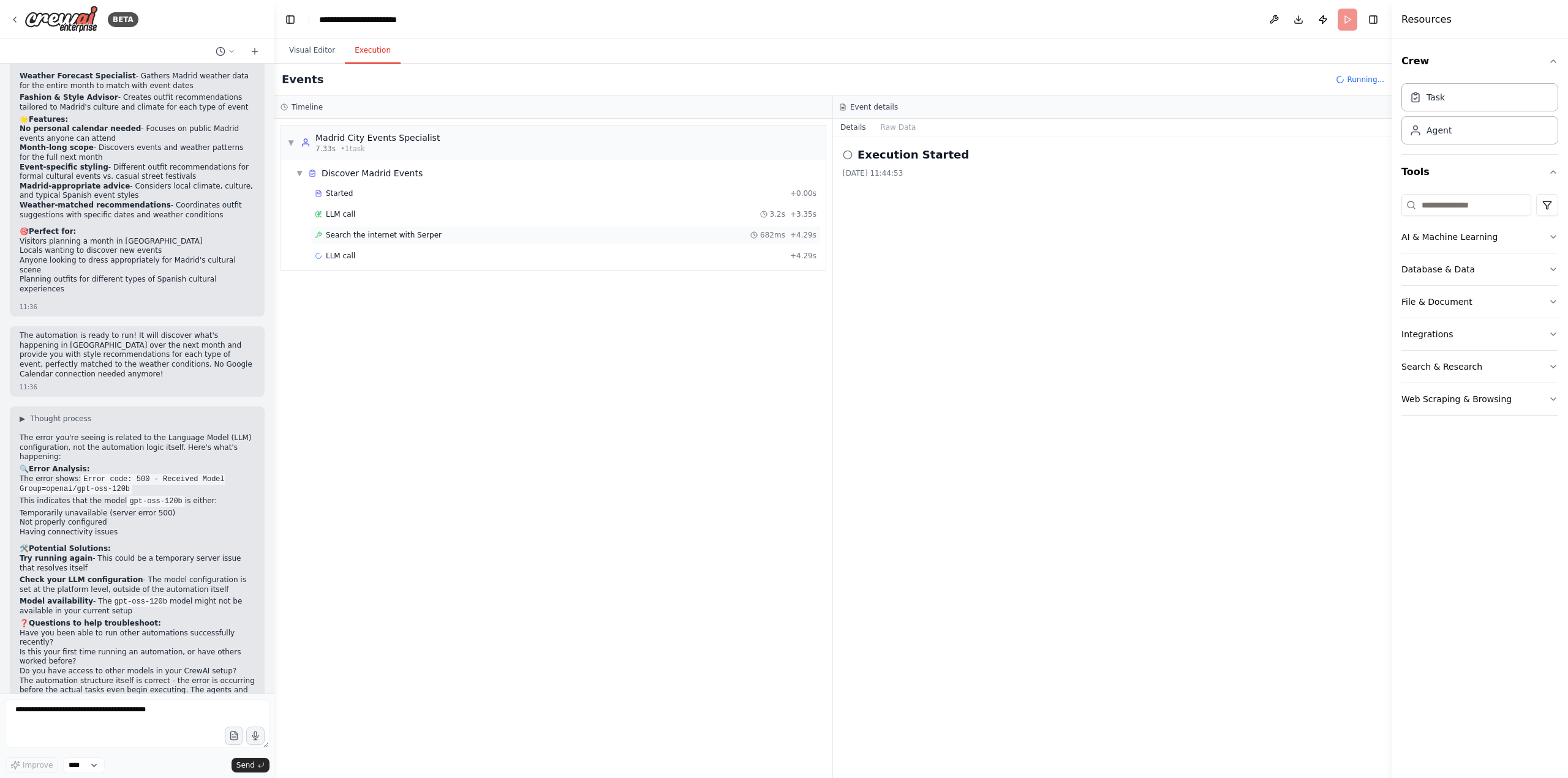
click at [443, 232] on div "Search the internet with [PERSON_NAME] 682ms + 4.29s" at bounding box center [565, 235] width 501 height 10
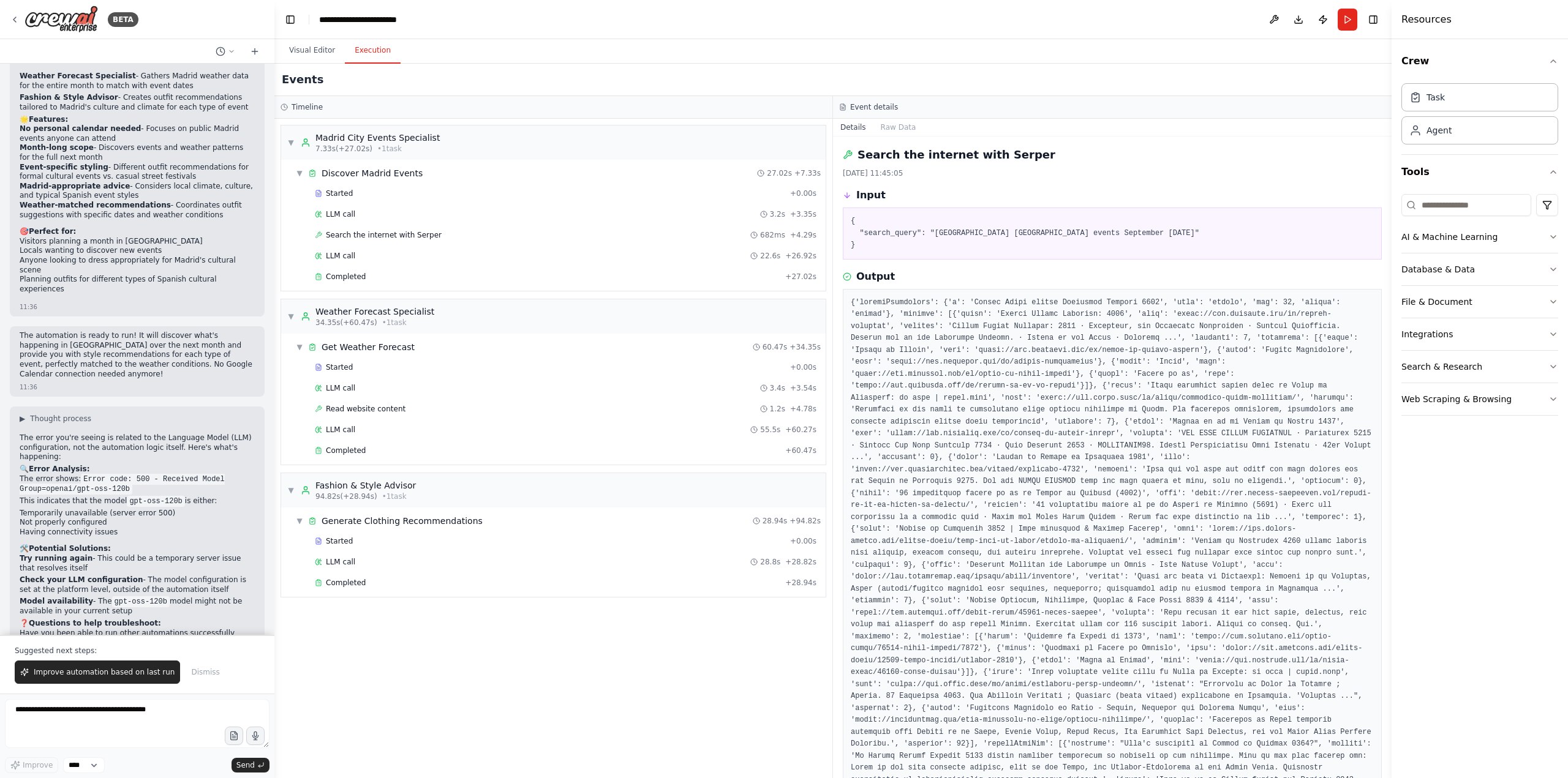
scroll to position [2467, 0]
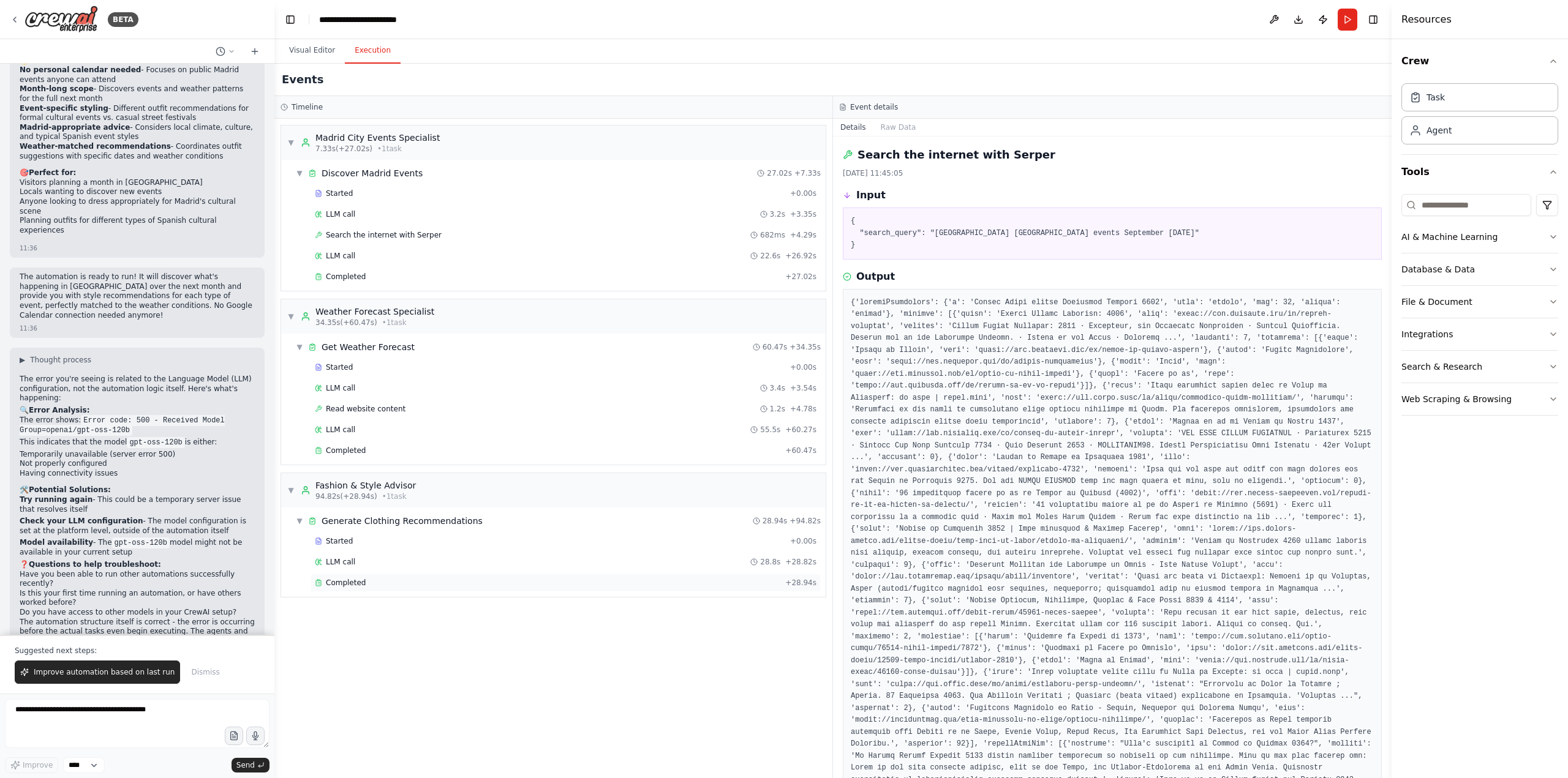
click at [375, 582] on div "Completed" at bounding box center [547, 583] width 466 height 10
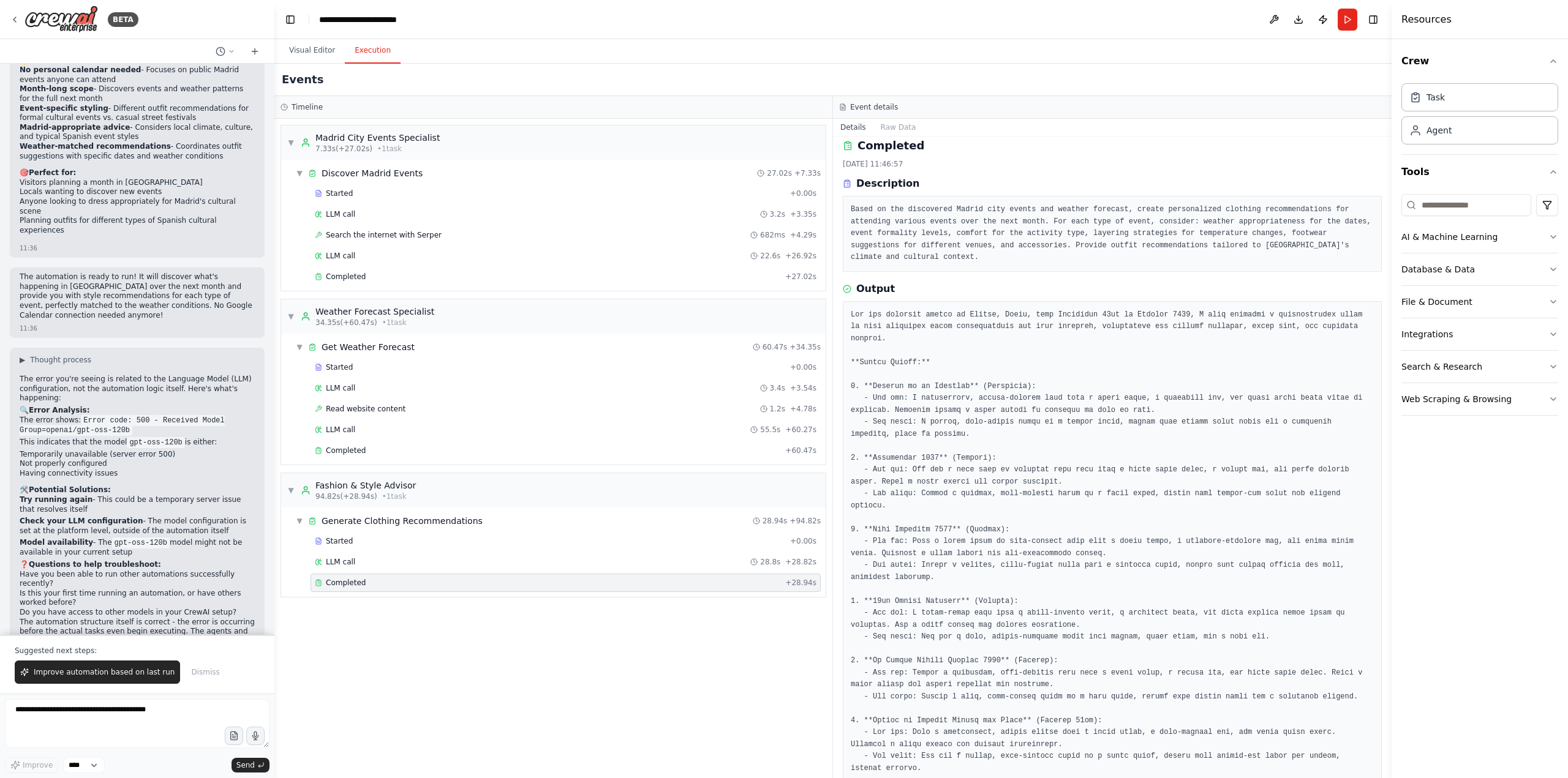
scroll to position [0, 0]
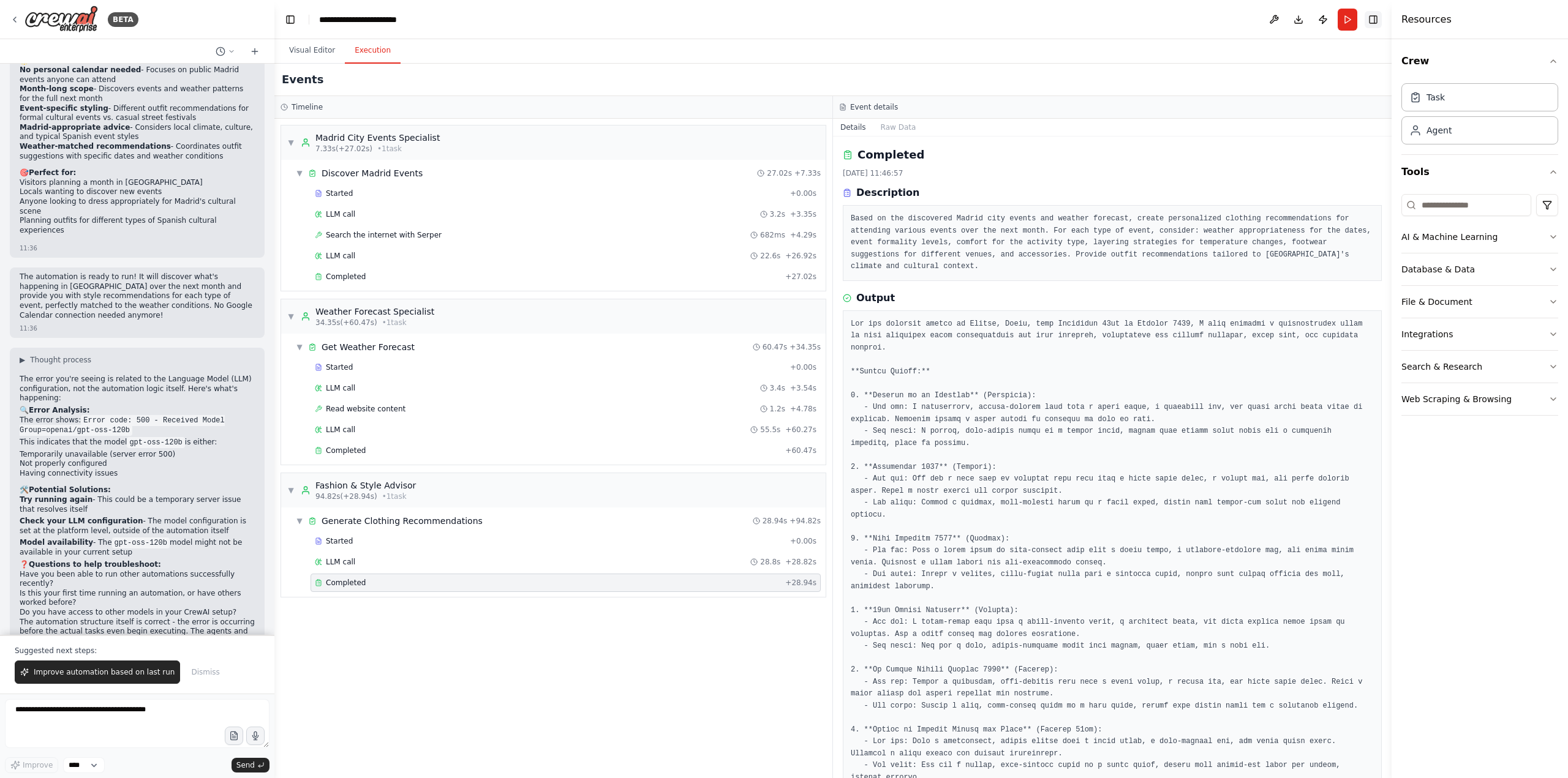
click at [1373, 19] on button "Toggle Right Sidebar" at bounding box center [1373, 19] width 17 height 17
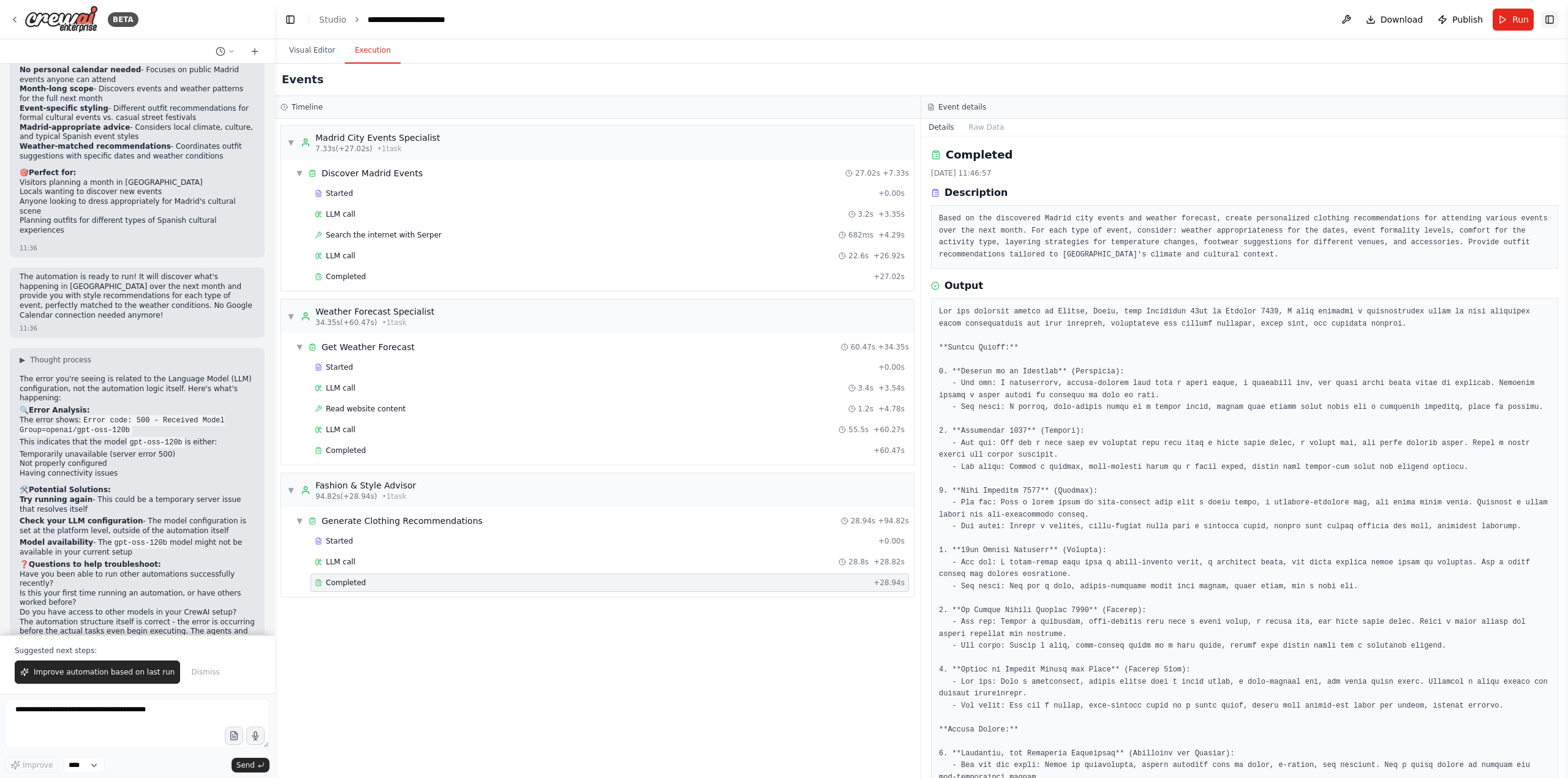
click at [1548, 19] on button "Toggle Right Sidebar" at bounding box center [1550, 19] width 17 height 17
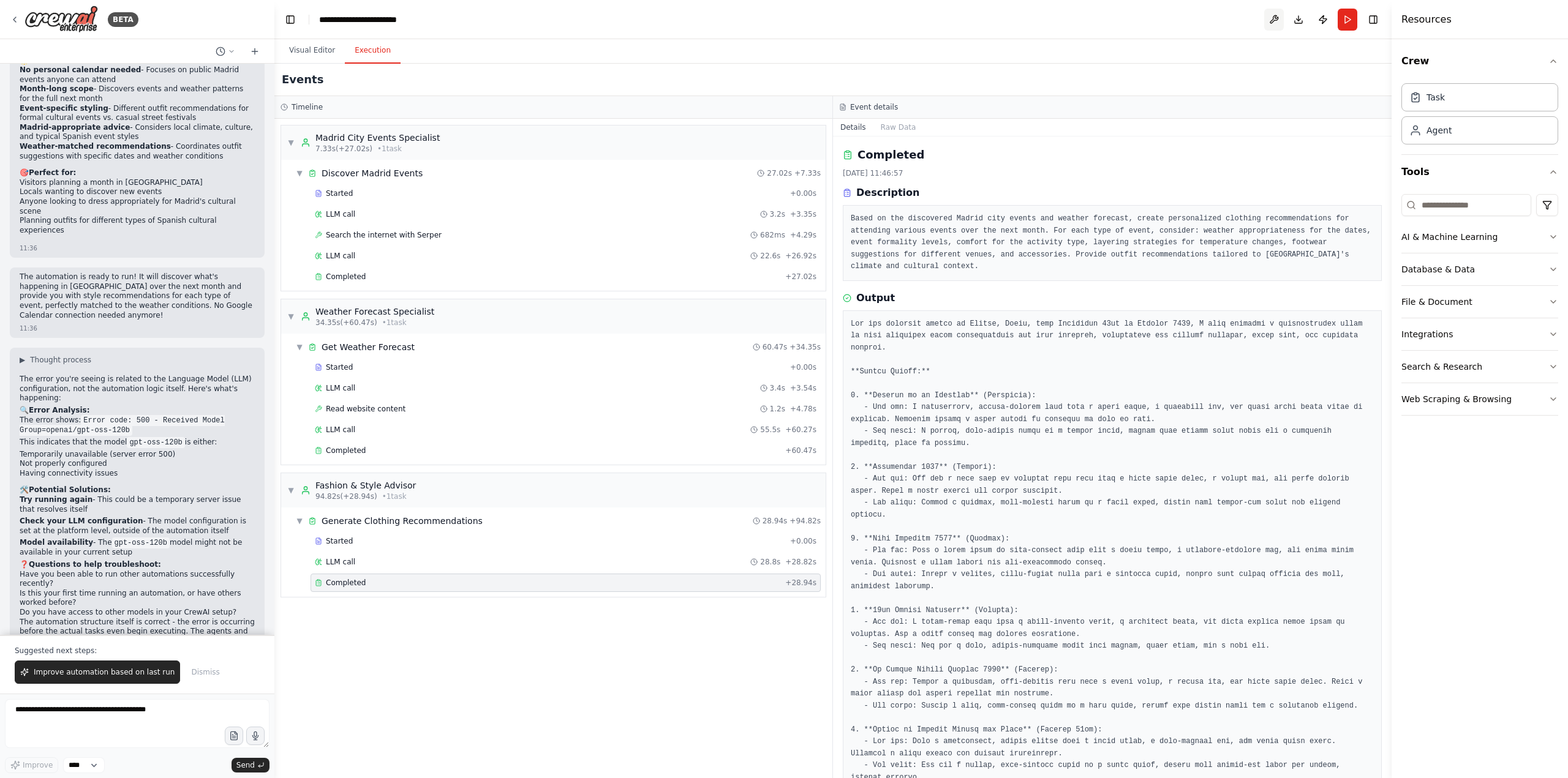
click at [1275, 18] on button at bounding box center [1274, 19] width 19 height 22
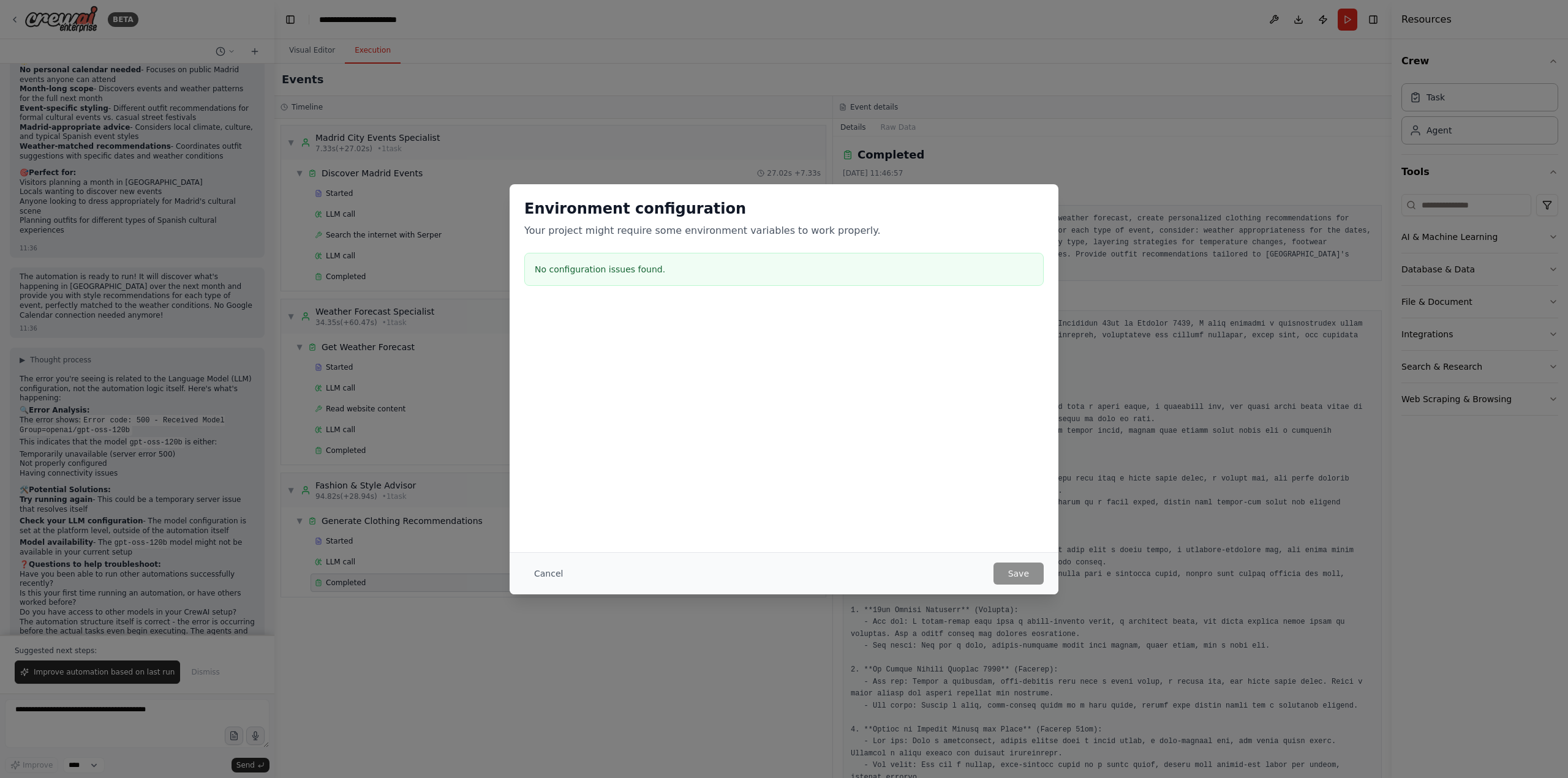
click at [1187, 156] on div "Environment configuration Your project might require some environment variables…" at bounding box center [784, 389] width 1568 height 778
click at [550, 573] on button "Cancel" at bounding box center [549, 574] width 48 height 22
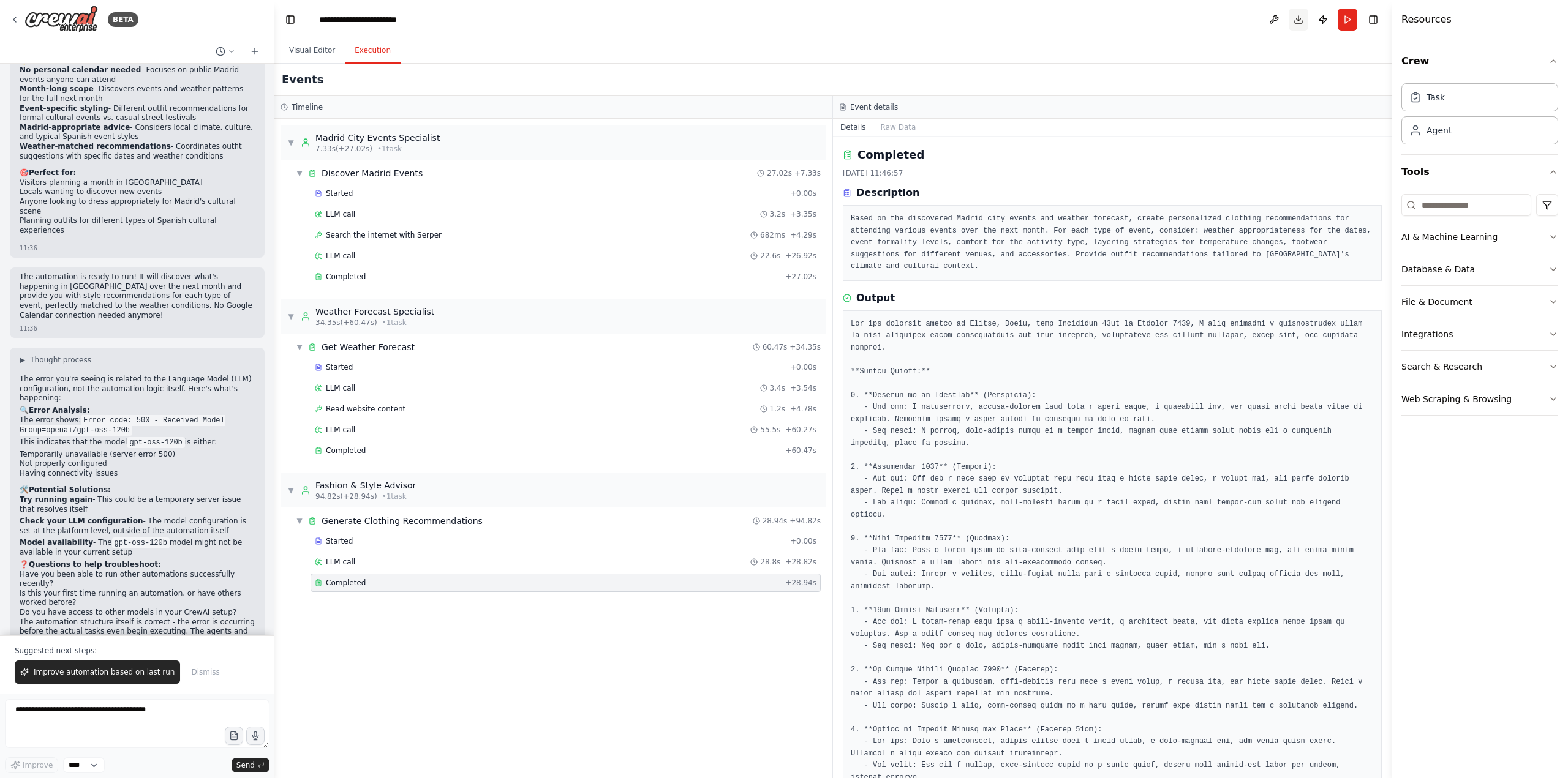
click at [1299, 19] on button "Download" at bounding box center [1298, 19] width 19 height 22
click at [15, 21] on icon at bounding box center [15, 19] width 10 height 10
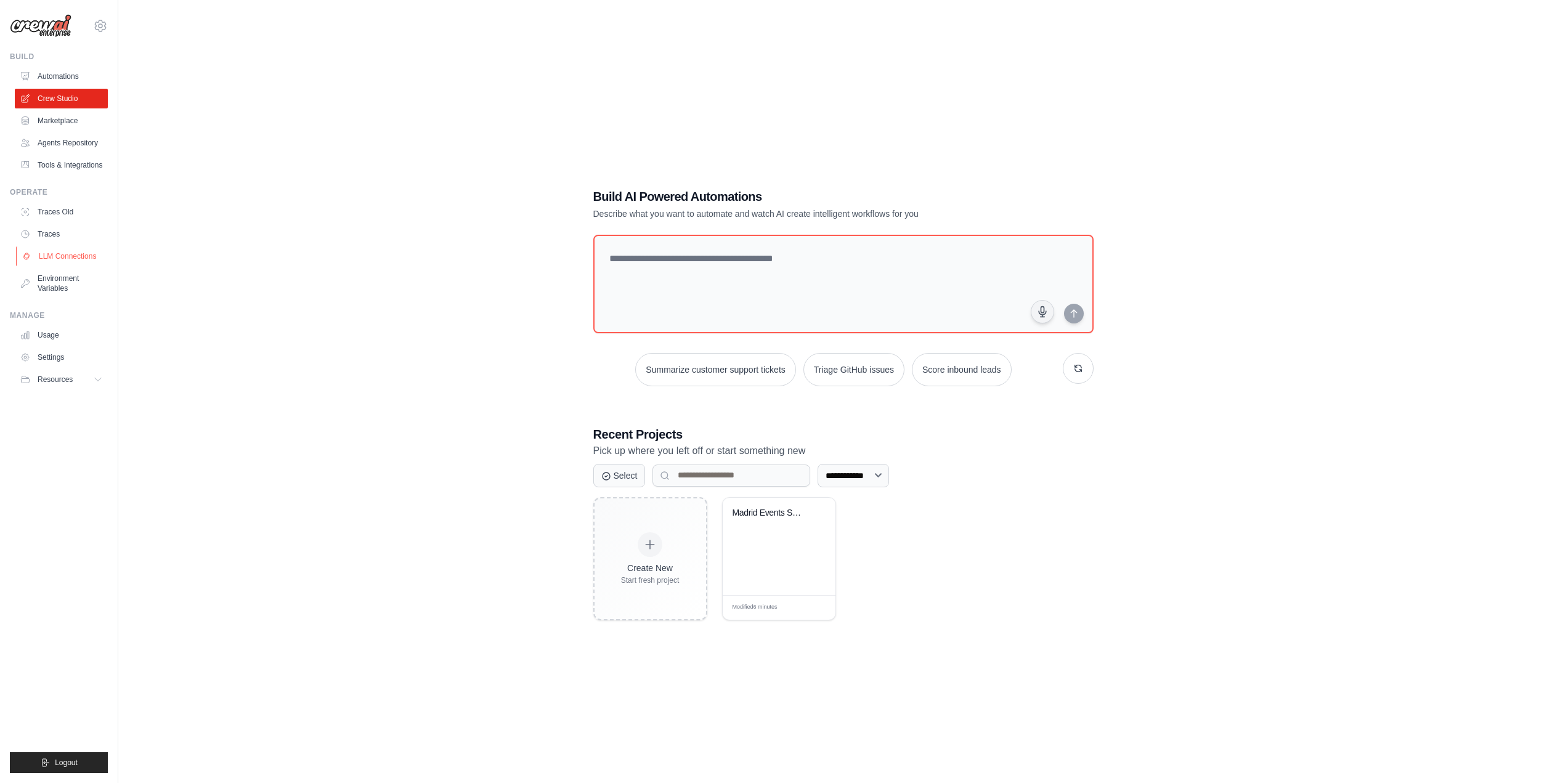
click at [63, 256] on link "LLM Connections" at bounding box center [62, 256] width 93 height 19
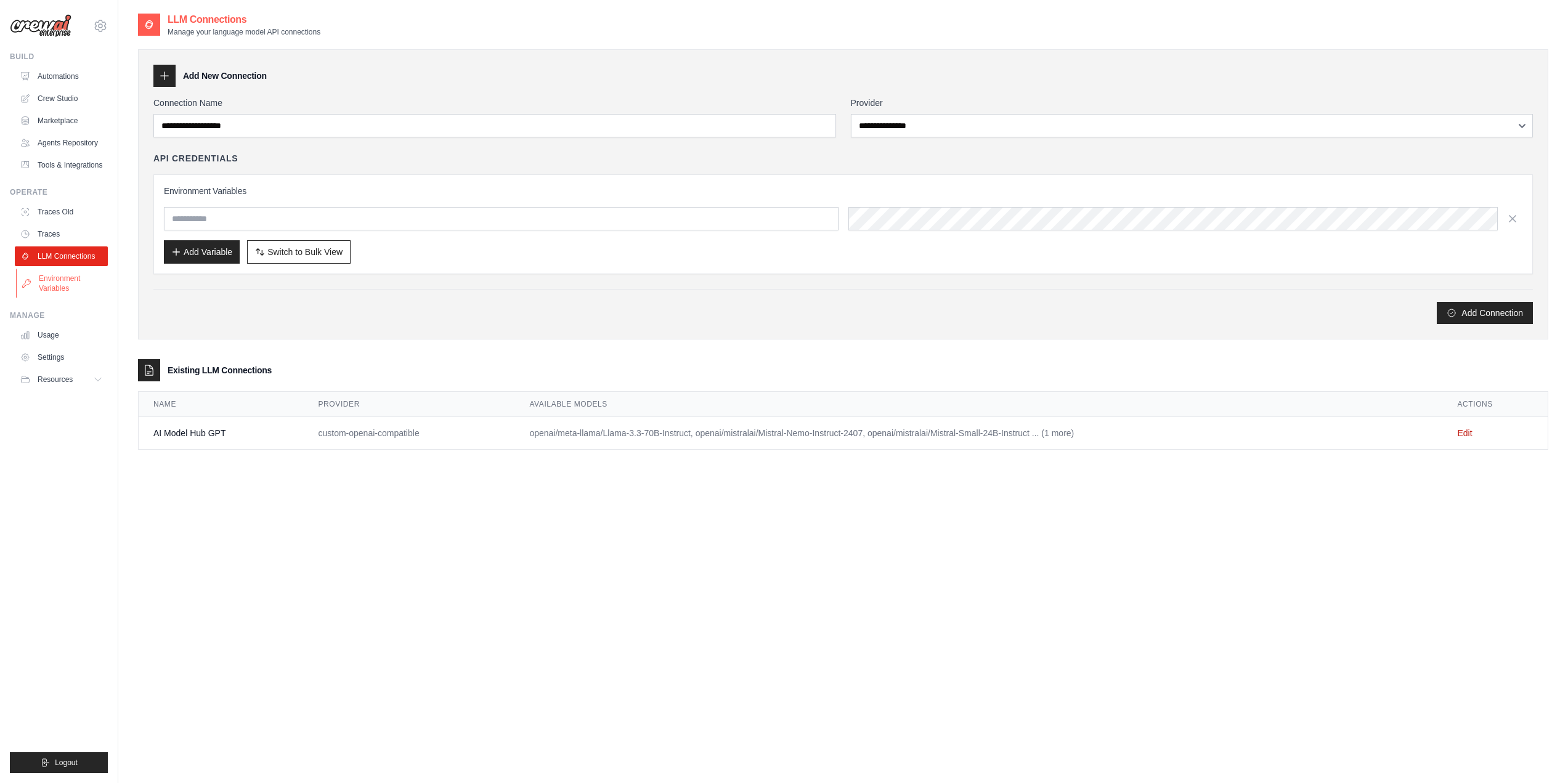
click at [55, 285] on link "Environment Variables" at bounding box center [62, 283] width 93 height 29
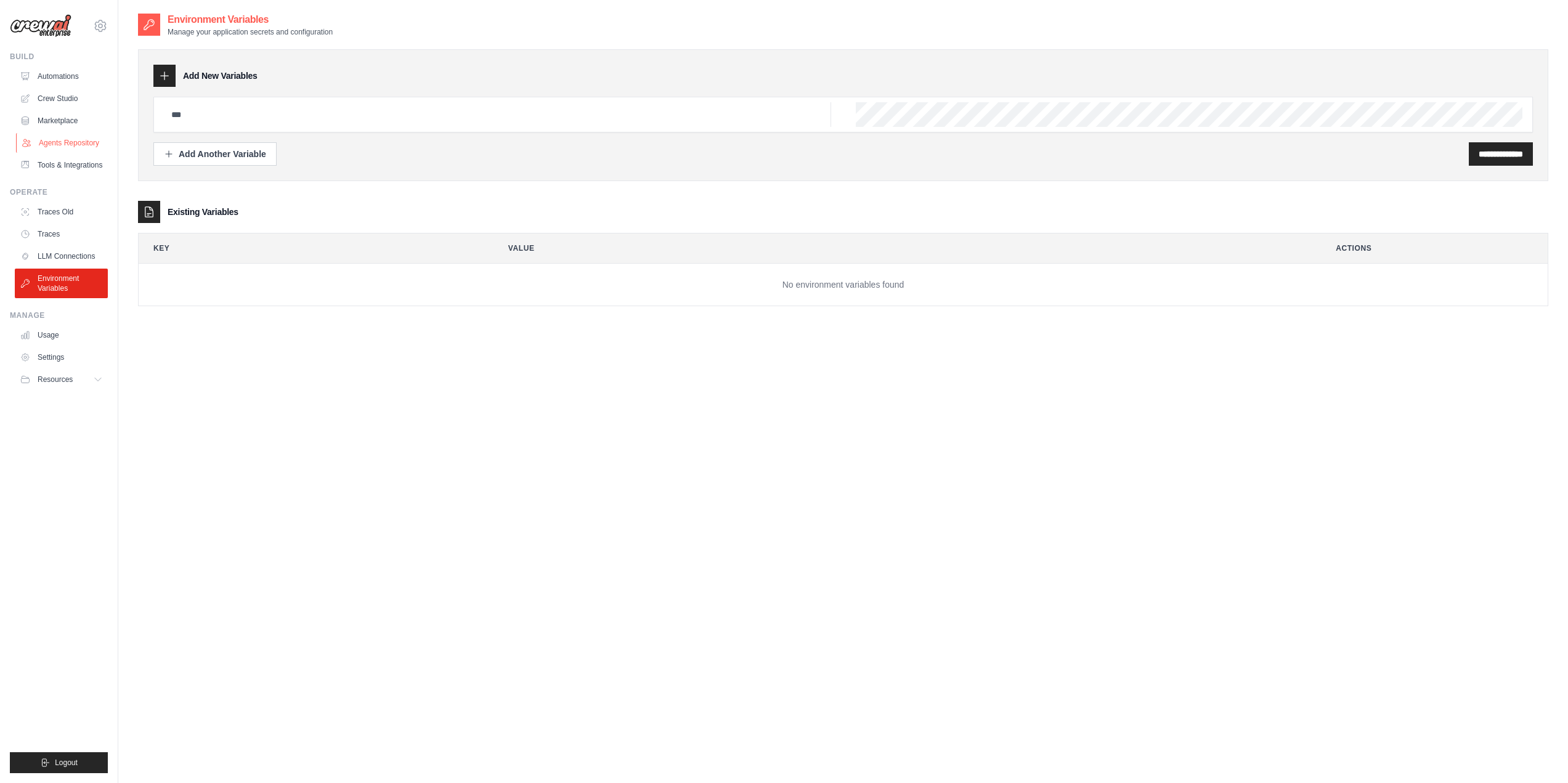
click at [82, 142] on link "Agents Repository" at bounding box center [62, 143] width 93 height 19
